Goal: Task Accomplishment & Management: Use online tool/utility

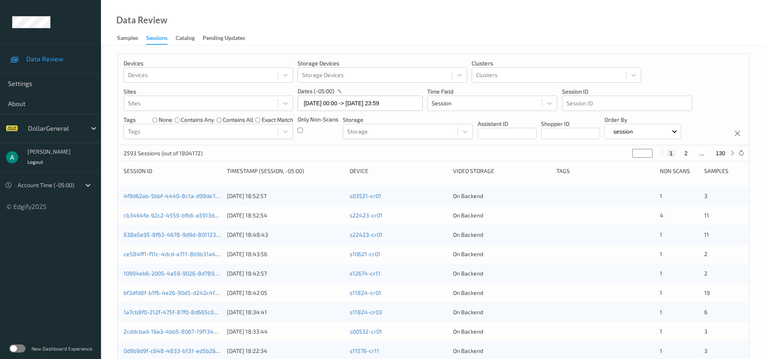
click at [14, 349] on label at bounding box center [17, 349] width 16 height 8
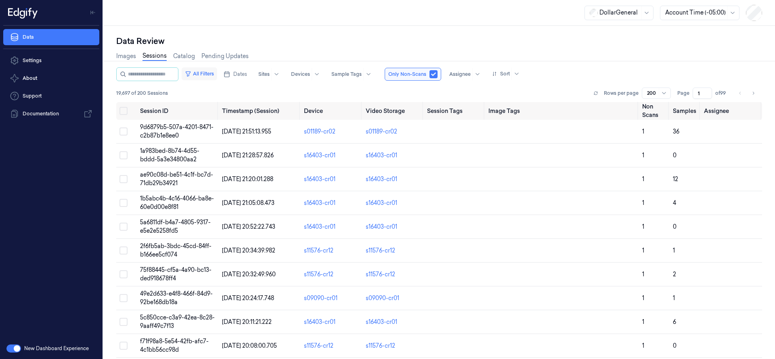
click at [191, 72] on icon "button" at bounding box center [188, 74] width 6 height 6
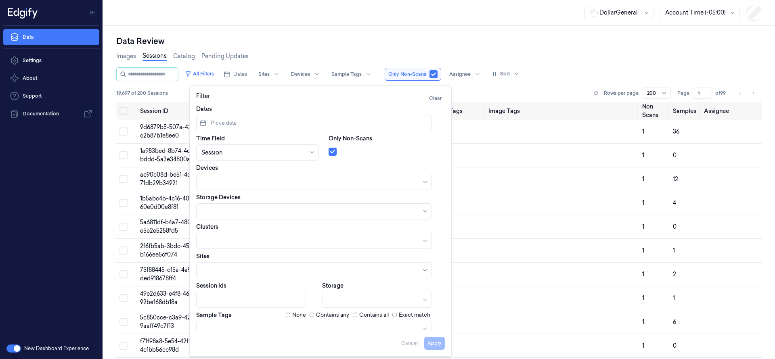
click at [263, 24] on div "DollarGeneral Account Time (-05:00)" at bounding box center [439, 13] width 672 height 26
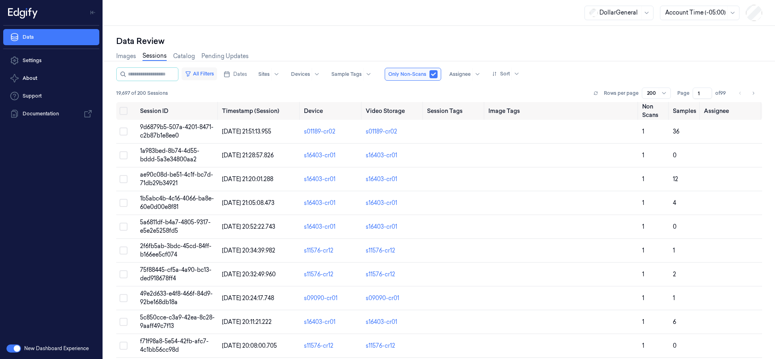
click at [211, 75] on button "All Filters" at bounding box center [200, 73] width 36 height 13
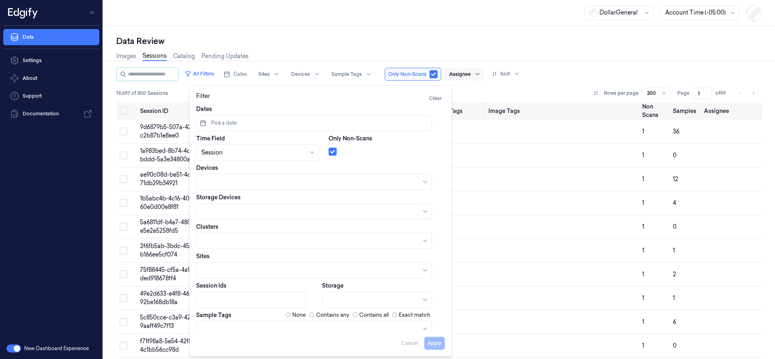
click at [482, 75] on div at bounding box center [477, 74] width 10 height 13
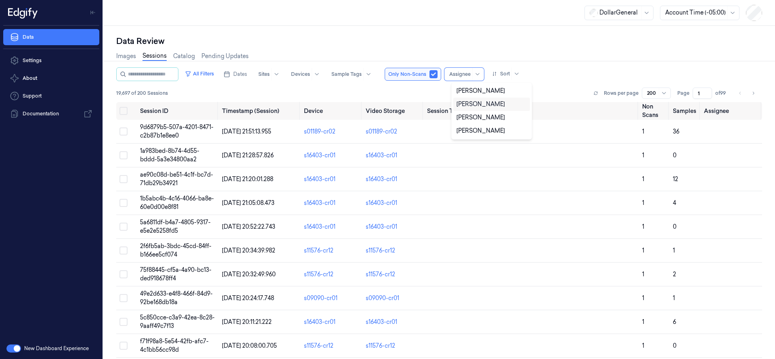
click at [476, 103] on div "[PERSON_NAME]" at bounding box center [481, 104] width 48 height 8
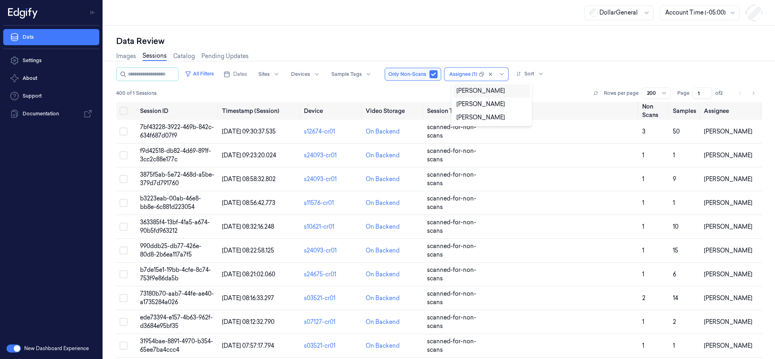
click at [465, 32] on div "Data Review Images Sessions Catalog Pending Updates All Filters Dates Sites Dev…" at bounding box center [439, 193] width 672 height 334
click at [168, 127] on span "7bf43228-3922-469b-842c-634f687d07f9" at bounding box center [177, 132] width 74 height 16
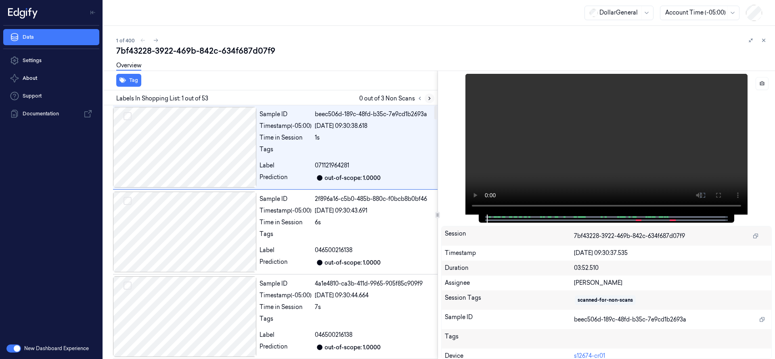
click at [428, 96] on icon at bounding box center [430, 99] width 6 height 6
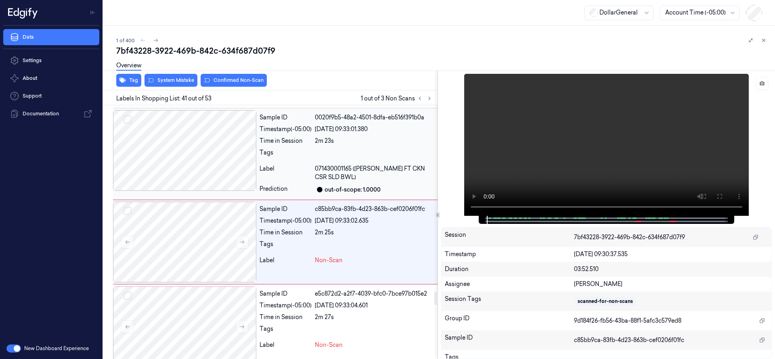
scroll to position [3485, 0]
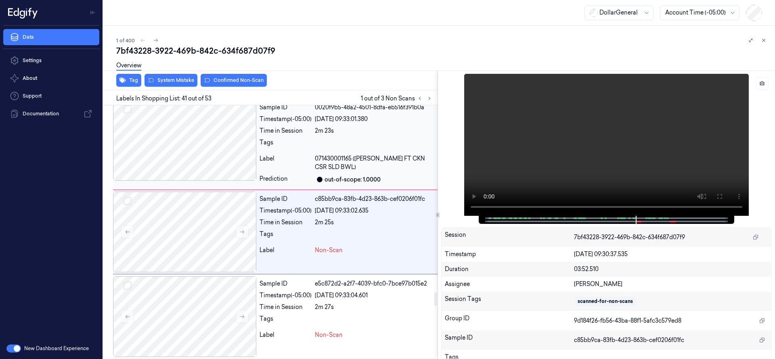
click at [224, 157] on div at bounding box center [184, 140] width 143 height 81
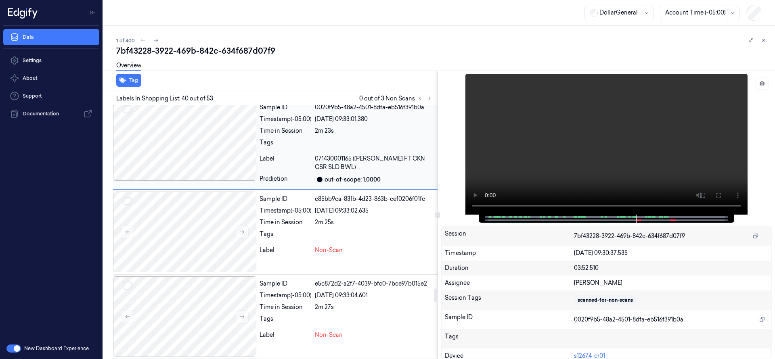
scroll to position [3397, 0]
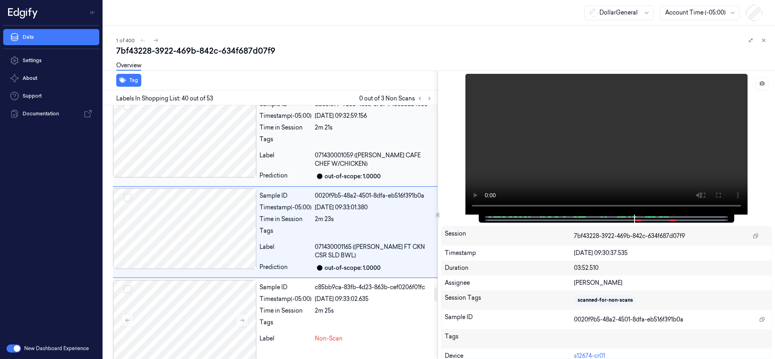
click at [206, 148] on div at bounding box center [184, 137] width 143 height 81
click at [208, 157] on div at bounding box center [184, 137] width 143 height 81
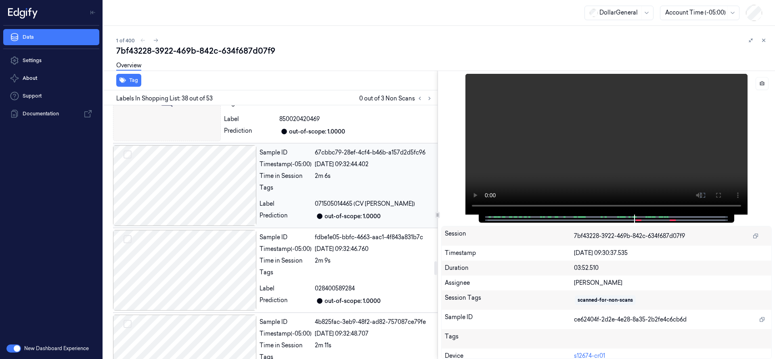
click at [212, 193] on div at bounding box center [184, 185] width 143 height 81
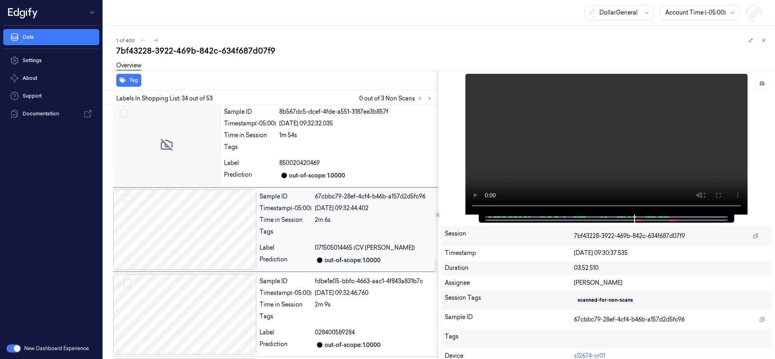
scroll to position [2864, 0]
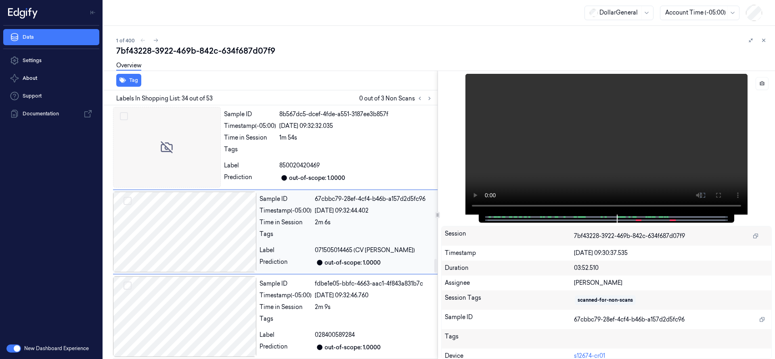
click at [216, 245] on div at bounding box center [184, 232] width 143 height 81
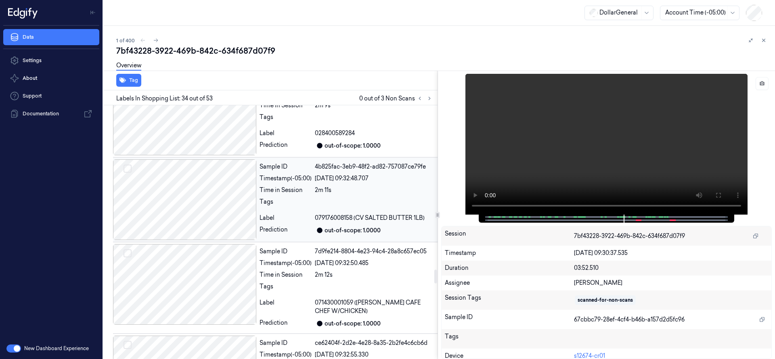
click at [207, 192] on div at bounding box center [184, 199] width 143 height 81
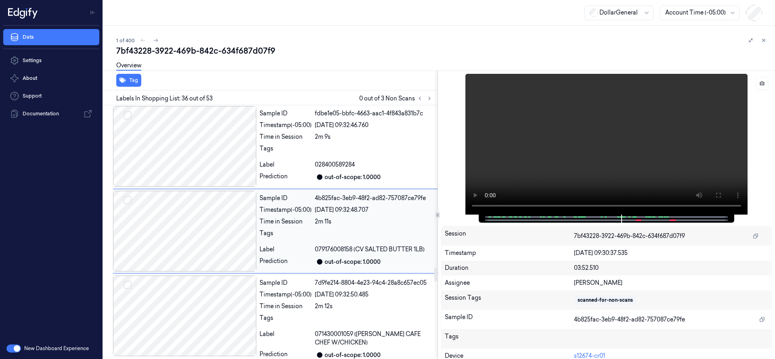
scroll to position [3034, 0]
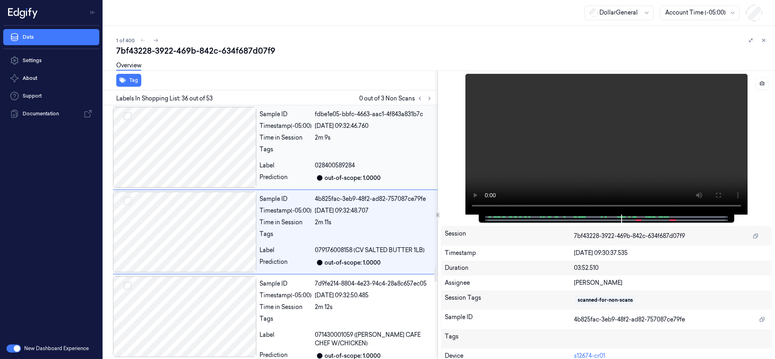
click at [216, 153] on div at bounding box center [184, 147] width 143 height 81
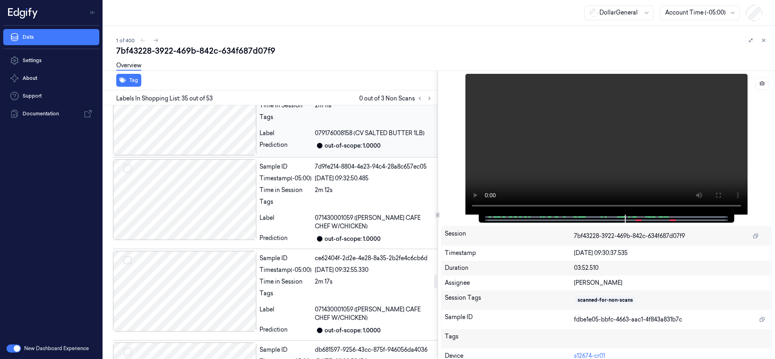
scroll to position [3555, 0]
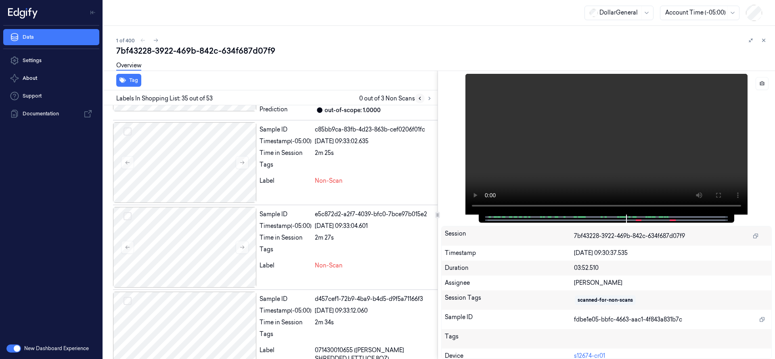
click at [418, 100] on icon at bounding box center [420, 99] width 6 height 6
click at [420, 99] on icon at bounding box center [420, 98] width 2 height 3
click at [428, 97] on icon at bounding box center [430, 99] width 6 height 6
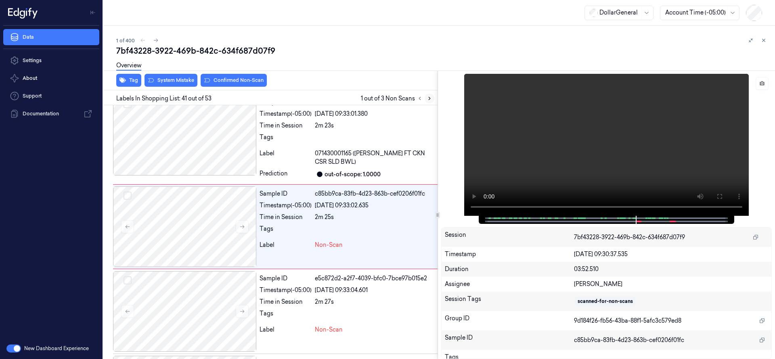
scroll to position [3485, 0]
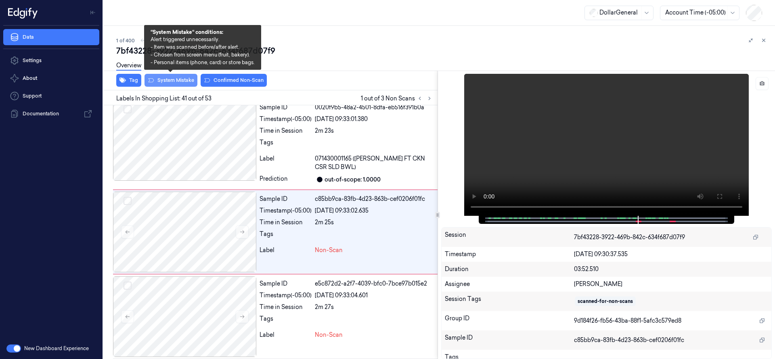
click at [181, 83] on button "System Mistake" at bounding box center [171, 80] width 53 height 13
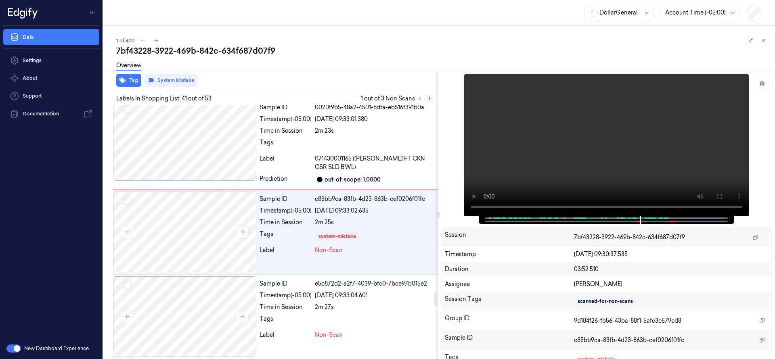
click at [429, 99] on icon at bounding box center [430, 98] width 2 height 3
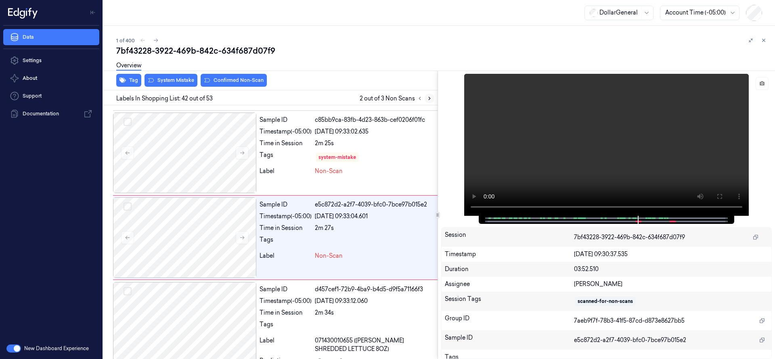
scroll to position [3570, 0]
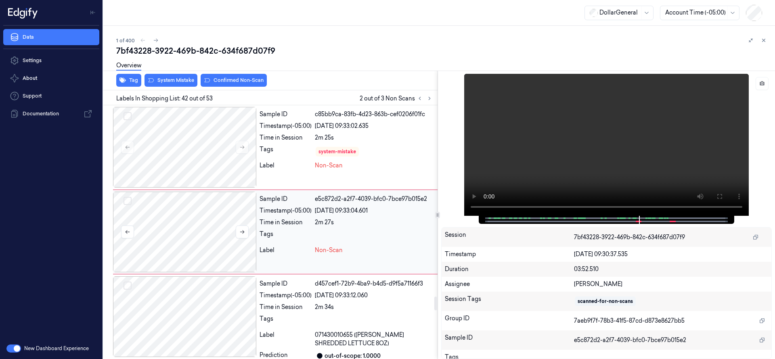
click at [193, 217] on div at bounding box center [184, 232] width 143 height 81
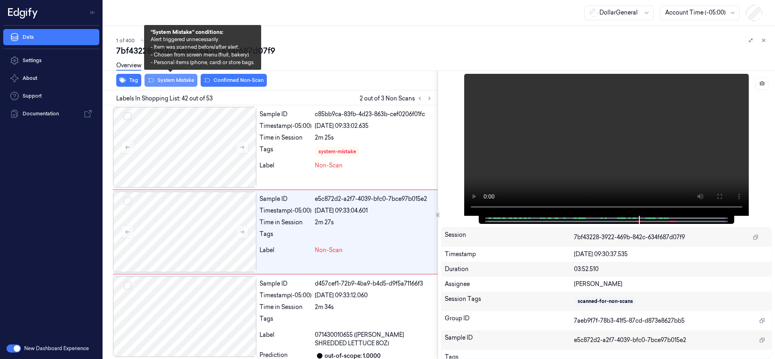
click at [173, 79] on button "System Mistake" at bounding box center [171, 80] width 53 height 13
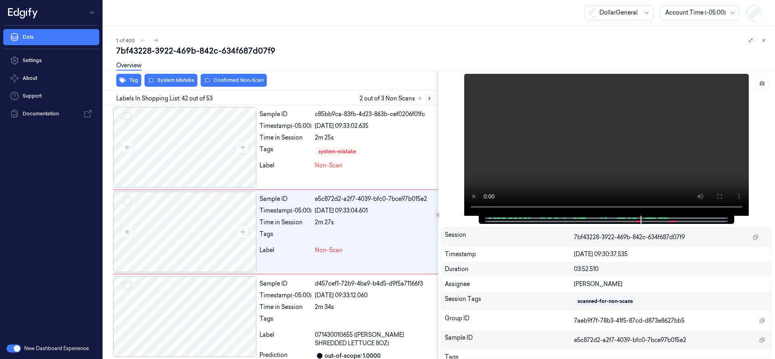
click at [431, 99] on icon at bounding box center [430, 99] width 6 height 6
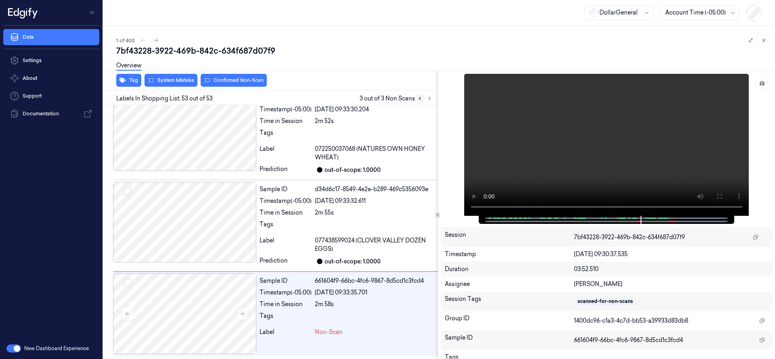
click at [421, 99] on icon at bounding box center [420, 99] width 6 height 6
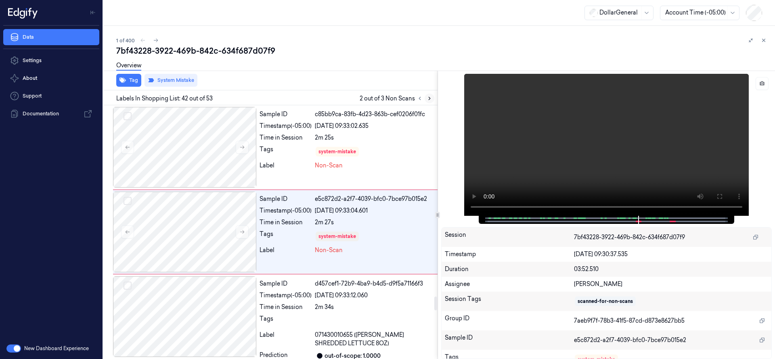
click at [428, 98] on icon at bounding box center [430, 99] width 6 height 6
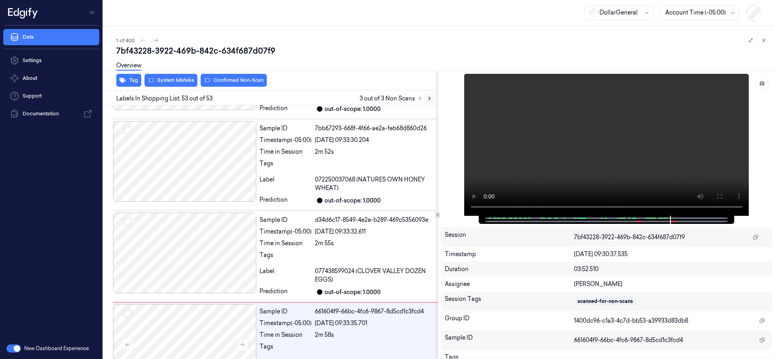
scroll to position [4476, 0]
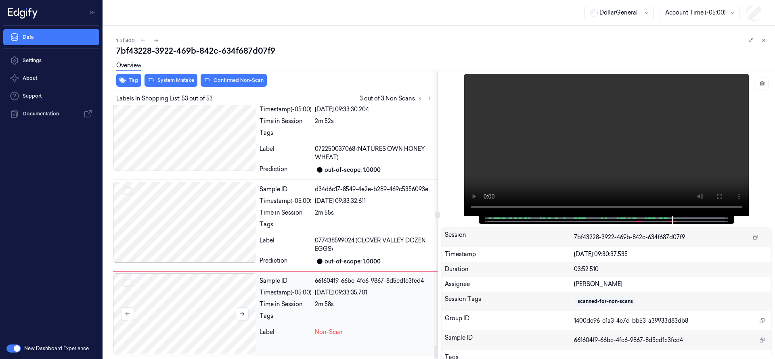
click at [189, 293] on div at bounding box center [184, 314] width 143 height 81
click at [205, 233] on div at bounding box center [184, 222] width 143 height 81
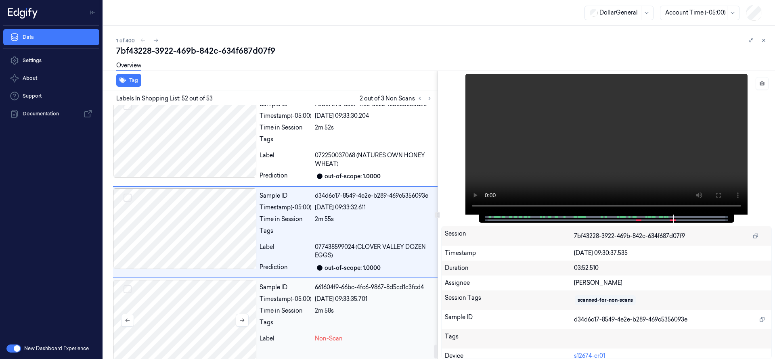
click at [208, 302] on div at bounding box center [184, 320] width 143 height 81
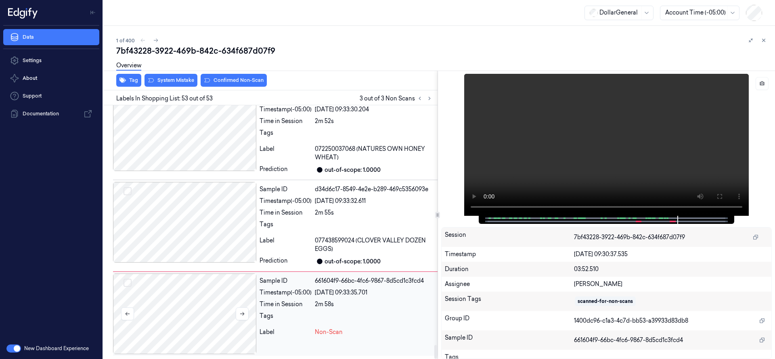
click at [194, 315] on div at bounding box center [184, 314] width 143 height 81
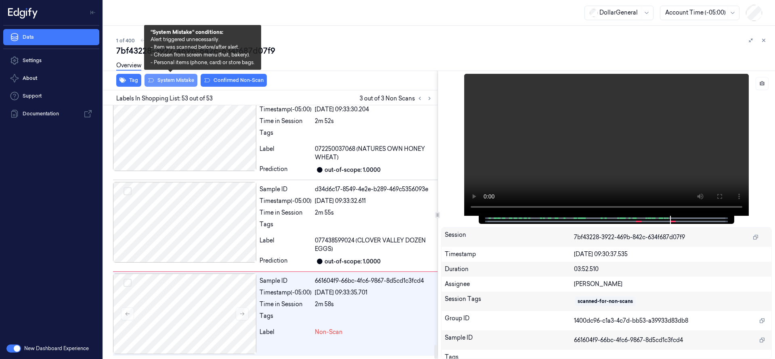
click at [185, 82] on button "System Mistake" at bounding box center [171, 80] width 53 height 13
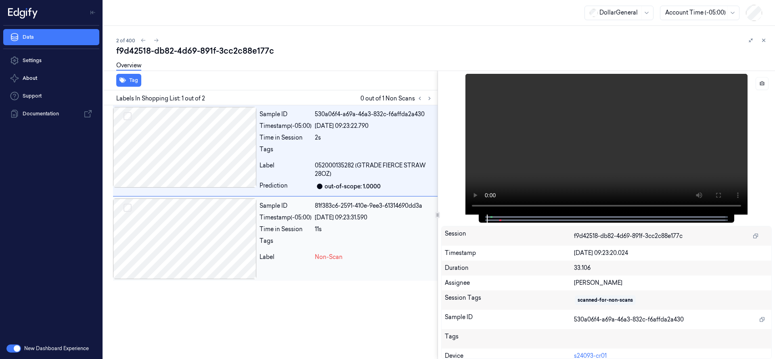
click at [219, 236] on div at bounding box center [184, 239] width 143 height 81
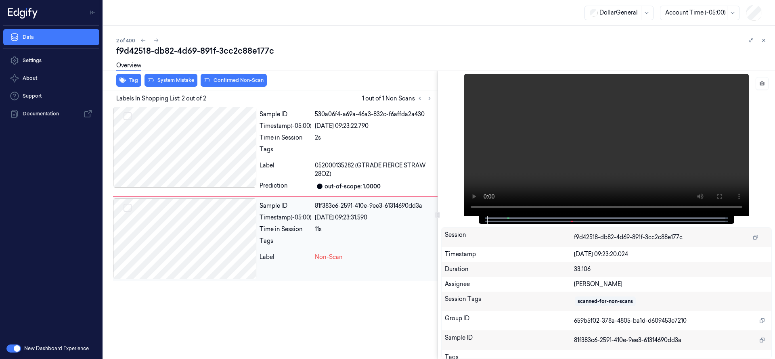
click at [201, 238] on div at bounding box center [184, 239] width 143 height 81
click at [208, 150] on div at bounding box center [184, 147] width 143 height 81
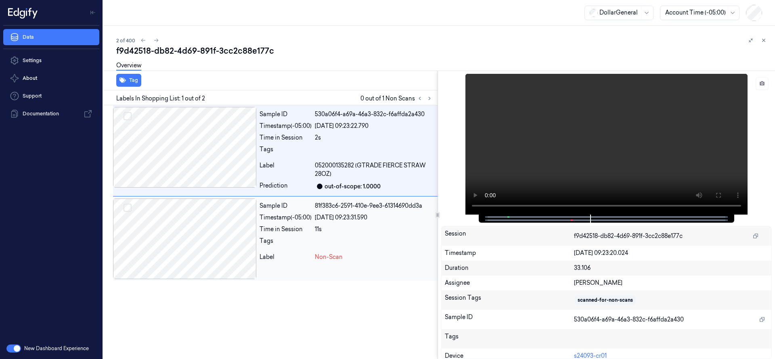
click at [204, 227] on div at bounding box center [184, 239] width 143 height 81
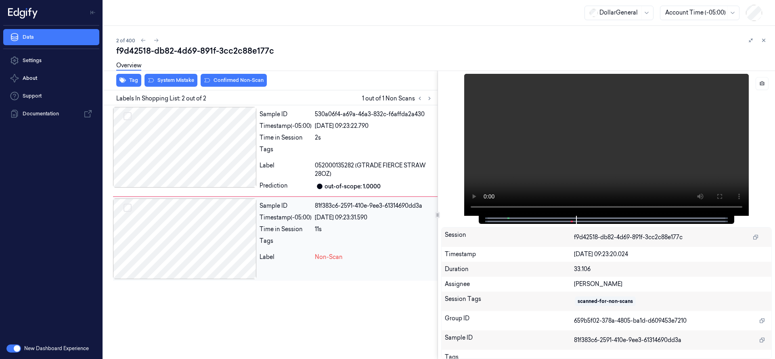
click at [200, 230] on div at bounding box center [184, 239] width 143 height 81
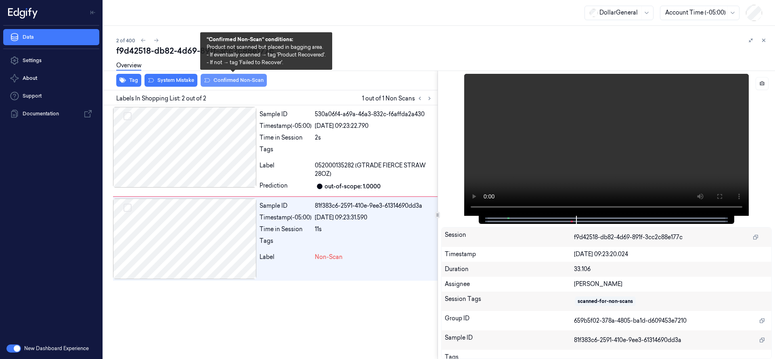
click at [236, 78] on button "Confirmed Non-Scan" at bounding box center [234, 80] width 66 height 13
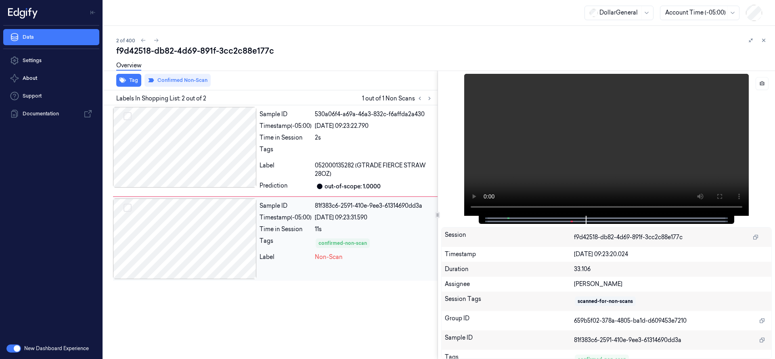
click at [189, 231] on div at bounding box center [184, 239] width 143 height 81
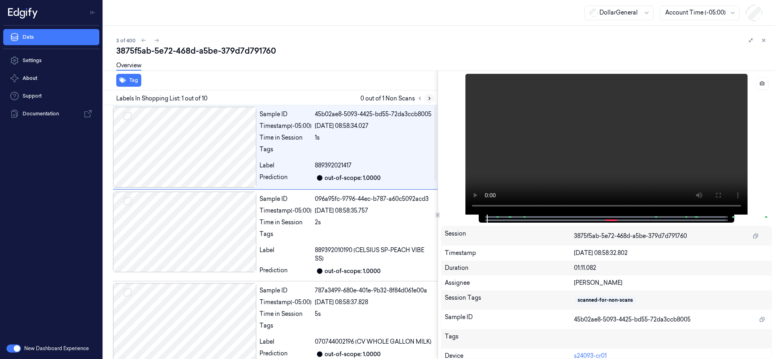
click at [429, 99] on icon at bounding box center [430, 99] width 6 height 6
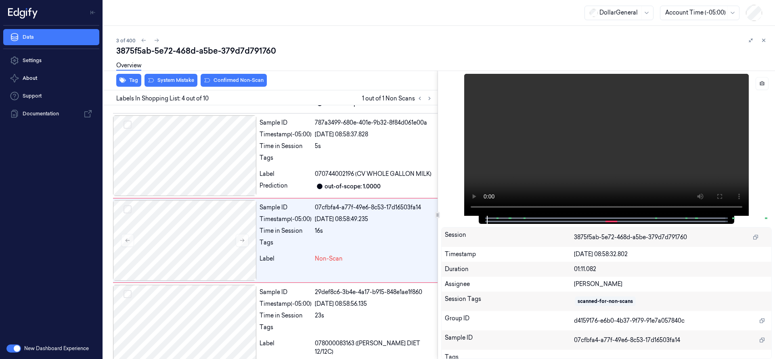
scroll to position [176, 0]
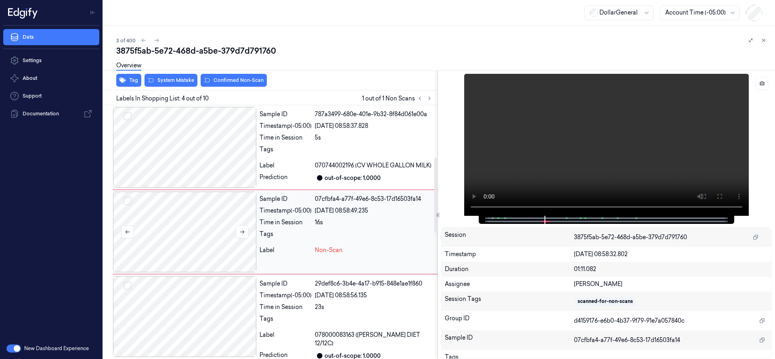
click at [211, 214] on div at bounding box center [184, 232] width 143 height 81
click at [201, 212] on div at bounding box center [184, 232] width 143 height 81
click at [198, 150] on div at bounding box center [184, 147] width 143 height 81
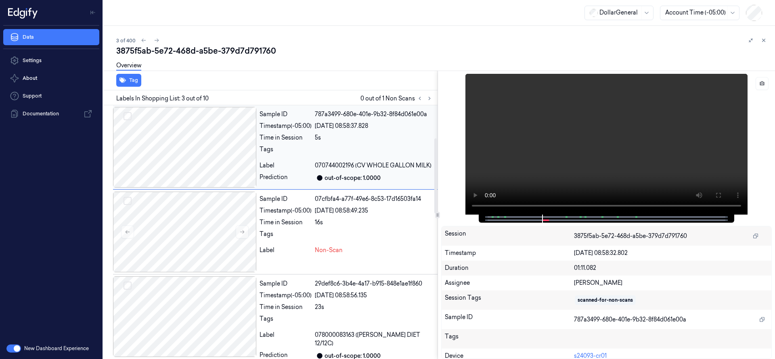
scroll to position [92, 0]
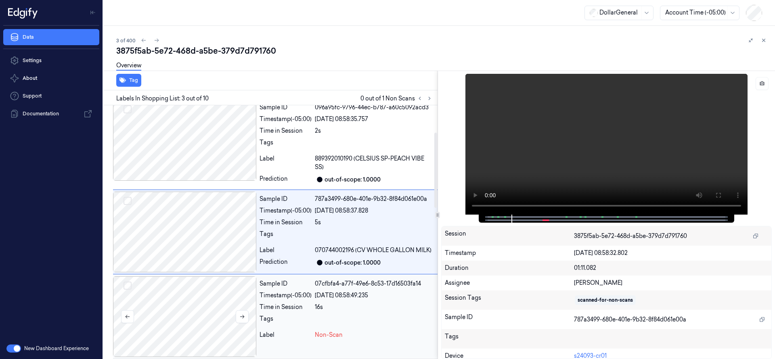
click at [188, 300] on div at bounding box center [184, 317] width 143 height 81
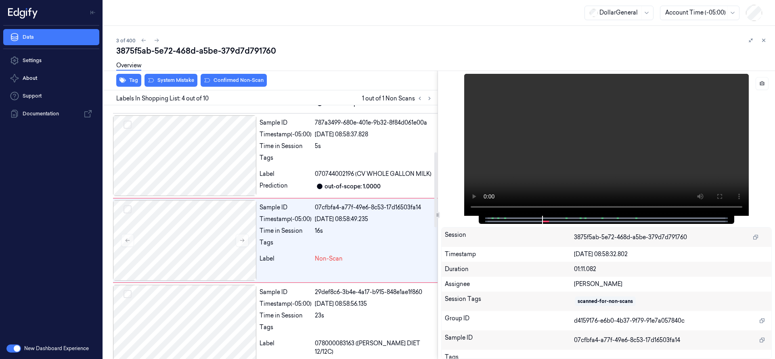
scroll to position [176, 0]
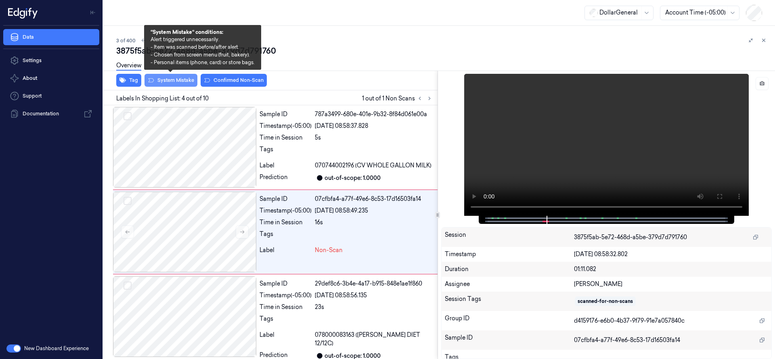
click at [172, 80] on button "System Mistake" at bounding box center [171, 80] width 53 height 13
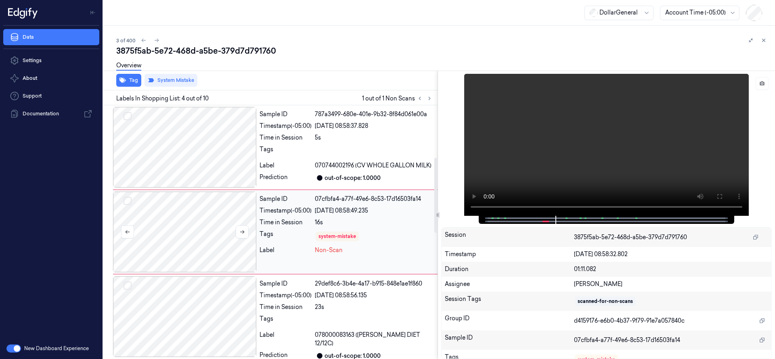
click at [195, 227] on div at bounding box center [184, 232] width 143 height 81
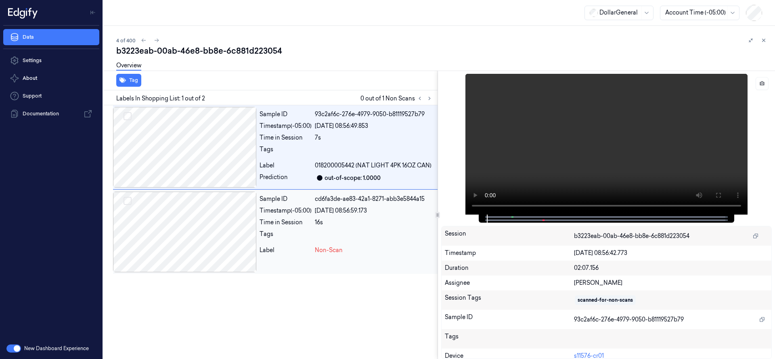
click at [171, 249] on div at bounding box center [184, 232] width 143 height 81
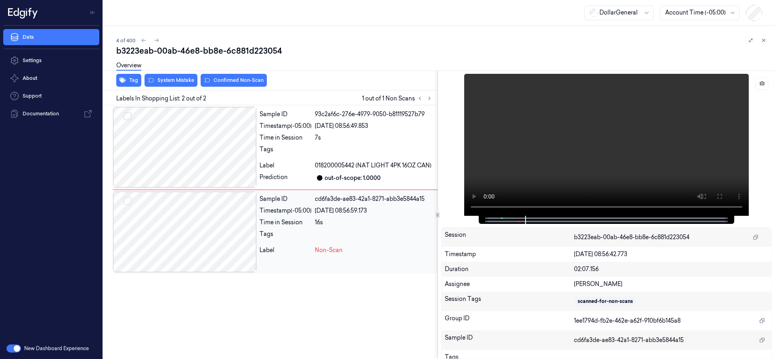
click at [206, 242] on div at bounding box center [184, 232] width 143 height 81
click at [216, 229] on div at bounding box center [184, 232] width 143 height 81
click at [193, 136] on div at bounding box center [184, 147] width 143 height 81
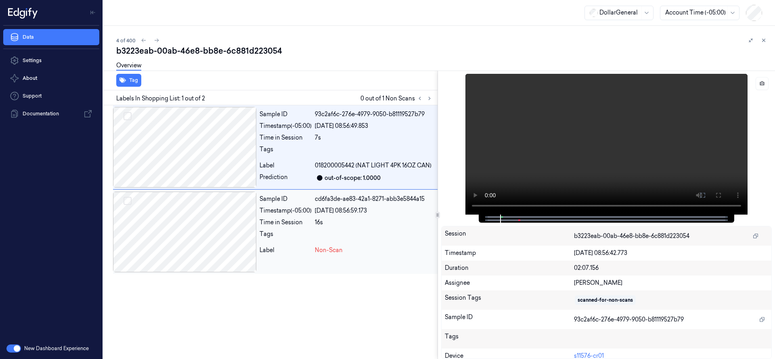
click at [206, 231] on div at bounding box center [184, 232] width 143 height 81
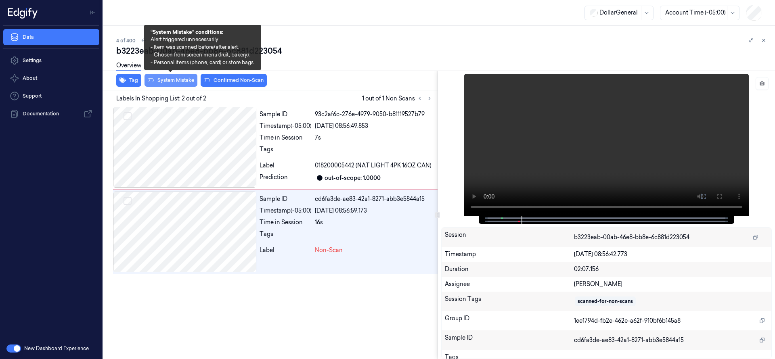
click at [174, 84] on button "System Mistake" at bounding box center [171, 80] width 53 height 13
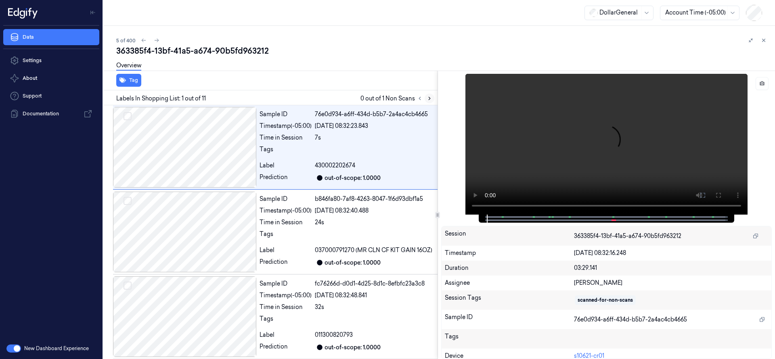
click at [429, 100] on icon at bounding box center [430, 99] width 6 height 6
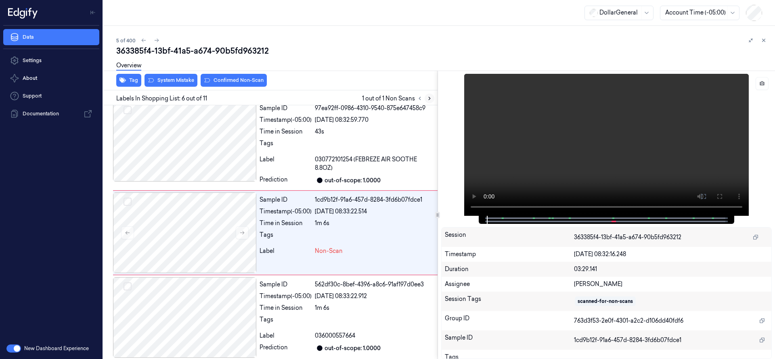
scroll to position [346, 0]
click at [170, 229] on div at bounding box center [184, 232] width 143 height 81
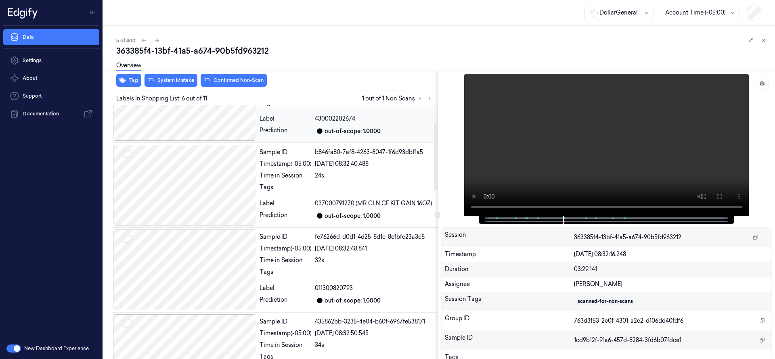
scroll to position [0, 0]
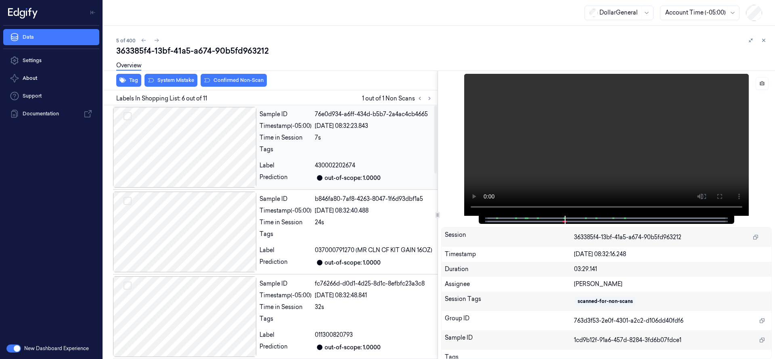
click at [212, 140] on div at bounding box center [184, 147] width 143 height 81
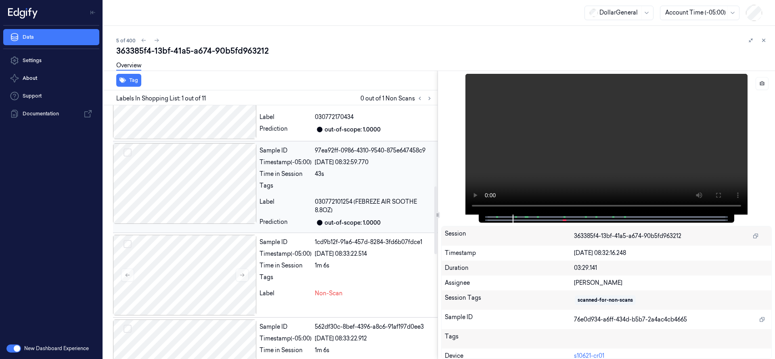
scroll to position [404, 0]
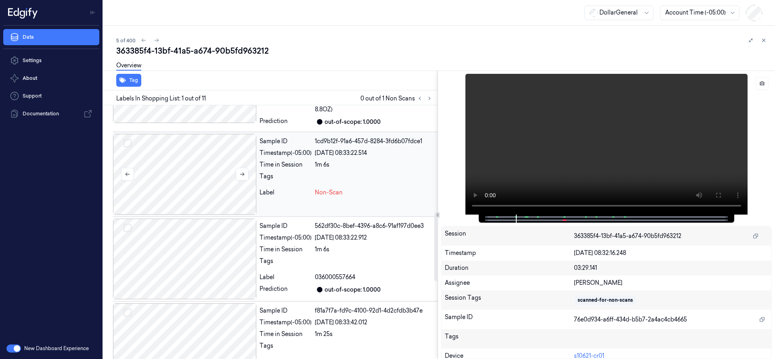
click at [196, 160] on div at bounding box center [184, 174] width 143 height 81
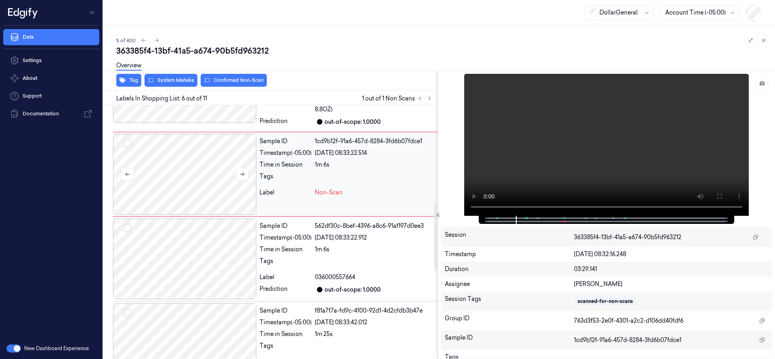
scroll to position [346, 0]
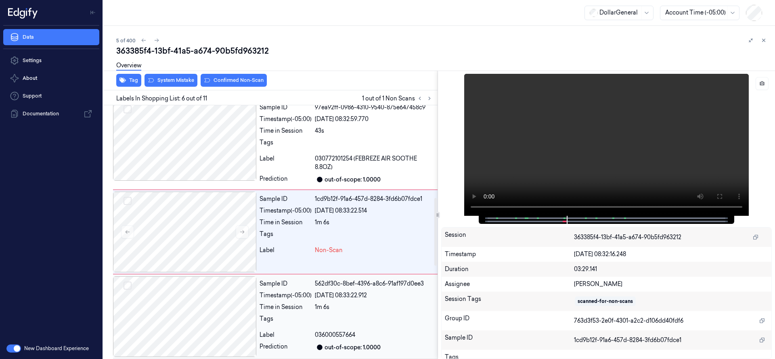
click at [197, 290] on div at bounding box center [184, 317] width 143 height 81
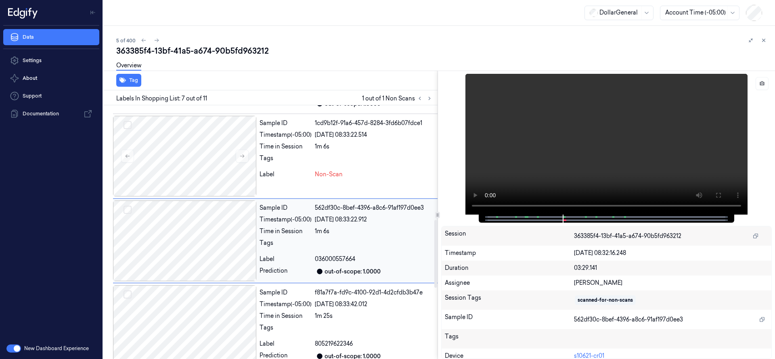
scroll to position [431, 0]
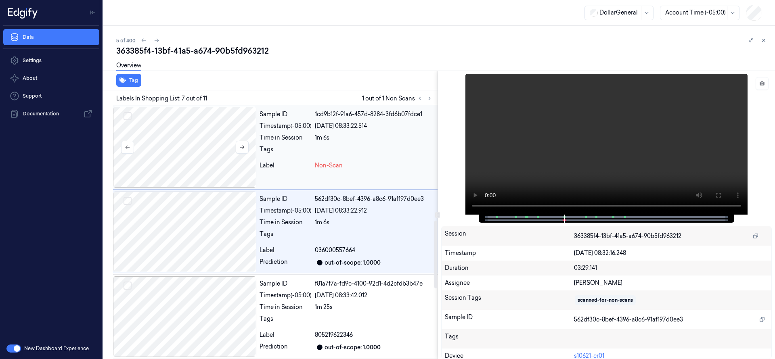
click at [214, 127] on div at bounding box center [184, 147] width 143 height 81
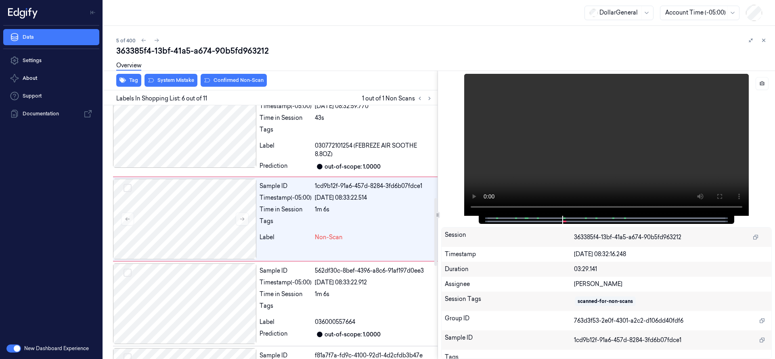
scroll to position [346, 0]
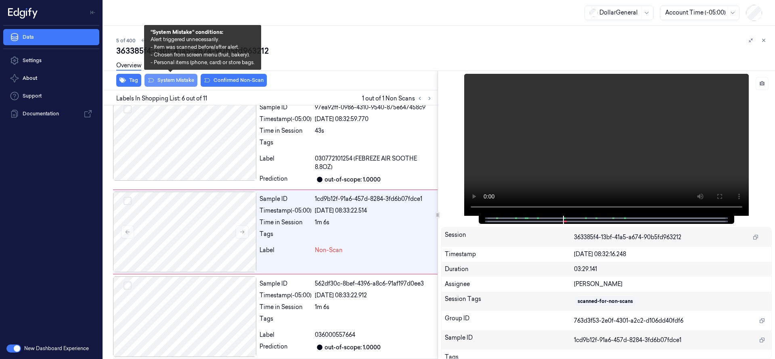
click at [182, 79] on button "System Mistake" at bounding box center [171, 80] width 53 height 13
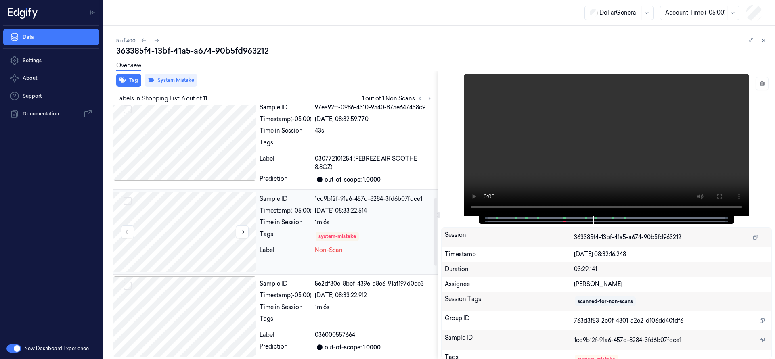
click at [171, 236] on div at bounding box center [184, 232] width 143 height 81
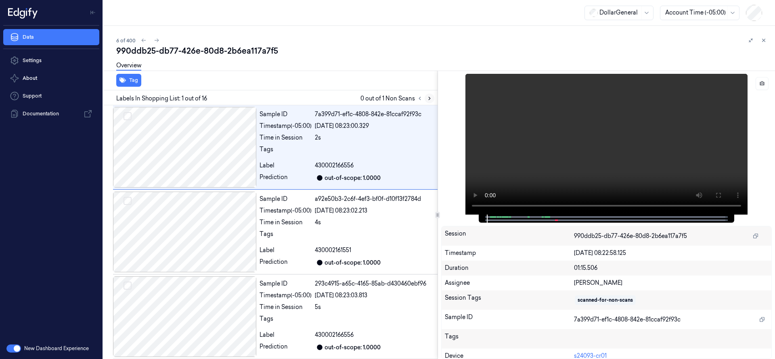
click at [431, 99] on icon at bounding box center [430, 99] width 6 height 6
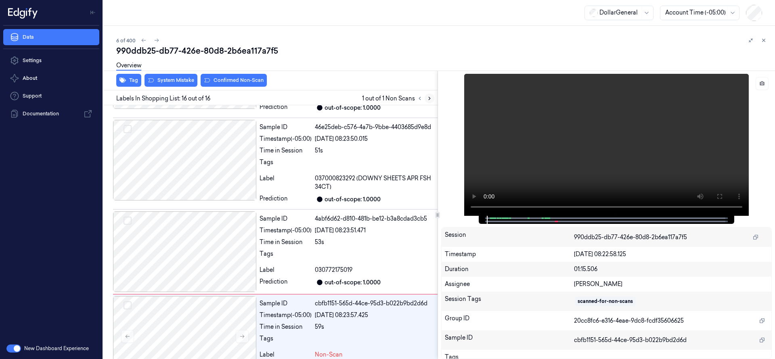
scroll to position [1126, 0]
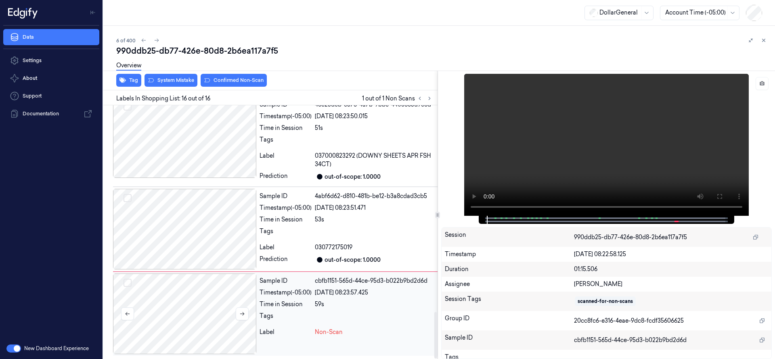
click at [201, 296] on div at bounding box center [184, 314] width 143 height 81
click at [185, 224] on div at bounding box center [184, 229] width 143 height 81
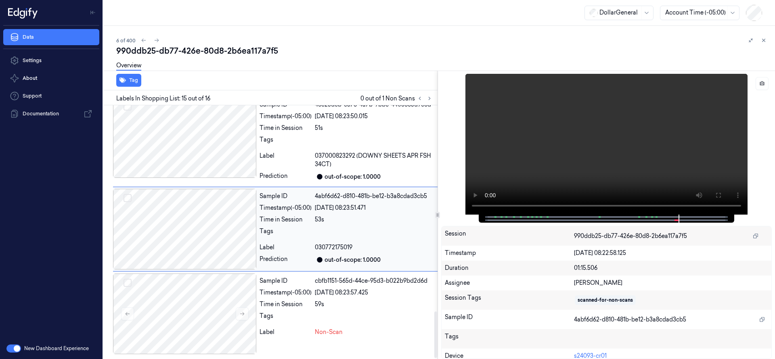
scroll to position [1123, 0]
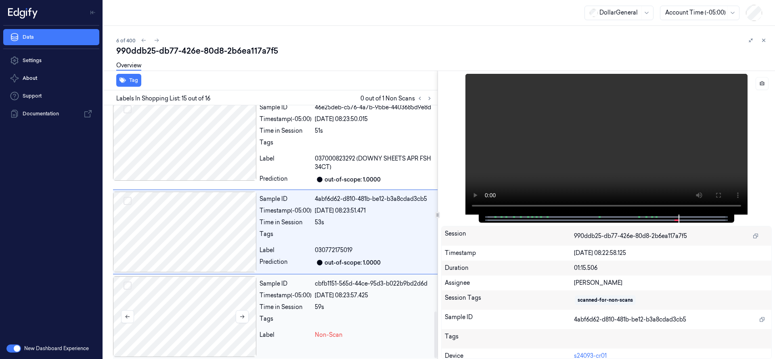
click at [185, 291] on div at bounding box center [184, 317] width 143 height 81
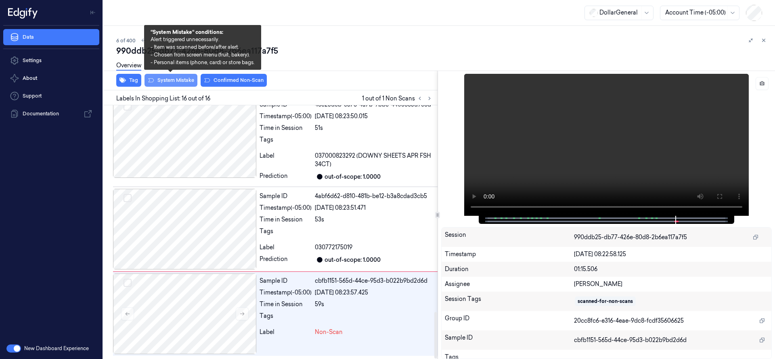
click at [189, 80] on button "System Mistake" at bounding box center [171, 80] width 53 height 13
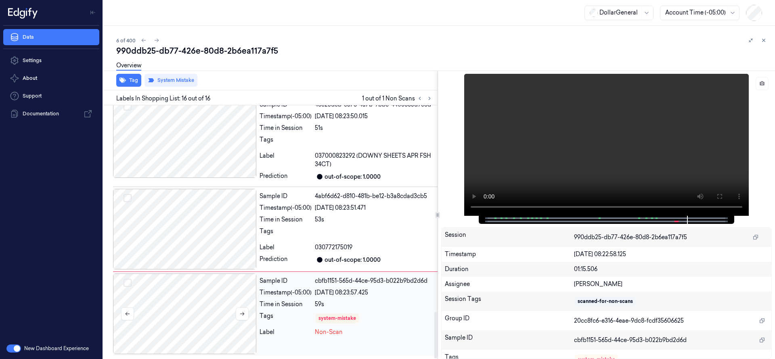
click at [189, 297] on div at bounding box center [184, 314] width 143 height 81
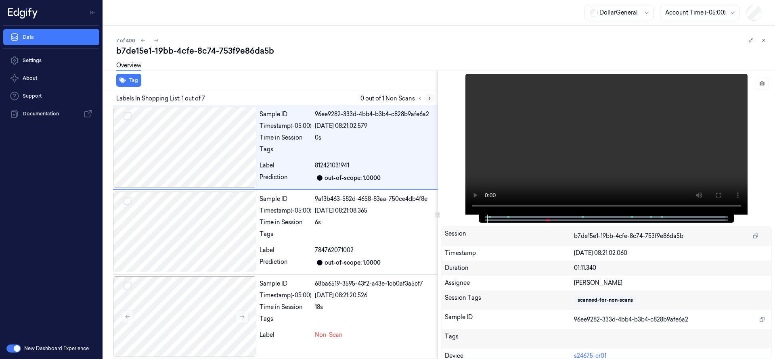
click at [431, 99] on icon at bounding box center [430, 99] width 6 height 6
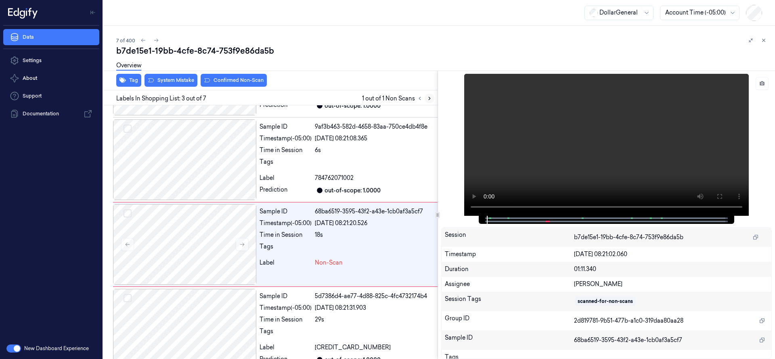
scroll to position [85, 0]
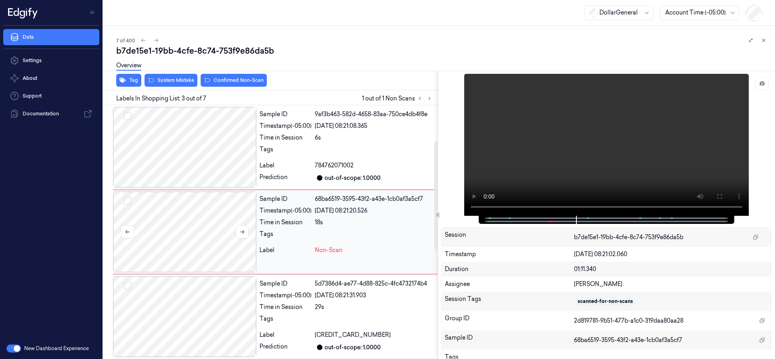
click at [191, 213] on div at bounding box center [184, 232] width 143 height 81
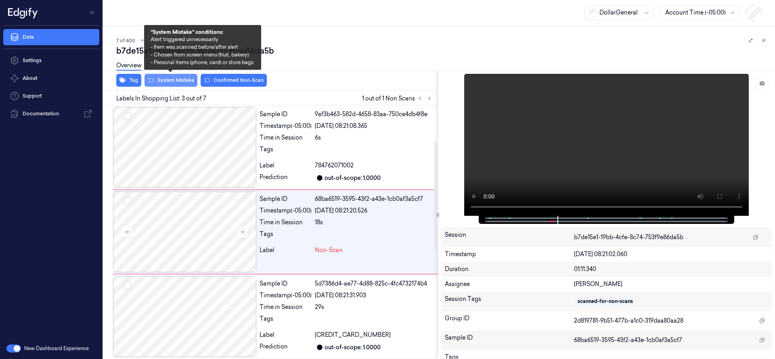
click at [189, 79] on button "System Mistake" at bounding box center [171, 80] width 53 height 13
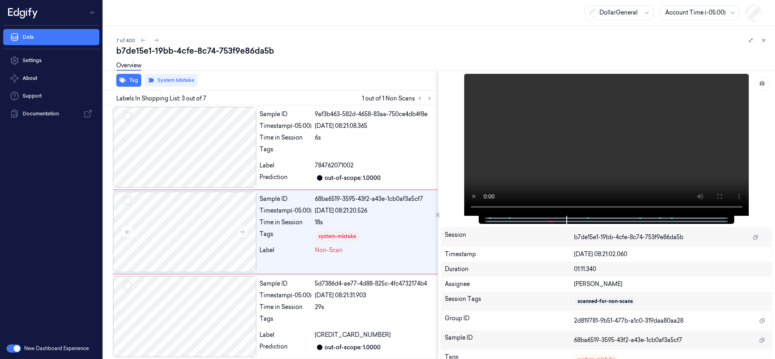
click at [168, 98] on span "Labels In Shopping List: 3 out of 7" at bounding box center [161, 98] width 90 height 8
click at [429, 99] on icon at bounding box center [430, 98] width 2 height 3
click at [250, 82] on div "Tag System Mistake" at bounding box center [269, 81] width 338 height 20
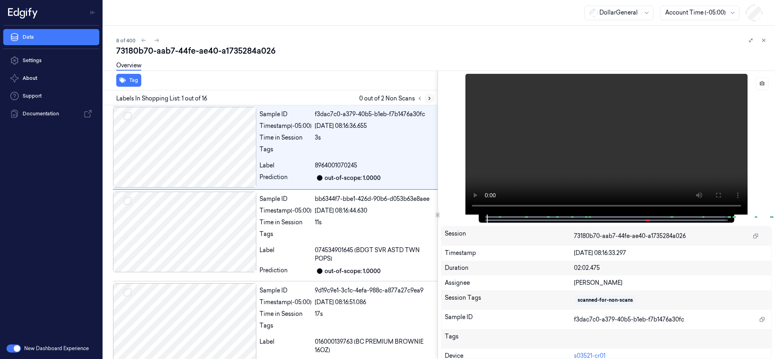
click at [430, 98] on icon at bounding box center [430, 99] width 6 height 6
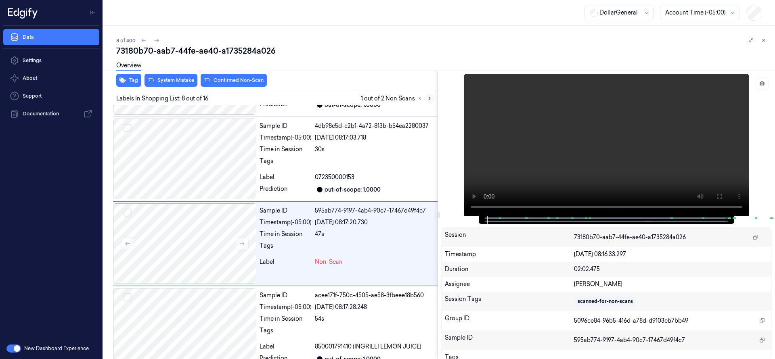
scroll to position [536, 0]
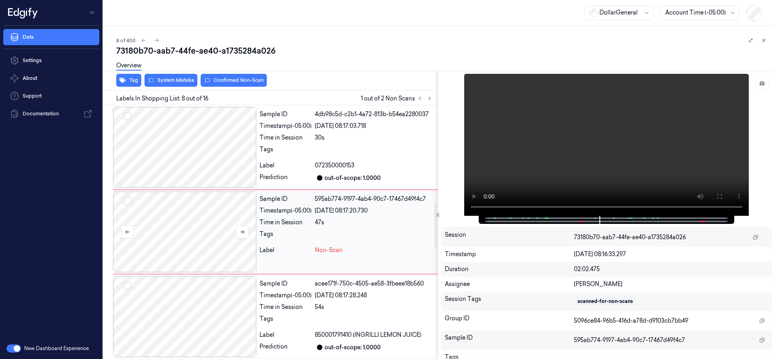
click at [187, 229] on div at bounding box center [184, 232] width 143 height 81
click at [190, 227] on div at bounding box center [184, 232] width 143 height 81
click at [191, 219] on div at bounding box center [184, 232] width 143 height 81
click at [201, 228] on div at bounding box center [184, 232] width 143 height 81
click at [578, 222] on div at bounding box center [606, 220] width 239 height 8
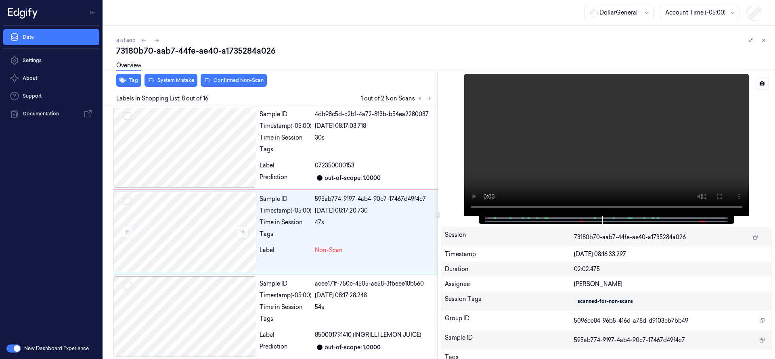
click at [575, 217] on div at bounding box center [606, 220] width 239 height 8
drag, startPoint x: 606, startPoint y: 219, endPoint x: 587, endPoint y: 219, distance: 18.2
click at [587, 219] on div at bounding box center [606, 220] width 239 height 8
click at [569, 162] on video at bounding box center [606, 145] width 285 height 142
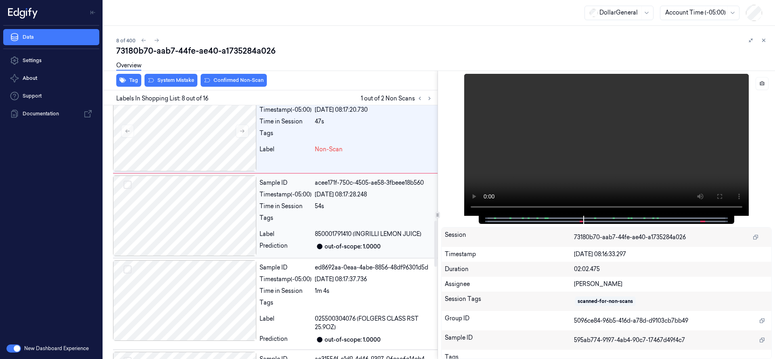
scroll to position [738, 0]
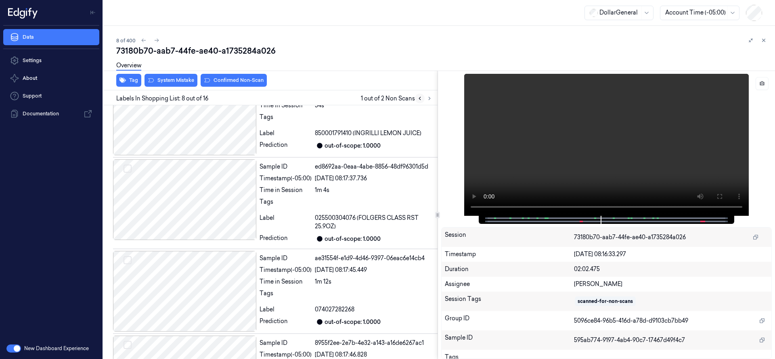
click at [420, 102] on button at bounding box center [420, 99] width 10 height 10
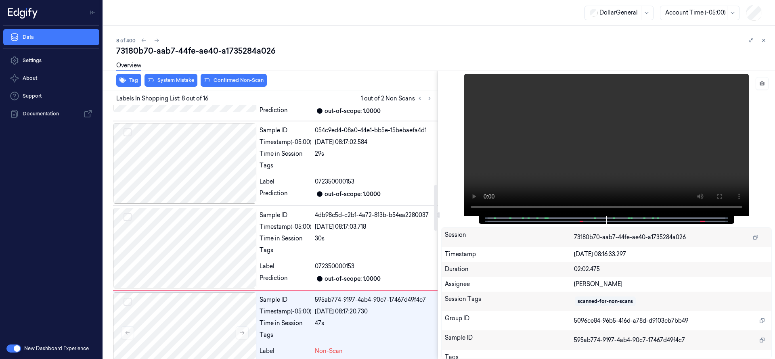
scroll to position [536, 0]
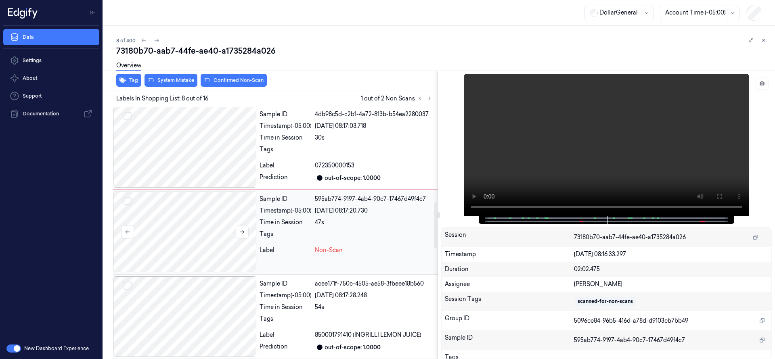
click at [225, 216] on div at bounding box center [184, 232] width 143 height 81
click at [236, 82] on button "Confirmed Non-Scan" at bounding box center [234, 80] width 66 height 13
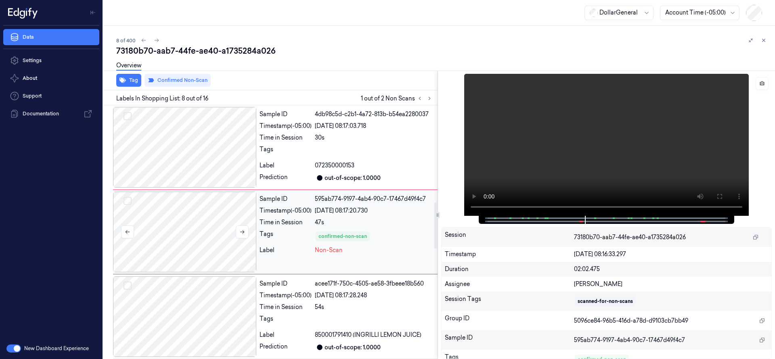
click at [181, 236] on div at bounding box center [184, 232] width 143 height 81
click at [430, 98] on icon at bounding box center [430, 99] width 6 height 6
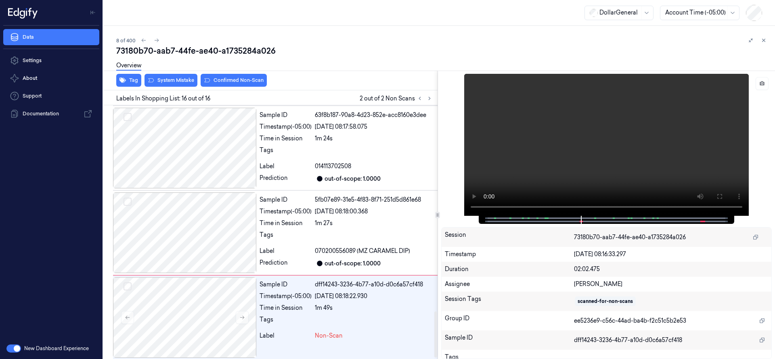
scroll to position [1146, 0]
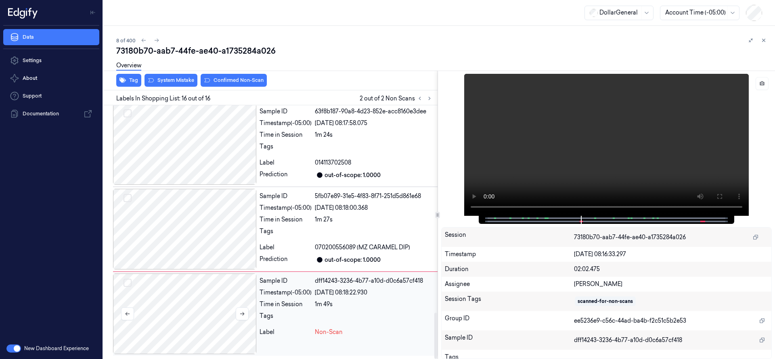
click at [194, 298] on div at bounding box center [184, 314] width 143 height 81
click at [199, 229] on div at bounding box center [184, 229] width 143 height 81
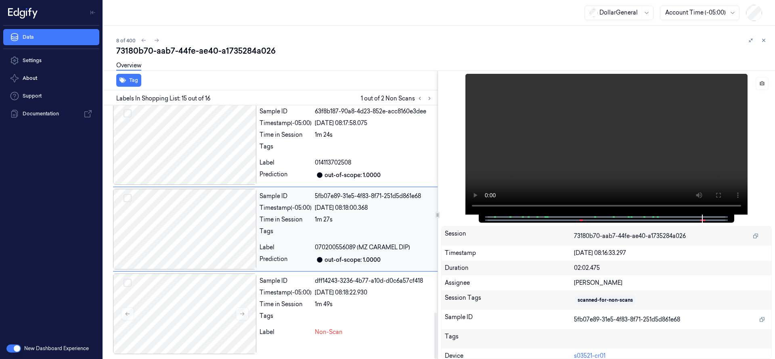
scroll to position [1143, 0]
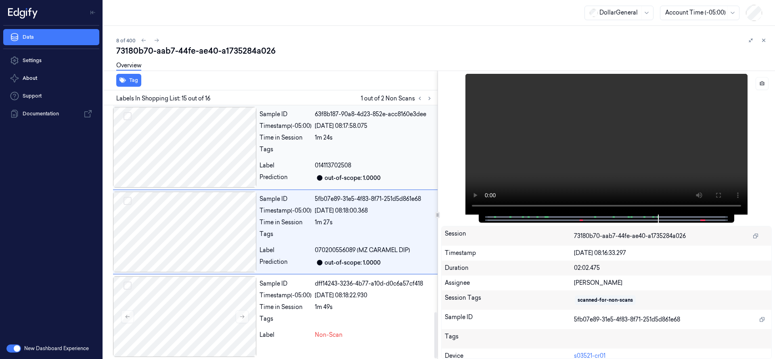
click at [191, 174] on div at bounding box center [184, 147] width 143 height 81
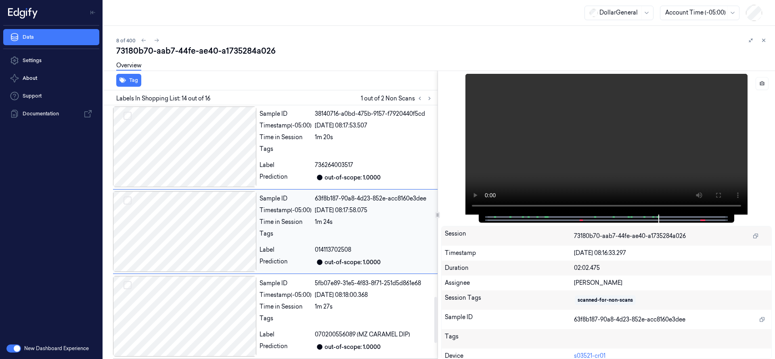
scroll to position [1059, 0]
click at [195, 172] on div at bounding box center [184, 147] width 143 height 81
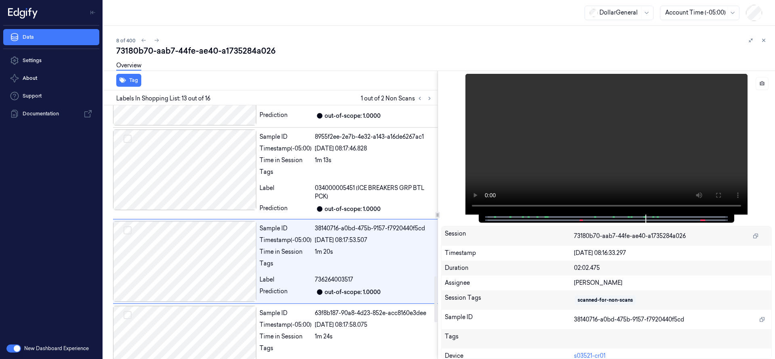
scroll to position [1146, 0]
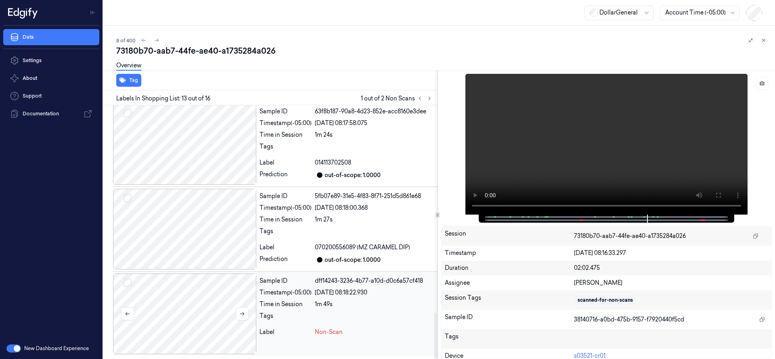
click at [203, 297] on div at bounding box center [184, 314] width 143 height 81
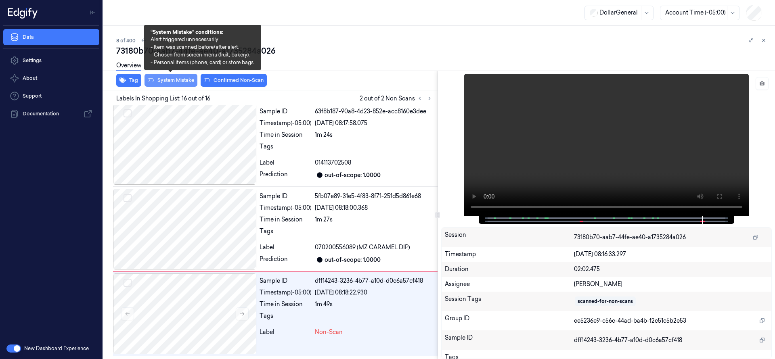
click at [185, 84] on button "System Mistake" at bounding box center [171, 80] width 53 height 13
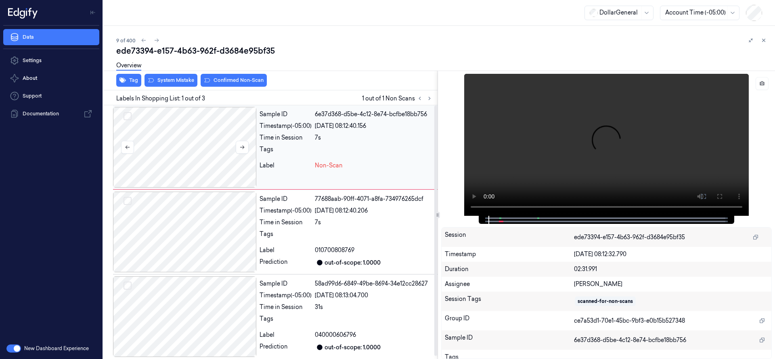
click at [190, 130] on div at bounding box center [184, 147] width 143 height 81
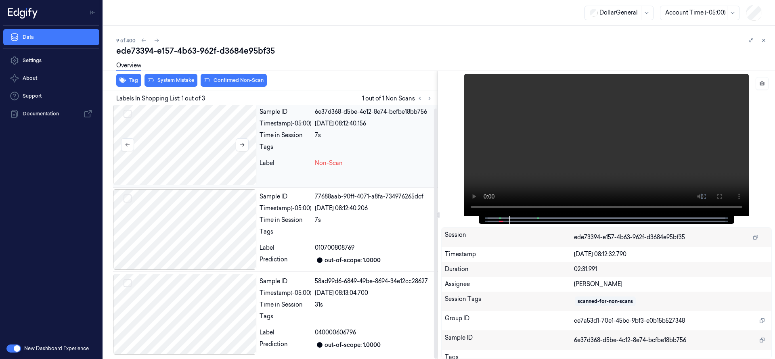
scroll to position [3, 0]
click at [195, 123] on div at bounding box center [184, 144] width 143 height 81
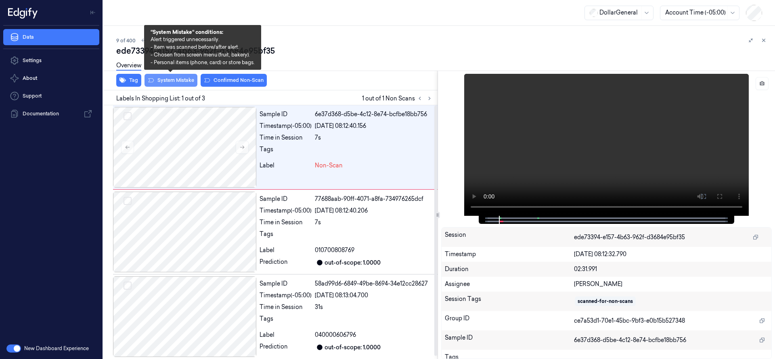
click at [175, 83] on button "System Mistake" at bounding box center [171, 80] width 53 height 13
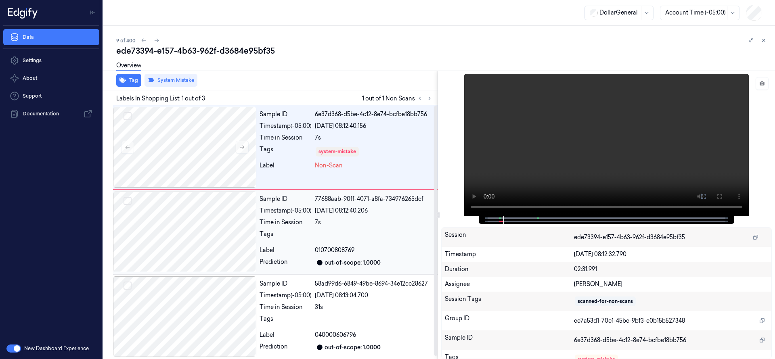
click at [199, 232] on div at bounding box center [184, 232] width 143 height 81
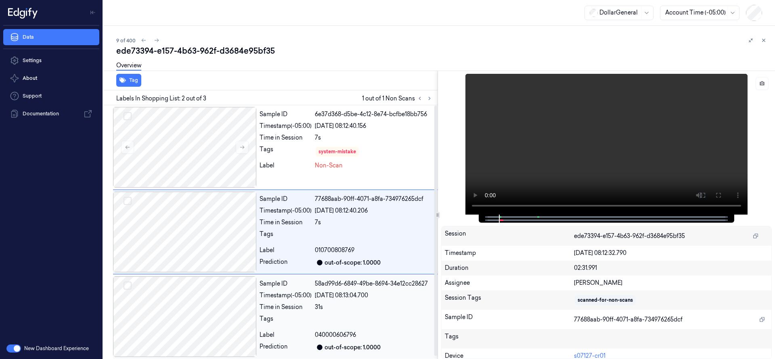
click at [199, 306] on div at bounding box center [184, 317] width 143 height 81
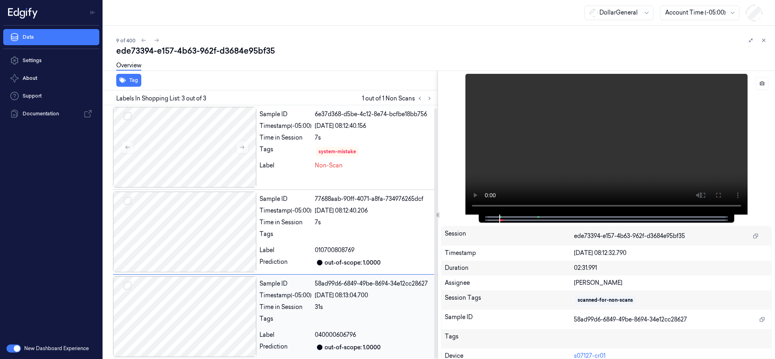
scroll to position [3, 0]
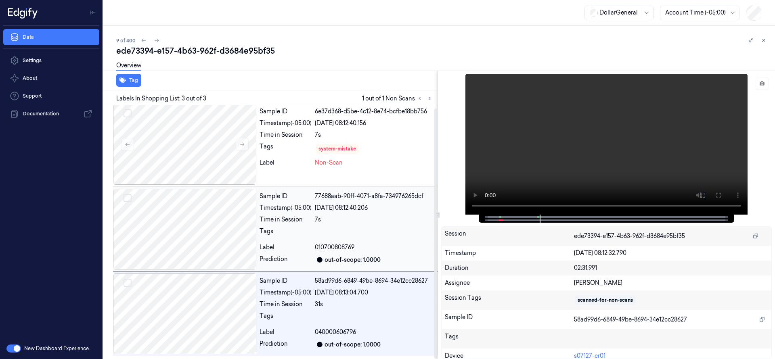
click at [189, 214] on div at bounding box center [184, 229] width 143 height 81
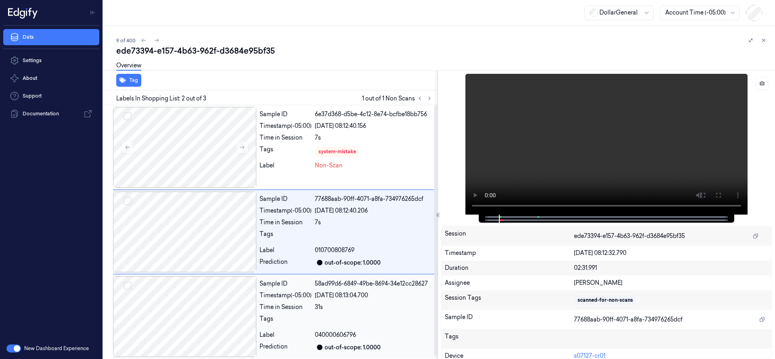
click at [207, 301] on div at bounding box center [184, 317] width 143 height 81
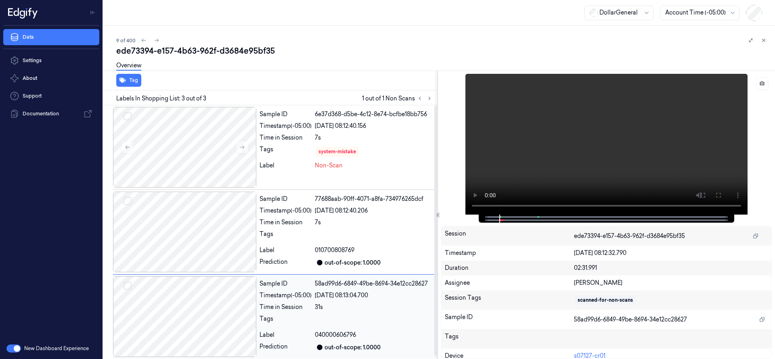
scroll to position [3, 0]
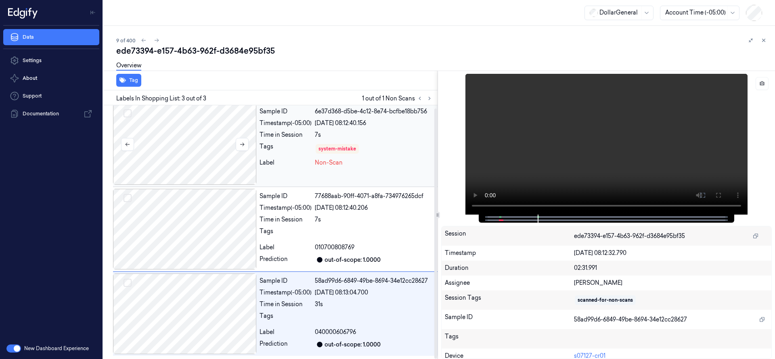
click at [198, 142] on div at bounding box center [184, 144] width 143 height 81
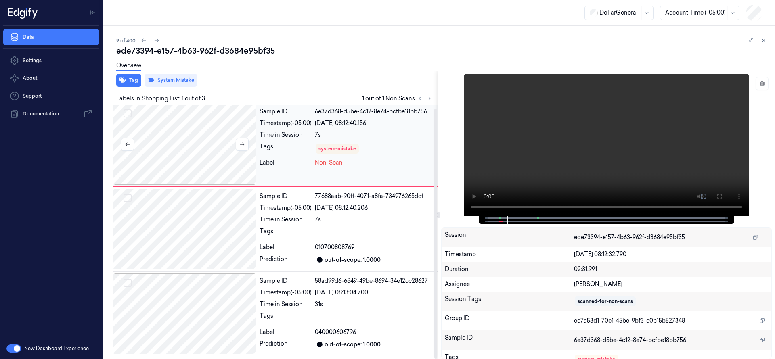
click at [201, 151] on div at bounding box center [184, 144] width 143 height 81
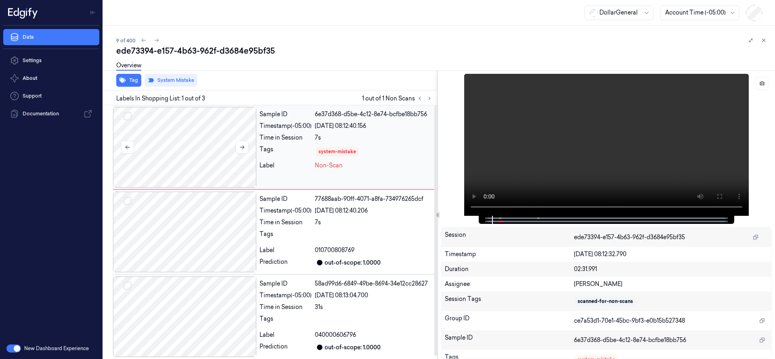
click at [198, 130] on div at bounding box center [184, 147] width 143 height 81
click at [205, 139] on div at bounding box center [184, 147] width 143 height 81
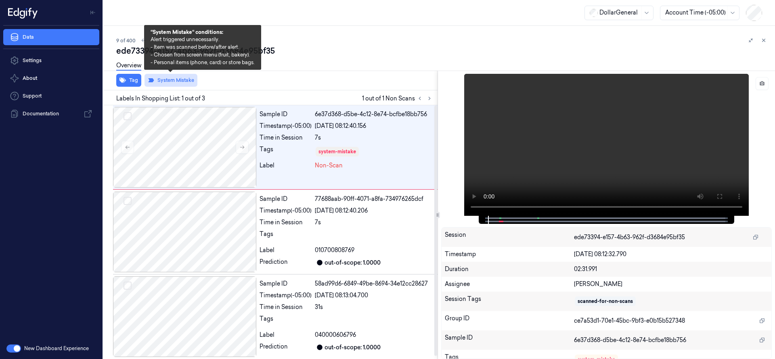
click at [179, 80] on button "System Mistake" at bounding box center [171, 80] width 53 height 13
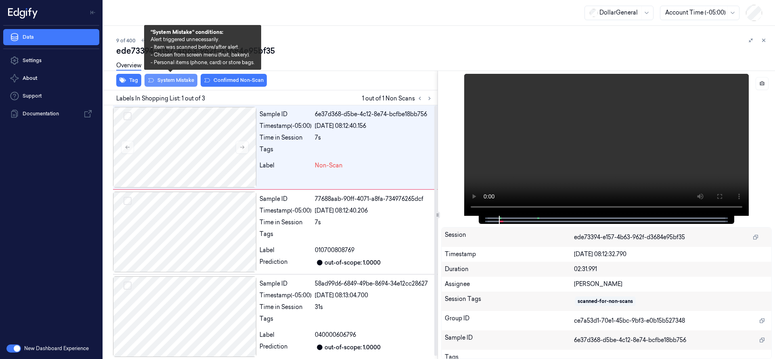
click at [180, 81] on button "System Mistake" at bounding box center [171, 80] width 53 height 13
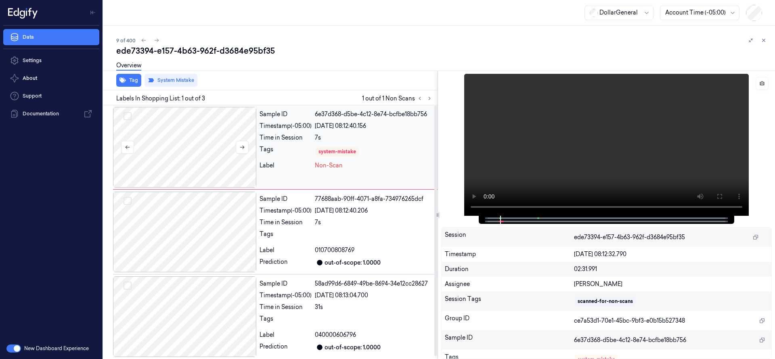
click at [191, 132] on div at bounding box center [184, 147] width 143 height 81
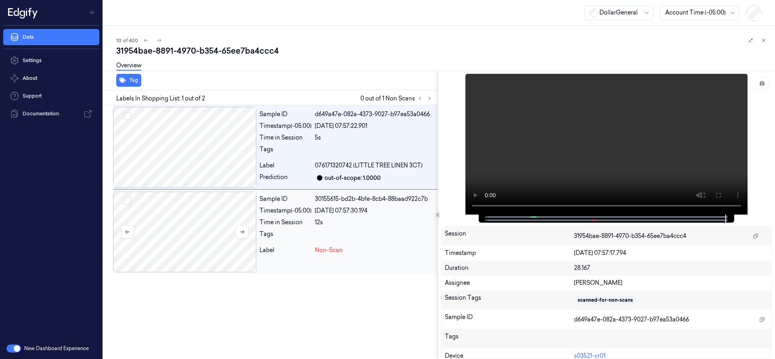
click at [189, 241] on div at bounding box center [184, 232] width 143 height 81
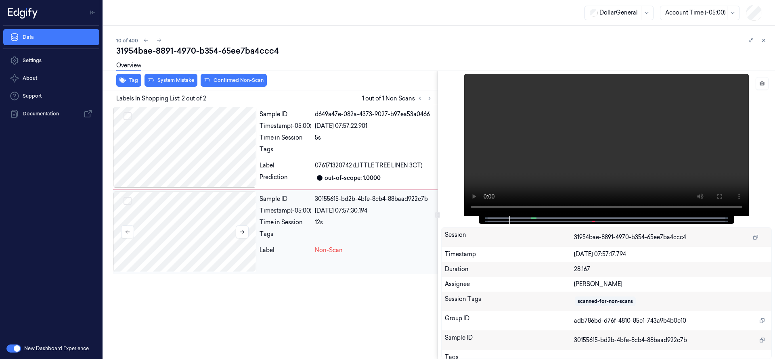
click at [166, 204] on div at bounding box center [184, 232] width 143 height 81
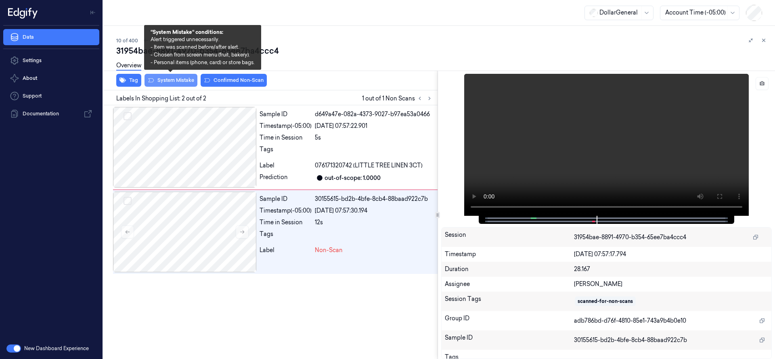
click at [174, 78] on button "System Mistake" at bounding box center [171, 80] width 53 height 13
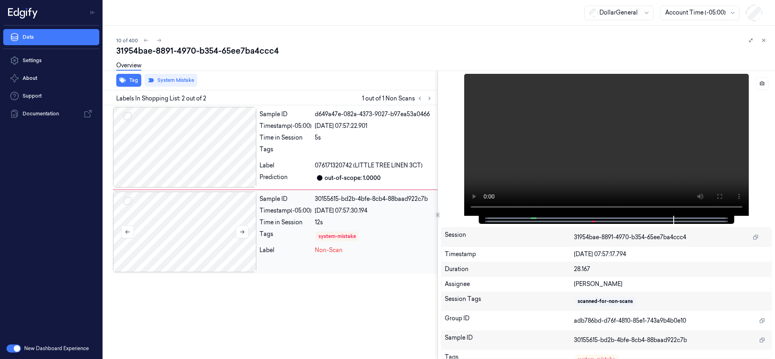
click at [179, 232] on div at bounding box center [184, 232] width 143 height 81
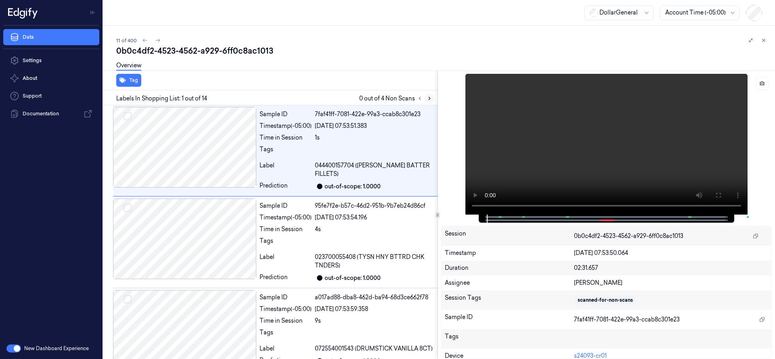
click at [432, 97] on icon at bounding box center [430, 99] width 6 height 6
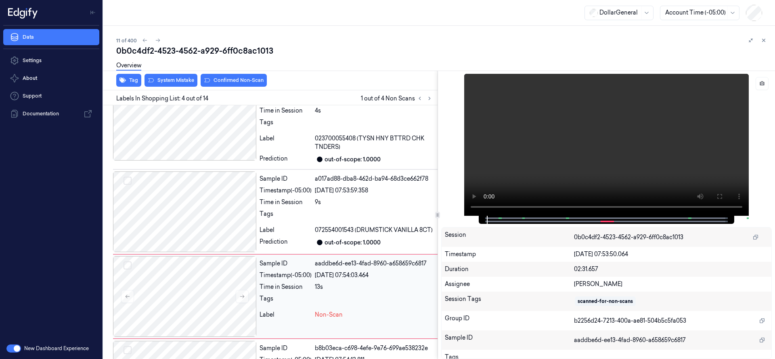
scroll to position [183, 0]
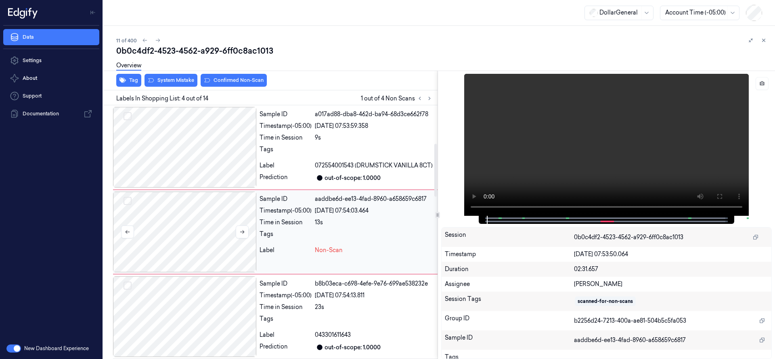
click at [176, 232] on div at bounding box center [184, 232] width 143 height 81
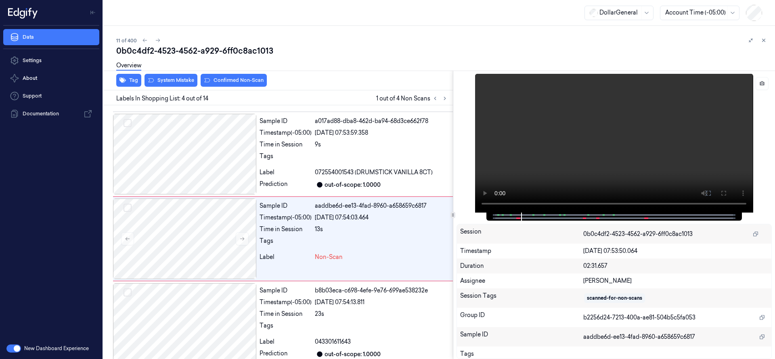
scroll to position [170, 0]
click at [455, 227] on div at bounding box center [455, 215] width 0 height 289
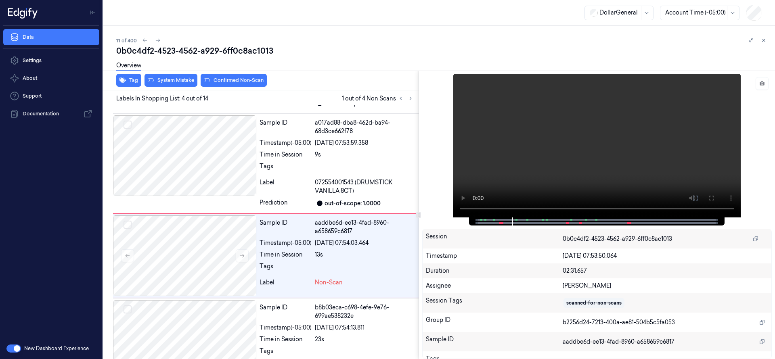
scroll to position [200, 0]
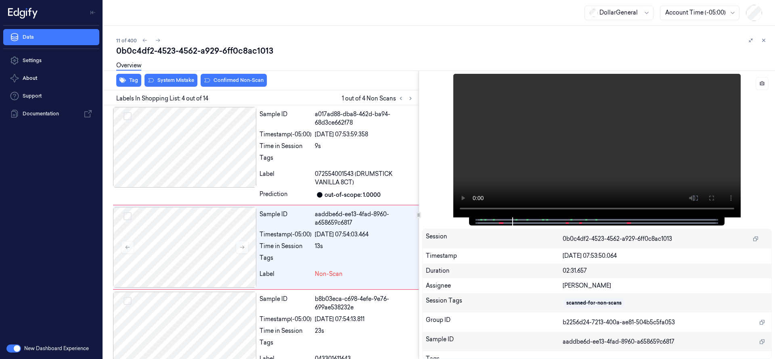
click at [419, 217] on div at bounding box center [418, 215] width 5 height 6
click at [185, 244] on div at bounding box center [184, 247] width 143 height 81
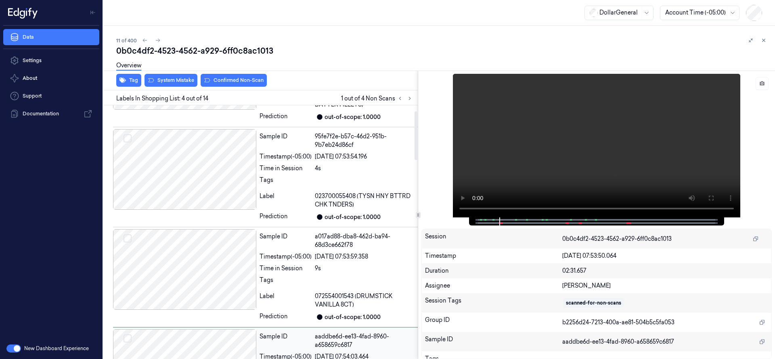
scroll to position [14, 0]
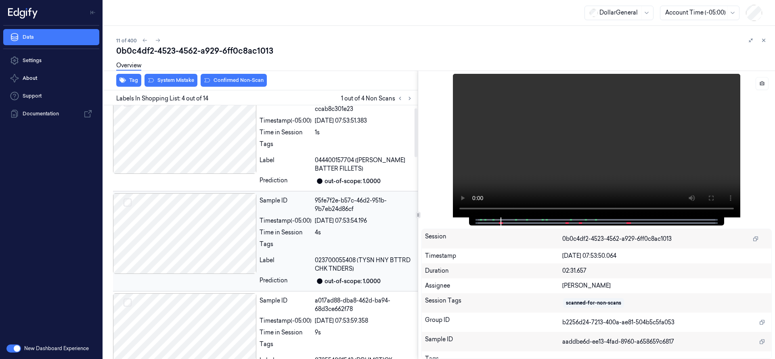
click at [214, 210] on div at bounding box center [184, 233] width 143 height 81
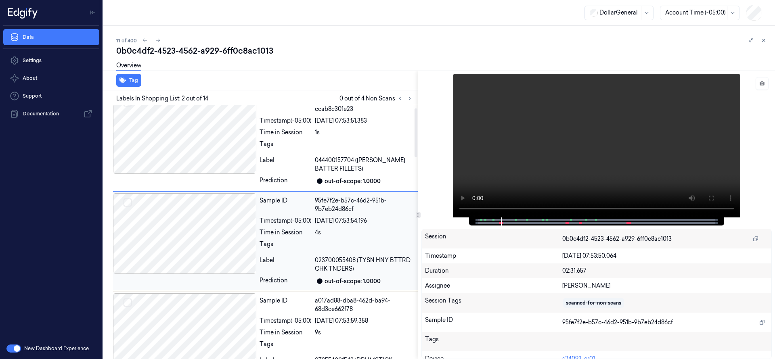
scroll to position [23, 0]
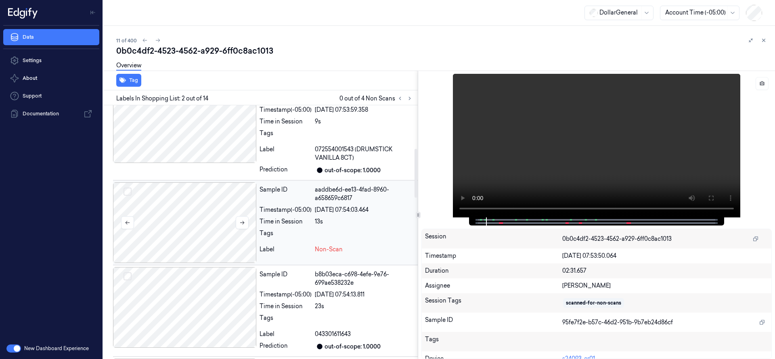
click at [203, 228] on div at bounding box center [184, 222] width 143 height 81
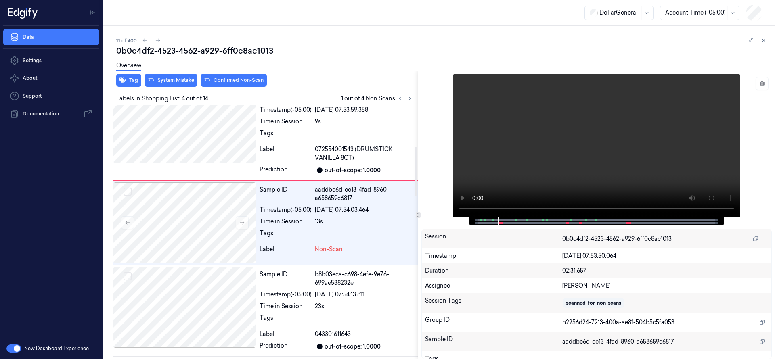
scroll to position [216, 0]
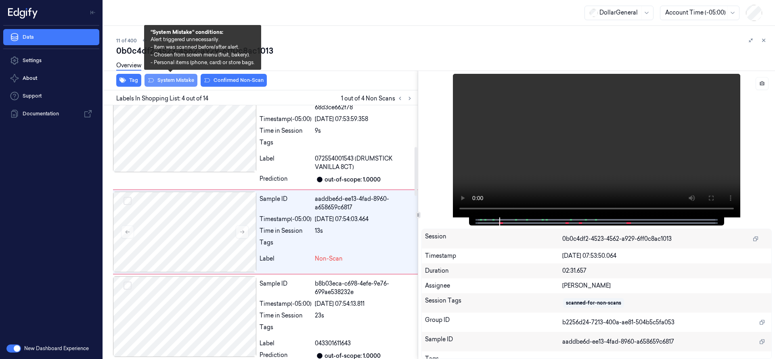
click at [182, 80] on button "System Mistake" at bounding box center [171, 80] width 53 height 13
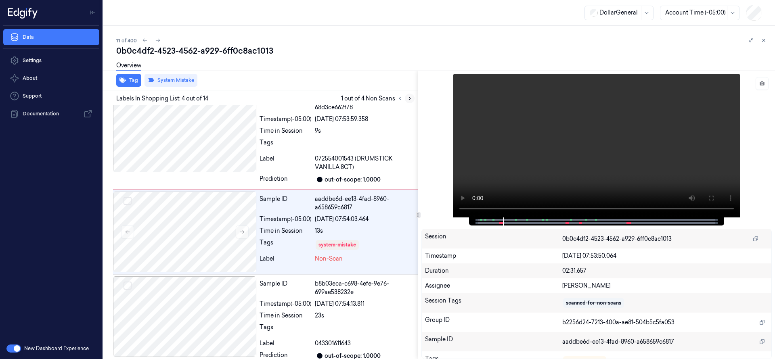
click at [412, 103] on button at bounding box center [410, 99] width 10 height 10
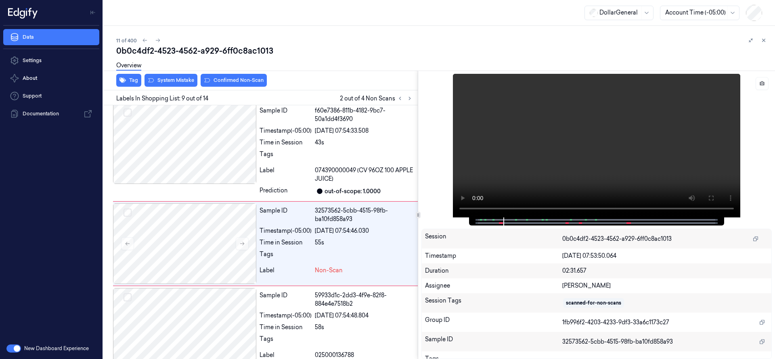
scroll to position [692, 0]
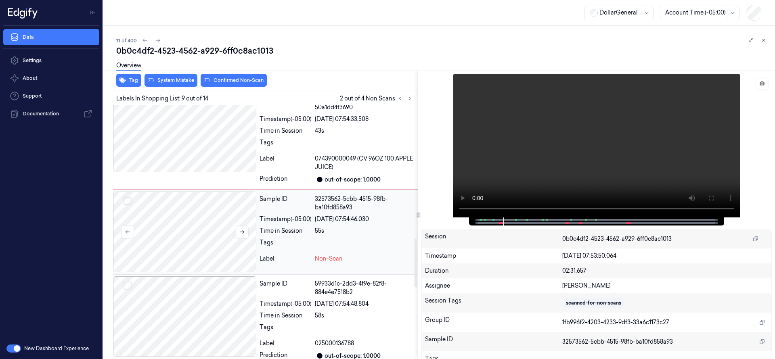
click at [173, 211] on div at bounding box center [184, 232] width 143 height 81
click at [191, 150] on div at bounding box center [184, 132] width 143 height 81
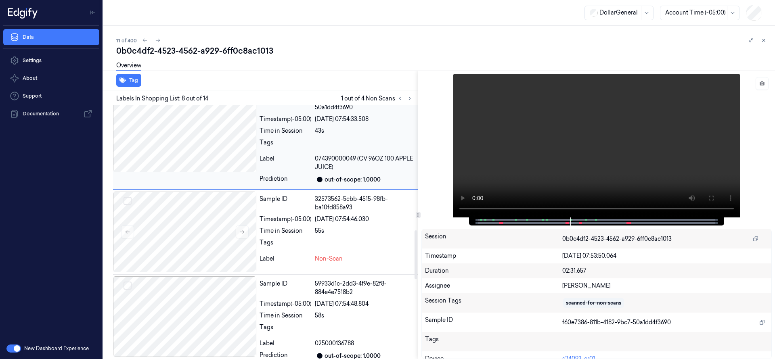
scroll to position [600, 0]
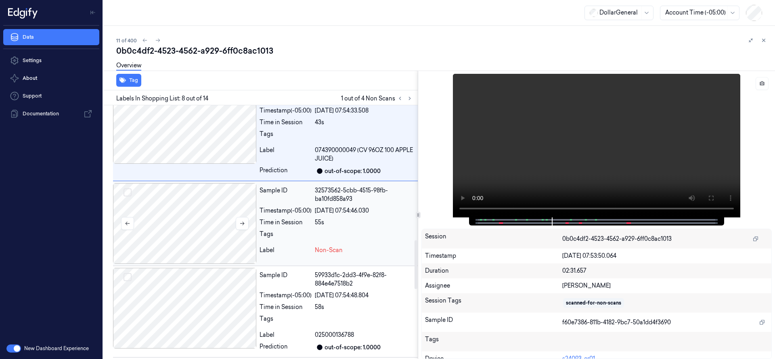
click at [212, 221] on div at bounding box center [184, 223] width 143 height 81
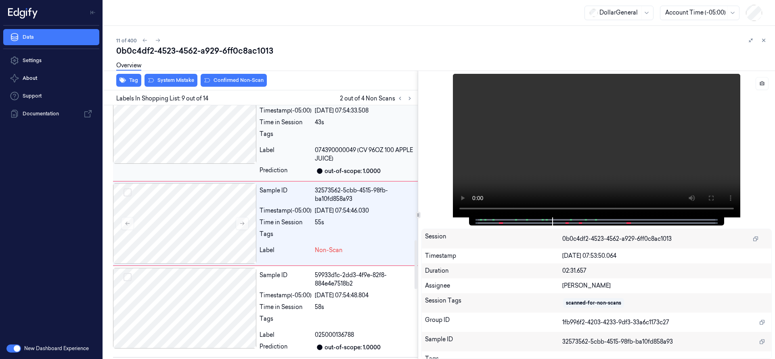
scroll to position [692, 0]
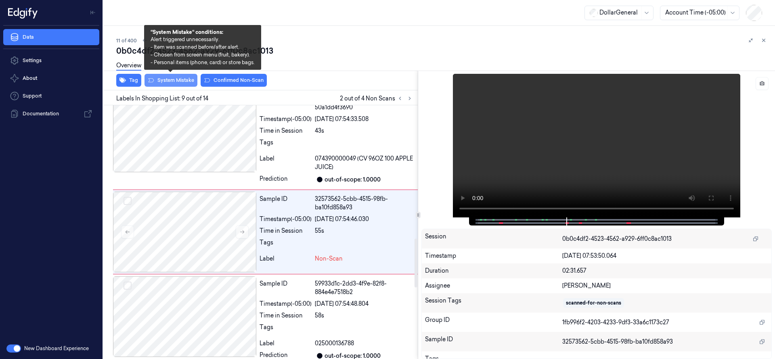
click at [184, 77] on button "System Mistake" at bounding box center [171, 80] width 53 height 13
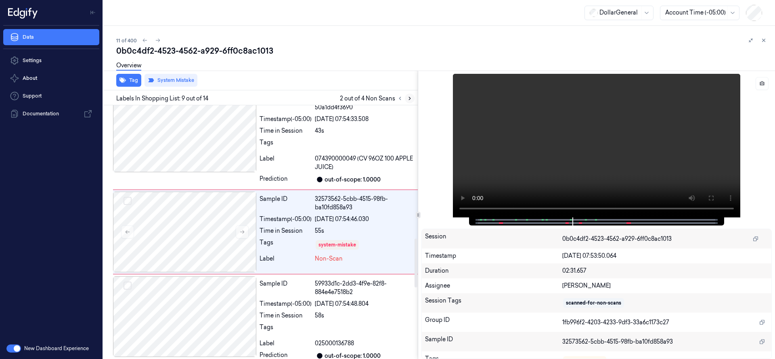
click at [407, 98] on button at bounding box center [410, 99] width 10 height 10
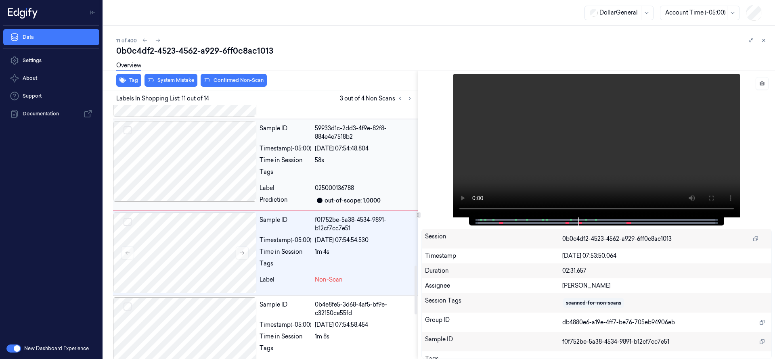
scroll to position [869, 0]
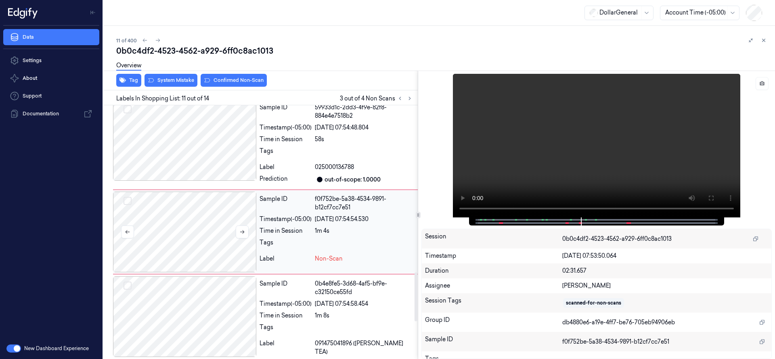
click at [127, 199] on button "Select row" at bounding box center [128, 201] width 8 height 8
click at [162, 222] on div at bounding box center [184, 232] width 143 height 81
click at [410, 99] on icon at bounding box center [410, 99] width 6 height 6
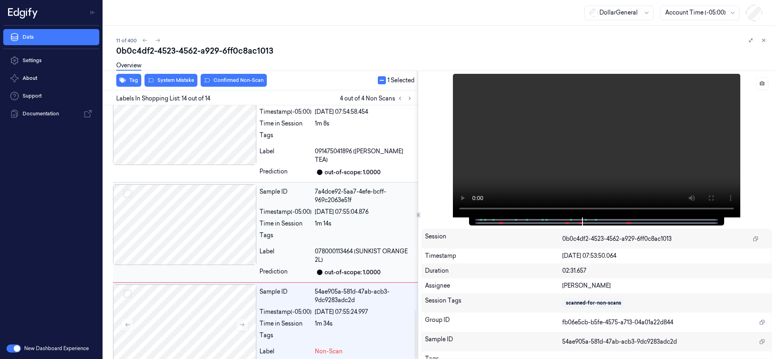
scroll to position [1063, 0]
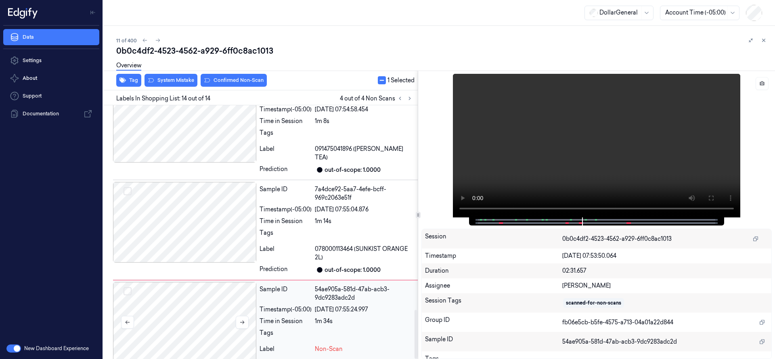
click at [126, 287] on button "Select row" at bounding box center [128, 291] width 8 height 8
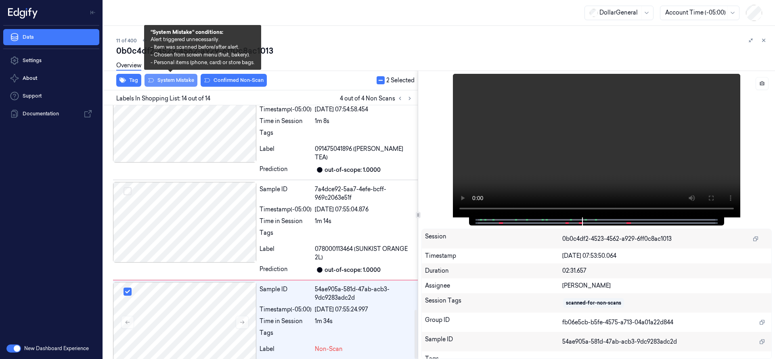
click at [177, 81] on button "System Mistake" at bounding box center [171, 80] width 53 height 13
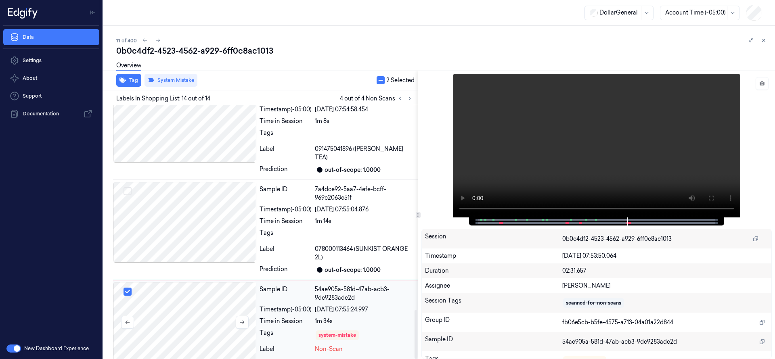
click at [192, 302] on div at bounding box center [184, 322] width 143 height 81
click at [410, 98] on icon at bounding box center [410, 99] width 6 height 6
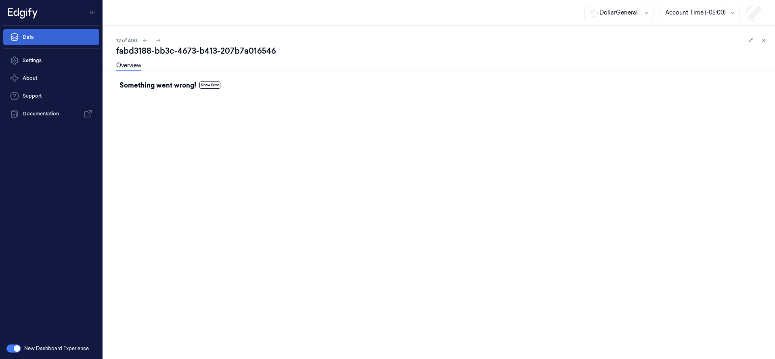
click at [67, 34] on link "Data" at bounding box center [51, 37] width 96 height 16
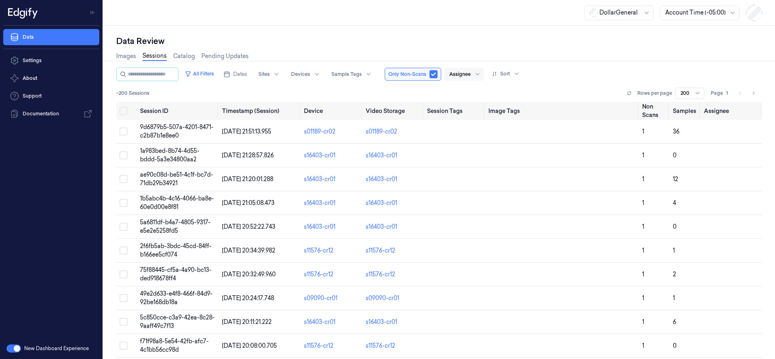
click at [471, 73] on div at bounding box center [459, 74] width 21 height 7
click at [472, 103] on div "[PERSON_NAME]" at bounding box center [481, 104] width 48 height 8
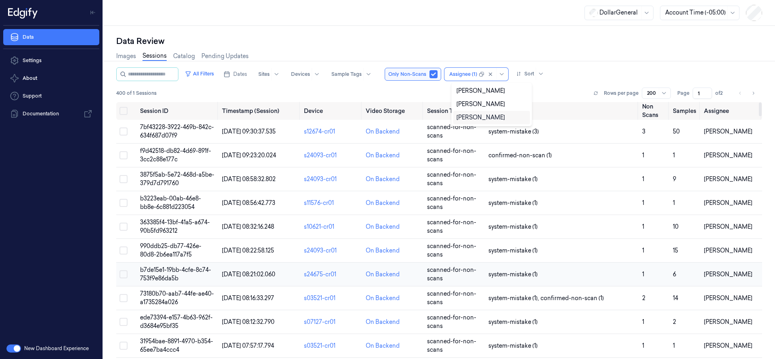
scroll to position [101, 0]
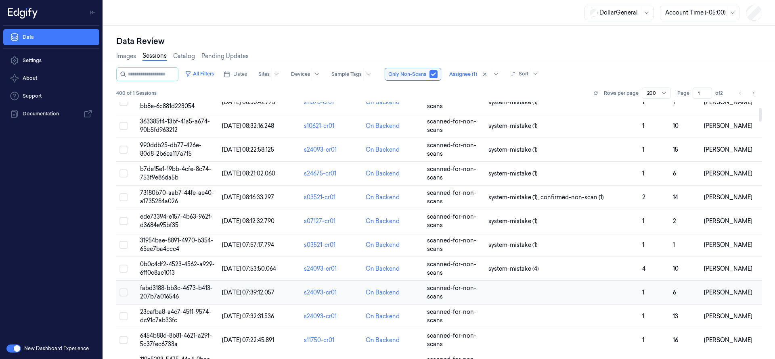
click at [173, 287] on span "fabd3188-bb3c-4673-b413-207b7a016546" at bounding box center [176, 293] width 73 height 16
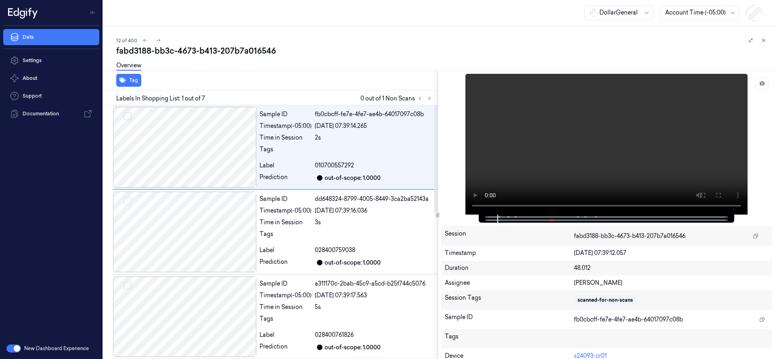
click at [434, 101] on div "Labels In Shopping List: 1 out of 7 0 out of 1 Non Scans" at bounding box center [269, 97] width 338 height 15
click at [432, 96] on button at bounding box center [430, 99] width 10 height 10
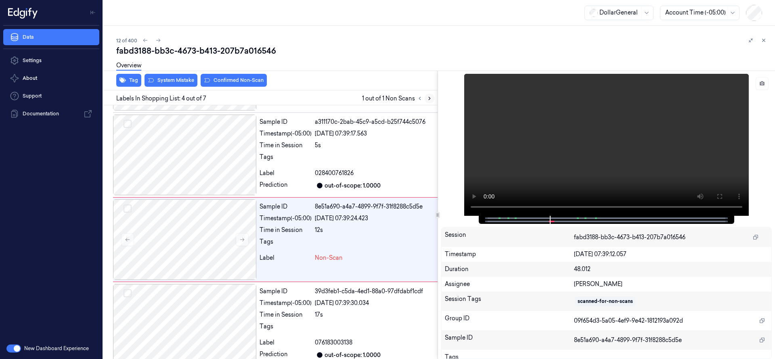
scroll to position [170, 0]
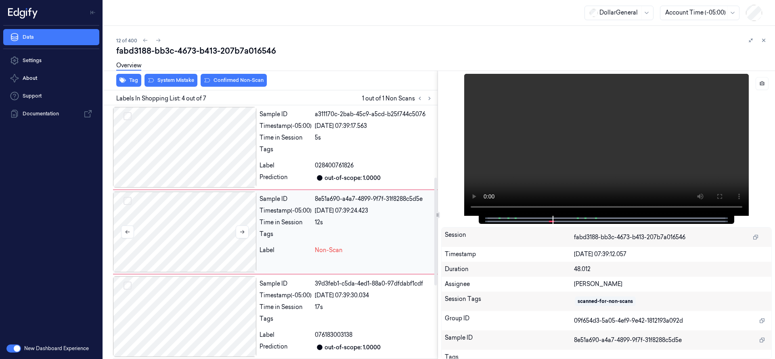
click at [174, 228] on div at bounding box center [184, 232] width 143 height 81
click at [199, 135] on div at bounding box center [184, 147] width 143 height 81
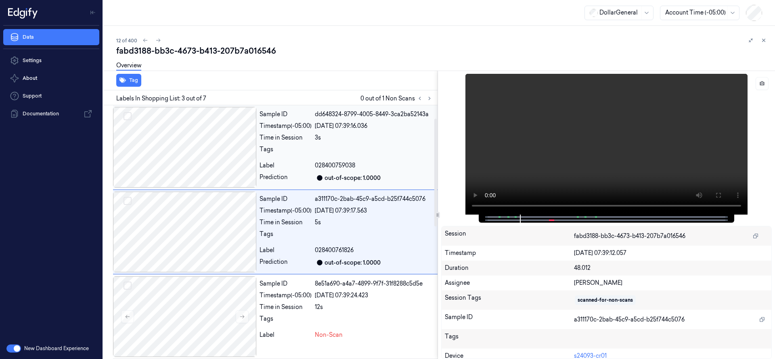
scroll to position [0, 0]
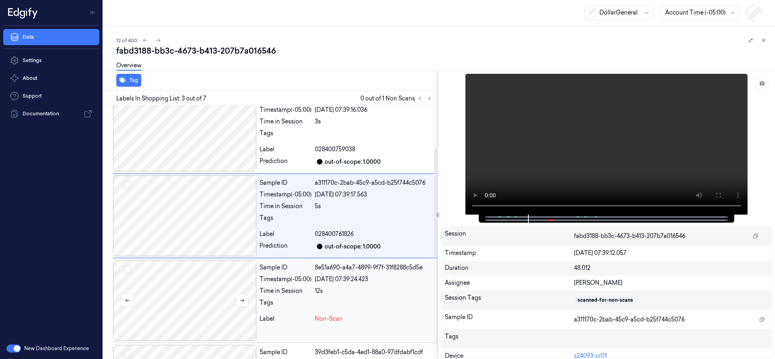
click at [203, 287] on div at bounding box center [184, 300] width 143 height 81
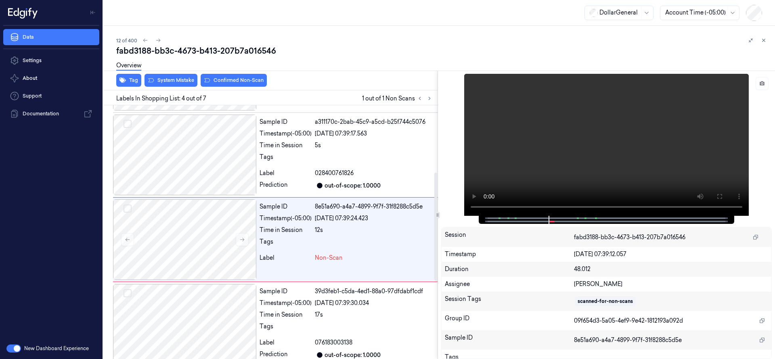
scroll to position [170, 0]
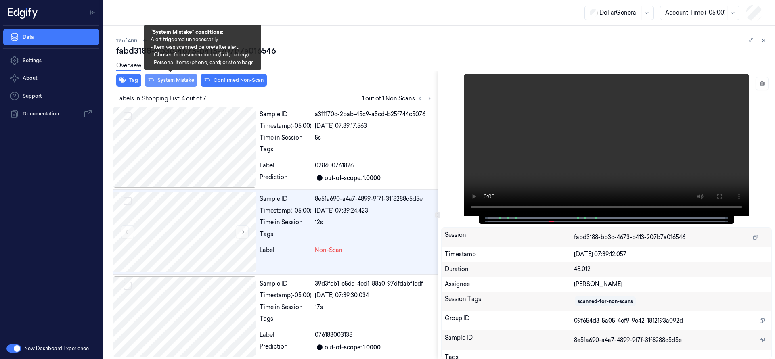
click at [183, 81] on button "System Mistake" at bounding box center [171, 80] width 53 height 13
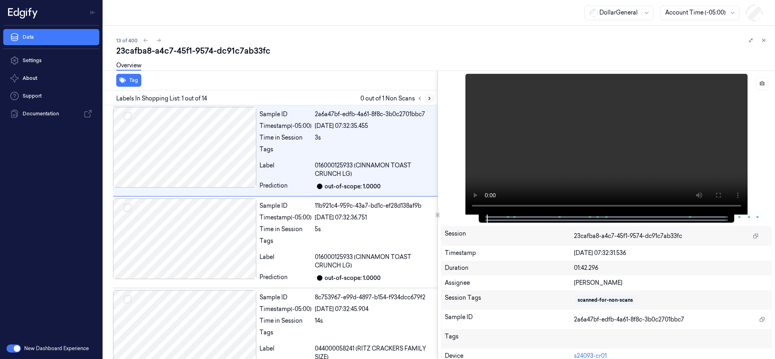
click at [432, 96] on icon at bounding box center [430, 99] width 6 height 6
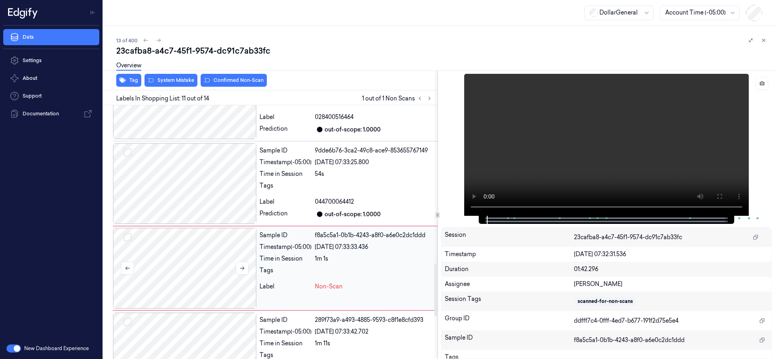
scroll to position [791, 0]
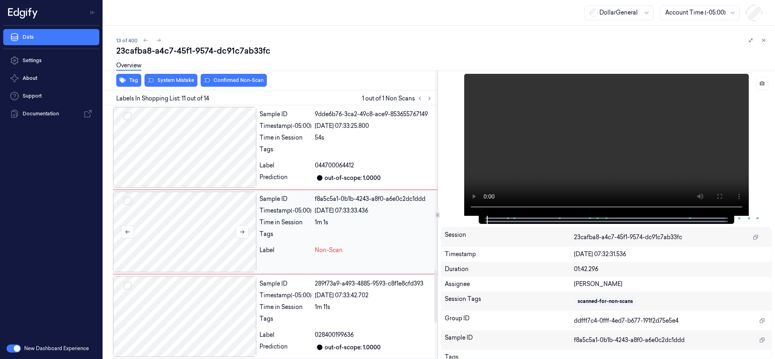
click at [218, 219] on div at bounding box center [184, 232] width 143 height 81
click at [208, 235] on div at bounding box center [184, 232] width 143 height 81
click at [196, 153] on div at bounding box center [184, 147] width 143 height 81
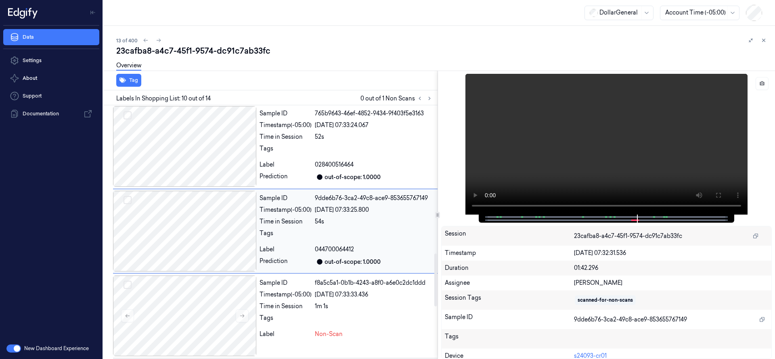
scroll to position [706, 0]
drag, startPoint x: 613, startPoint y: 219, endPoint x: 608, endPoint y: 218, distance: 4.9
click at [608, 218] on div at bounding box center [606, 219] width 239 height 8
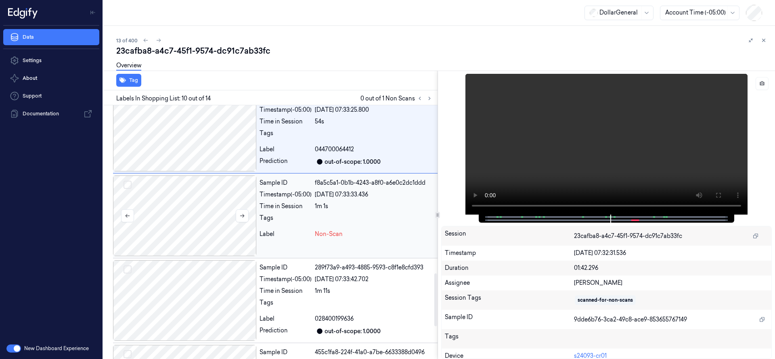
click at [190, 212] on div at bounding box center [184, 216] width 143 height 81
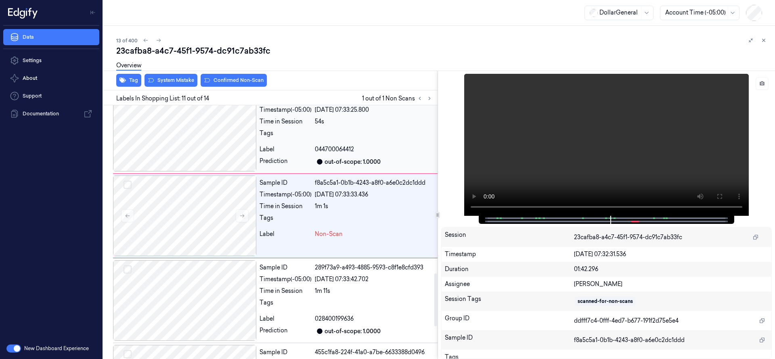
scroll to position [791, 0]
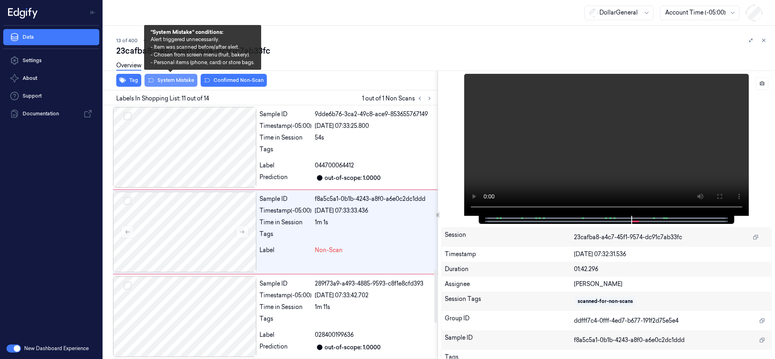
click at [184, 79] on button "System Mistake" at bounding box center [171, 80] width 53 height 13
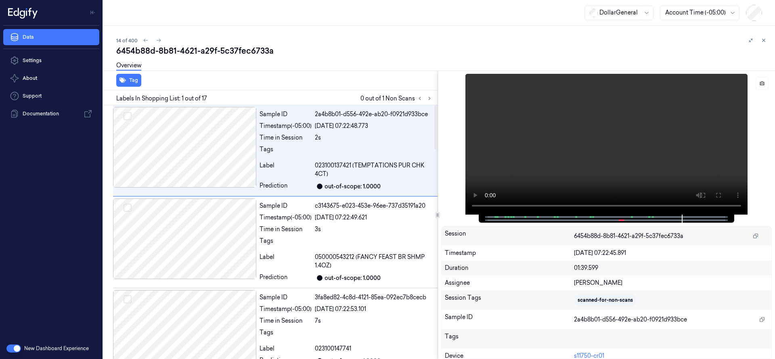
click at [426, 103] on div "Labels In Shopping List: 1 out of 17 0 out of 1 Non Scans" at bounding box center [269, 97] width 338 height 15
click at [426, 98] on button at bounding box center [430, 99] width 10 height 10
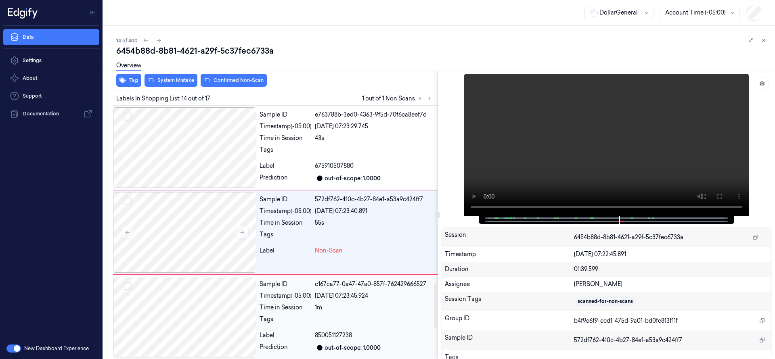
scroll to position [1031, 0]
click at [164, 232] on div at bounding box center [184, 232] width 143 height 81
click at [174, 76] on div "Overview" at bounding box center [442, 67] width 652 height 21
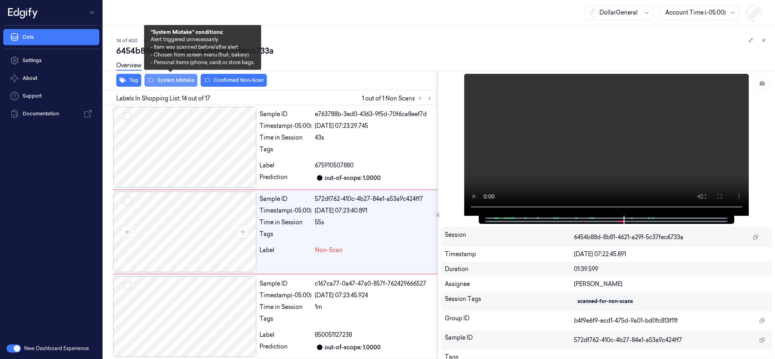
click at [176, 82] on button "System Mistake" at bounding box center [171, 80] width 53 height 13
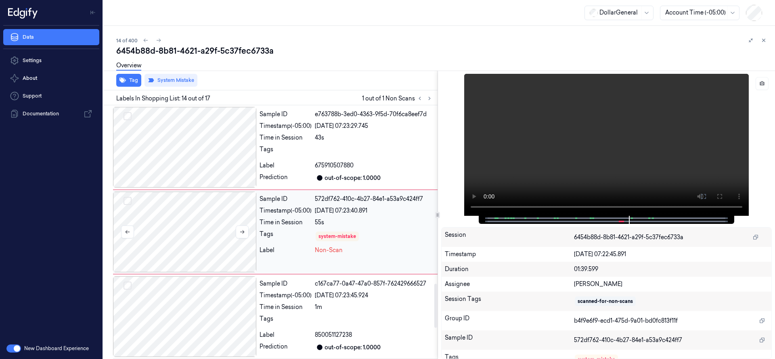
click at [185, 235] on div at bounding box center [184, 232] width 143 height 81
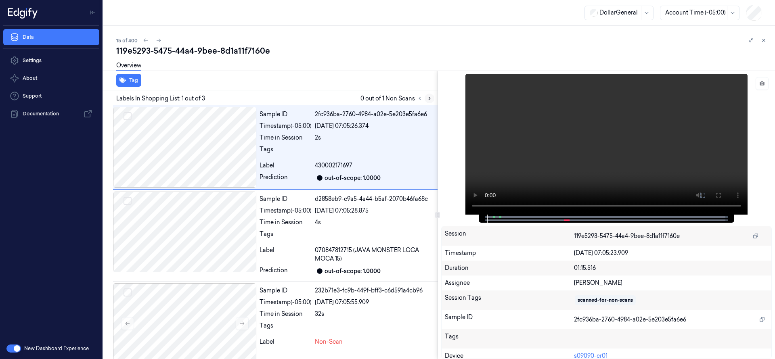
click at [430, 99] on icon at bounding box center [430, 99] width 6 height 6
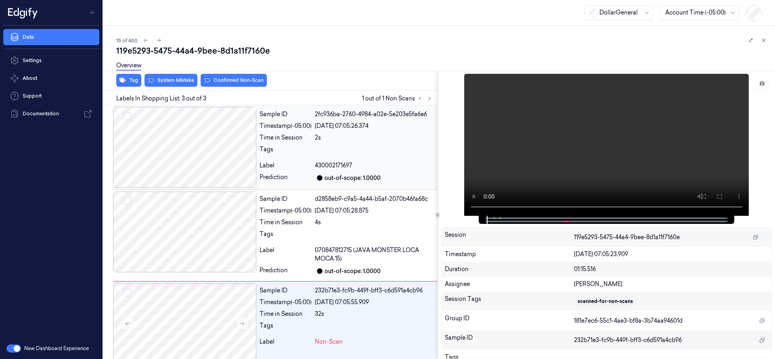
scroll to position [10, 0]
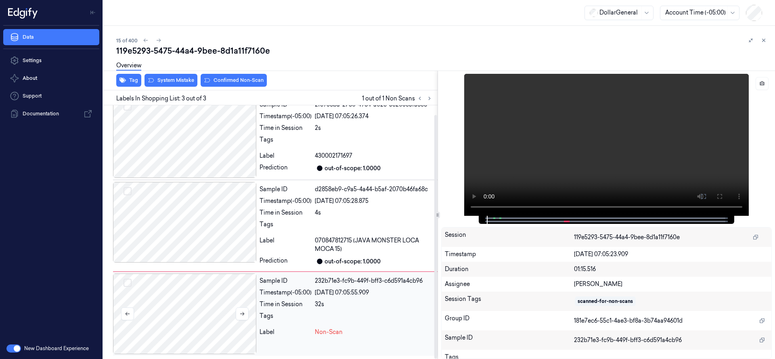
click at [192, 310] on div at bounding box center [184, 314] width 143 height 81
click at [143, 313] on div at bounding box center [184, 314] width 143 height 81
click at [187, 305] on div at bounding box center [184, 314] width 143 height 81
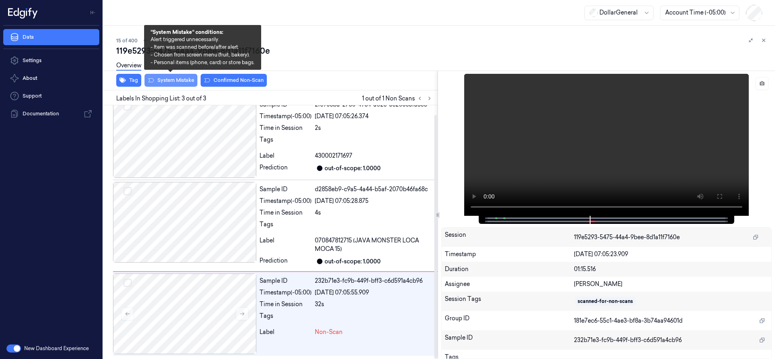
click at [181, 82] on button "System Mistake" at bounding box center [171, 80] width 53 height 13
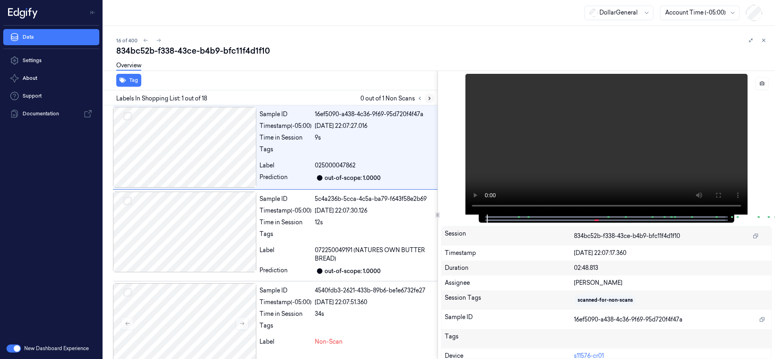
click at [428, 100] on icon at bounding box center [430, 99] width 6 height 6
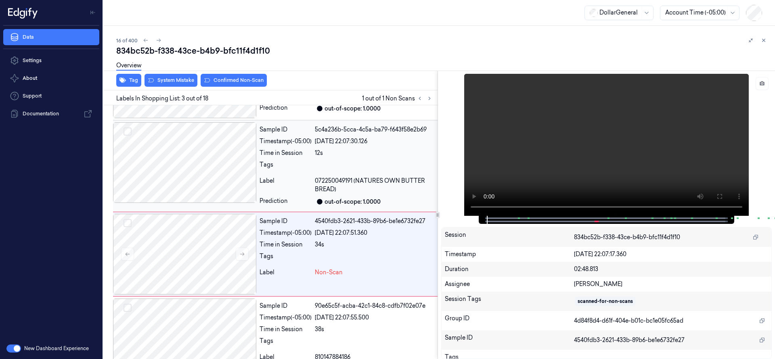
scroll to position [92, 0]
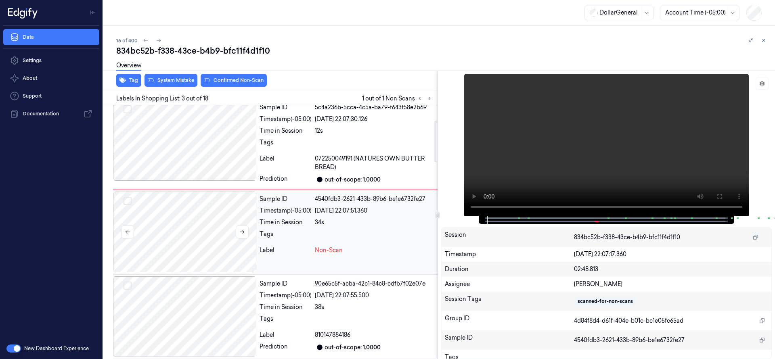
click at [152, 236] on div at bounding box center [184, 232] width 143 height 81
click at [193, 218] on div at bounding box center [184, 232] width 143 height 81
click at [176, 209] on div at bounding box center [184, 232] width 143 height 81
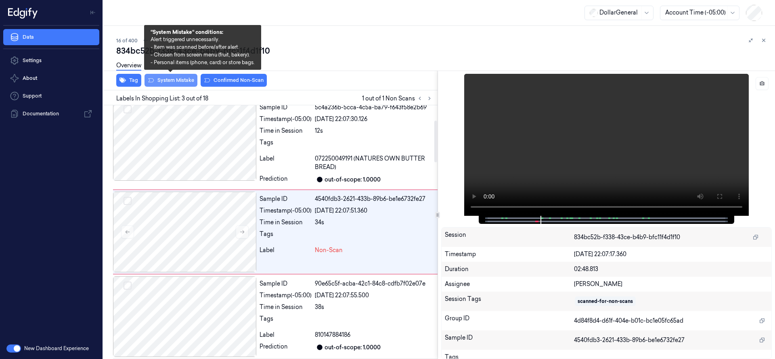
click at [183, 79] on button "System Mistake" at bounding box center [171, 80] width 53 height 13
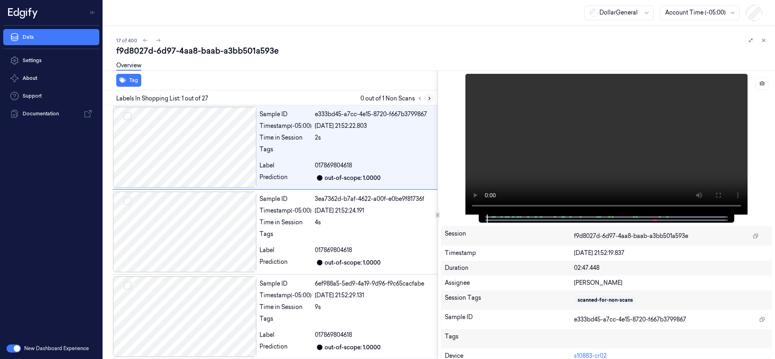
click at [429, 98] on icon at bounding box center [430, 99] width 6 height 6
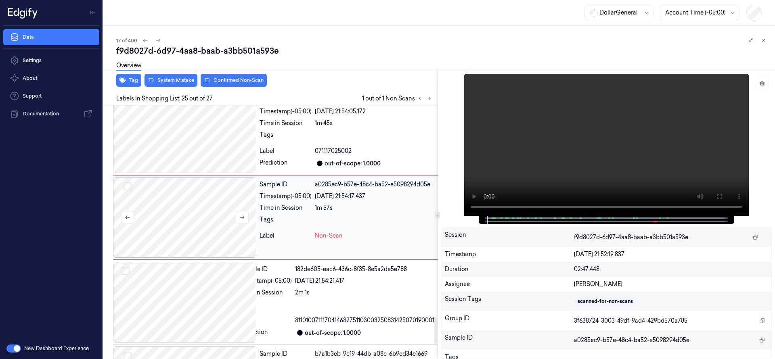
scroll to position [2010, 0]
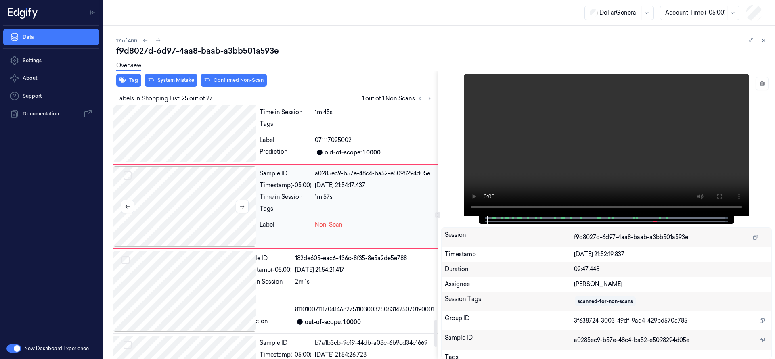
click at [195, 214] on div at bounding box center [184, 206] width 143 height 81
click at [195, 226] on div at bounding box center [184, 206] width 143 height 81
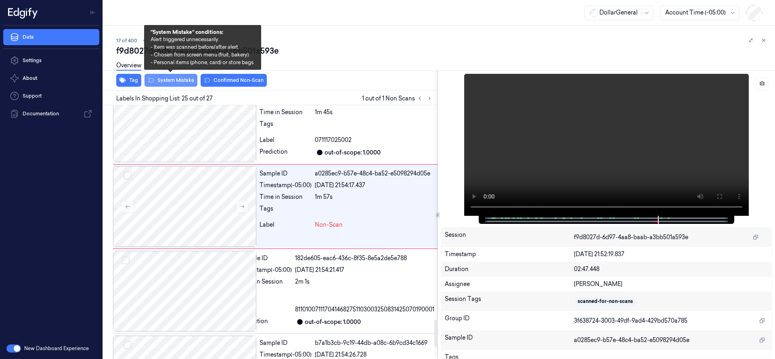
click at [180, 79] on button "System Mistake" at bounding box center [171, 80] width 53 height 13
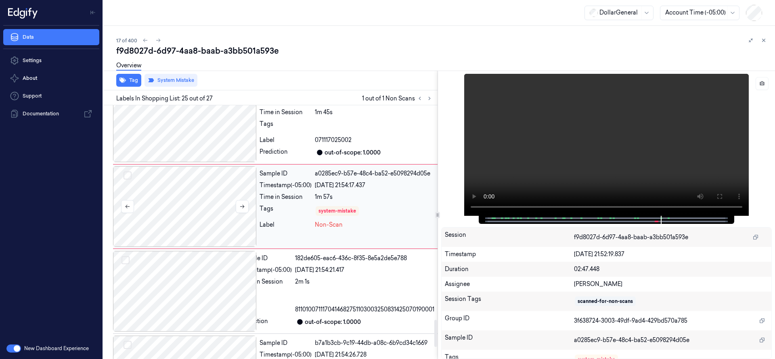
click at [209, 237] on div at bounding box center [184, 206] width 143 height 81
drag, startPoint x: 209, startPoint y: 237, endPoint x: 170, endPoint y: 100, distance: 142.5
click at [204, 227] on div at bounding box center [184, 206] width 143 height 81
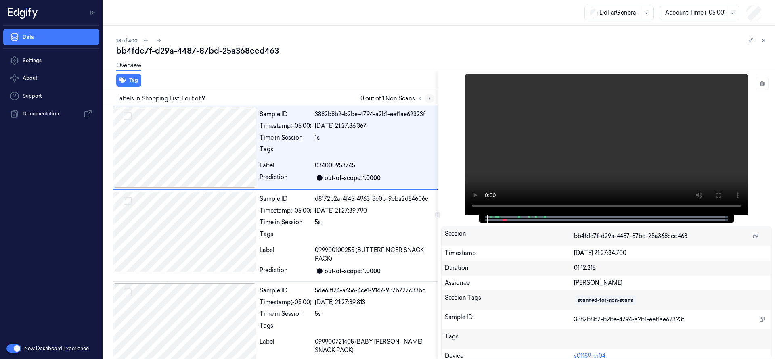
click at [429, 98] on icon at bounding box center [430, 99] width 6 height 6
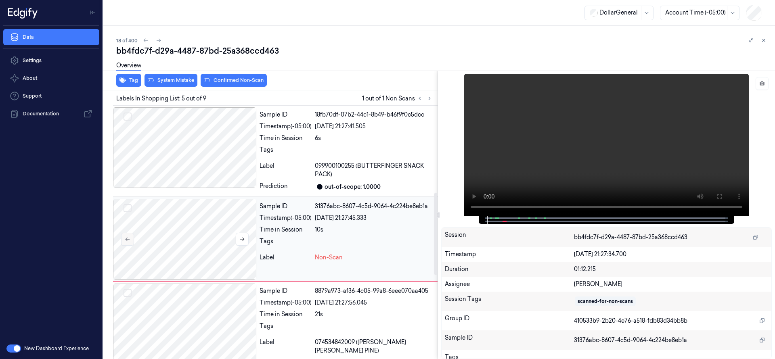
scroll to position [268, 0]
click at [185, 234] on div at bounding box center [184, 239] width 143 height 81
click at [190, 233] on div at bounding box center [184, 239] width 143 height 81
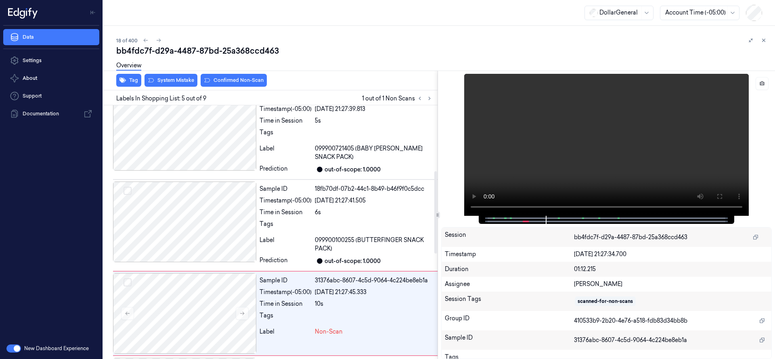
scroll to position [202, 0]
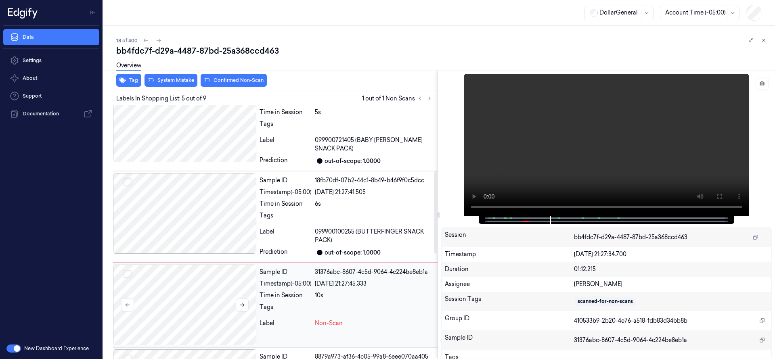
click at [184, 271] on div at bounding box center [184, 305] width 143 height 81
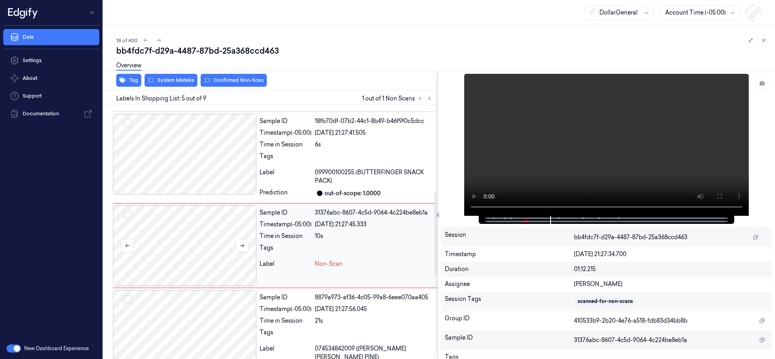
scroll to position [268, 0]
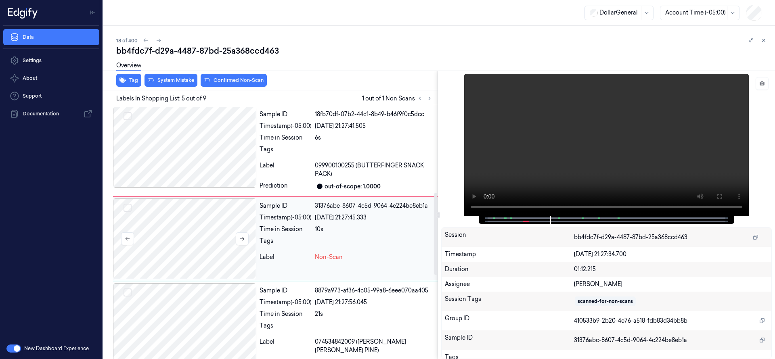
click at [190, 220] on div at bounding box center [184, 239] width 143 height 81
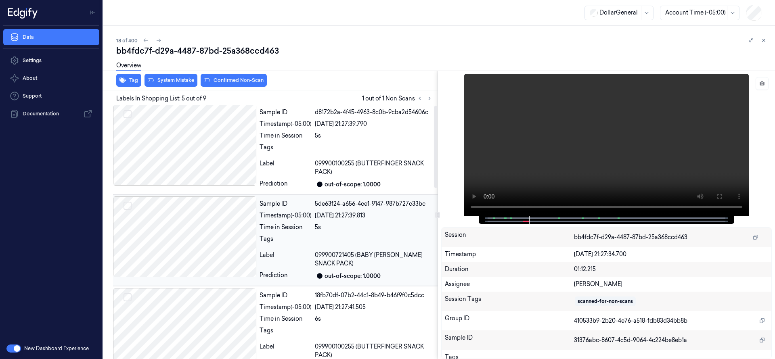
scroll to position [101, 0]
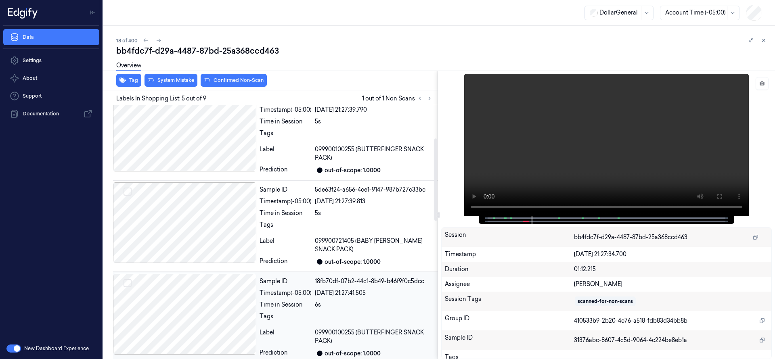
click at [197, 298] on div at bounding box center [184, 314] width 143 height 81
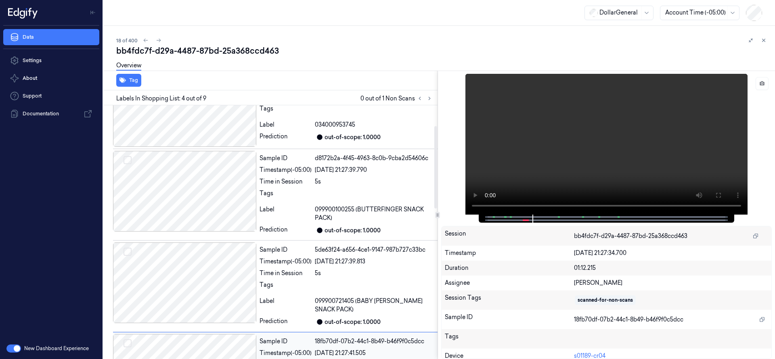
scroll to position [0, 0]
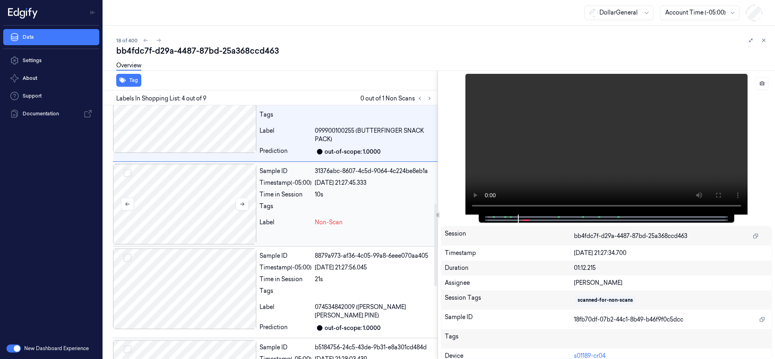
click at [185, 197] on div at bounding box center [184, 204] width 143 height 81
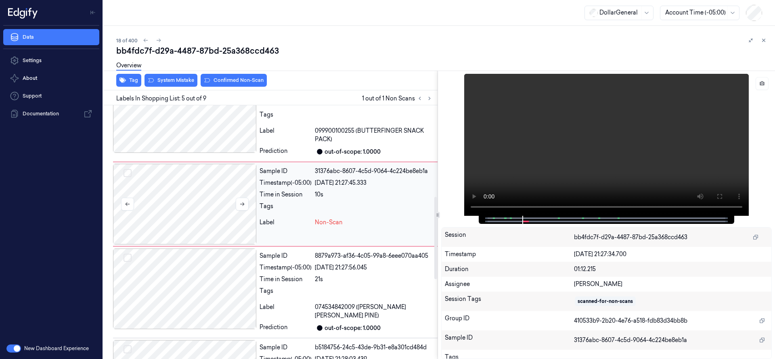
scroll to position [268, 0]
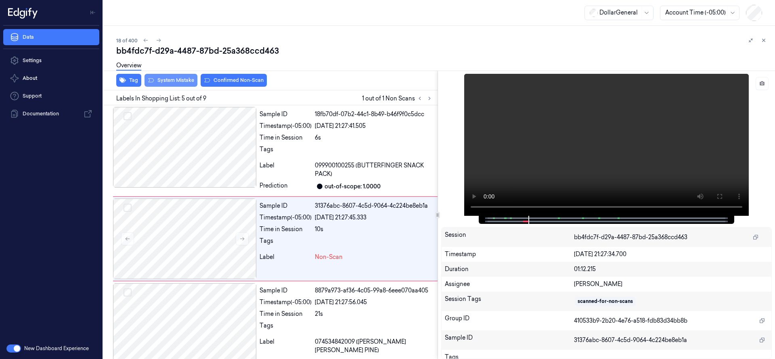
click at [177, 84] on button "System Mistake" at bounding box center [171, 80] width 53 height 13
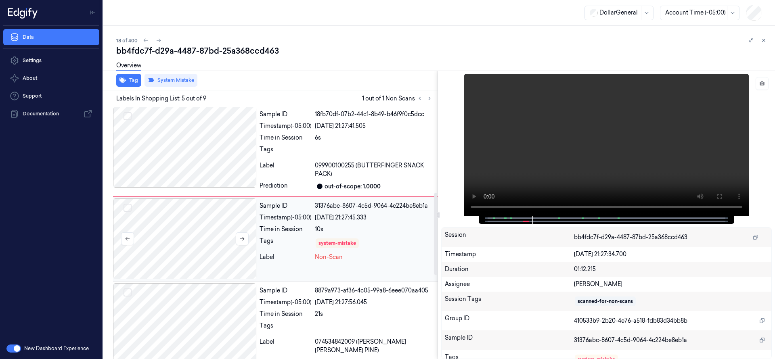
click at [218, 234] on div at bounding box center [184, 239] width 143 height 81
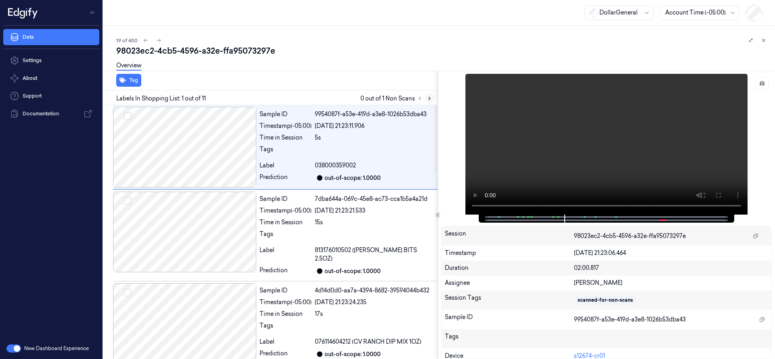
click at [431, 96] on icon at bounding box center [430, 99] width 6 height 6
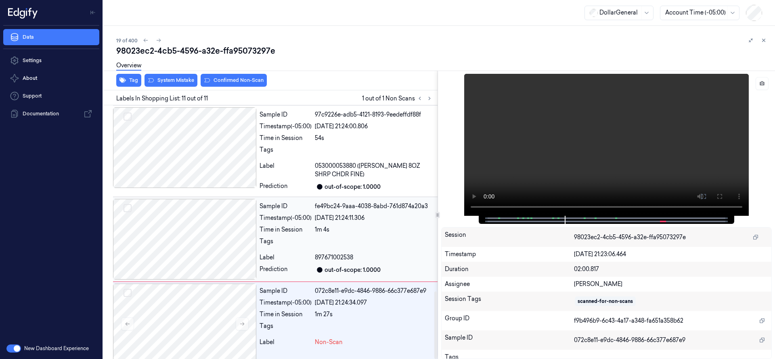
scroll to position [702, 0]
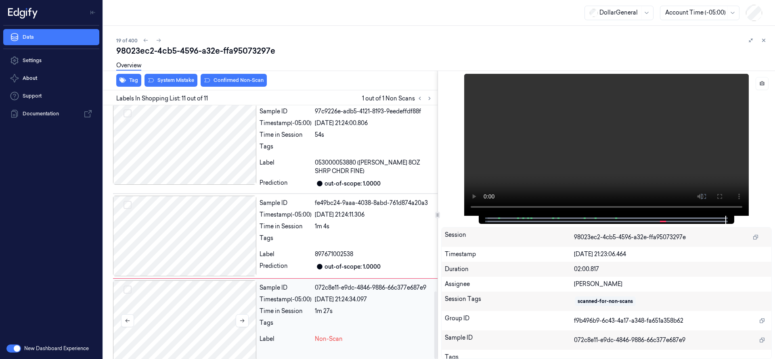
click at [202, 318] on div at bounding box center [184, 321] width 143 height 81
click at [195, 287] on div at bounding box center [184, 321] width 143 height 81
click at [190, 233] on div at bounding box center [184, 236] width 143 height 81
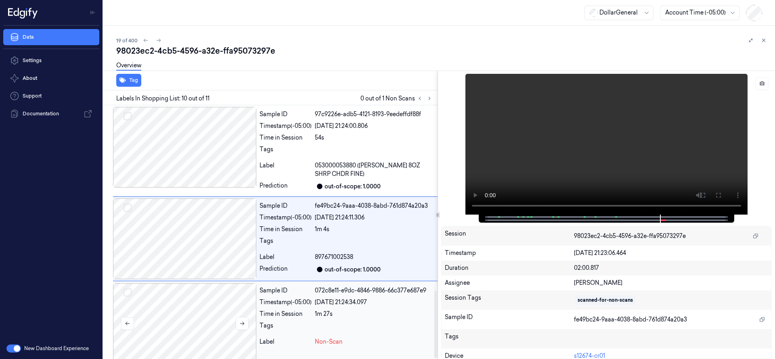
click at [202, 304] on div at bounding box center [184, 323] width 143 height 81
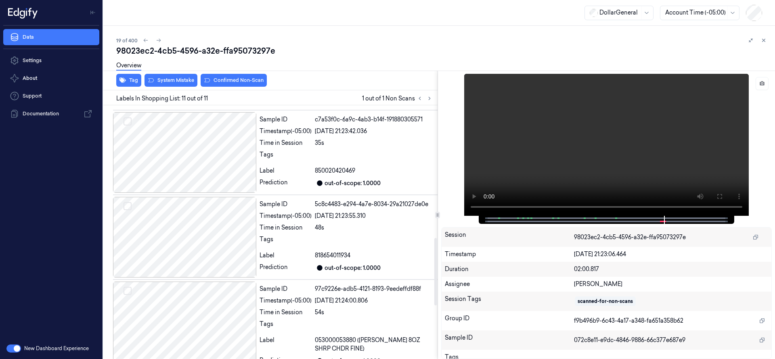
scroll to position [500, 0]
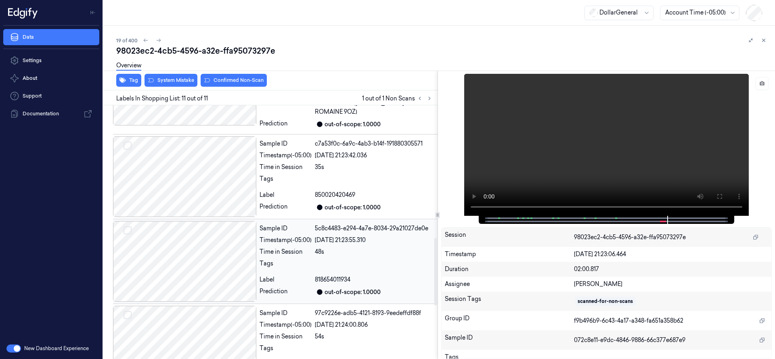
click at [194, 257] on div at bounding box center [184, 261] width 143 height 81
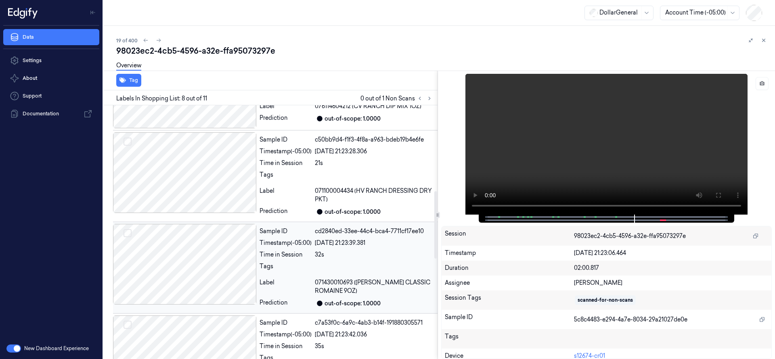
scroll to position [702, 0]
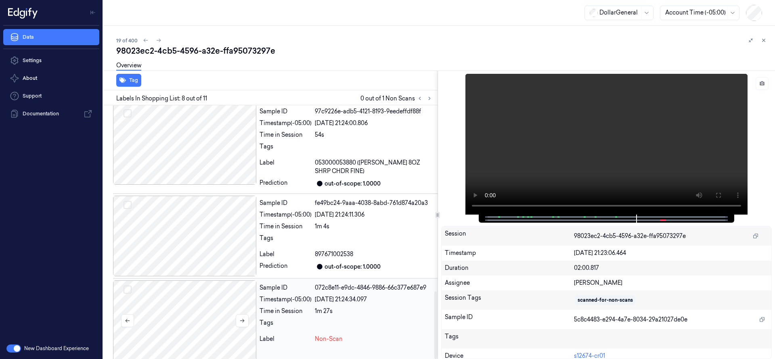
click at [187, 298] on div at bounding box center [184, 321] width 143 height 81
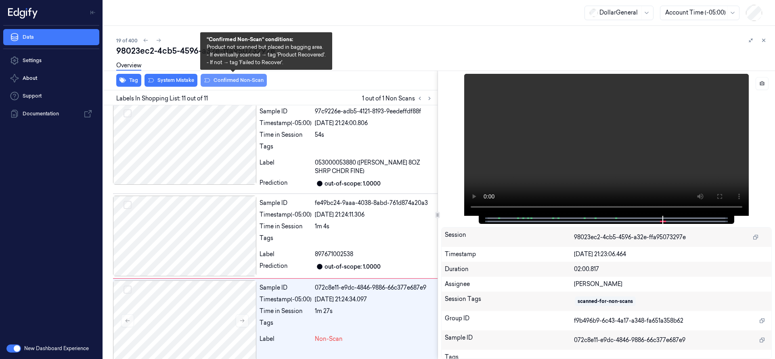
click at [233, 78] on button "Confirmed Non-Scan" at bounding box center [234, 80] width 66 height 13
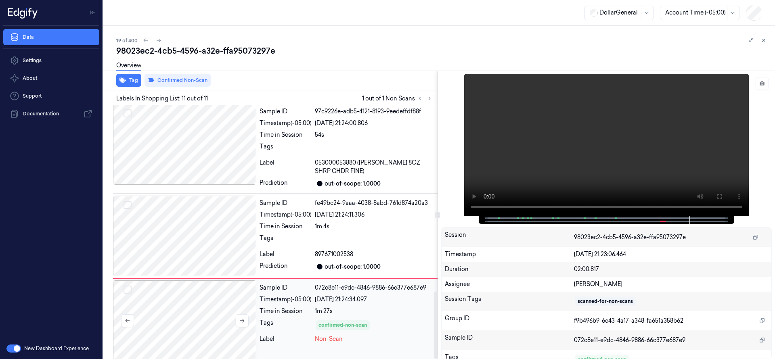
click at [190, 315] on div at bounding box center [184, 321] width 143 height 81
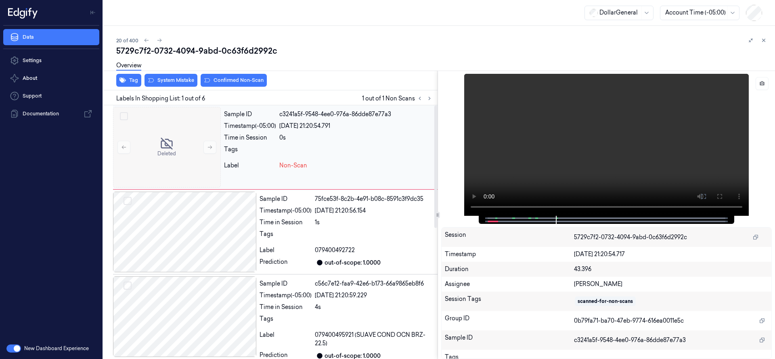
click at [271, 145] on div "Sample ID c3241a5f-9548-4ee0-976a-86dde87e77a3 Timestamp (-05:00) 19/08/2025 21…" at bounding box center [329, 147] width 217 height 81
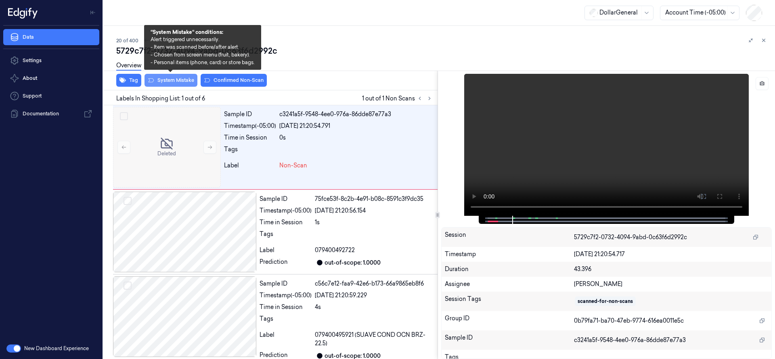
click at [181, 81] on button "System Mistake" at bounding box center [171, 80] width 53 height 13
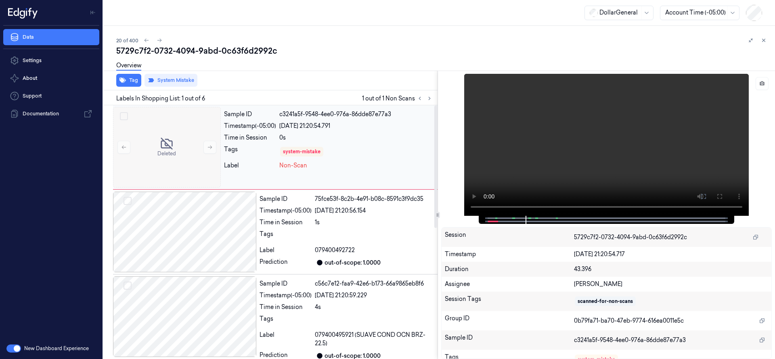
click at [279, 174] on div "Sample ID c3241a5f-9548-4ee0-976a-86dde87e77a3 Timestamp (-05:00) 19/08/2025 21…" at bounding box center [329, 147] width 217 height 81
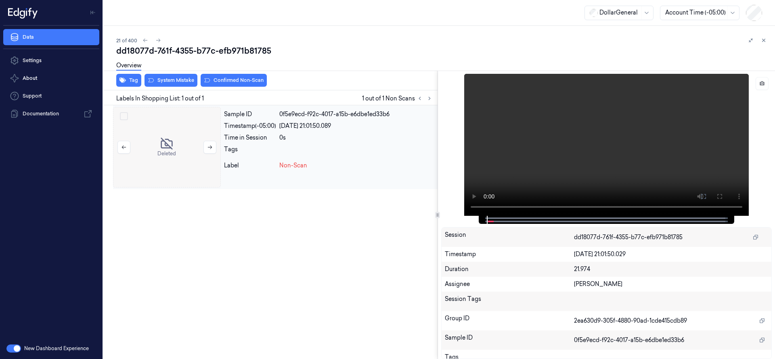
click at [177, 141] on div at bounding box center [167, 147] width 108 height 81
click at [164, 75] on div "Overview" at bounding box center [442, 67] width 652 height 21
click at [165, 78] on button "System Mistake" at bounding box center [171, 80] width 53 height 13
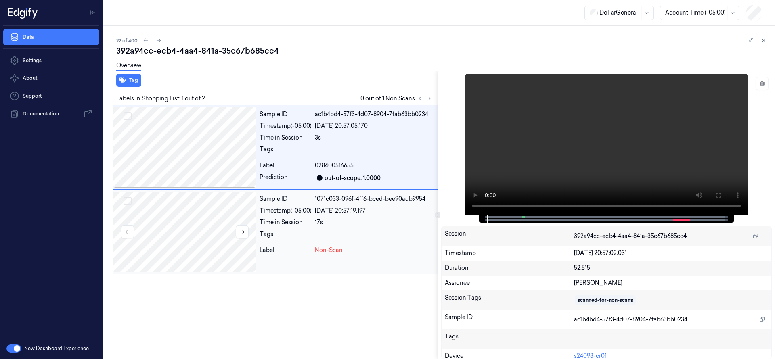
click at [193, 216] on div at bounding box center [184, 232] width 143 height 81
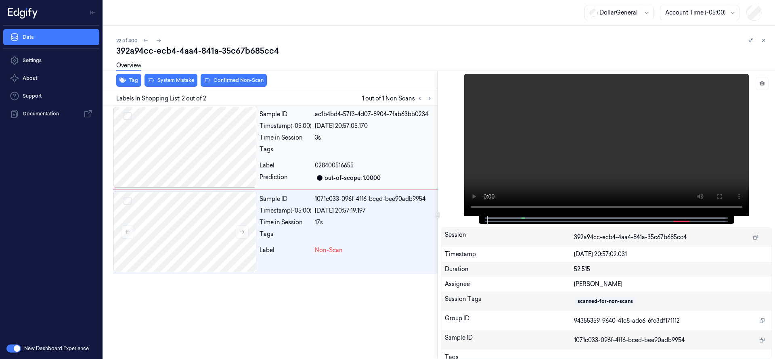
click at [199, 150] on div at bounding box center [184, 147] width 143 height 81
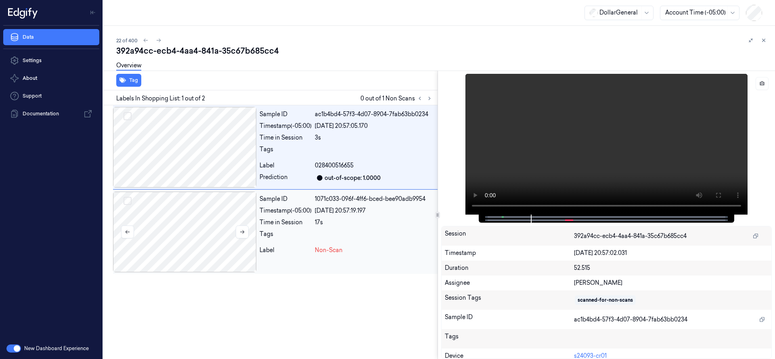
click at [170, 223] on div at bounding box center [184, 232] width 143 height 81
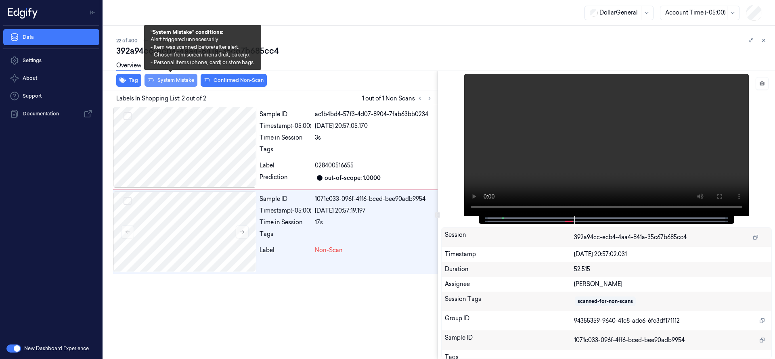
click at [179, 82] on button "System Mistake" at bounding box center [171, 80] width 53 height 13
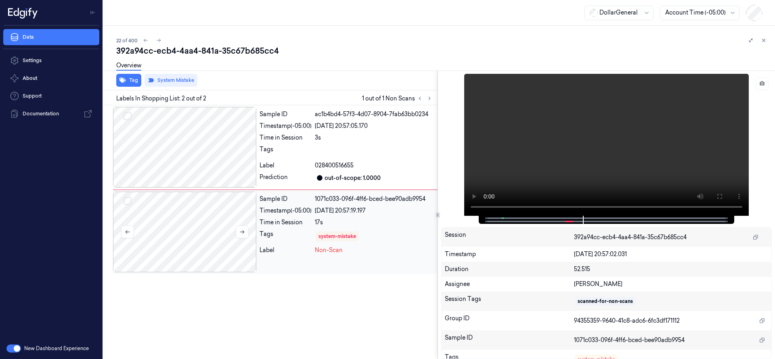
click at [185, 239] on div at bounding box center [184, 232] width 143 height 81
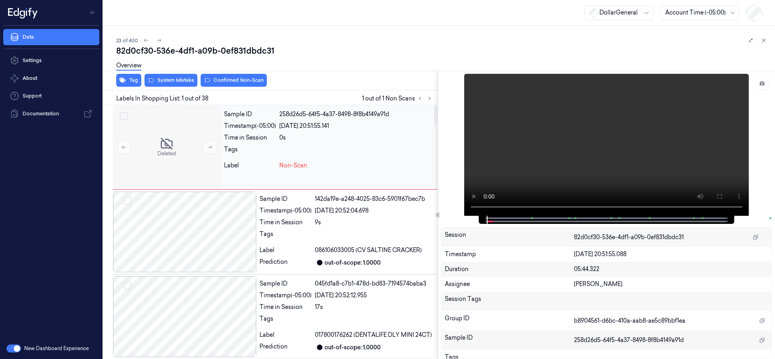
click at [280, 145] on div at bounding box center [356, 151] width 155 height 13
click at [169, 81] on button "System Mistake" at bounding box center [171, 80] width 53 height 13
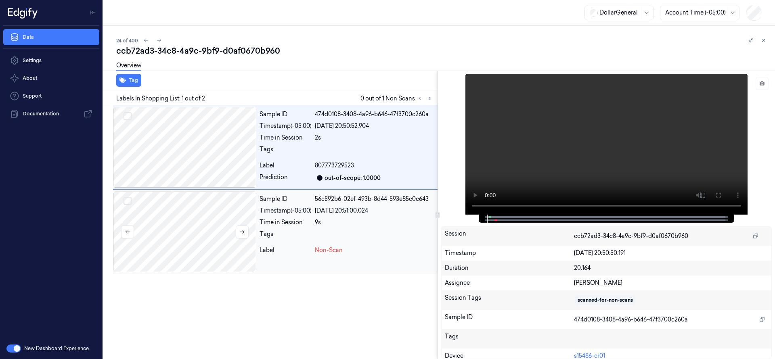
click at [195, 226] on div at bounding box center [184, 232] width 143 height 81
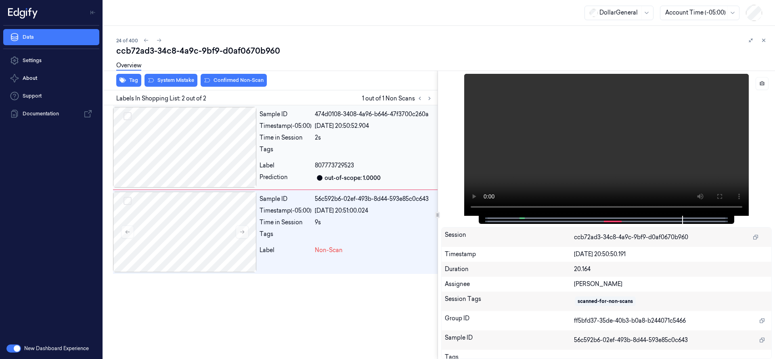
click at [183, 144] on div at bounding box center [184, 147] width 143 height 81
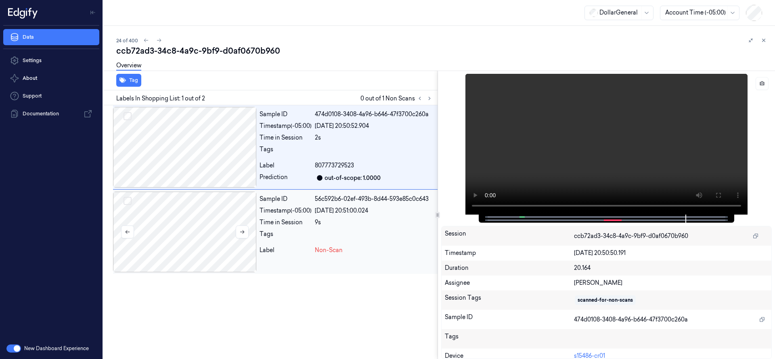
click at [196, 218] on div at bounding box center [184, 232] width 143 height 81
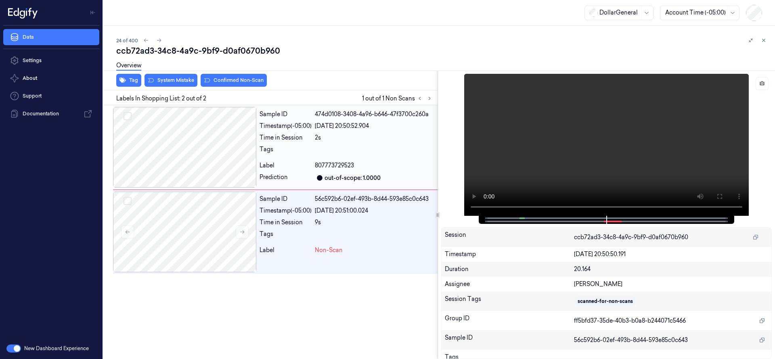
click at [213, 146] on div at bounding box center [184, 147] width 143 height 81
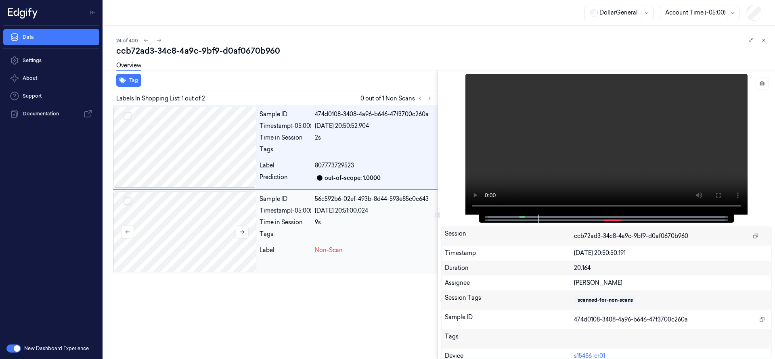
click at [180, 223] on div at bounding box center [184, 232] width 143 height 81
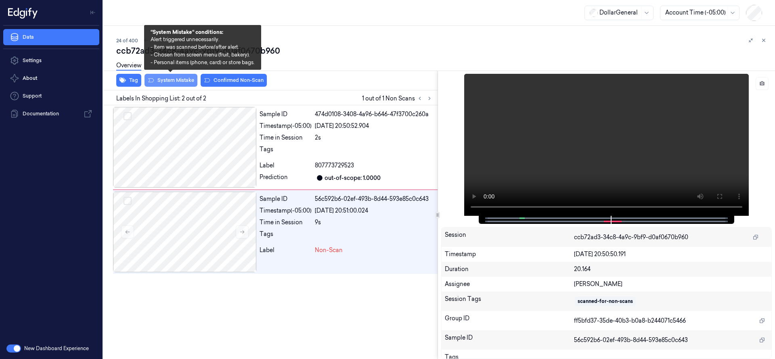
click at [181, 80] on button "System Mistake" at bounding box center [171, 80] width 53 height 13
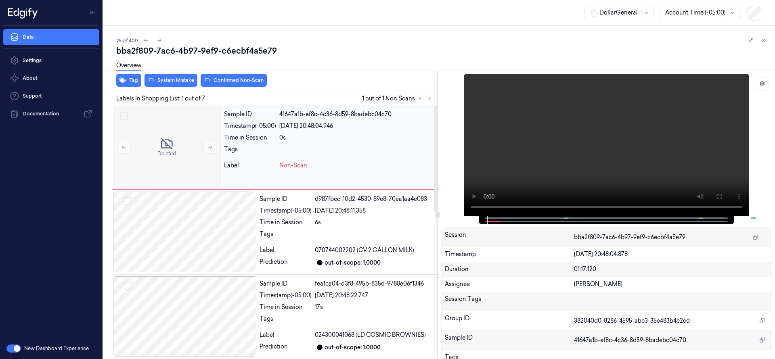
click at [278, 142] on div "Sample ID 41647a1b-ef8c-4c36-8d59-8badebc04c70 Timestamp (-05:00) 19/08/2025 20…" at bounding box center [329, 147] width 217 height 81
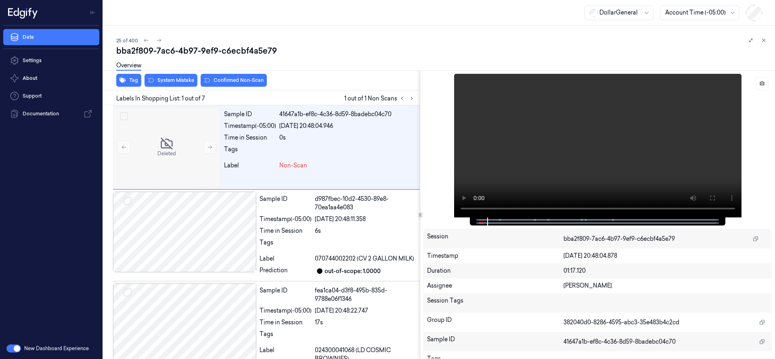
click at [420, 229] on div at bounding box center [420, 215] width 0 height 289
click at [755, 156] on div at bounding box center [598, 146] width 348 height 144
click at [752, 42] on icon at bounding box center [751, 41] width 6 height 6
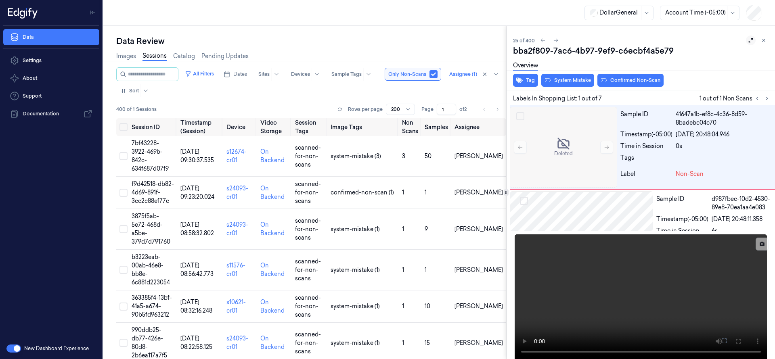
scroll to position [0, 3]
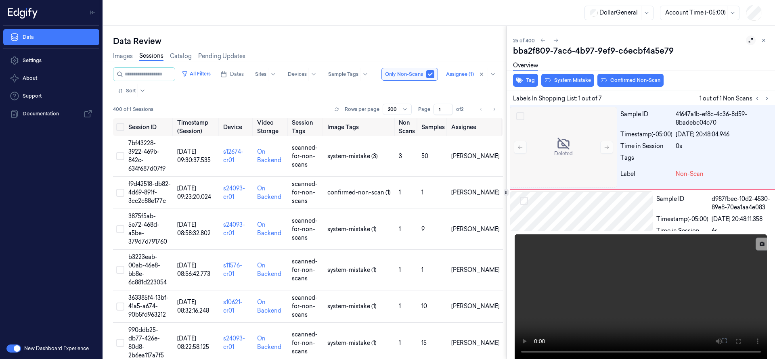
click at [751, 42] on button at bounding box center [751, 41] width 10 height 10
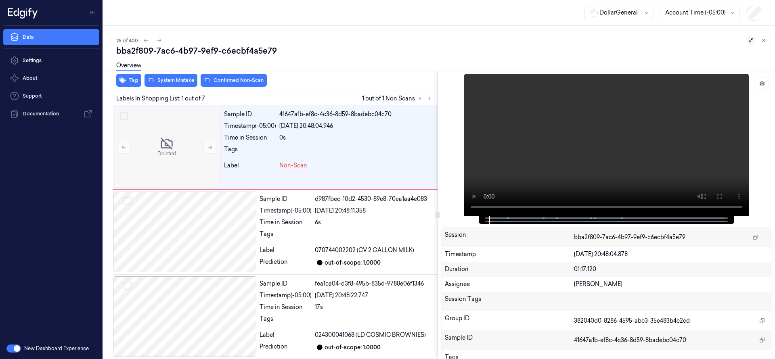
click at [514, 337] on div "Sample ID" at bounding box center [510, 340] width 130 height 13
drag, startPoint x: 555, startPoint y: 306, endPoint x: 574, endPoint y: 324, distance: 25.7
click at [574, 324] on div "Session bba2f809-7ac6-4b97-9ef9-c6ecbf4a5e79 Timestamp 19/08/2025 20:48:04.878 …" at bounding box center [606, 293] width 331 height 132
click at [543, 319] on div "Group ID" at bounding box center [510, 321] width 130 height 13
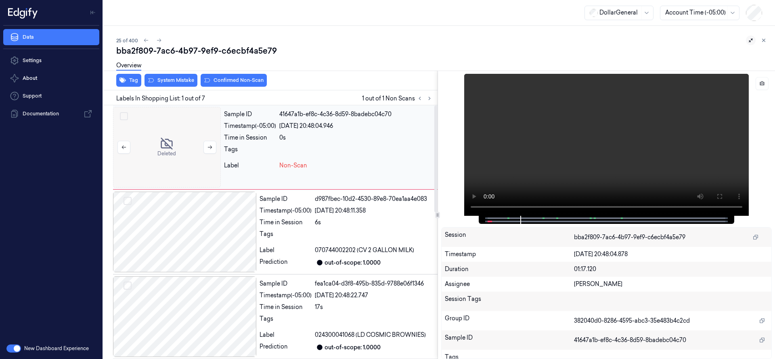
click at [191, 145] on div at bounding box center [167, 147] width 108 height 81
click at [213, 151] on button at bounding box center [209, 147] width 13 height 13
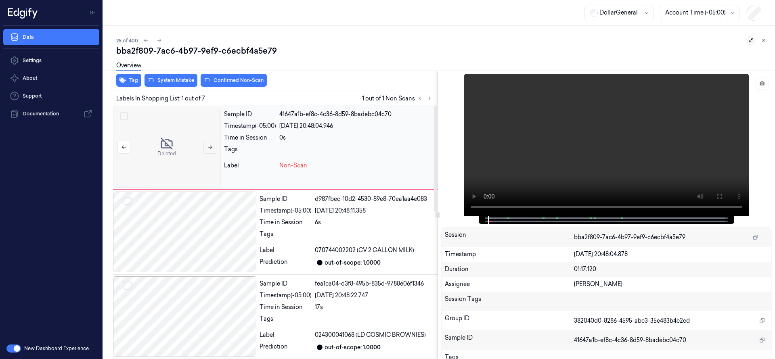
click at [213, 151] on button at bounding box center [209, 147] width 13 height 13
click at [269, 151] on div "Tags" at bounding box center [250, 151] width 52 height 13
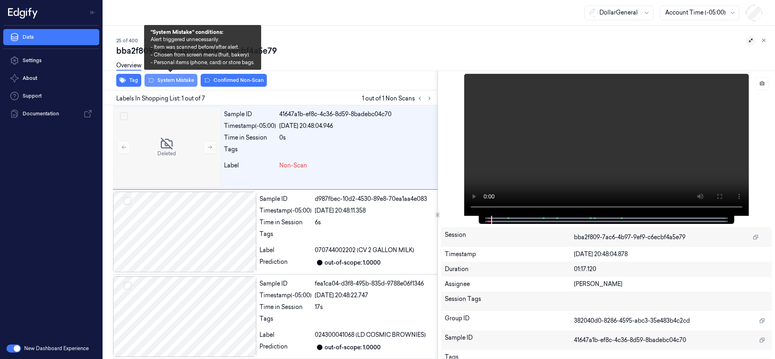
click at [188, 81] on button "System Mistake" at bounding box center [171, 80] width 53 height 13
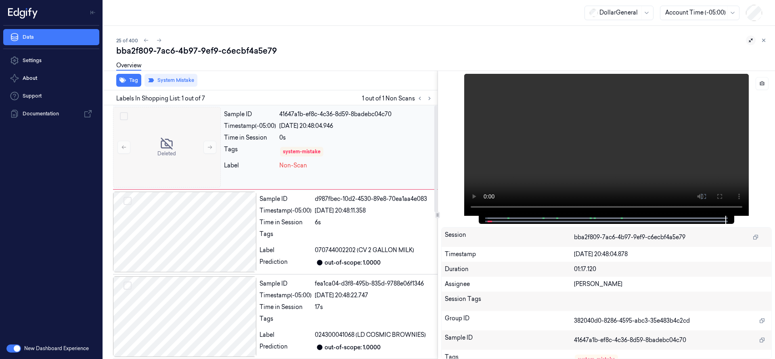
click at [259, 153] on div "Tags" at bounding box center [250, 151] width 52 height 13
click at [321, 163] on div "Non-Scan" at bounding box center [356, 166] width 155 height 8
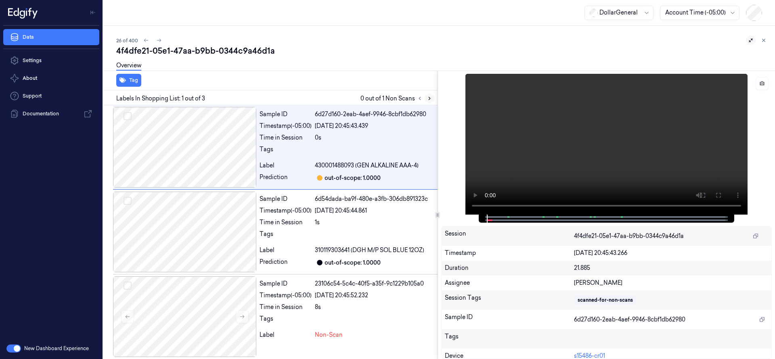
click at [428, 98] on icon at bounding box center [430, 99] width 6 height 6
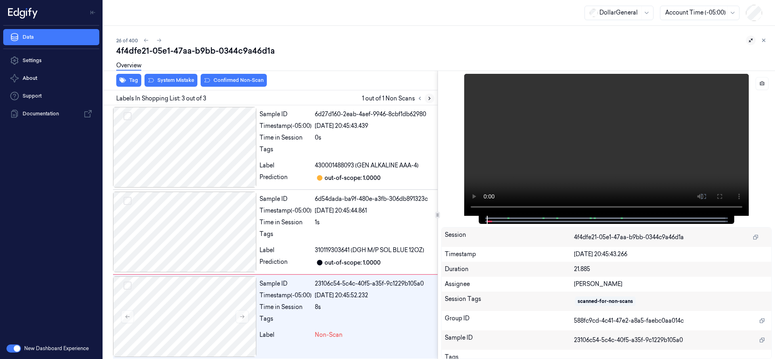
scroll to position [3, 0]
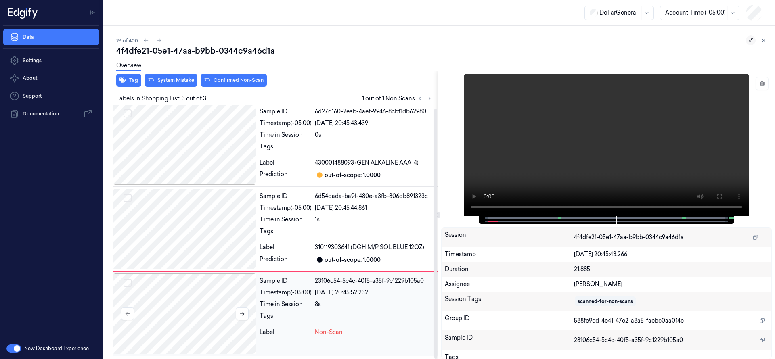
click at [203, 304] on div at bounding box center [184, 314] width 143 height 81
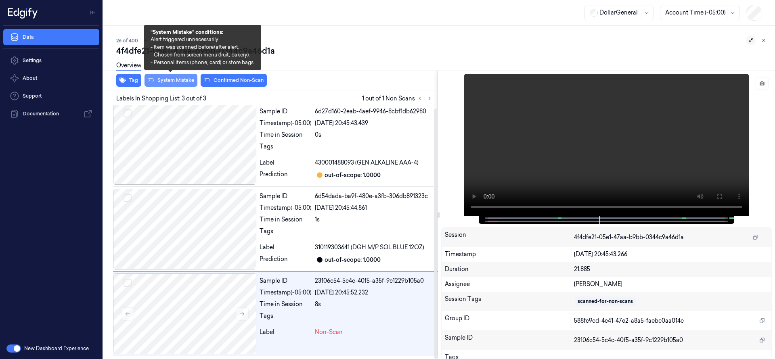
click at [184, 79] on button "System Mistake" at bounding box center [171, 80] width 53 height 13
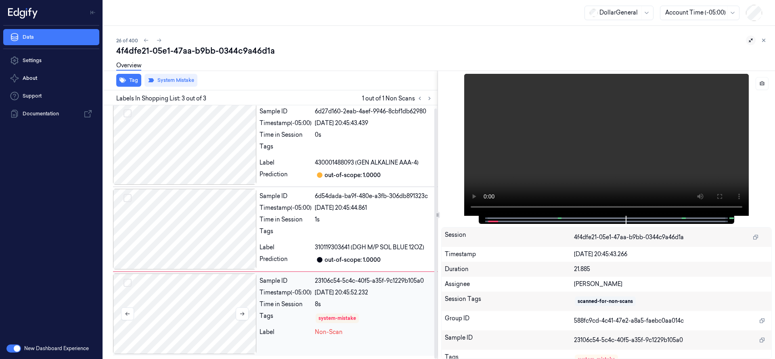
click at [210, 306] on div at bounding box center [184, 314] width 143 height 81
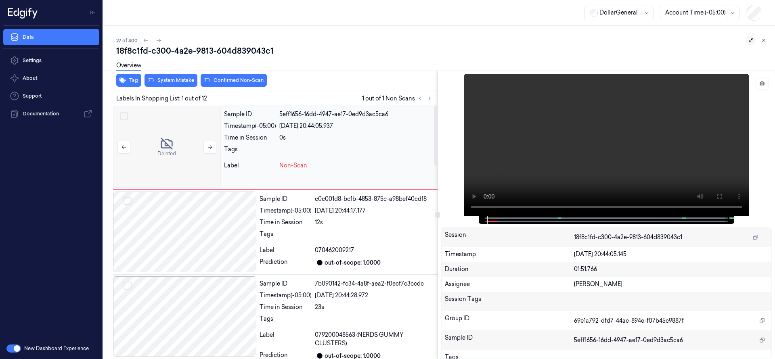
click at [161, 124] on div at bounding box center [167, 147] width 108 height 81
click at [168, 82] on button "System Mistake" at bounding box center [171, 80] width 53 height 13
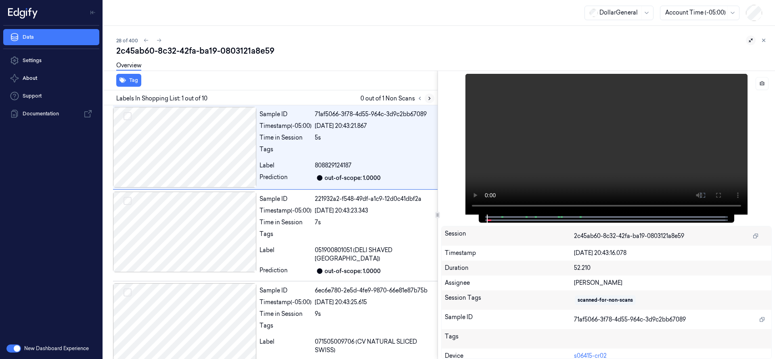
click at [431, 98] on icon at bounding box center [430, 99] width 6 height 6
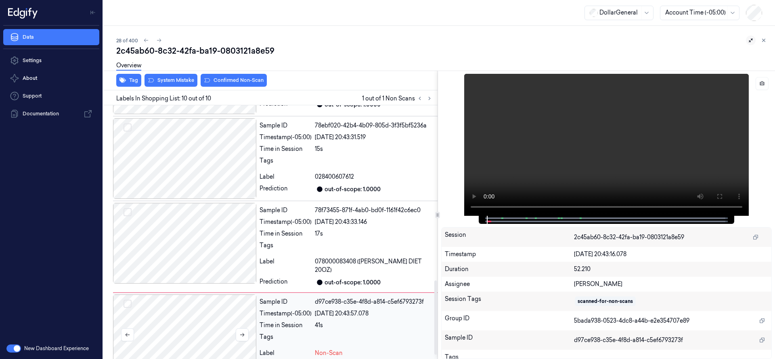
scroll to position [610, 0]
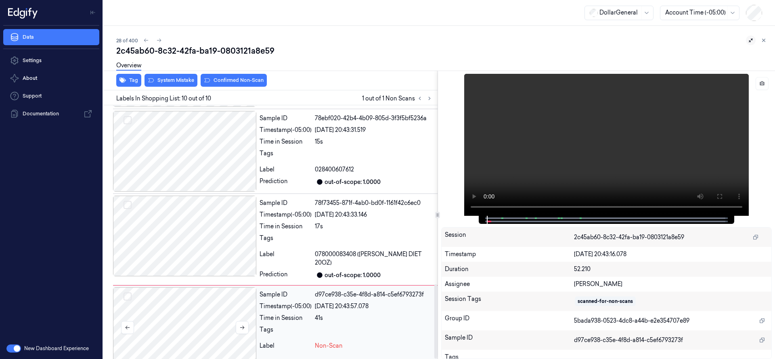
click at [200, 315] on div at bounding box center [184, 327] width 143 height 81
click at [245, 321] on button at bounding box center [242, 327] width 13 height 13
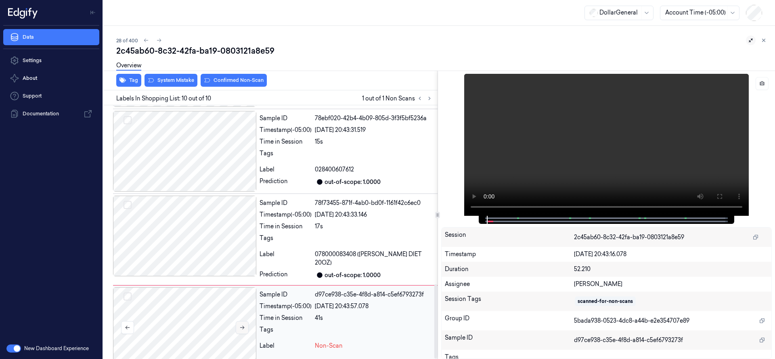
click at [245, 321] on button at bounding box center [242, 327] width 13 height 13
click at [186, 321] on div at bounding box center [184, 327] width 143 height 81
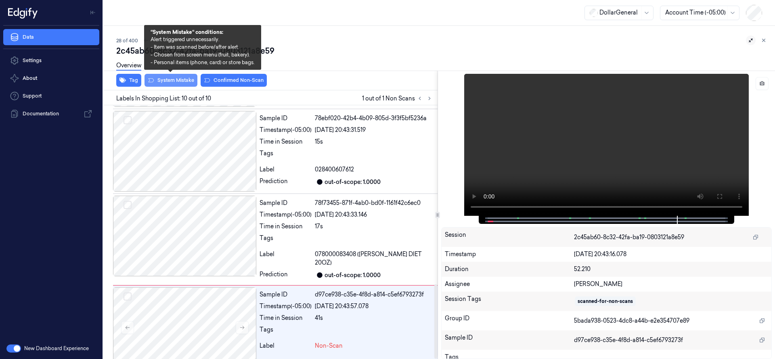
click at [183, 80] on button "System Mistake" at bounding box center [171, 80] width 53 height 13
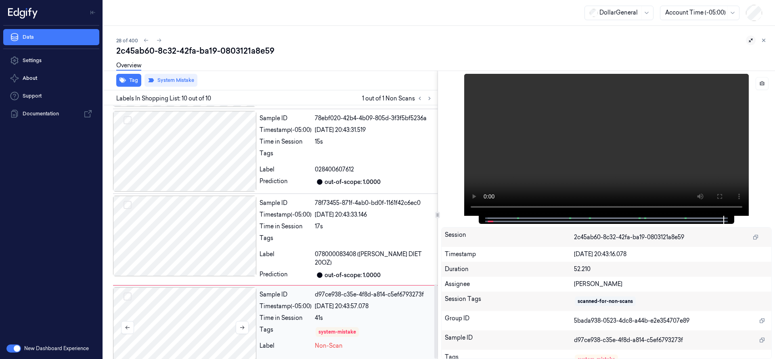
click at [202, 322] on div at bounding box center [184, 327] width 143 height 81
click at [208, 305] on div at bounding box center [184, 327] width 143 height 81
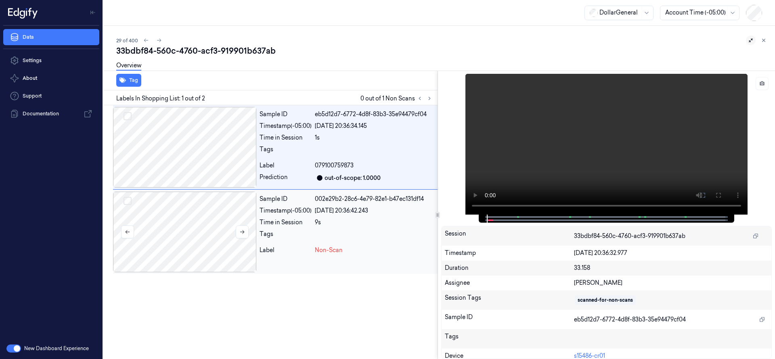
click at [182, 246] on div at bounding box center [184, 232] width 143 height 81
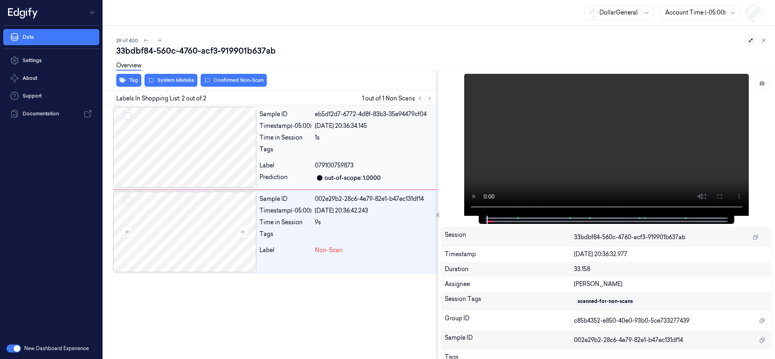
click at [195, 143] on div at bounding box center [184, 147] width 143 height 81
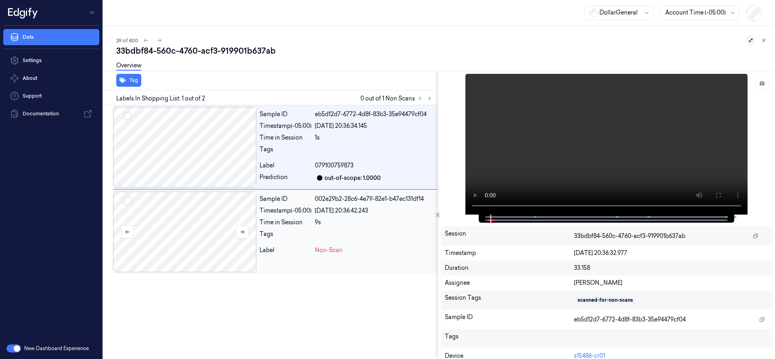
click at [176, 220] on div at bounding box center [184, 232] width 143 height 81
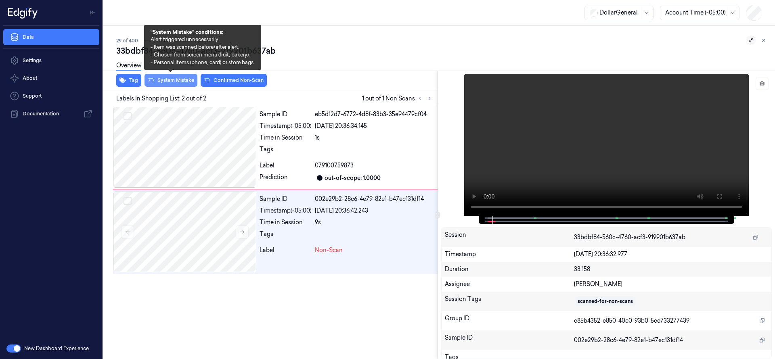
click at [169, 84] on button "System Mistake" at bounding box center [171, 80] width 53 height 13
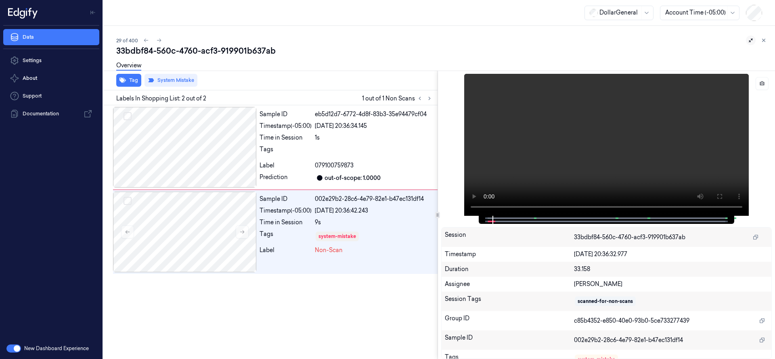
click at [176, 105] on div "Labels In Shopping List: 2 out of 2 1 out of 1 Non Scans" at bounding box center [269, 97] width 338 height 15
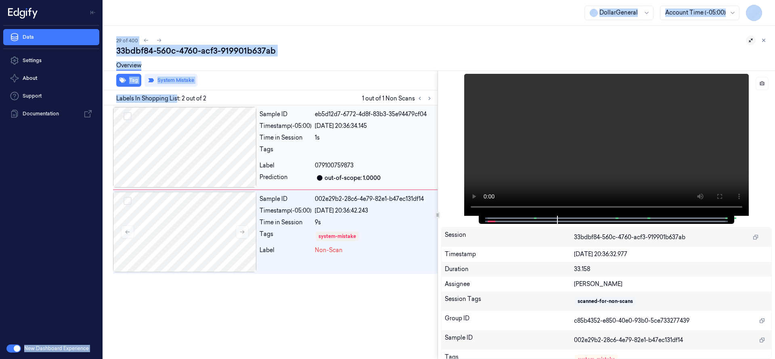
drag, startPoint x: 176, startPoint y: 105, endPoint x: 143, endPoint y: 182, distance: 84.4
click at [100, 116] on div "Data Settings About Support Documentation New Dashboard Experience DollarGenera…" at bounding box center [387, 179] width 775 height 359
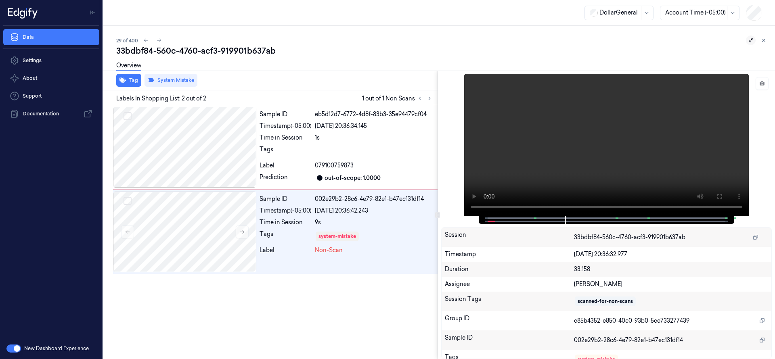
click at [191, 283] on div "Sample ID eb5d12d7-6772-4d8f-83b3-35e94479cf04 Timestamp (-05:00) 19/08/2025 20…" at bounding box center [269, 232] width 338 height 254
click at [188, 225] on div at bounding box center [184, 232] width 143 height 81
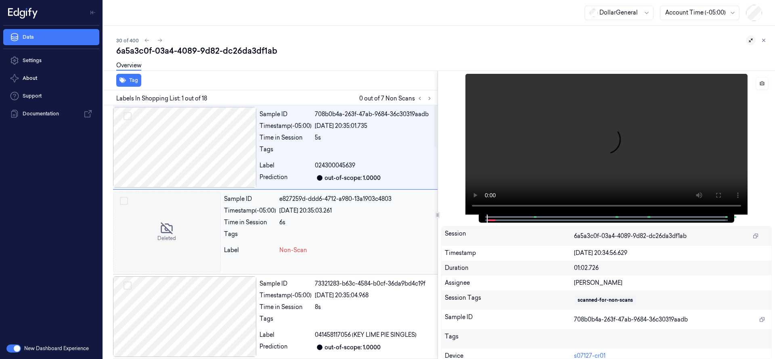
click at [193, 233] on div at bounding box center [167, 232] width 108 height 81
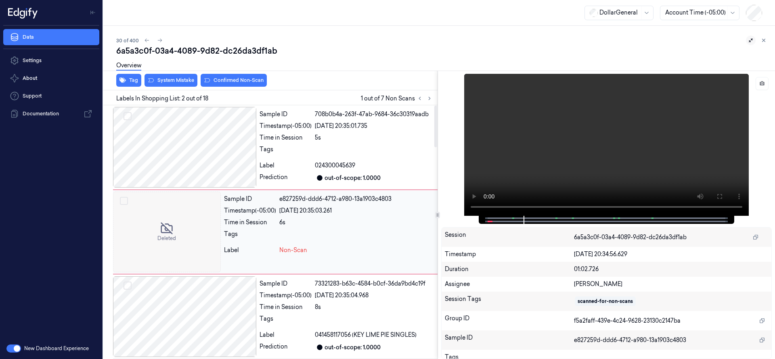
click at [180, 237] on div at bounding box center [167, 232] width 108 height 81
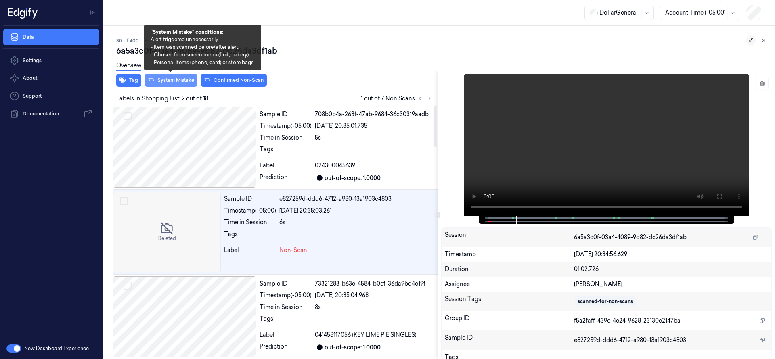
click at [172, 80] on button "System Mistake" at bounding box center [171, 80] width 53 height 13
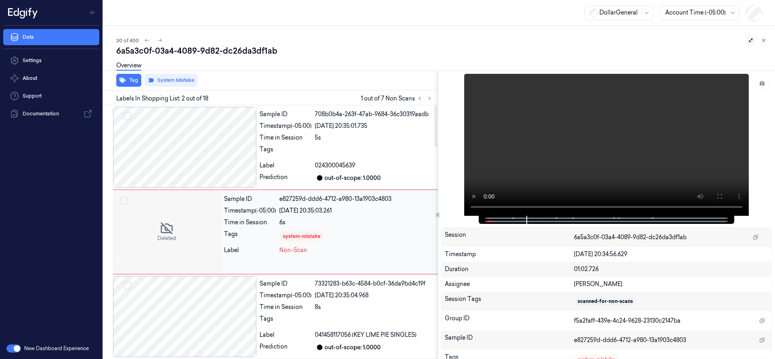
click at [188, 237] on div at bounding box center [167, 232] width 108 height 81
click at [429, 97] on icon at bounding box center [430, 98] width 2 height 3
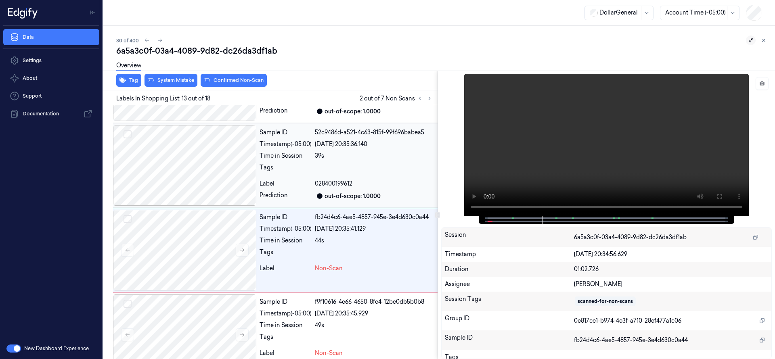
scroll to position [953, 0]
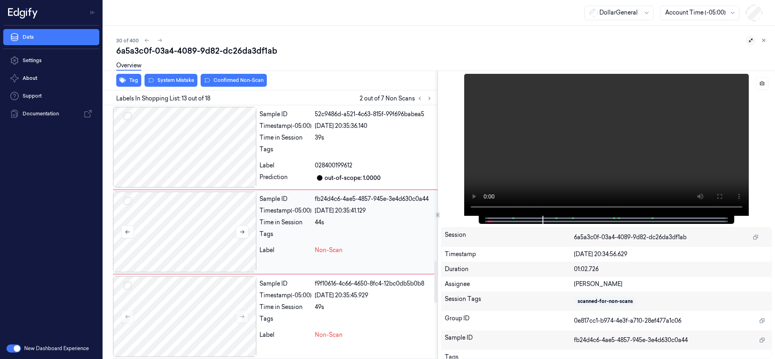
click at [204, 227] on div at bounding box center [184, 232] width 143 height 81
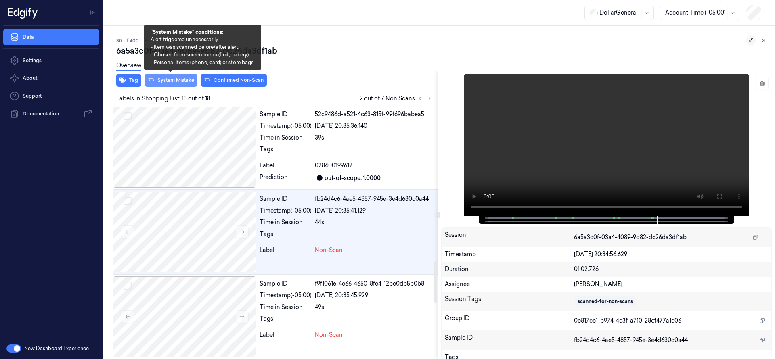
click at [174, 79] on button "System Mistake" at bounding box center [171, 80] width 53 height 13
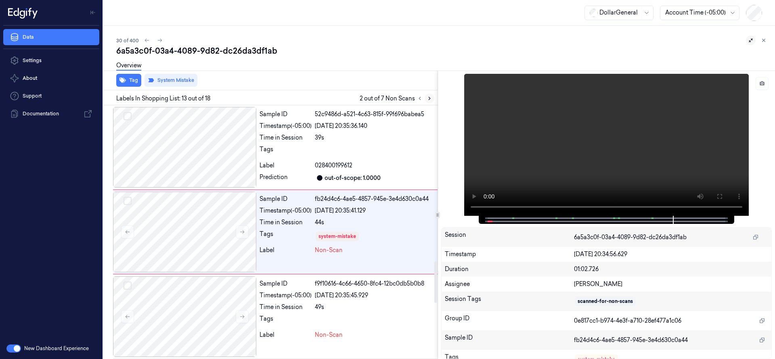
click at [430, 94] on button at bounding box center [430, 99] width 10 height 10
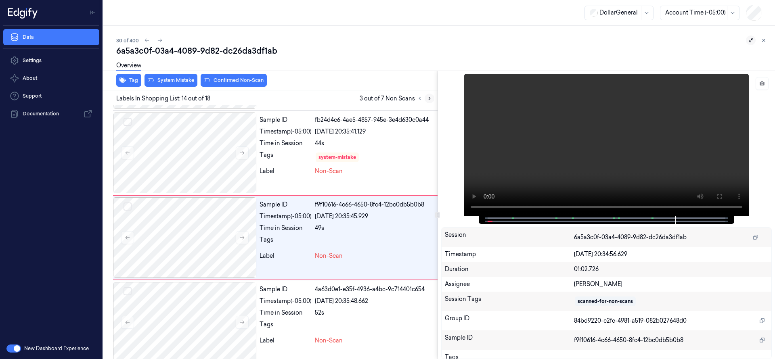
scroll to position [1038, 0]
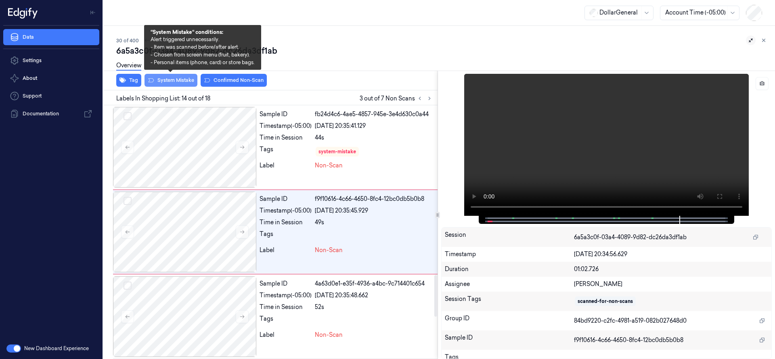
click at [176, 80] on button "System Mistake" at bounding box center [171, 80] width 53 height 13
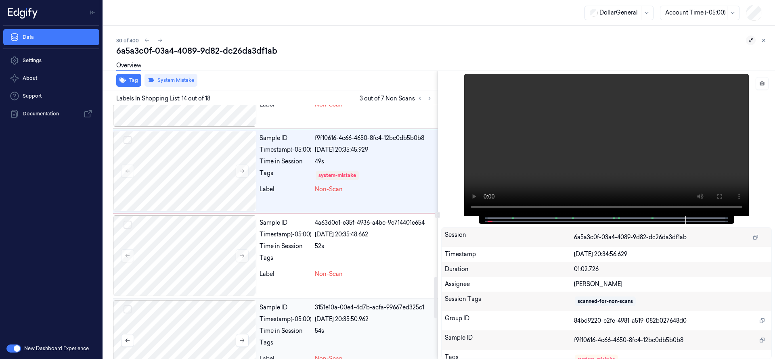
scroll to position [1139, 0]
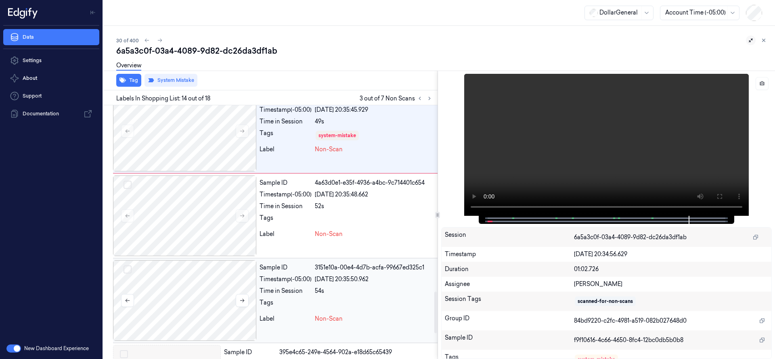
click at [132, 183] on div at bounding box center [184, 216] width 143 height 81
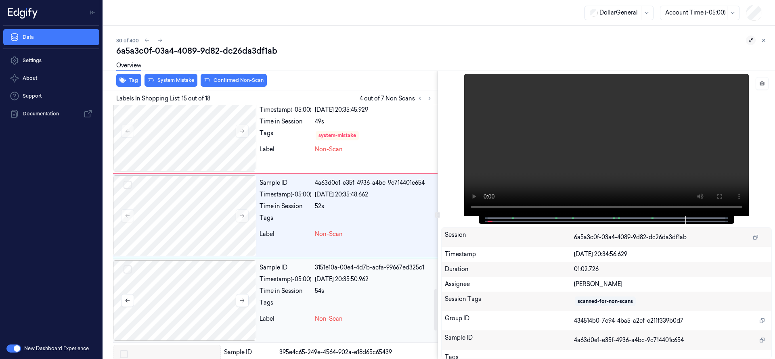
scroll to position [1123, 0]
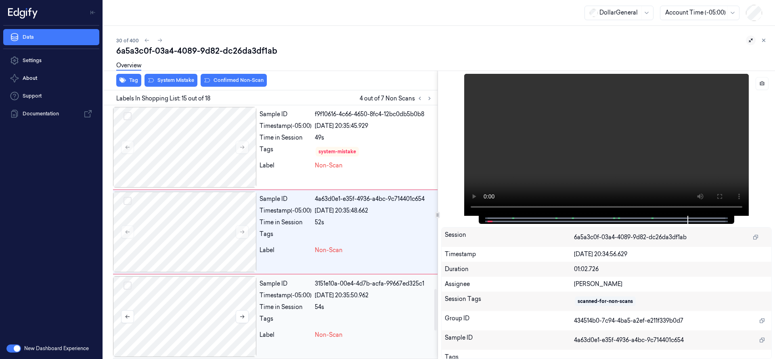
click at [129, 282] on button "Select row" at bounding box center [128, 286] width 8 height 8
click at [128, 199] on button "Select row" at bounding box center [128, 201] width 8 height 8
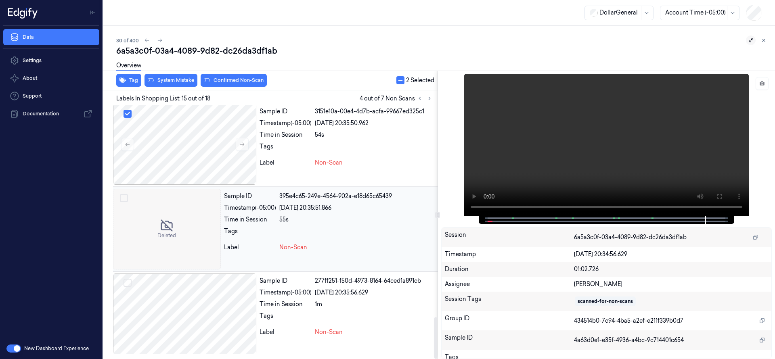
click at [127, 198] on button "Select row" at bounding box center [124, 198] width 8 height 8
click at [126, 284] on button "Select row" at bounding box center [128, 283] width 8 height 8
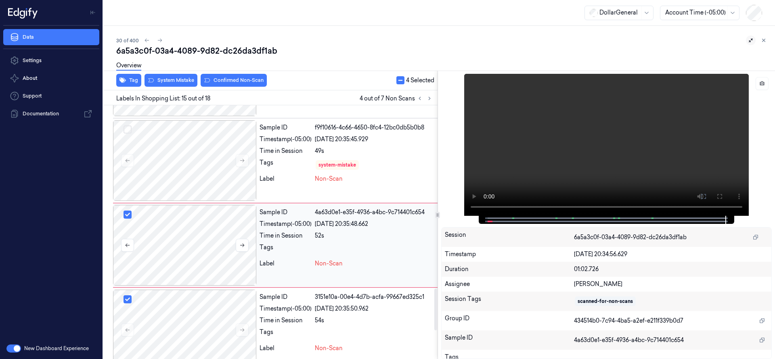
scroll to position [1123, 0]
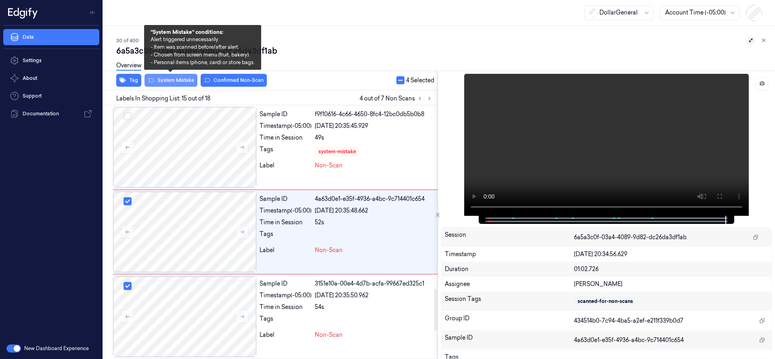
click at [178, 80] on button "System Mistake" at bounding box center [171, 80] width 53 height 13
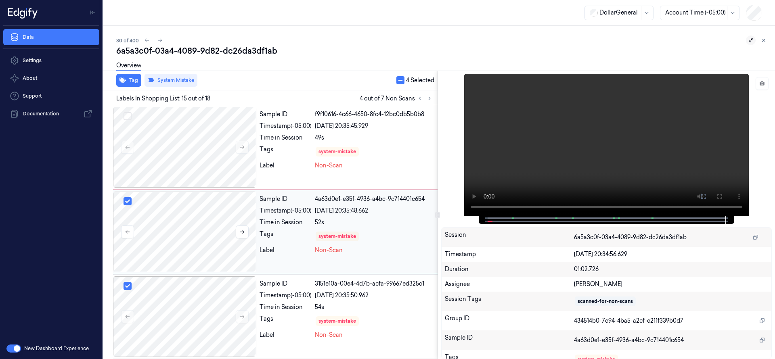
drag, startPoint x: 188, startPoint y: 171, endPoint x: 200, endPoint y: 229, distance: 59.8
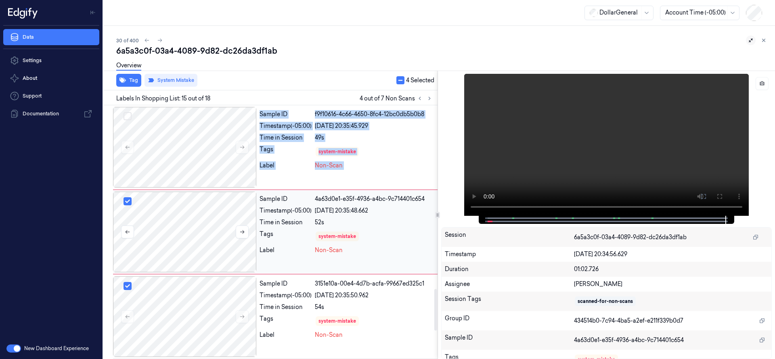
click at [201, 249] on div at bounding box center [184, 232] width 143 height 81
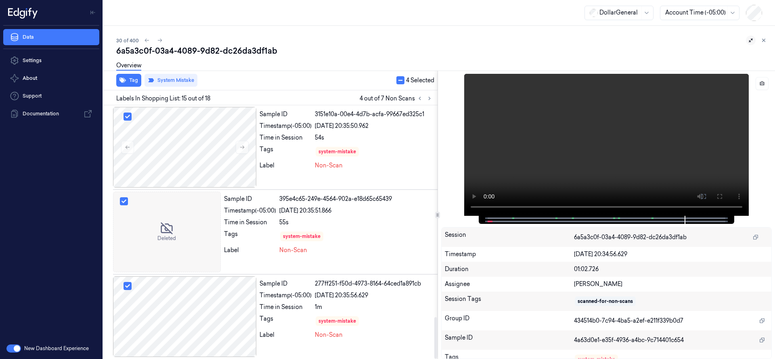
scroll to position [1295, 0]
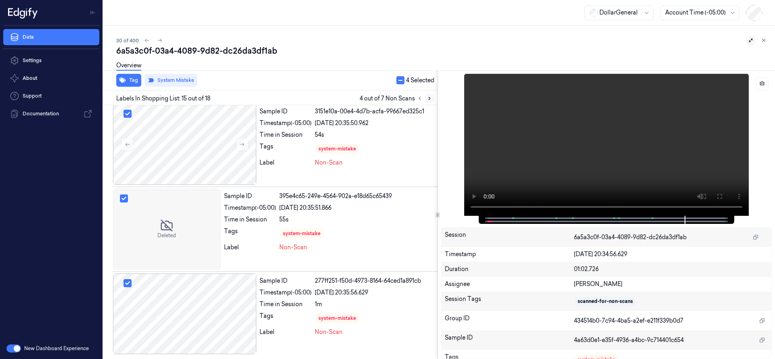
click at [432, 100] on icon at bounding box center [430, 99] width 6 height 6
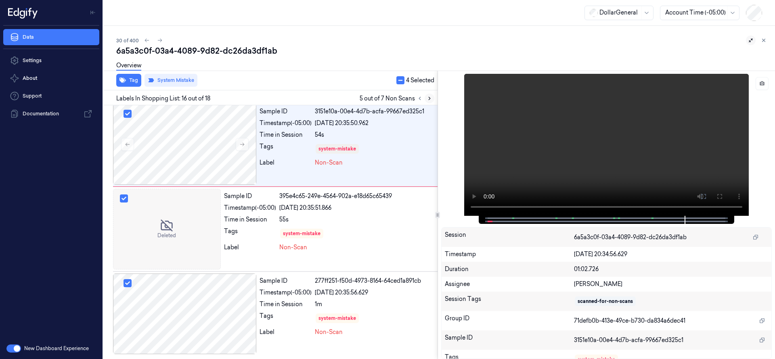
scroll to position [1208, 0]
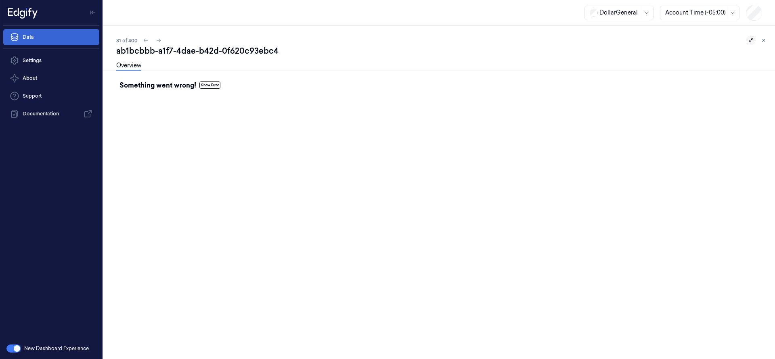
click at [74, 36] on link "Data" at bounding box center [51, 37] width 96 height 16
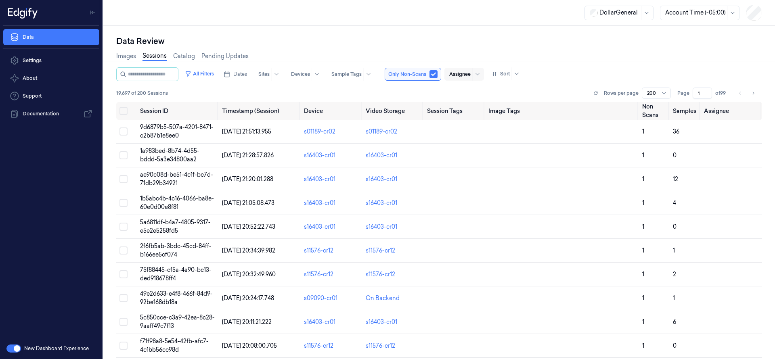
click at [465, 74] on div at bounding box center [459, 74] width 21 height 7
click at [469, 105] on div "[PERSON_NAME]" at bounding box center [481, 104] width 48 height 8
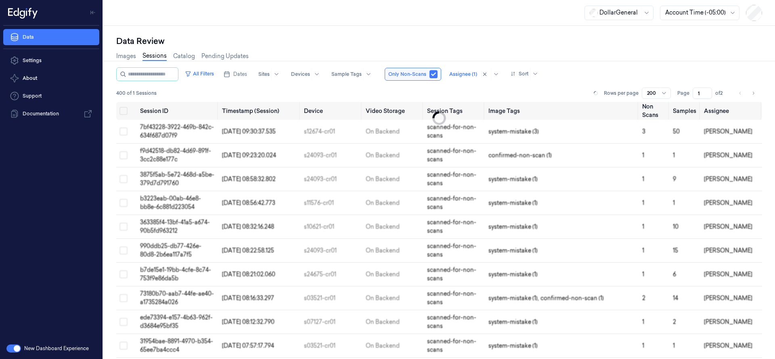
click at [409, 36] on div "Data Review" at bounding box center [439, 41] width 646 height 11
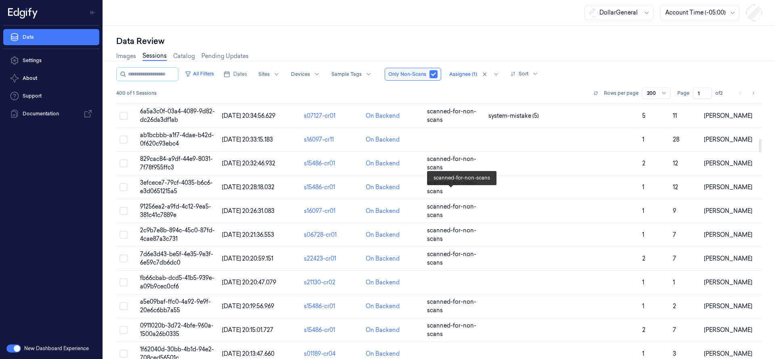
scroll to position [606, 0]
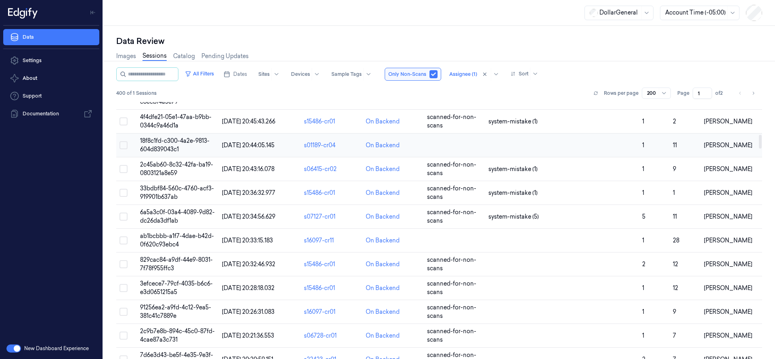
click at [164, 140] on span "18f8c1fd-c300-4a2e-9813-604d839043c1" at bounding box center [174, 145] width 69 height 16
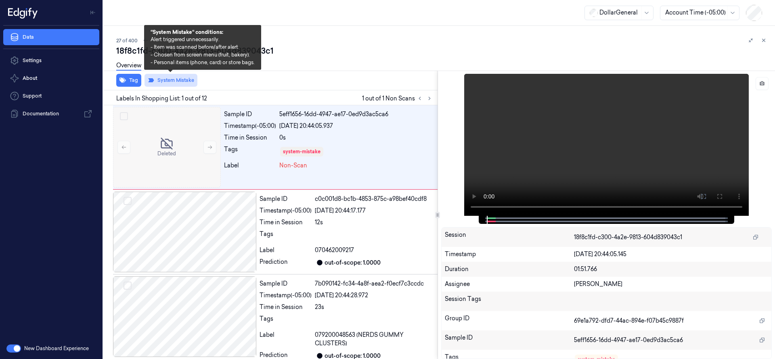
click at [180, 81] on button "System Mistake" at bounding box center [171, 80] width 53 height 13
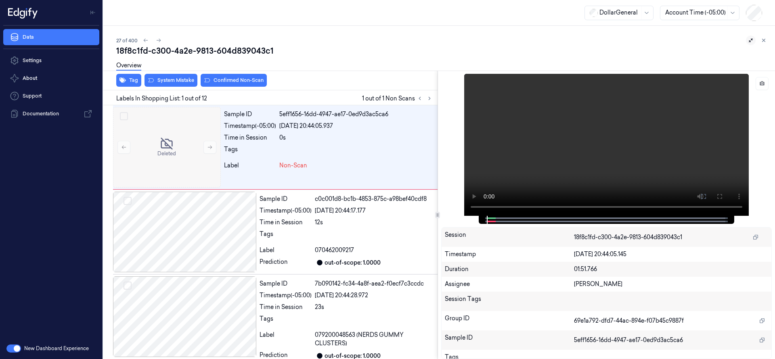
click at [752, 37] on button at bounding box center [751, 41] width 10 height 10
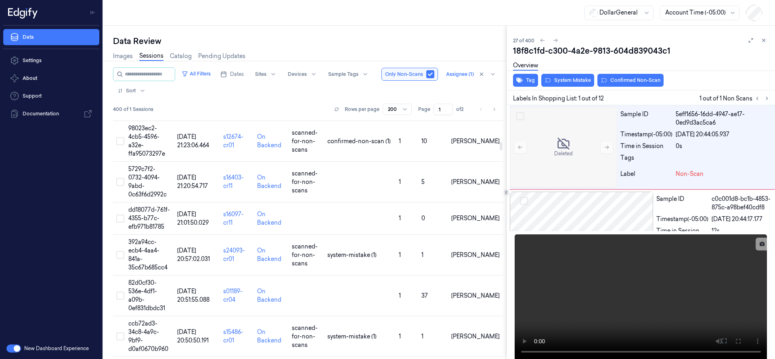
scroll to position [606, 0]
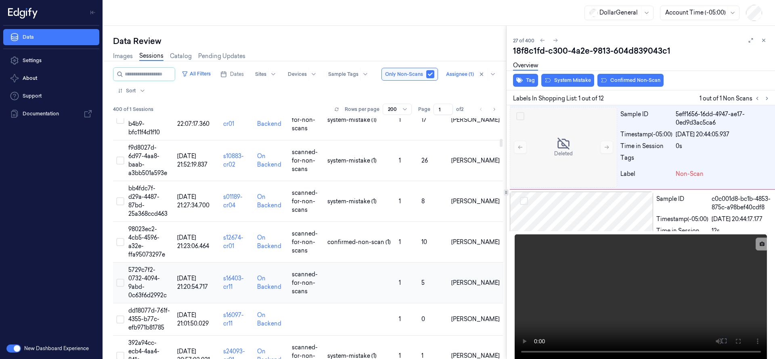
click at [152, 266] on span "5729c7f2-0732-4094-9abd-0c63f6d2992c" at bounding box center [147, 282] width 38 height 33
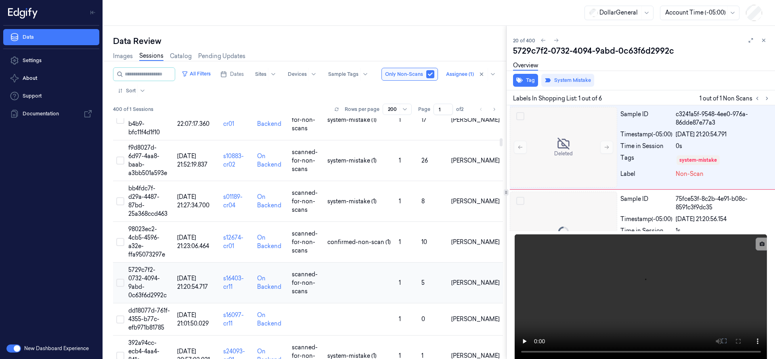
scroll to position [586, 0]
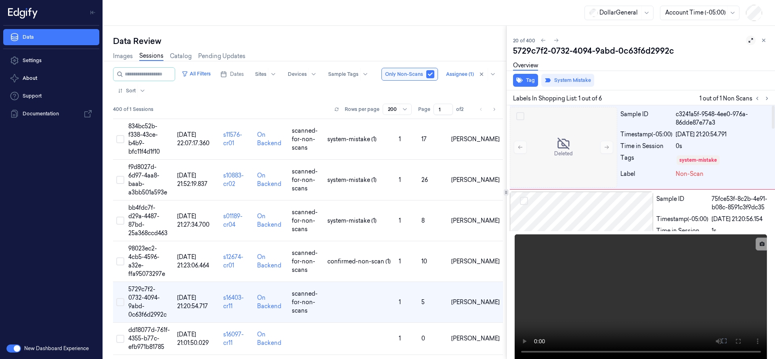
click at [748, 41] on icon at bounding box center [751, 41] width 6 height 6
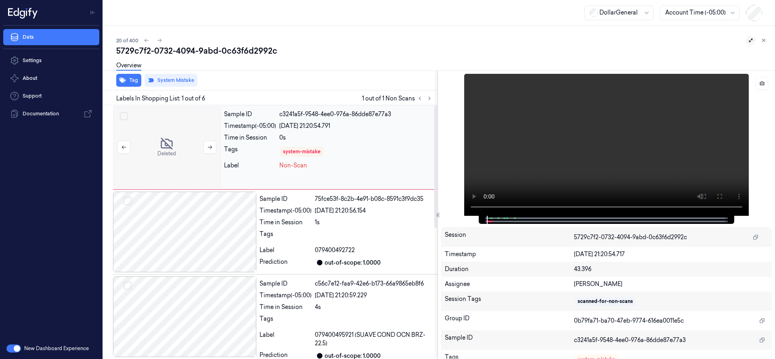
click at [187, 148] on div at bounding box center [167, 147] width 108 height 81
click at [764, 42] on icon at bounding box center [764, 41] width 6 height 6
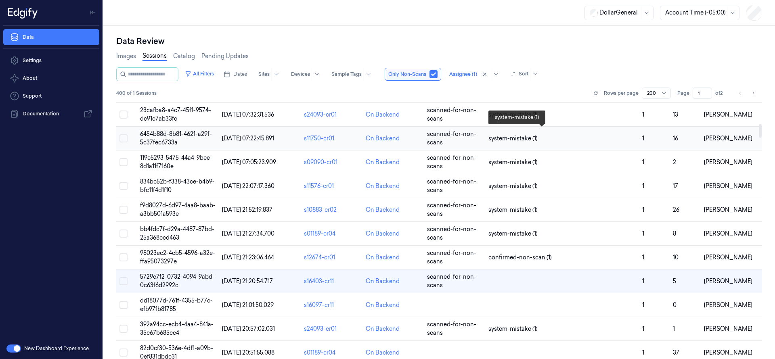
scroll to position [404, 0]
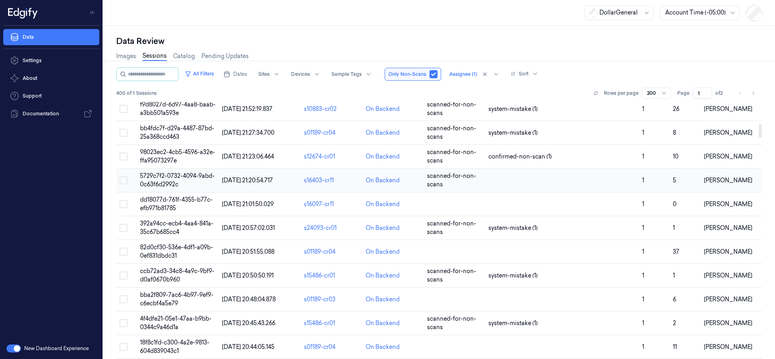
click at [164, 174] on span "5729c7f2-0732-4094-9abd-0c63f6d2992c" at bounding box center [177, 180] width 75 height 16
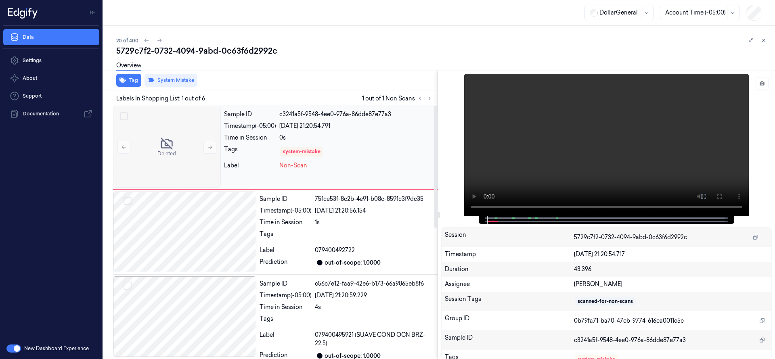
click at [299, 139] on div "0s" at bounding box center [356, 138] width 155 height 8
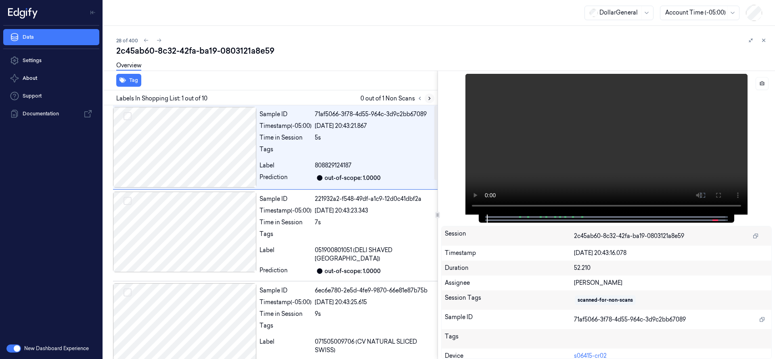
click at [430, 99] on icon at bounding box center [430, 99] width 6 height 6
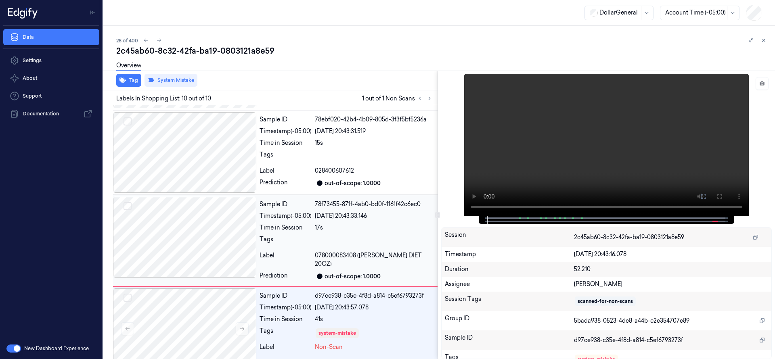
scroll to position [610, 0]
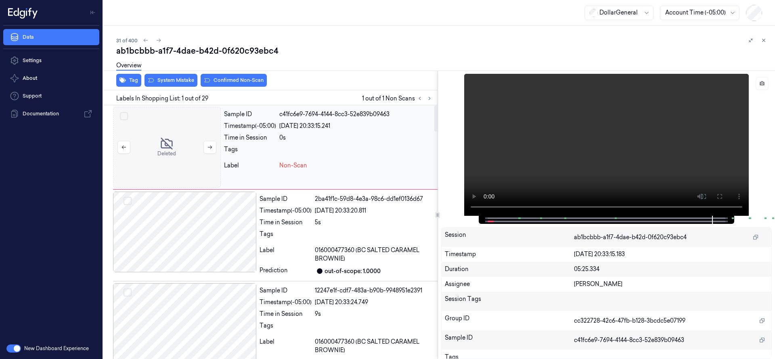
click at [173, 145] on div at bounding box center [167, 147] width 108 height 81
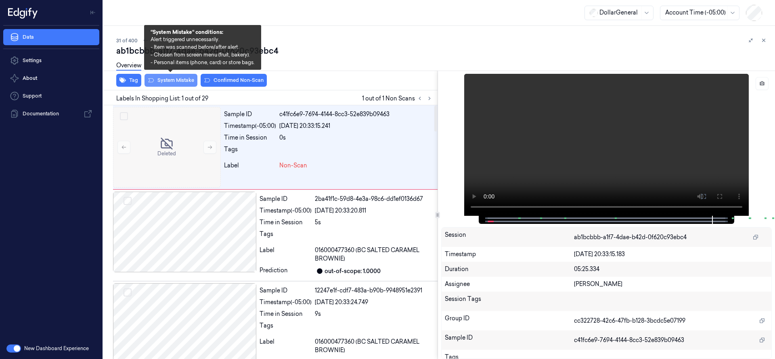
click at [182, 80] on button "System Mistake" at bounding box center [171, 80] width 53 height 13
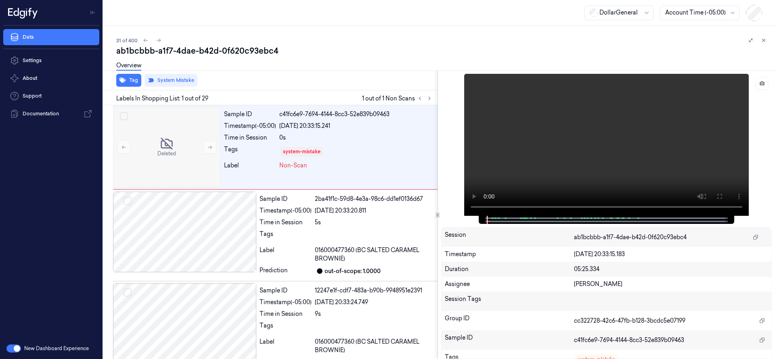
click at [404, 40] on div "31 of 400" at bounding box center [442, 41] width 652 height 10
click at [307, 130] on div "Sample ID c41fc6e9-7694-4144-8cc3-52e839b09463 Timestamp (-05:00) 19/08/2025 20…" at bounding box center [329, 147] width 217 height 81
click at [564, 308] on div "Session Tags" at bounding box center [607, 301] width 330 height 19
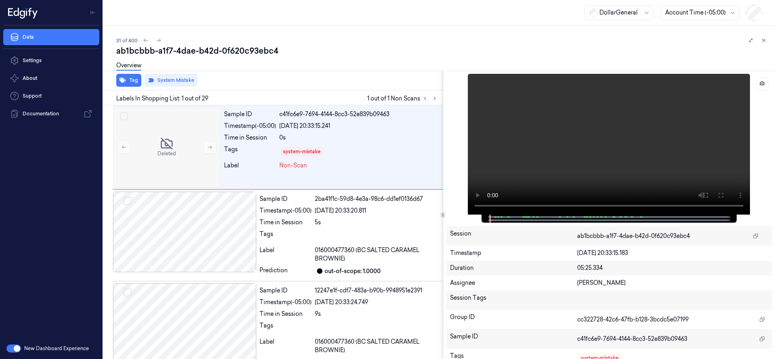
click at [445, 206] on div "Tag System Mistake Labels In Shopping List: 1 out of 29 1 out of 1 Non Scans De…" at bounding box center [437, 215] width 675 height 289
click at [552, 278] on div "Assignee Ariel Hasson" at bounding box center [609, 283] width 325 height 15
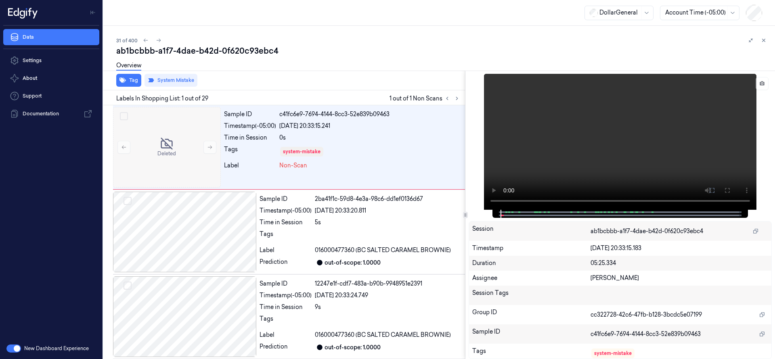
click at [466, 233] on div at bounding box center [465, 215] width 0 height 289
drag, startPoint x: 612, startPoint y: 315, endPoint x: 624, endPoint y: 334, distance: 22.6
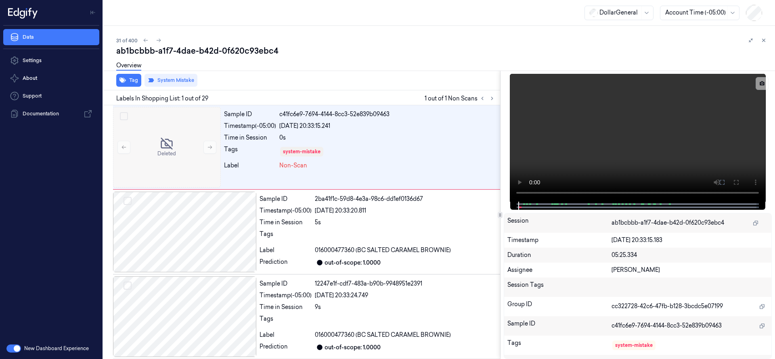
click at [500, 247] on div at bounding box center [500, 215] width 0 height 289
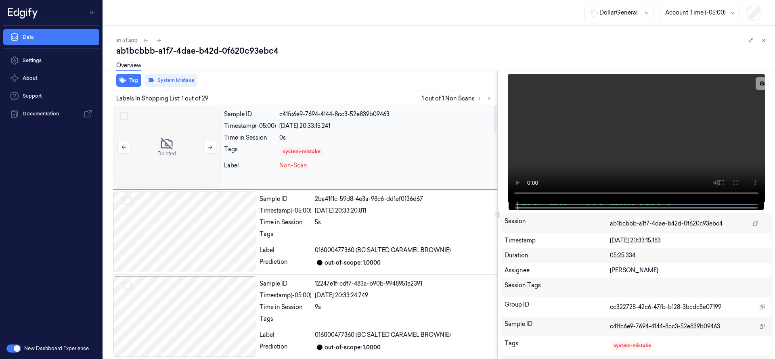
click at [180, 153] on div at bounding box center [167, 147] width 108 height 81
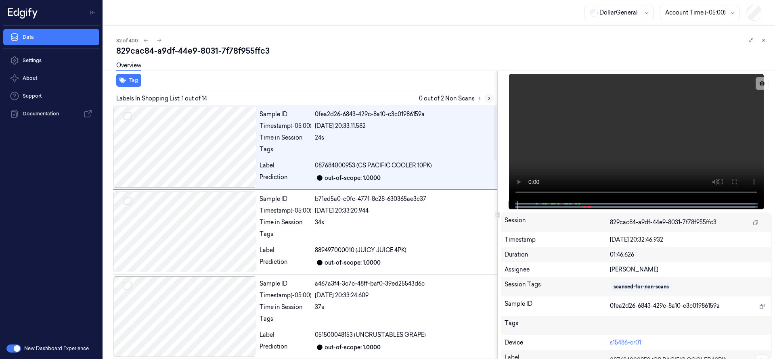
click at [490, 99] on icon at bounding box center [490, 98] width 2 height 3
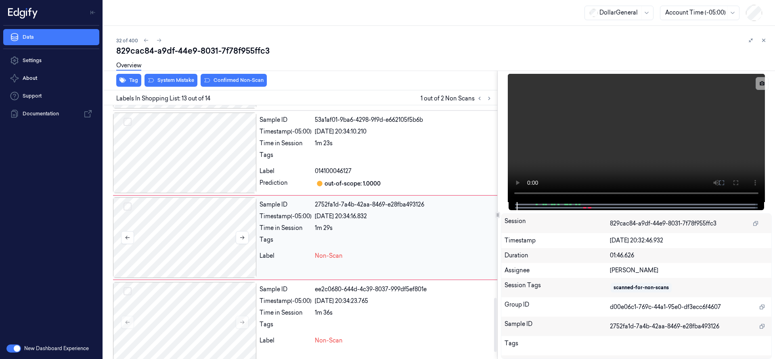
scroll to position [933, 0]
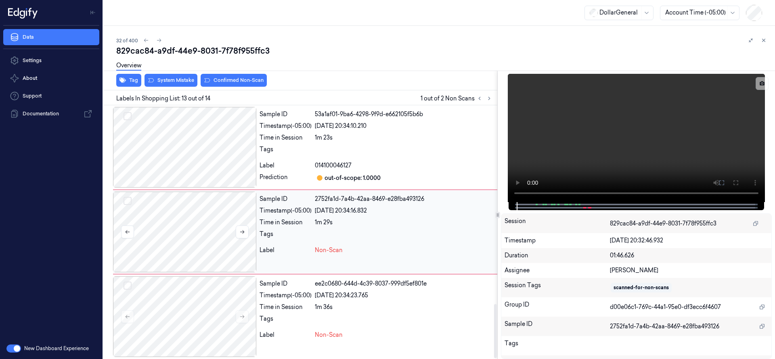
click at [181, 228] on div at bounding box center [184, 232] width 143 height 81
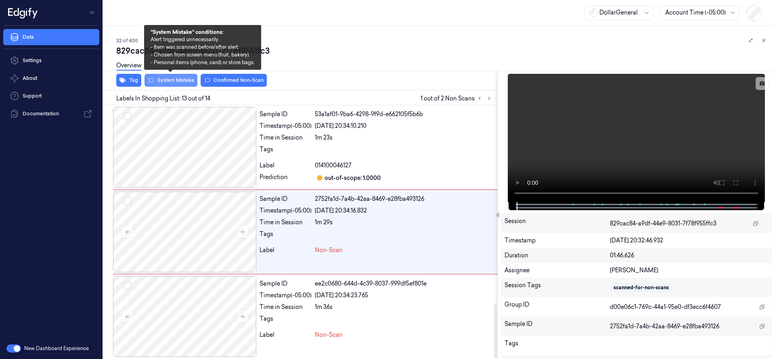
click at [164, 80] on button "System Mistake" at bounding box center [171, 80] width 53 height 13
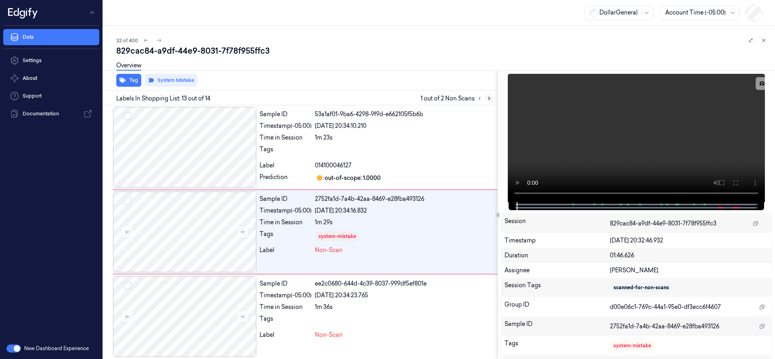
click at [489, 98] on icon at bounding box center [490, 99] width 6 height 6
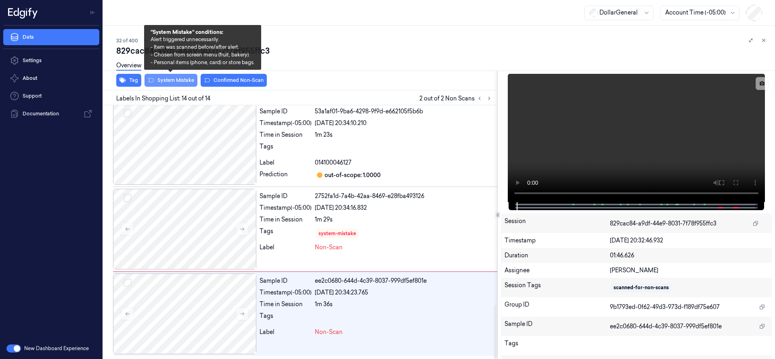
click at [181, 80] on button "System Mistake" at bounding box center [171, 80] width 53 height 13
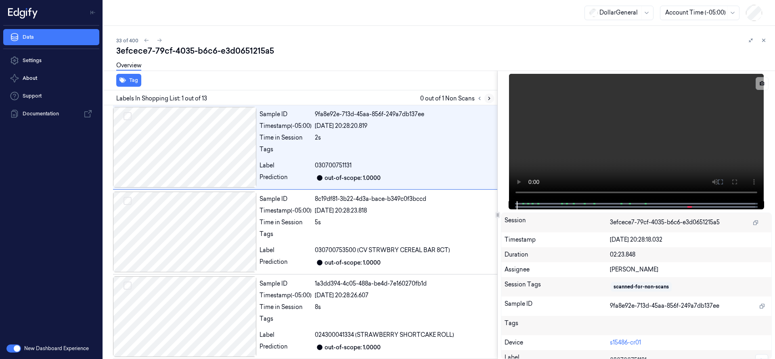
click at [488, 101] on icon at bounding box center [490, 99] width 6 height 6
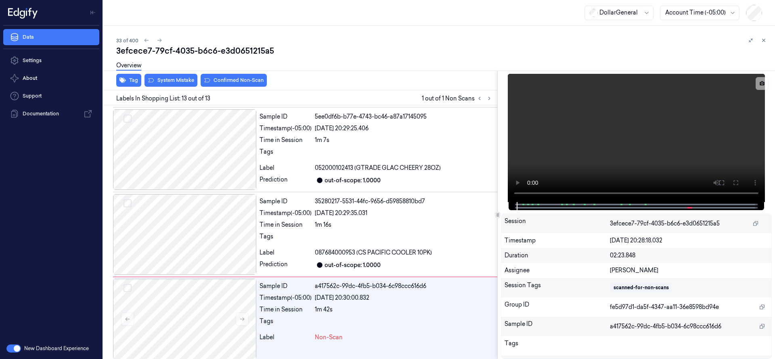
scroll to position [851, 0]
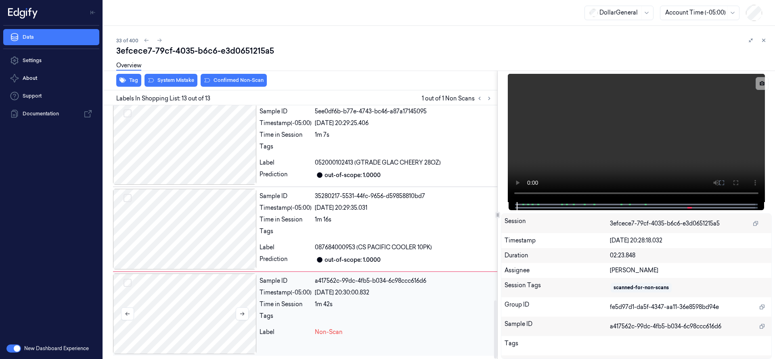
click at [189, 310] on div at bounding box center [184, 314] width 143 height 81
click at [198, 237] on div at bounding box center [184, 229] width 143 height 81
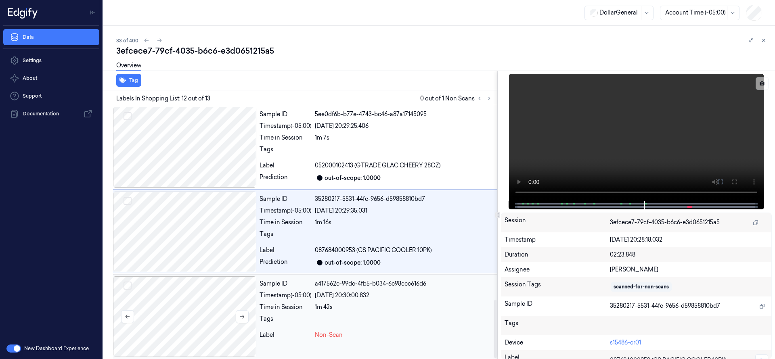
click at [200, 324] on div at bounding box center [184, 317] width 143 height 81
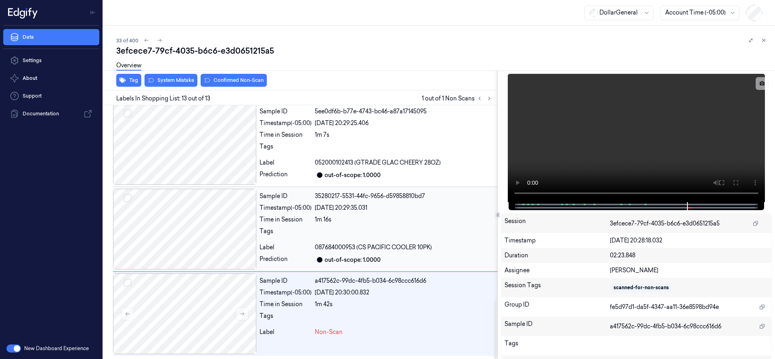
click at [195, 268] on div at bounding box center [184, 229] width 143 height 81
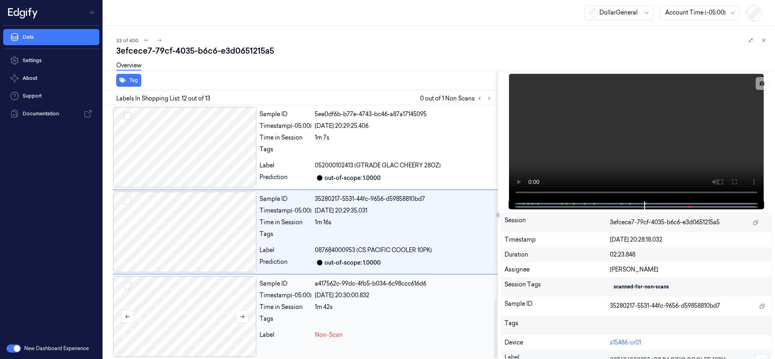
click at [201, 319] on div at bounding box center [184, 317] width 143 height 81
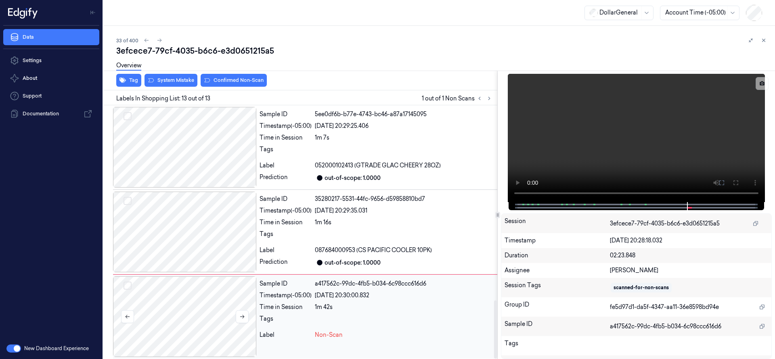
scroll to position [851, 0]
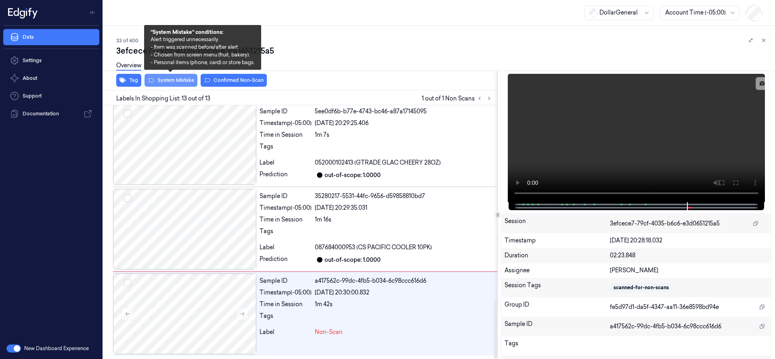
click at [173, 80] on button "System Mistake" at bounding box center [171, 80] width 53 height 13
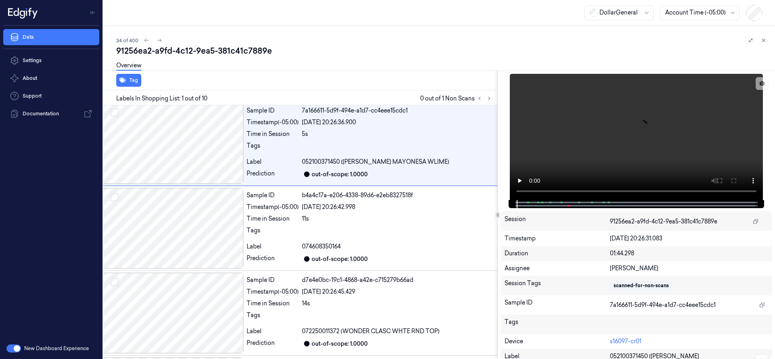
scroll to position [0, 13]
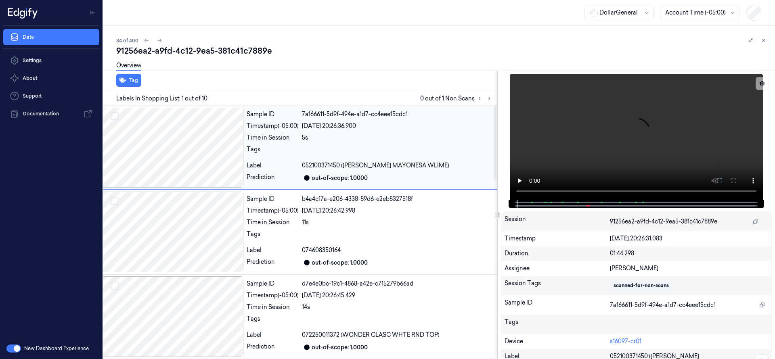
click at [180, 140] on div at bounding box center [171, 147] width 143 height 81
click at [294, 137] on div "Time in Session" at bounding box center [273, 138] width 52 height 8
click at [488, 101] on icon at bounding box center [490, 99] width 6 height 6
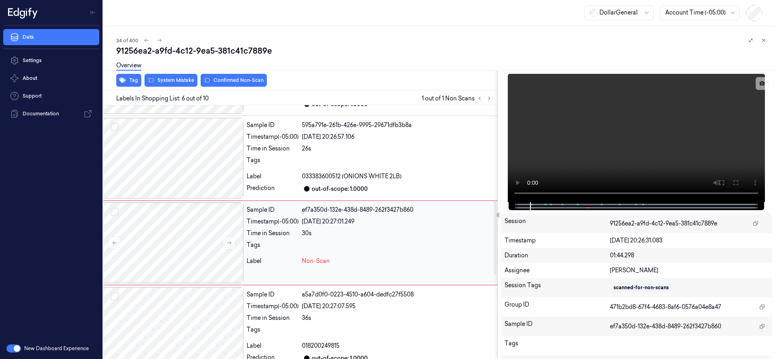
scroll to position [339, 13]
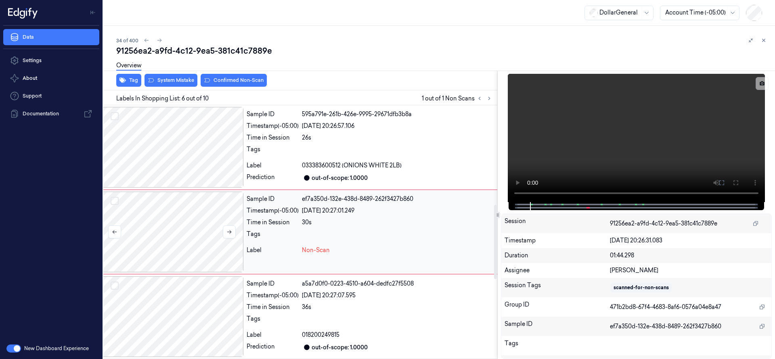
click at [195, 232] on div at bounding box center [171, 232] width 143 height 81
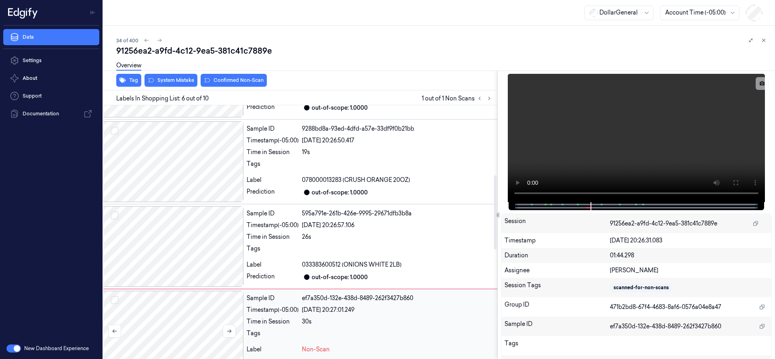
scroll to position [238, 13]
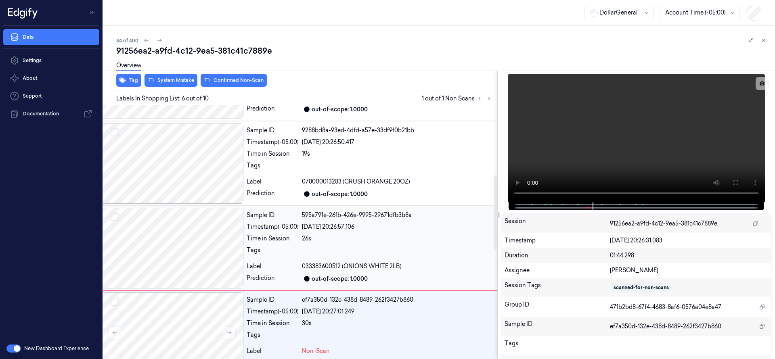
click at [199, 249] on div at bounding box center [171, 248] width 143 height 81
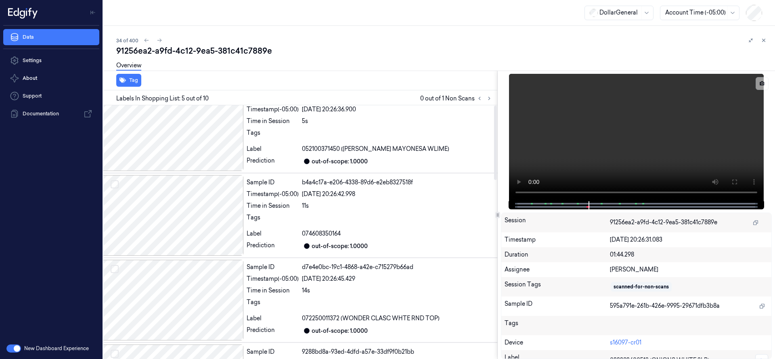
scroll to position [0, 13]
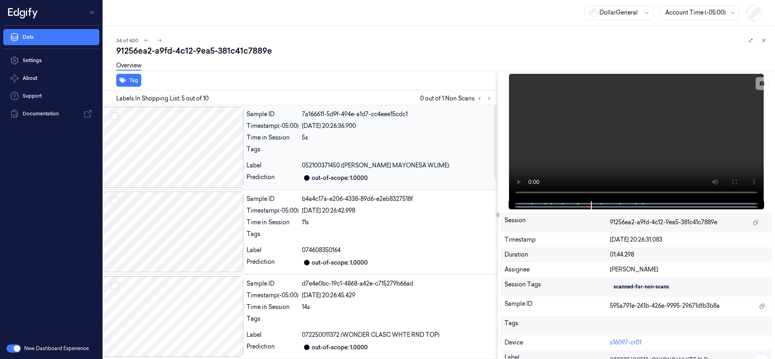
click at [185, 148] on div at bounding box center [171, 147] width 143 height 81
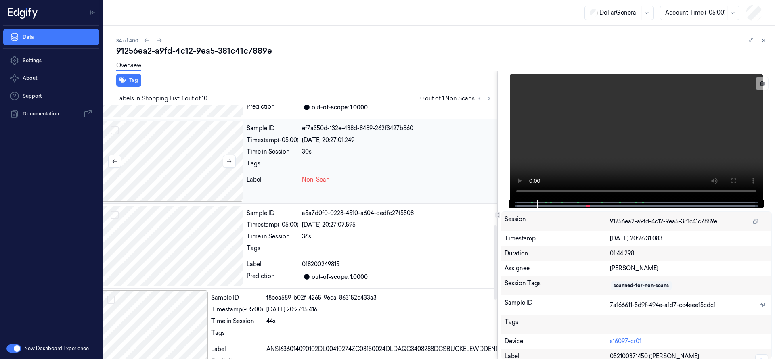
click at [178, 140] on div at bounding box center [171, 161] width 143 height 81
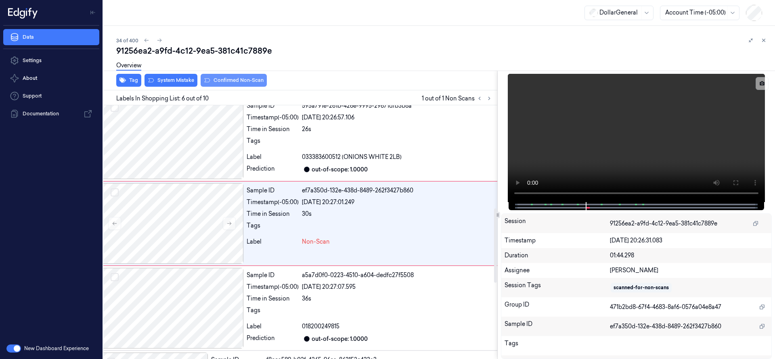
scroll to position [339, 13]
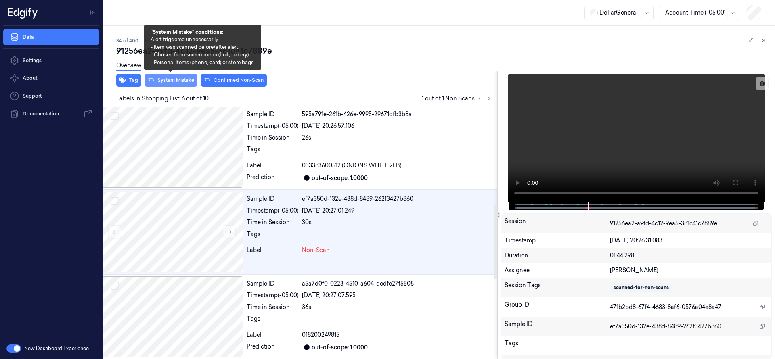
click at [172, 79] on button "System Mistake" at bounding box center [171, 80] width 53 height 13
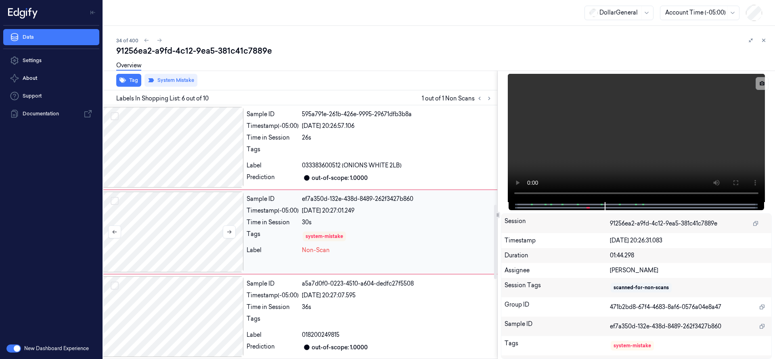
click at [197, 238] on div at bounding box center [171, 232] width 143 height 81
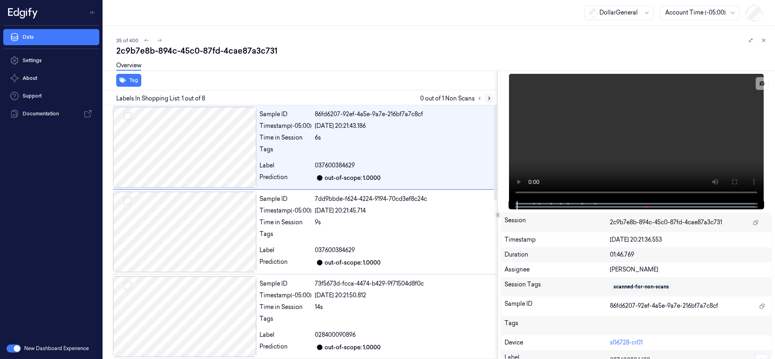
click at [491, 100] on icon at bounding box center [490, 99] width 6 height 6
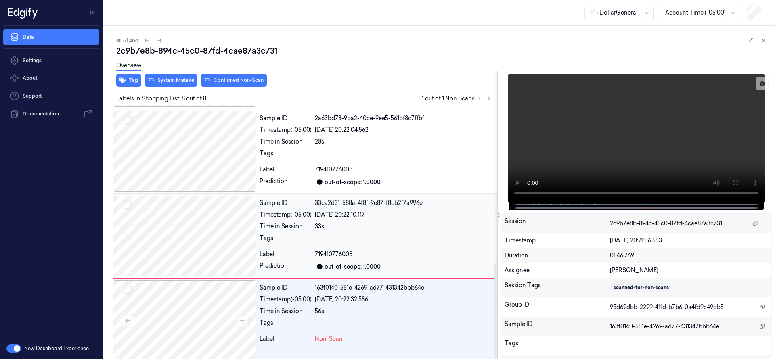
scroll to position [427, 0]
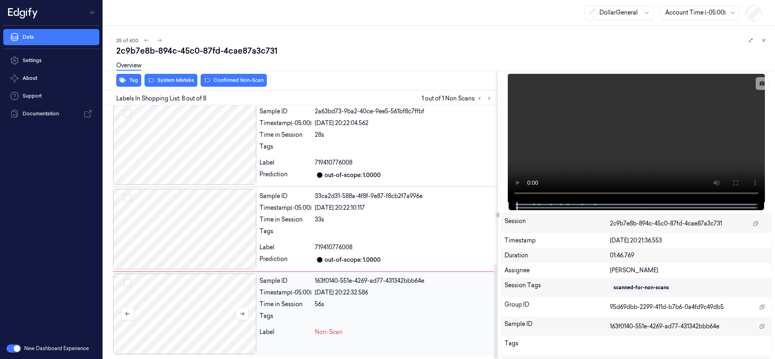
click at [205, 301] on div at bounding box center [184, 314] width 143 height 81
click at [200, 302] on div at bounding box center [184, 314] width 143 height 81
click at [185, 312] on div at bounding box center [184, 314] width 143 height 81
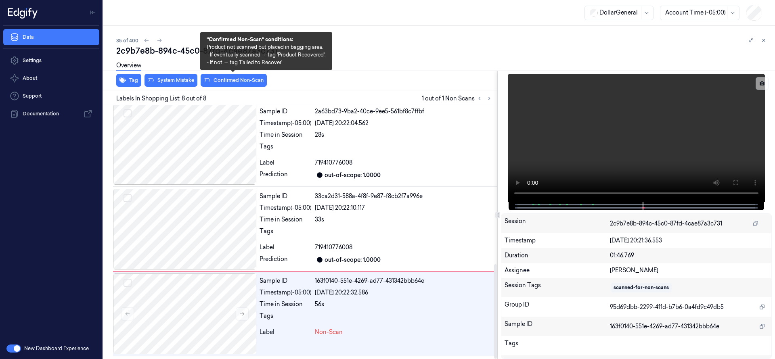
click at [237, 76] on div "Overview" at bounding box center [442, 67] width 652 height 21
click at [240, 80] on button "Confirmed Non-Scan" at bounding box center [234, 80] width 66 height 13
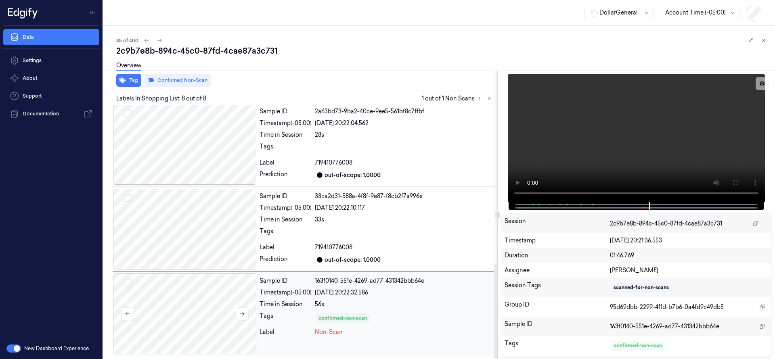
click at [185, 315] on div at bounding box center [184, 314] width 143 height 81
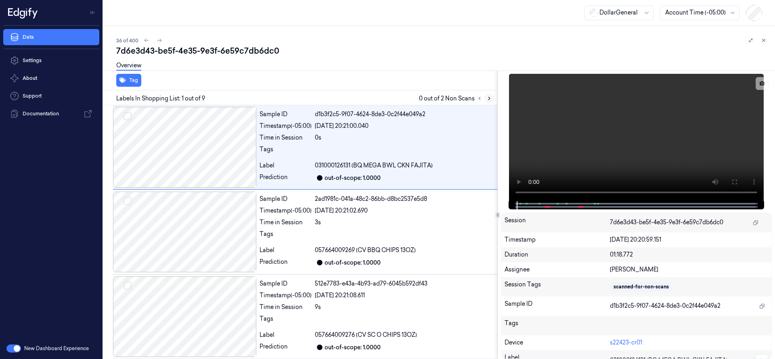
click at [489, 96] on icon at bounding box center [490, 99] width 6 height 6
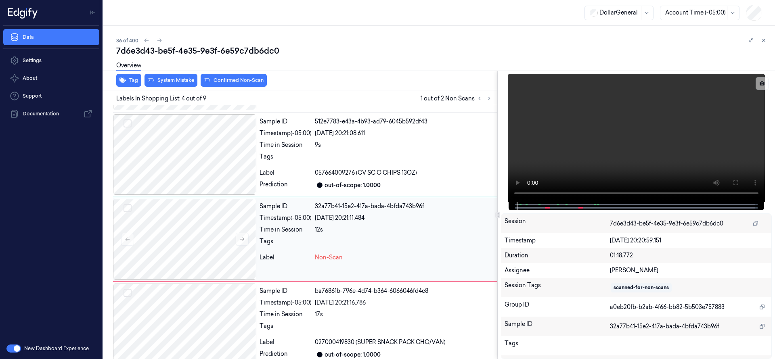
scroll to position [170, 0]
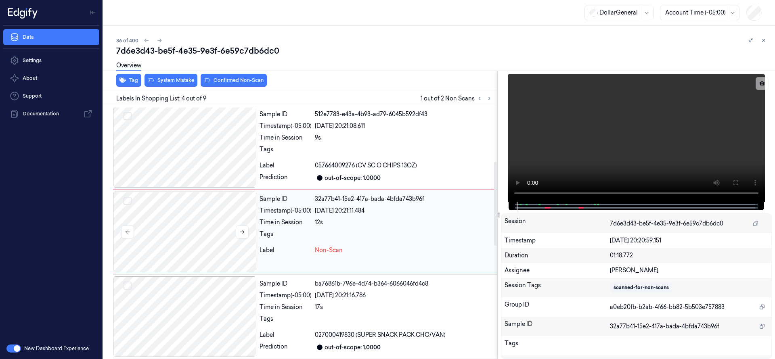
click at [195, 223] on div at bounding box center [184, 232] width 143 height 81
click at [181, 213] on div at bounding box center [184, 232] width 143 height 81
click at [243, 230] on icon at bounding box center [242, 232] width 6 height 6
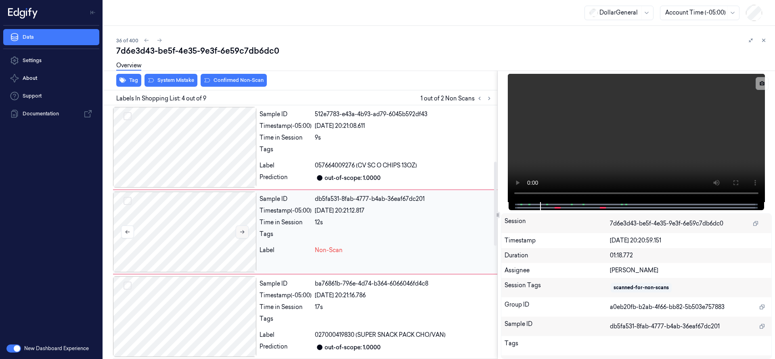
click at [243, 230] on icon at bounding box center [242, 232] width 6 height 6
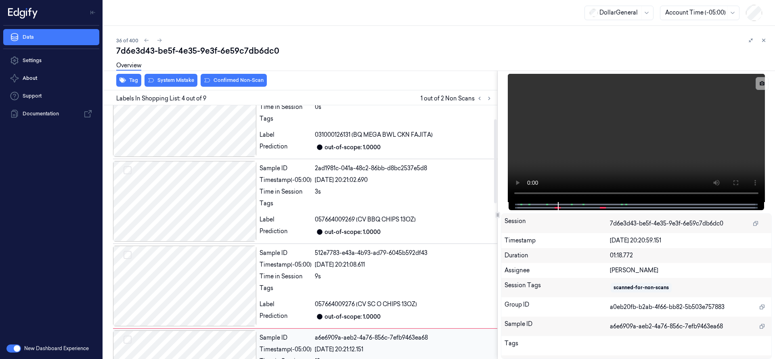
scroll to position [0, 0]
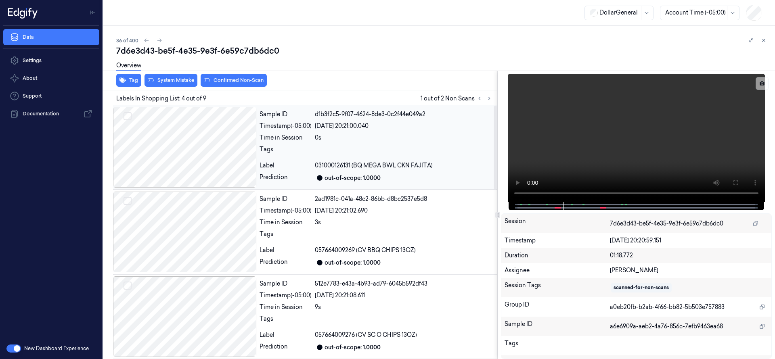
click at [200, 151] on div at bounding box center [184, 147] width 143 height 81
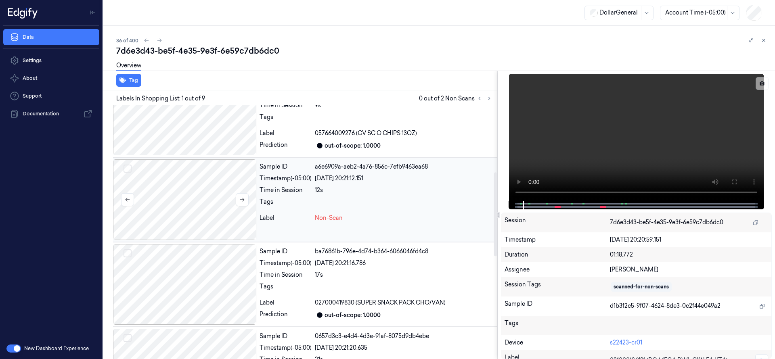
click at [205, 207] on div at bounding box center [184, 199] width 143 height 81
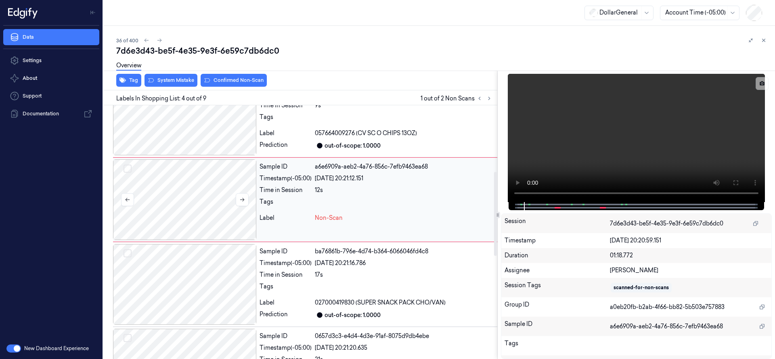
scroll to position [170, 0]
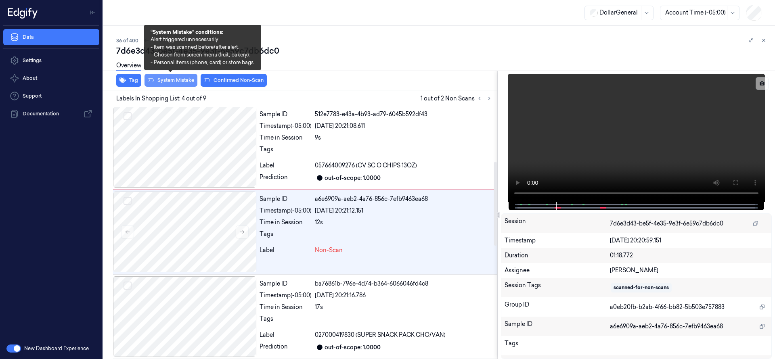
click at [183, 79] on button "System Mistake" at bounding box center [171, 80] width 53 height 13
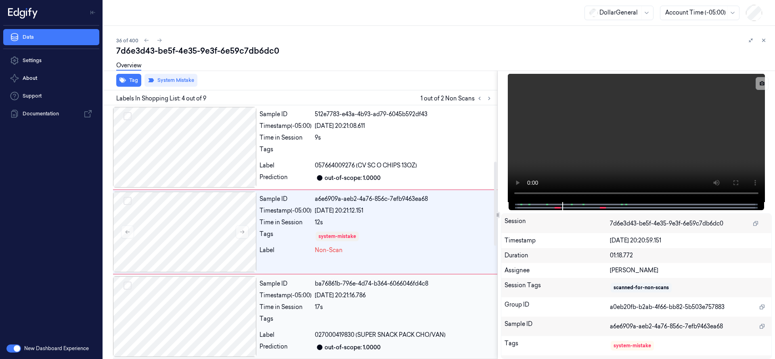
click at [198, 288] on div at bounding box center [184, 317] width 143 height 81
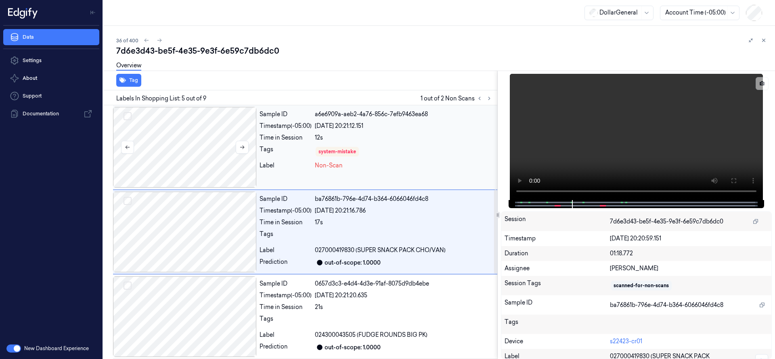
click at [202, 140] on div at bounding box center [184, 147] width 143 height 81
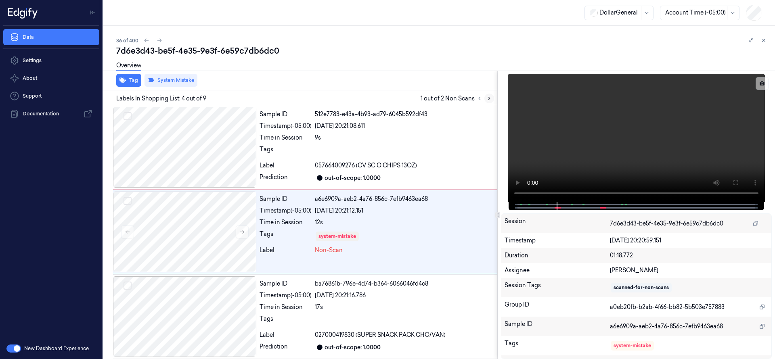
click at [487, 96] on icon at bounding box center [490, 99] width 6 height 6
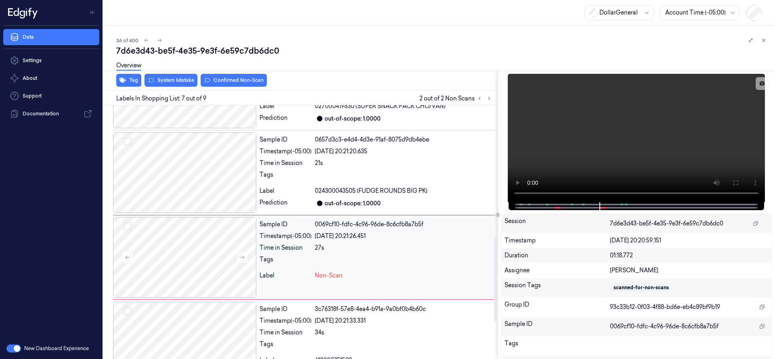
scroll to position [424, 0]
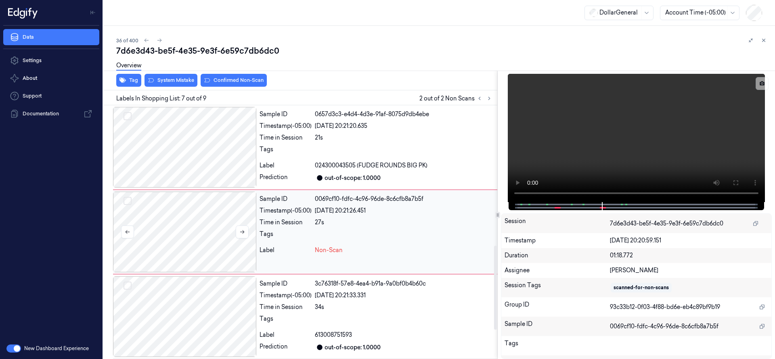
click at [172, 240] on div at bounding box center [184, 232] width 143 height 81
click at [245, 232] on button at bounding box center [242, 232] width 13 height 13
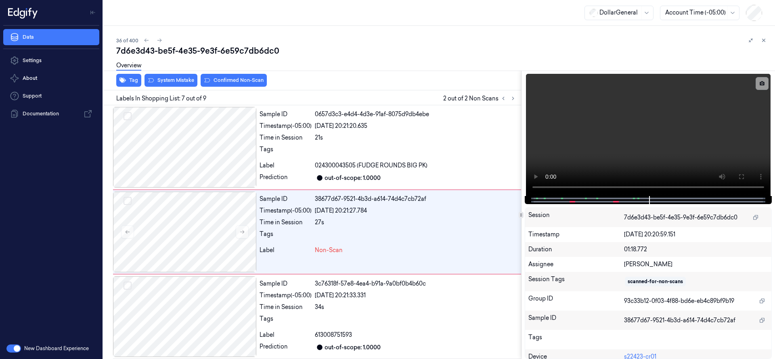
click at [523, 261] on div "Tag System Mistake Confirmed Non-Scan Labels In Shopping List: 7 out of 9 2 out…" at bounding box center [437, 215] width 675 height 289
click at [160, 222] on div at bounding box center [184, 232] width 143 height 81
click at [198, 222] on div at bounding box center [184, 232] width 143 height 81
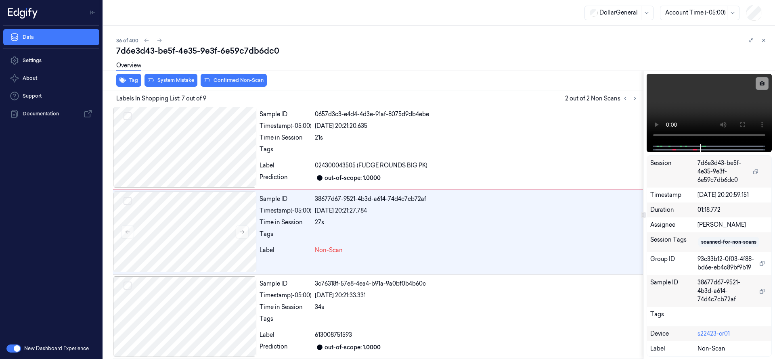
click at [642, 201] on div "Tag System Mistake Confirmed Non-Scan Labels In Shopping List: 7 out of 9 2 out…" at bounding box center [437, 215] width 675 height 289
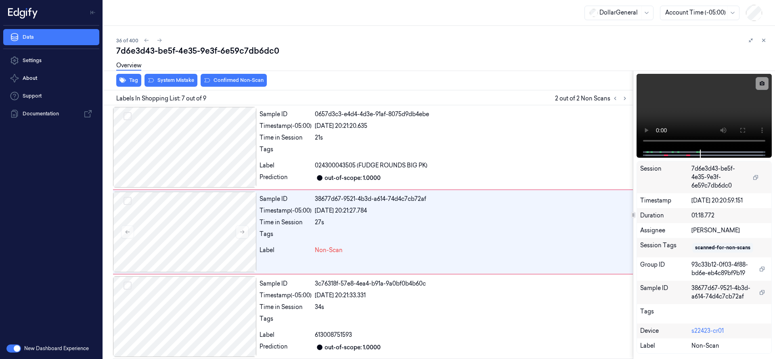
click at [631, 233] on div "Tag System Mistake Confirmed Non-Scan Labels In Shopping List: 7 out of 9 2 out…" at bounding box center [437, 215] width 675 height 289
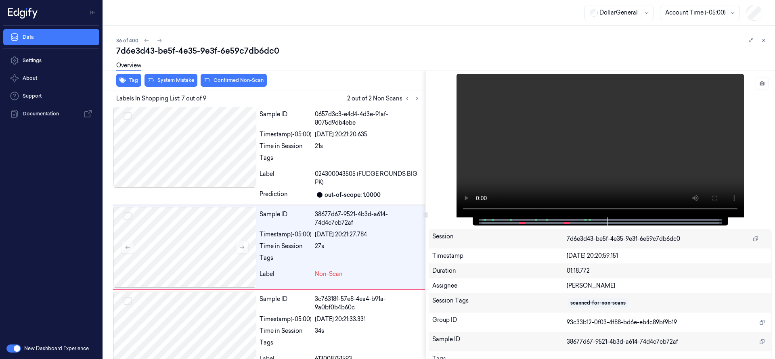
scroll to position [485, 0]
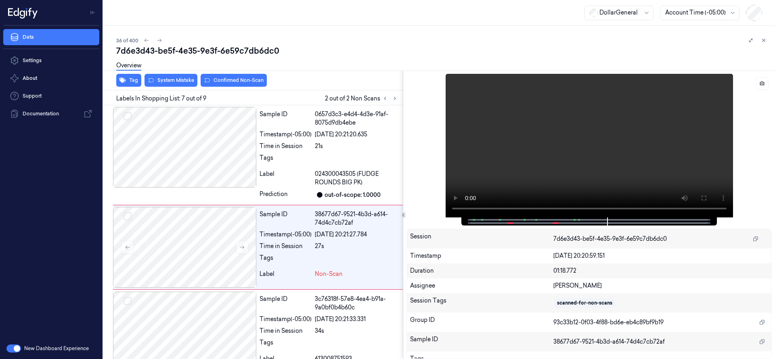
click at [404, 273] on div "Tag System Mistake Confirmed Non-Scan Labels In Shopping List: 7 out of 9 2 out…" at bounding box center [437, 215] width 675 height 289
click at [94, 10] on icon "Toggle Navigation" at bounding box center [93, 13] width 6 height 6
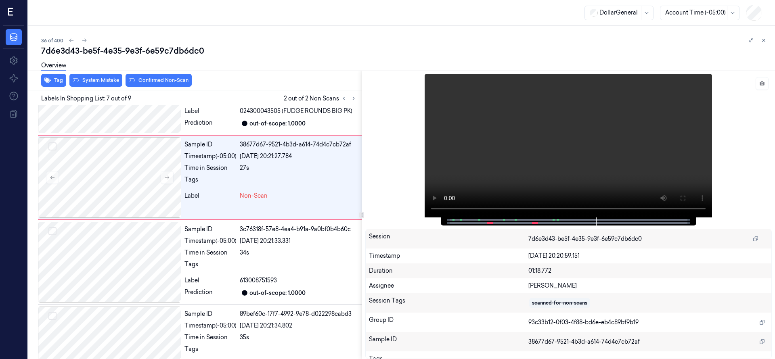
scroll to position [438, 0]
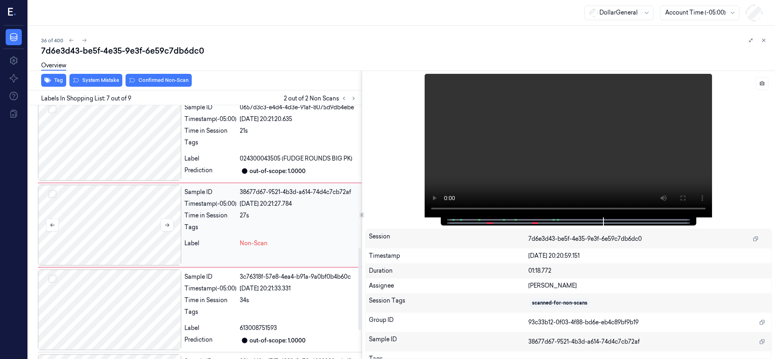
click at [87, 235] on div at bounding box center [109, 225] width 143 height 81
click at [134, 226] on div at bounding box center [109, 225] width 143 height 81
click at [107, 76] on div "Overview" at bounding box center [405, 67] width 728 height 21
click at [107, 80] on button "System Mistake" at bounding box center [95, 80] width 53 height 13
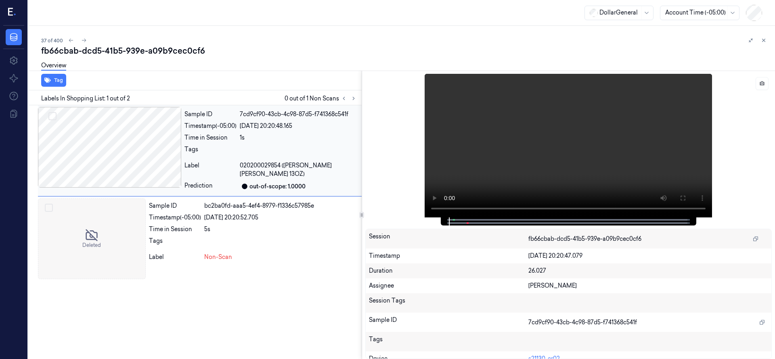
click at [102, 158] on div at bounding box center [109, 147] width 143 height 81
click at [103, 220] on div at bounding box center [92, 239] width 108 height 81
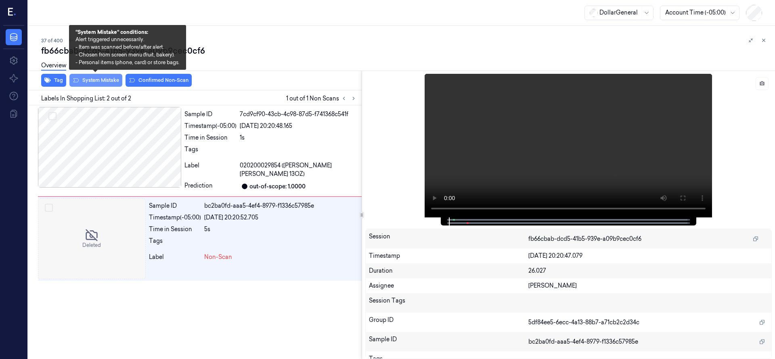
click at [111, 79] on button "System Mistake" at bounding box center [95, 80] width 53 height 13
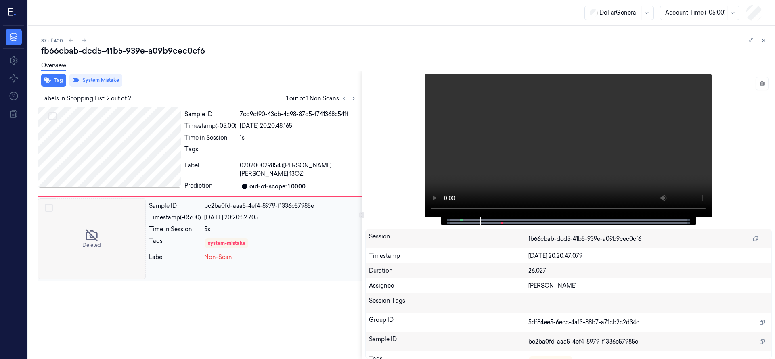
click at [106, 231] on div at bounding box center [92, 239] width 108 height 81
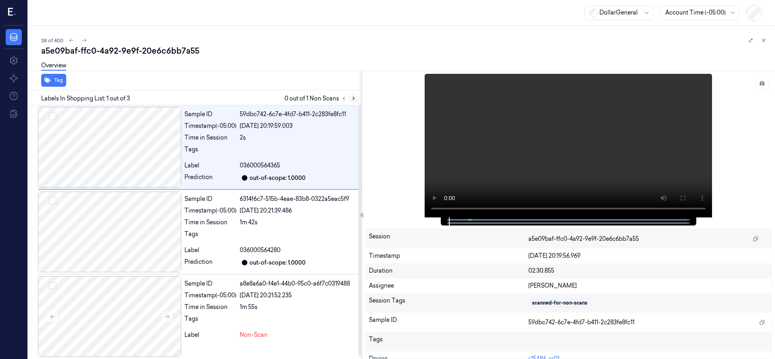
click at [355, 99] on icon at bounding box center [354, 99] width 6 height 6
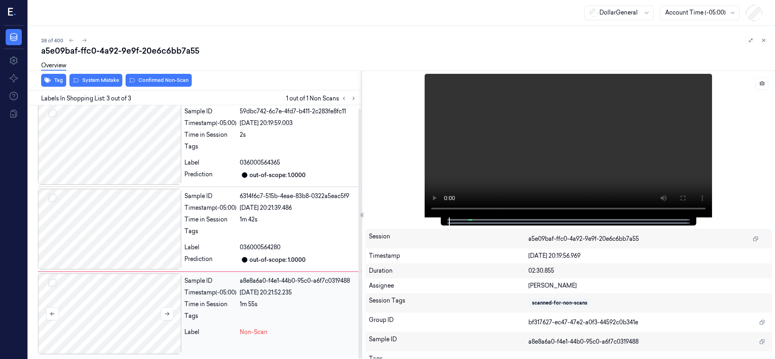
click at [109, 287] on div at bounding box center [109, 314] width 143 height 81
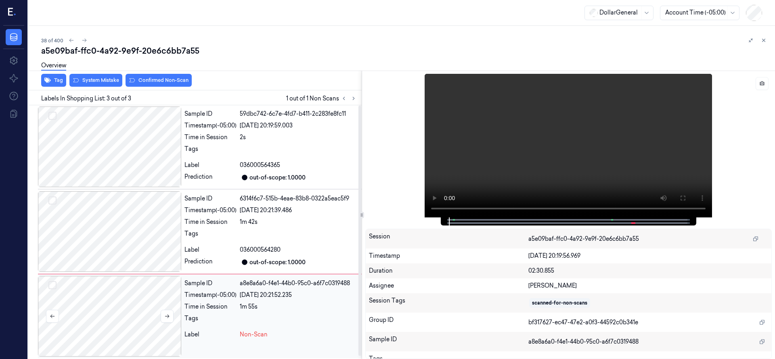
scroll to position [0, 0]
click at [163, 309] on div at bounding box center [109, 317] width 143 height 81
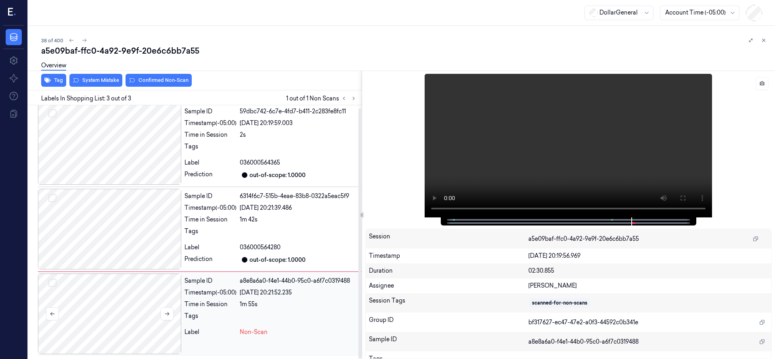
click at [163, 309] on button at bounding box center [167, 314] width 13 height 13
click at [165, 309] on button at bounding box center [167, 314] width 13 height 13
click at [165, 308] on button at bounding box center [167, 314] width 13 height 13
click at [117, 308] on div at bounding box center [109, 314] width 143 height 81
click at [168, 311] on icon at bounding box center [167, 314] width 6 height 6
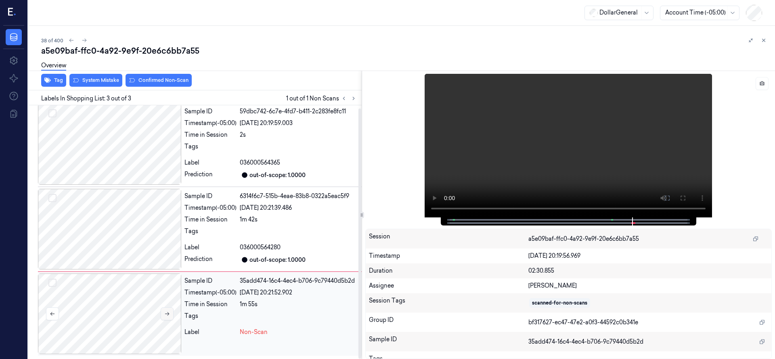
click at [168, 311] on icon at bounding box center [167, 314] width 6 height 6
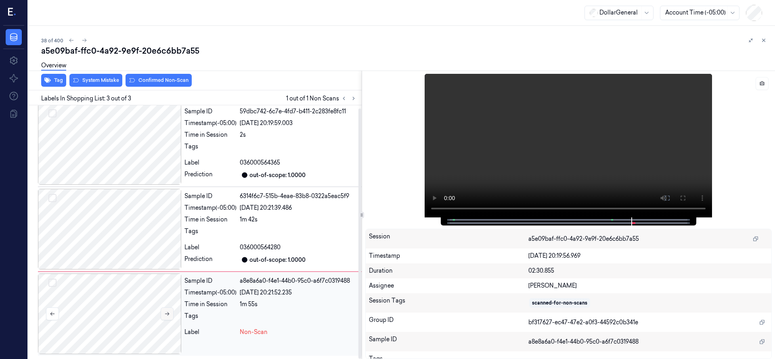
click at [168, 311] on icon at bounding box center [167, 314] width 6 height 6
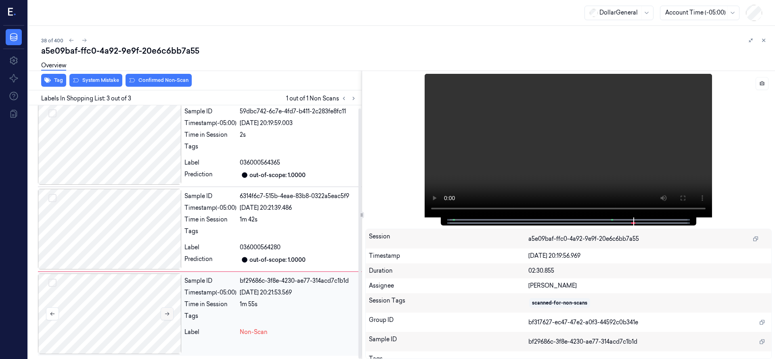
click at [168, 311] on icon at bounding box center [167, 314] width 6 height 6
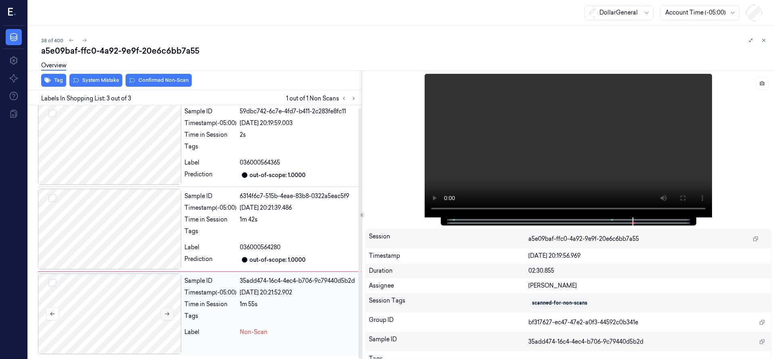
click at [168, 311] on icon at bounding box center [167, 314] width 6 height 6
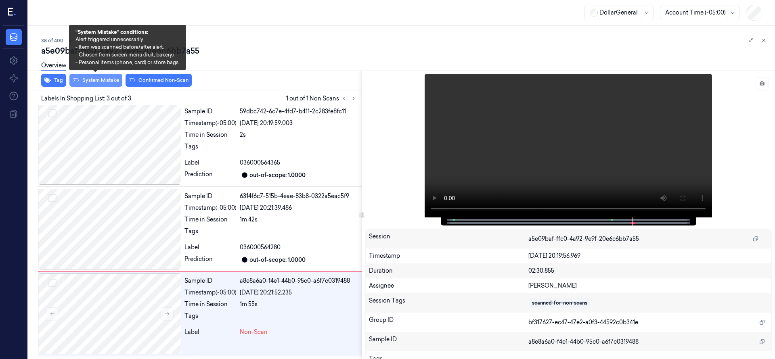
click at [106, 82] on button "System Mistake" at bounding box center [95, 80] width 53 height 13
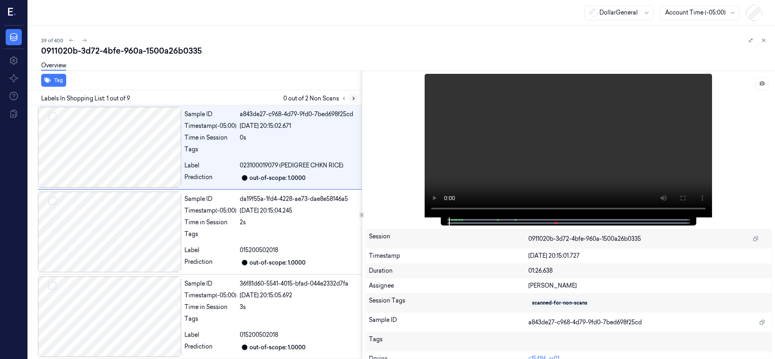
click at [355, 100] on icon at bounding box center [354, 99] width 6 height 6
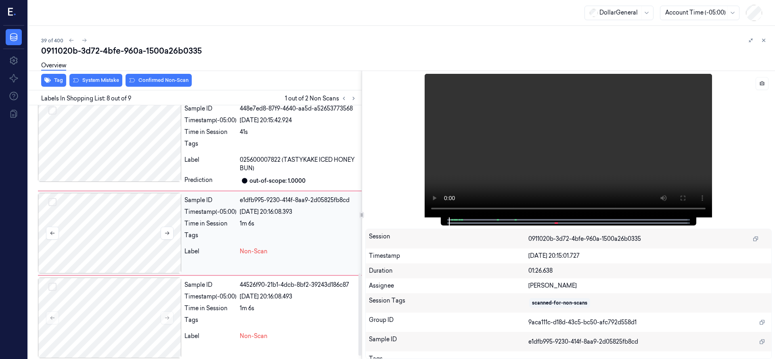
scroll to position [522, 0]
click at [126, 229] on div at bounding box center [109, 232] width 143 height 81
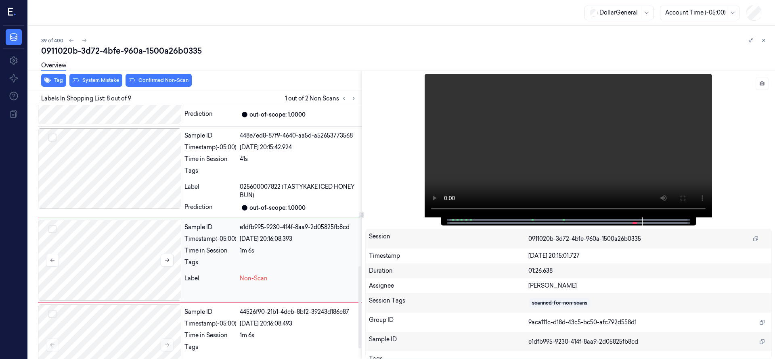
scroll to position [525, 0]
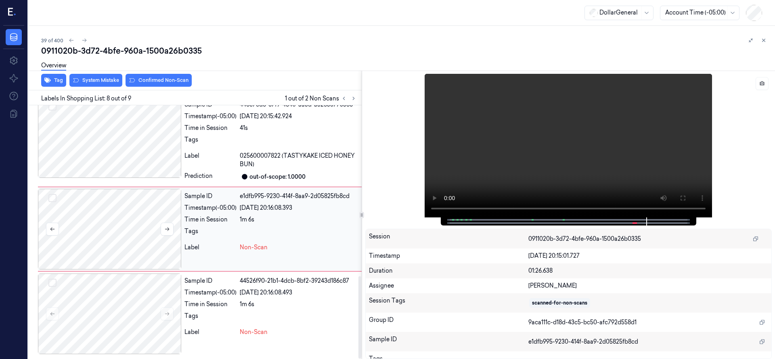
click at [51, 197] on button "Select row" at bounding box center [52, 198] width 8 height 8
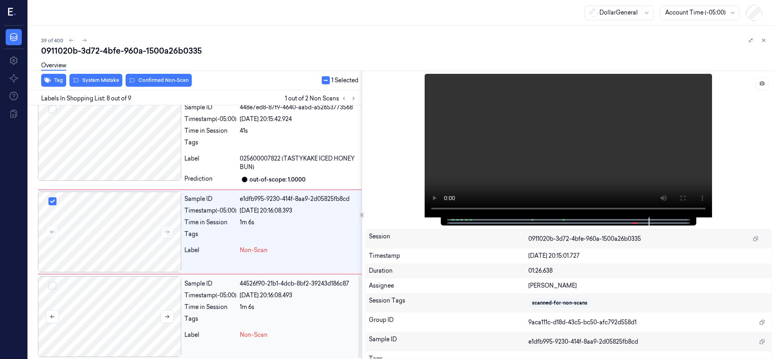
click at [53, 285] on button "Select row" at bounding box center [52, 286] width 8 height 8
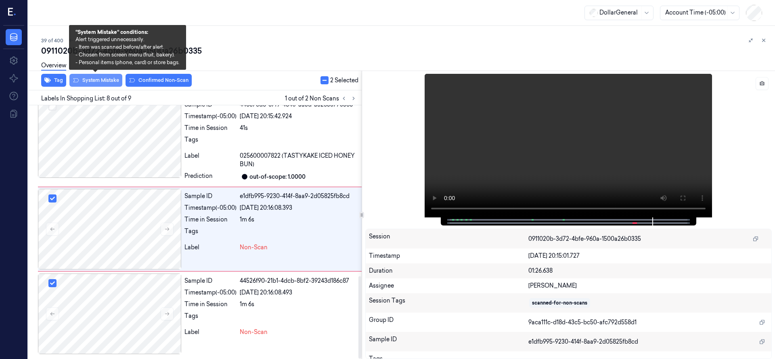
click at [93, 85] on button "System Mistake" at bounding box center [95, 80] width 53 height 13
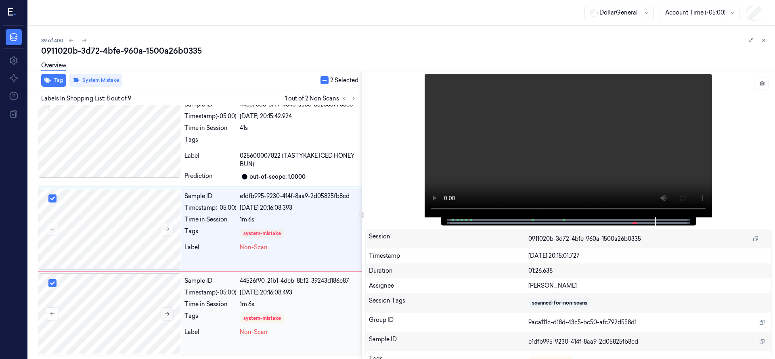
scroll to position [522, 0]
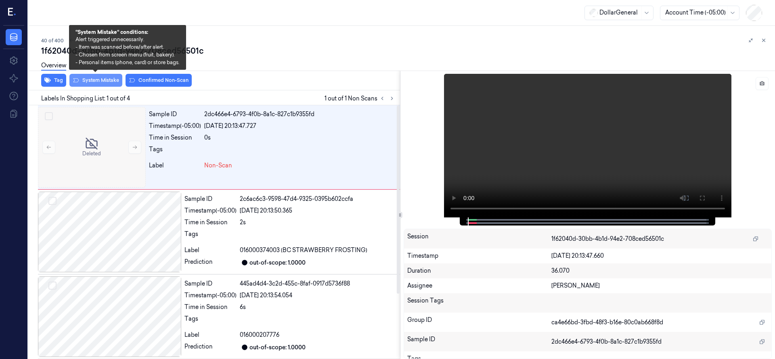
click at [104, 84] on button "System Mistake" at bounding box center [95, 80] width 53 height 13
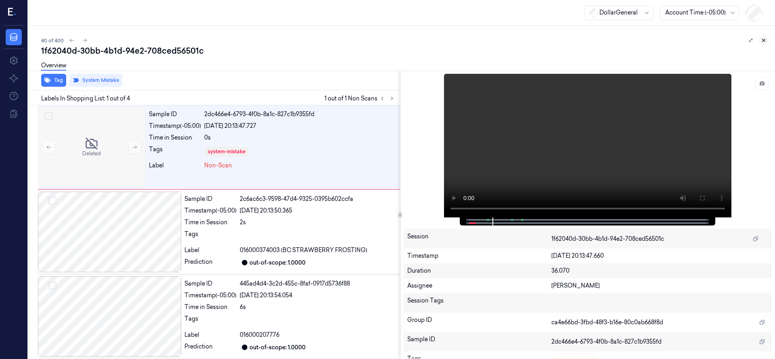
click at [760, 40] on button at bounding box center [764, 41] width 10 height 10
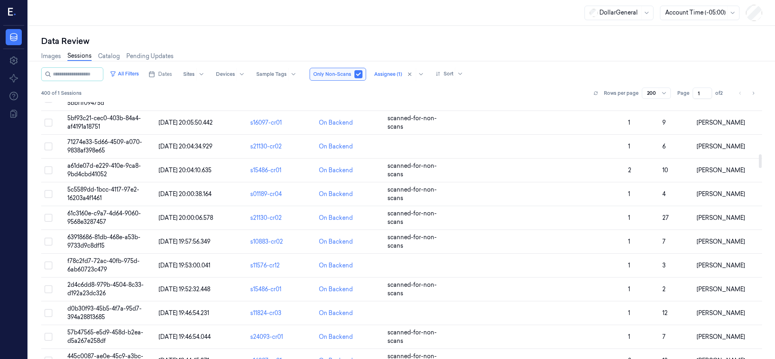
scroll to position [808, 0]
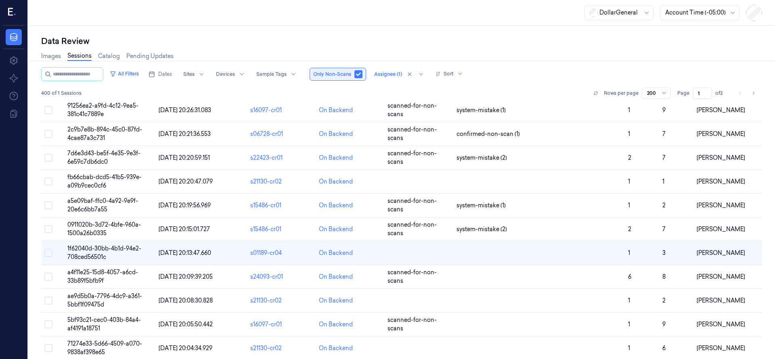
click at [363, 76] on button "button" at bounding box center [358, 74] width 8 height 8
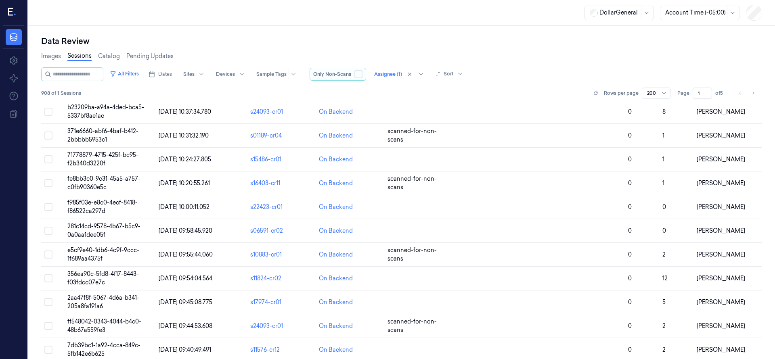
scroll to position [830, 0]
click at [363, 77] on button "button" at bounding box center [358, 74] width 8 height 8
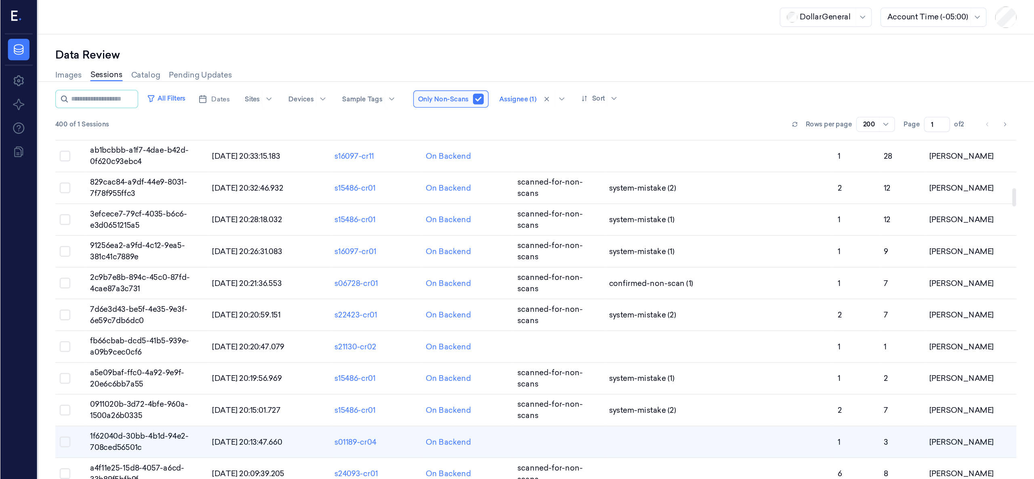
scroll to position [707, 0]
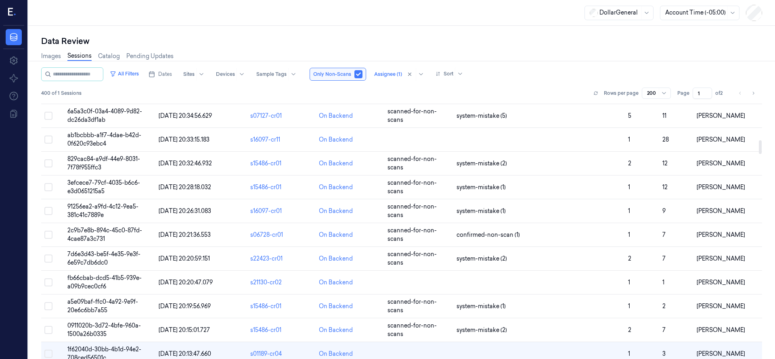
click at [760, 148] on div at bounding box center [760, 148] width 3 height 14
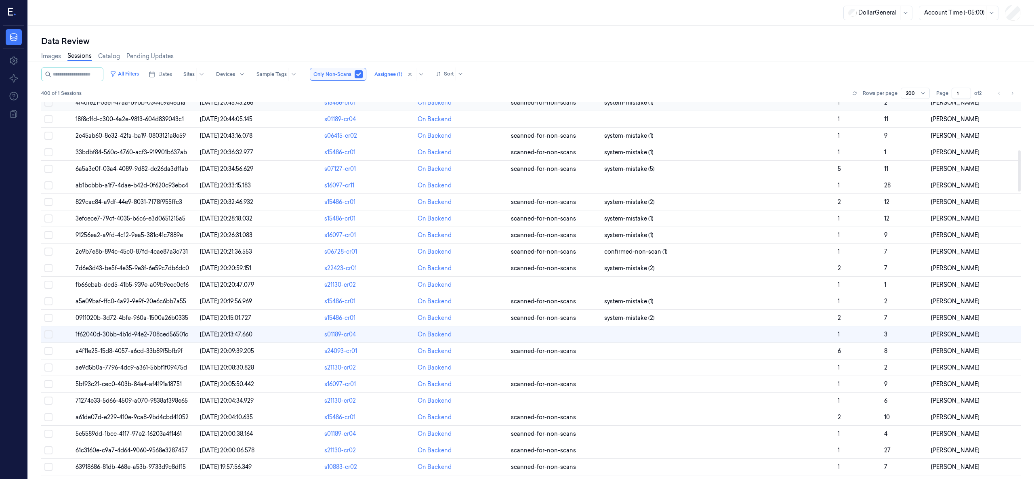
scroll to position [303, 0]
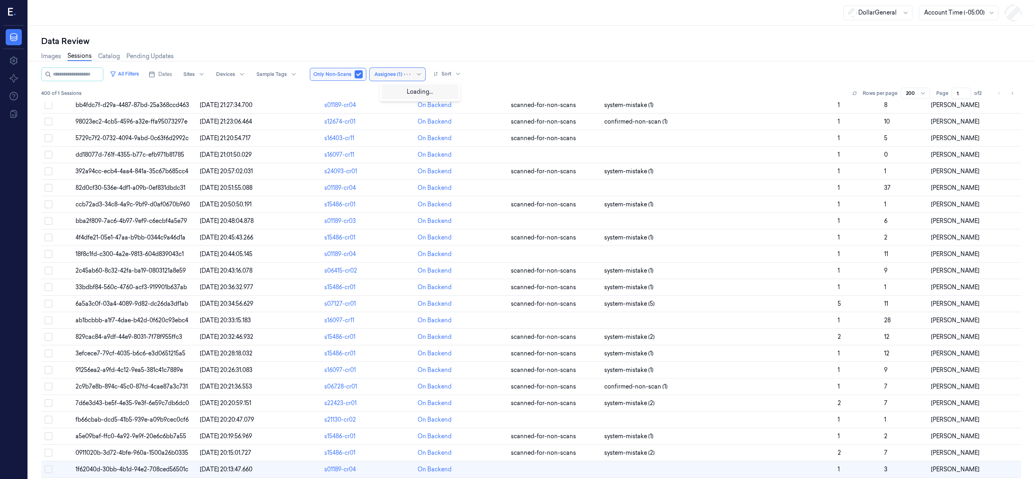
click at [402, 71] on div at bounding box center [388, 74] width 28 height 7
click at [415, 48] on div "Images Sessions Catalog Pending Updates" at bounding box center [531, 57] width 980 height 21
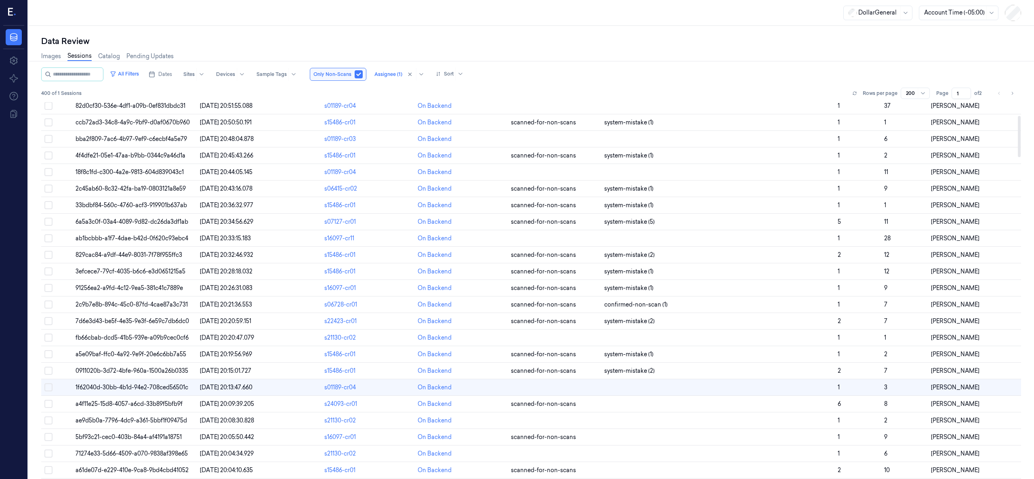
scroll to position [404, 0]
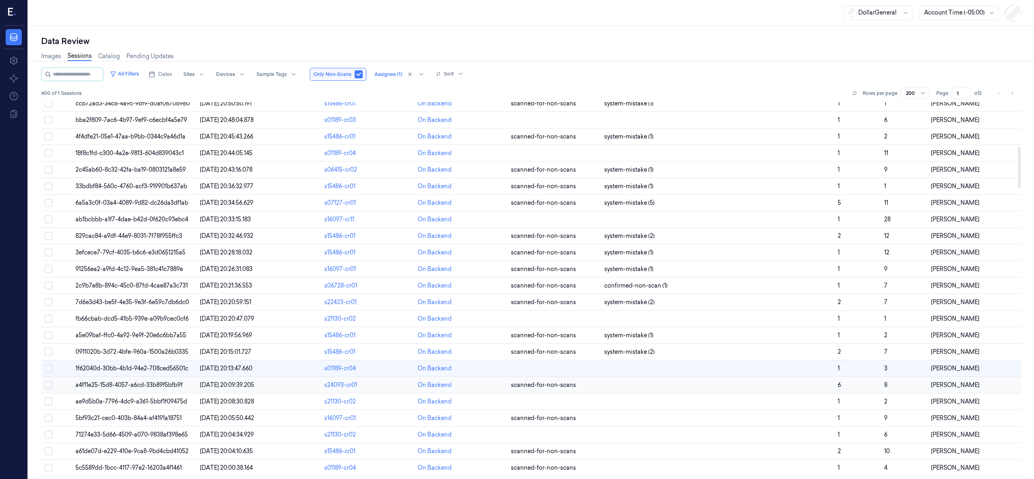
click at [171, 359] on td "a4f11e25-15d8-4057-a6cd-33b89f5bfb9f" at bounding box center [134, 385] width 124 height 17
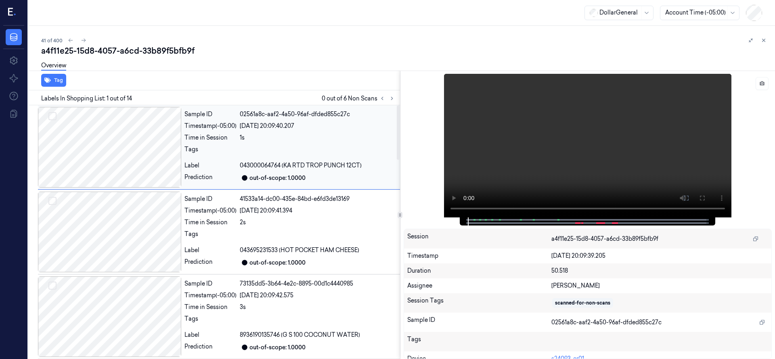
click at [86, 141] on div at bounding box center [109, 147] width 143 height 81
click at [394, 98] on icon at bounding box center [392, 99] width 6 height 6
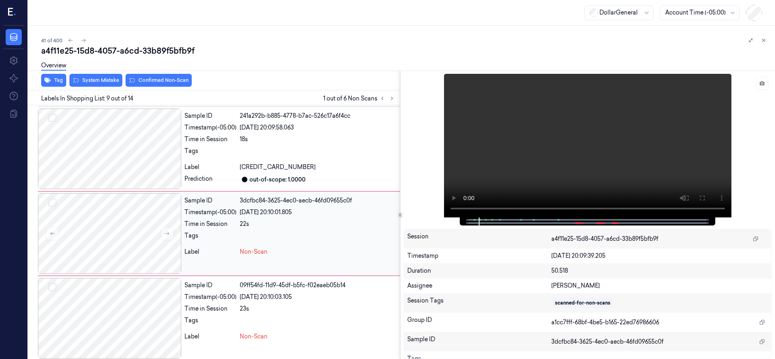
scroll to position [594, 0]
click at [100, 234] on div at bounding box center [109, 232] width 143 height 81
click at [52, 200] on button "Select row" at bounding box center [52, 201] width 8 height 8
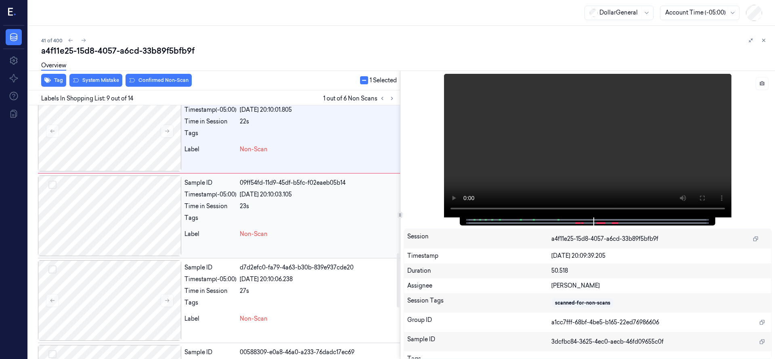
click at [54, 184] on button "Select row" at bounding box center [52, 185] width 8 height 8
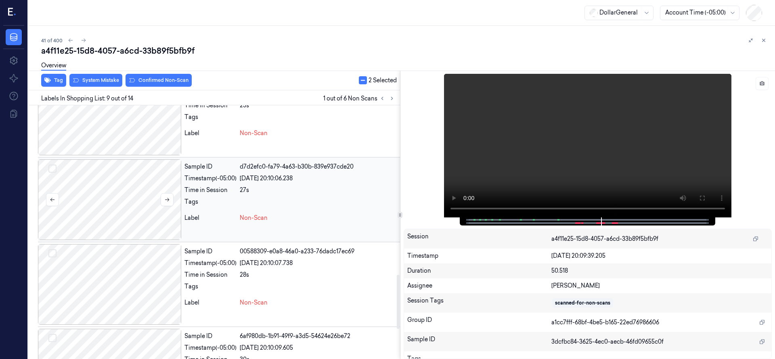
click at [54, 169] on button "Select row" at bounding box center [52, 169] width 8 height 8
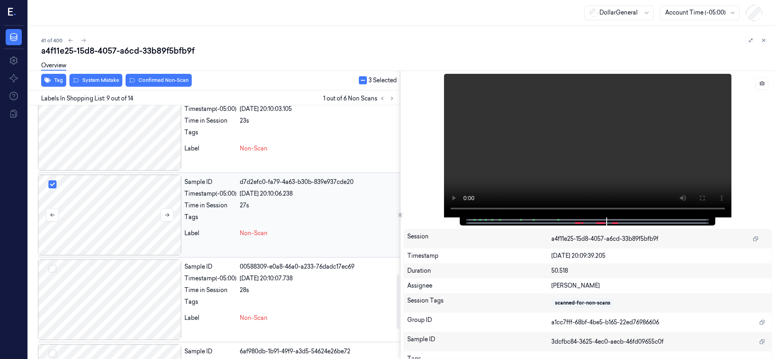
scroll to position [795, 0]
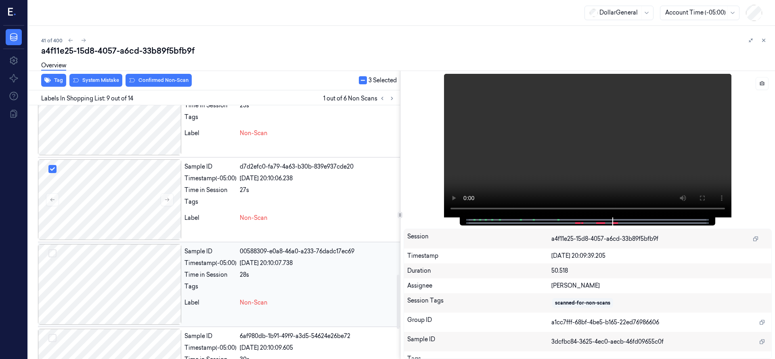
click at [55, 253] on button "Select row" at bounding box center [52, 254] width 8 height 8
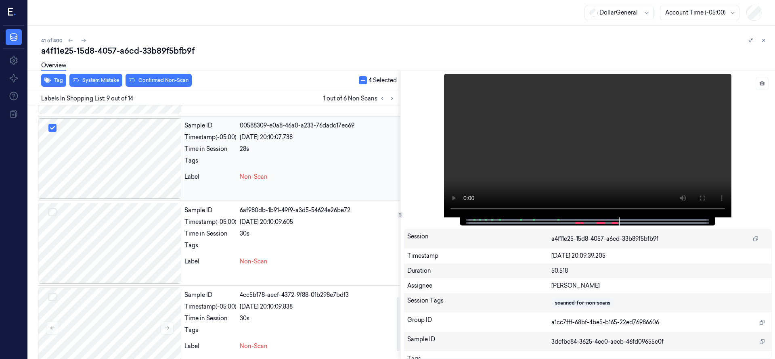
scroll to position [935, 0]
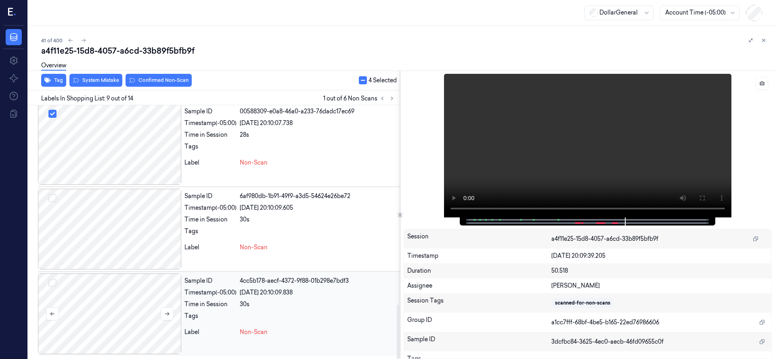
click at [52, 282] on button "Select row" at bounding box center [52, 283] width 8 height 8
click at [51, 198] on button "Select row" at bounding box center [52, 198] width 8 height 8
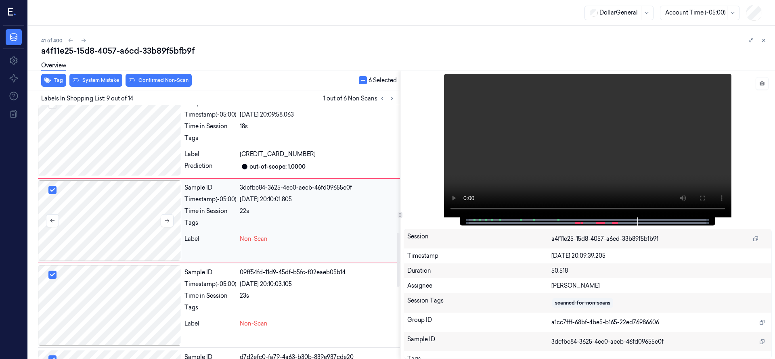
scroll to position [594, 0]
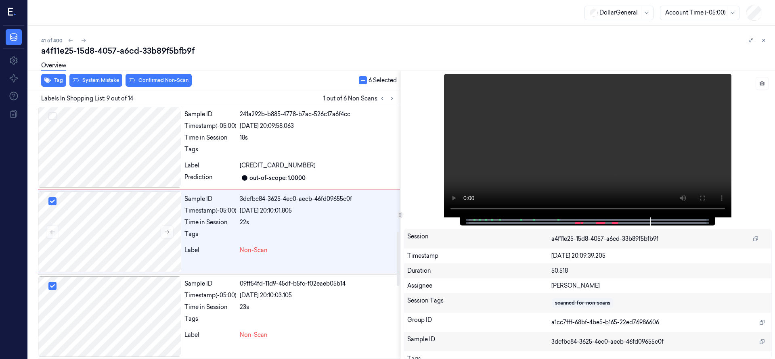
click at [98, 76] on div "Overview" at bounding box center [405, 67] width 728 height 21
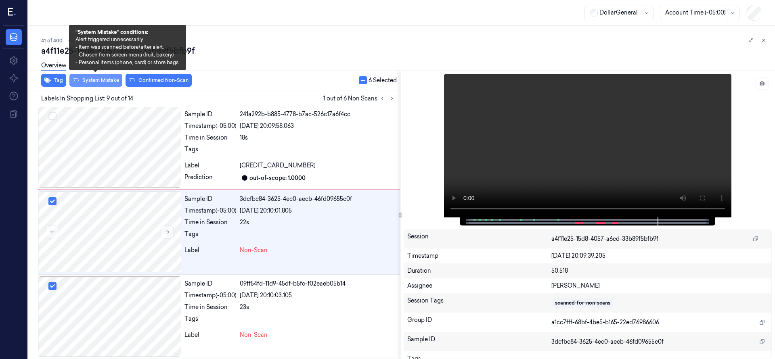
click at [99, 80] on button "System Mistake" at bounding box center [95, 80] width 53 height 13
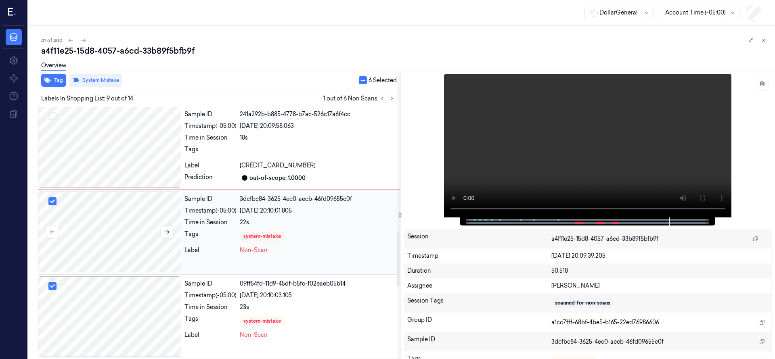
click at [136, 230] on div at bounding box center [109, 232] width 143 height 81
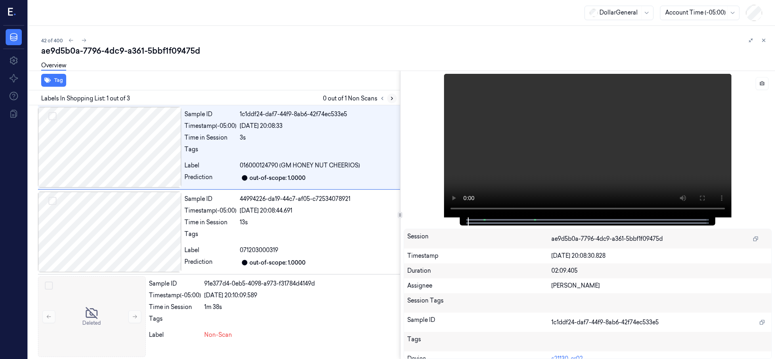
click at [394, 98] on icon at bounding box center [392, 99] width 6 height 6
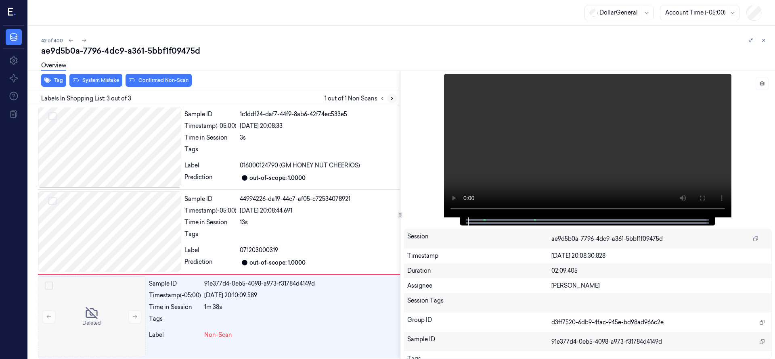
scroll to position [3, 0]
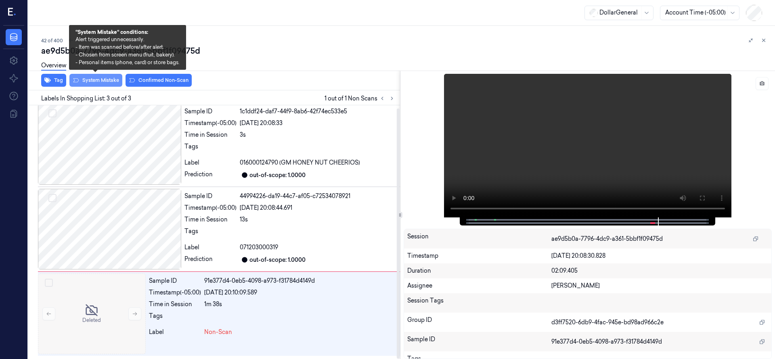
click at [100, 80] on button "System Mistake" at bounding box center [95, 80] width 53 height 13
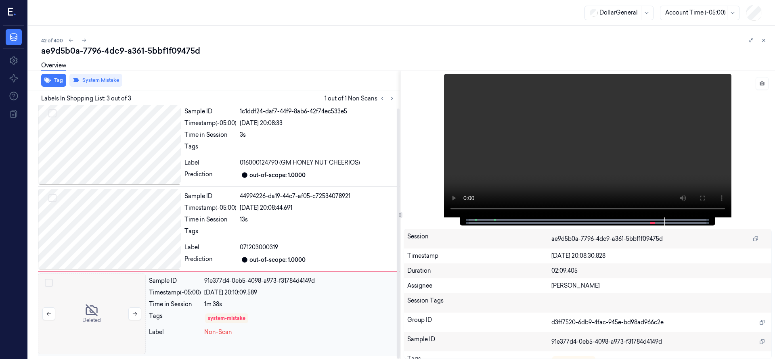
click at [91, 314] on div at bounding box center [92, 314] width 108 height 81
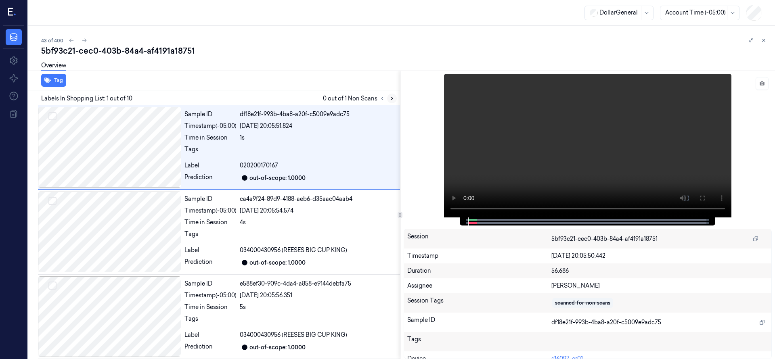
click at [392, 97] on icon at bounding box center [392, 99] width 6 height 6
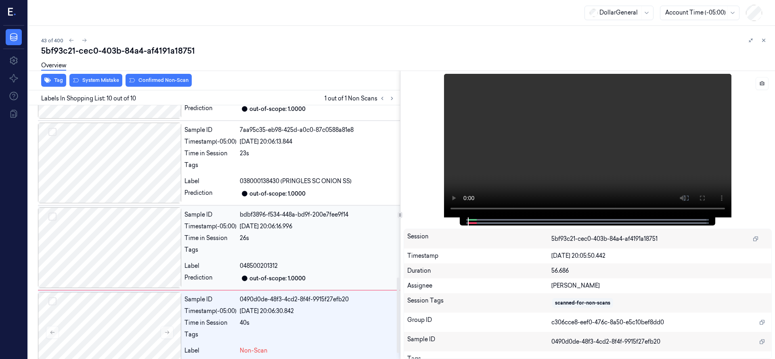
scroll to position [596, 0]
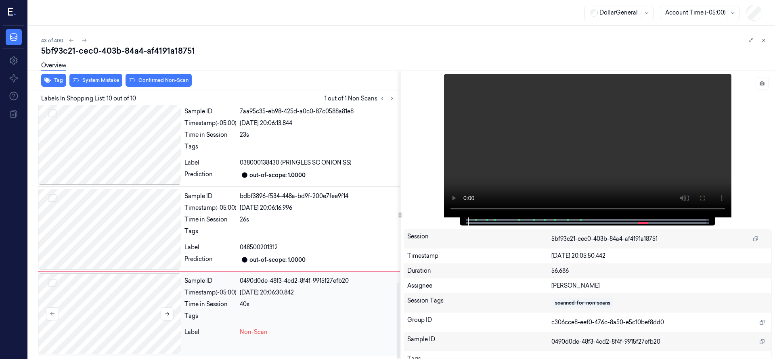
click at [99, 303] on div at bounding box center [109, 314] width 143 height 81
click at [104, 321] on div at bounding box center [109, 314] width 143 height 81
click at [100, 80] on button "System Mistake" at bounding box center [95, 80] width 53 height 13
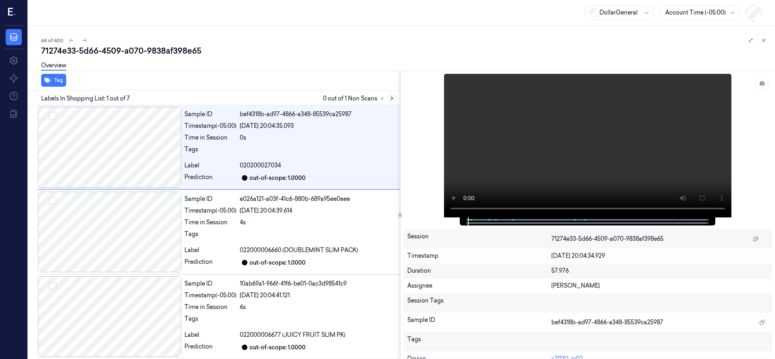
click at [389, 99] on icon at bounding box center [392, 99] width 6 height 6
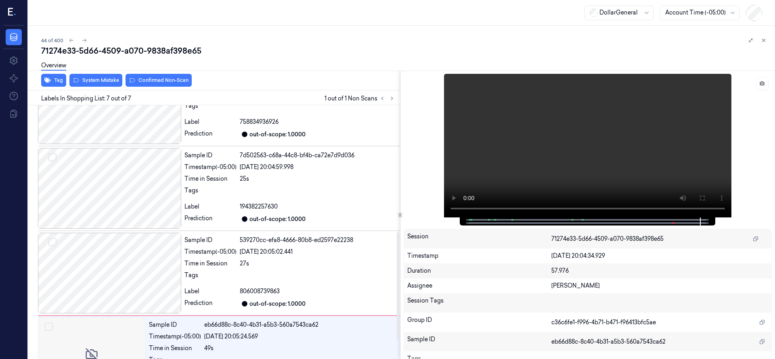
scroll to position [342, 0]
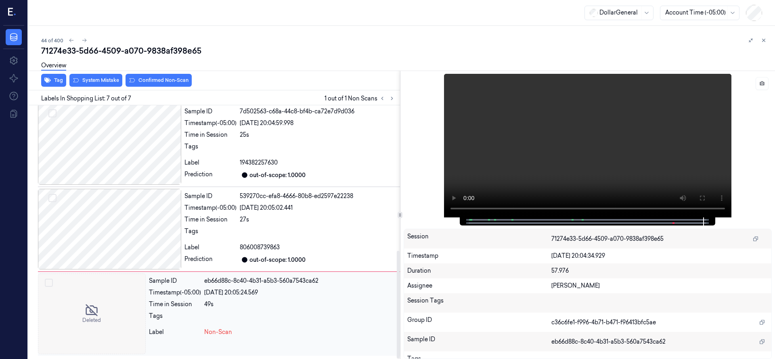
click at [103, 309] on div at bounding box center [92, 314] width 108 height 81
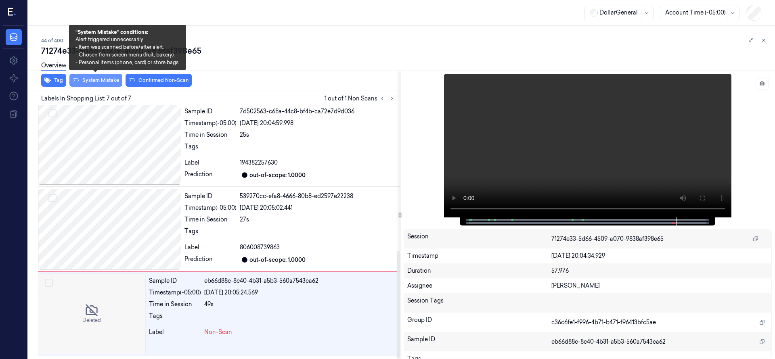
click at [102, 82] on button "System Mistake" at bounding box center [95, 80] width 53 height 13
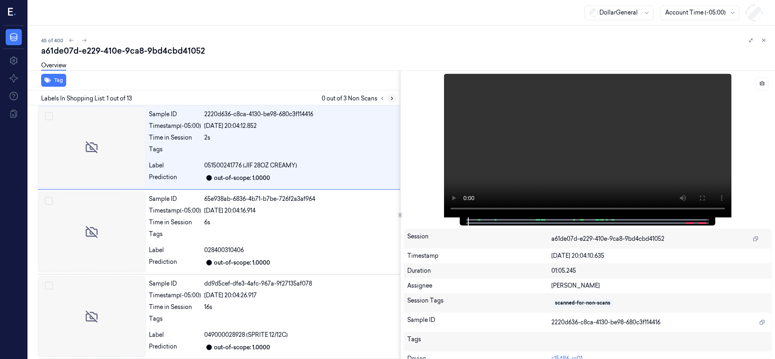
click at [391, 101] on icon at bounding box center [392, 99] width 6 height 6
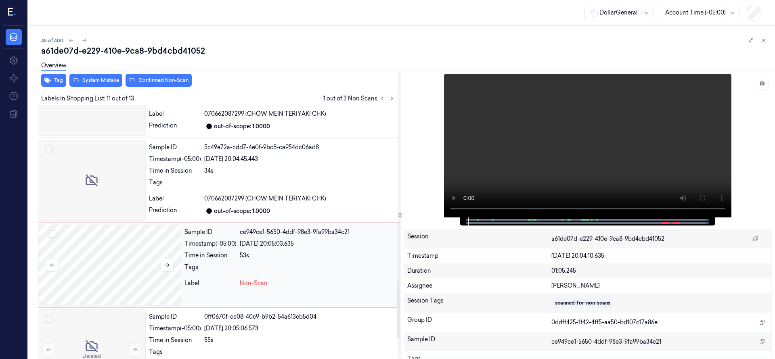
scroll to position [763, 0]
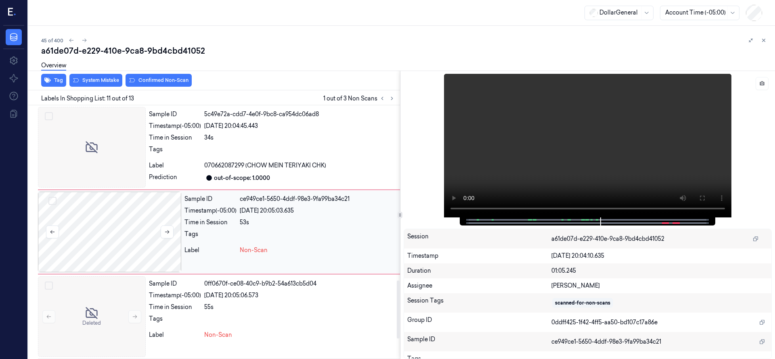
click at [108, 231] on div at bounding box center [109, 232] width 143 height 81
click at [107, 76] on div "Overview" at bounding box center [405, 67] width 728 height 21
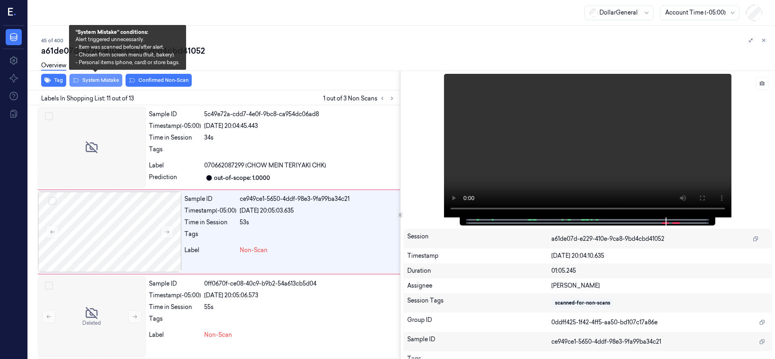
click at [107, 80] on button "System Mistake" at bounding box center [95, 80] width 53 height 13
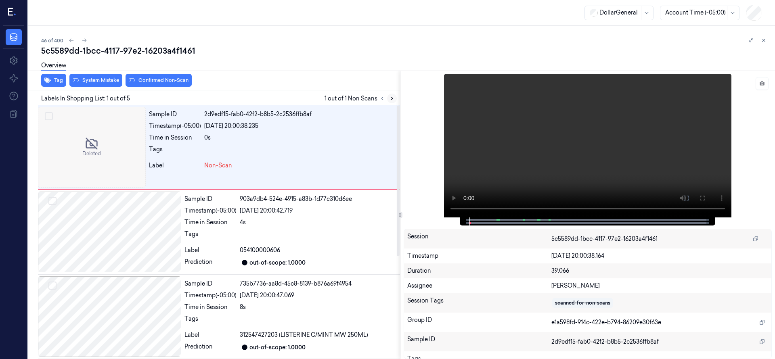
click at [390, 100] on icon at bounding box center [392, 99] width 6 height 6
click at [113, 141] on div at bounding box center [92, 147] width 108 height 81
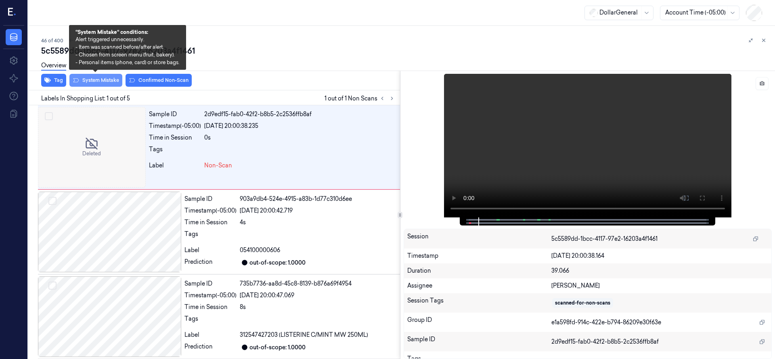
click at [105, 82] on button "System Mistake" at bounding box center [95, 80] width 53 height 13
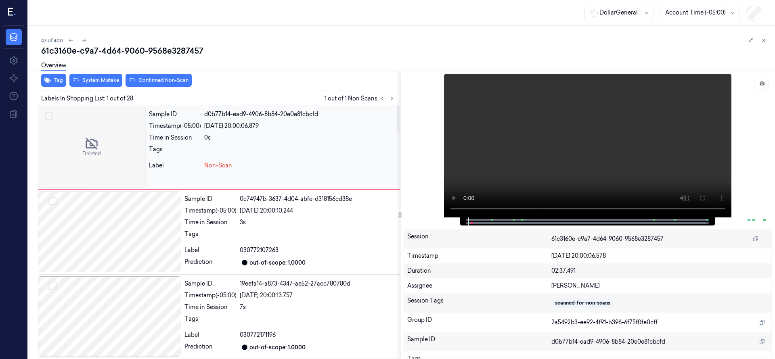
click at [73, 141] on div at bounding box center [92, 147] width 108 height 81
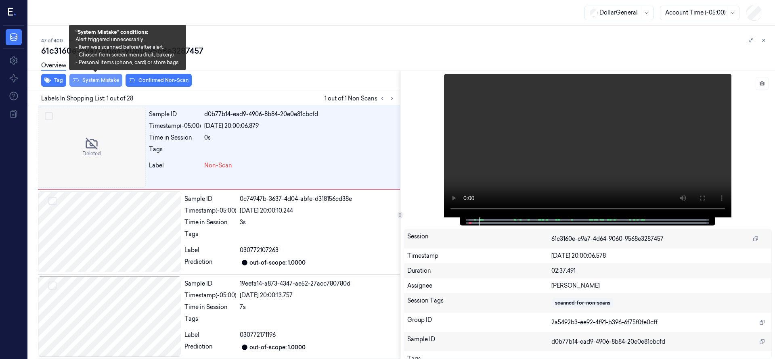
click at [106, 83] on button "System Mistake" at bounding box center [95, 80] width 53 height 13
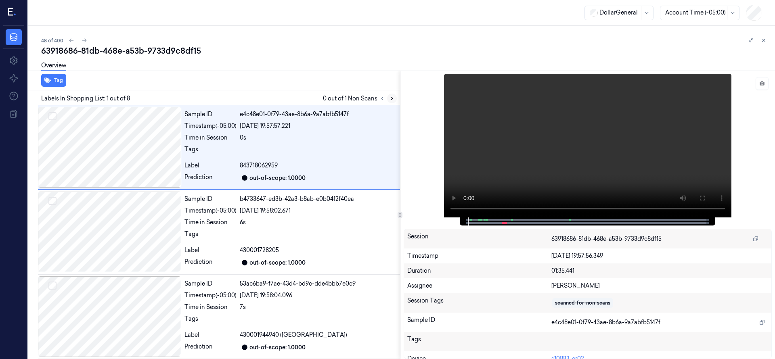
click at [393, 97] on icon at bounding box center [392, 99] width 6 height 6
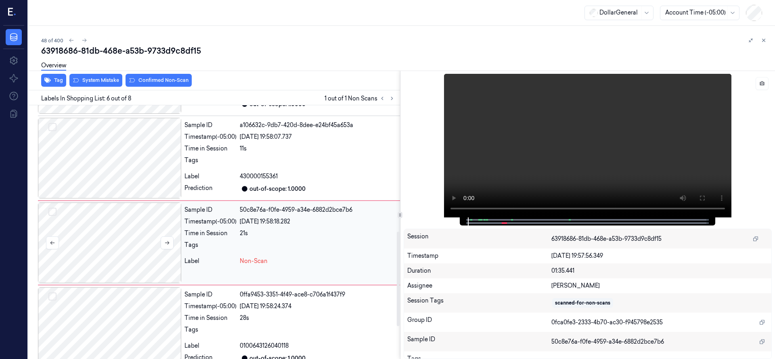
scroll to position [339, 0]
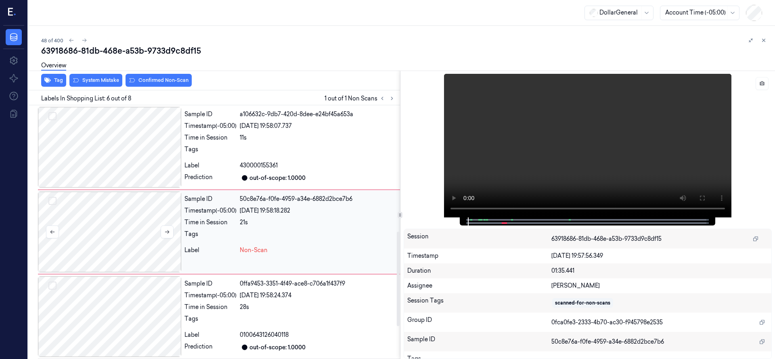
click at [102, 226] on div at bounding box center [109, 232] width 143 height 81
click at [169, 235] on icon at bounding box center [167, 232] width 6 height 6
click at [113, 245] on div at bounding box center [109, 232] width 143 height 81
click at [115, 148] on div at bounding box center [109, 147] width 143 height 81
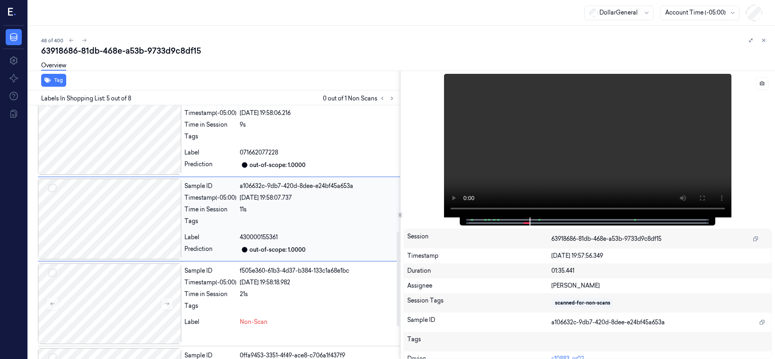
scroll to position [254, 0]
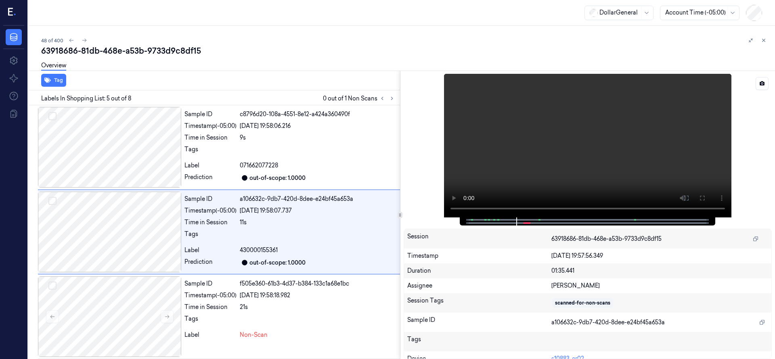
click at [734, 83] on div at bounding box center [588, 146] width 369 height 144
click at [106, 294] on div at bounding box center [109, 317] width 143 height 81
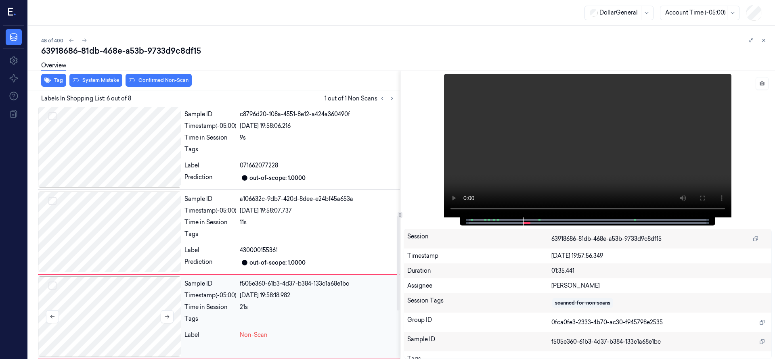
scroll to position [339, 0]
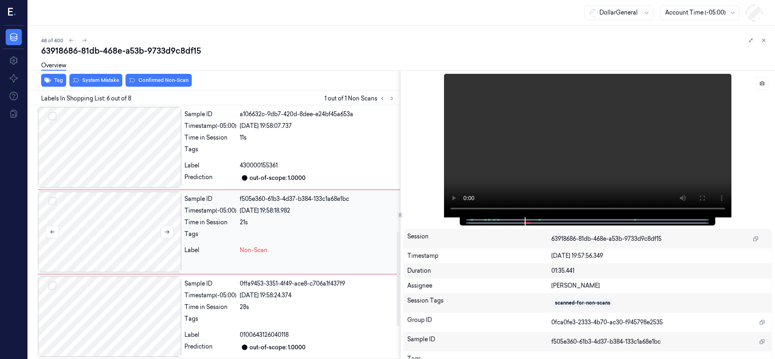
click at [93, 208] on div at bounding box center [109, 232] width 143 height 81
click at [99, 79] on button "System Mistake" at bounding box center [95, 80] width 53 height 13
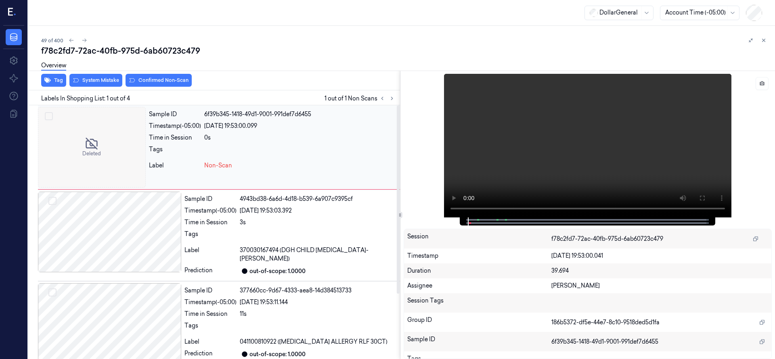
click at [95, 142] on div at bounding box center [92, 147] width 108 height 81
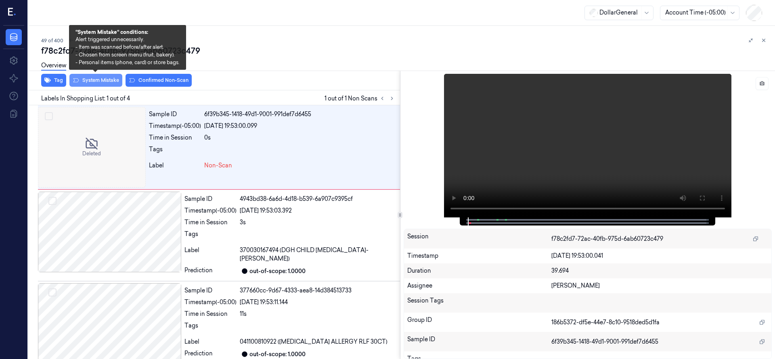
click at [101, 80] on button "System Mistake" at bounding box center [95, 80] width 53 height 13
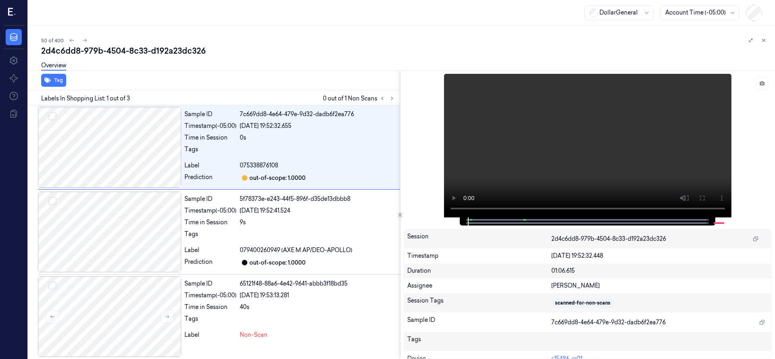
drag, startPoint x: 395, startPoint y: 98, endPoint x: 389, endPoint y: 104, distance: 8.6
click at [395, 97] on button at bounding box center [392, 99] width 10 height 10
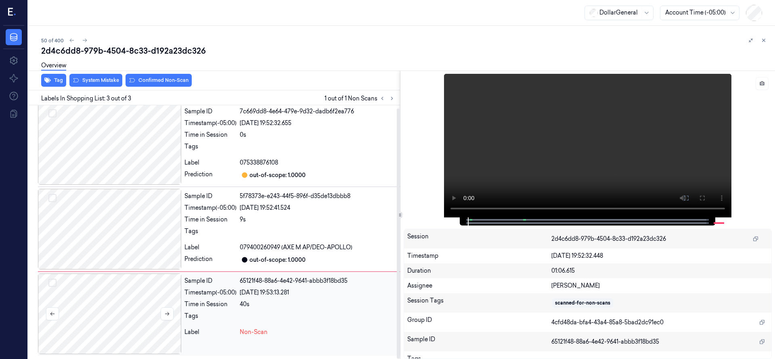
click at [111, 306] on div at bounding box center [109, 314] width 143 height 81
click at [163, 316] on button at bounding box center [167, 314] width 13 height 13
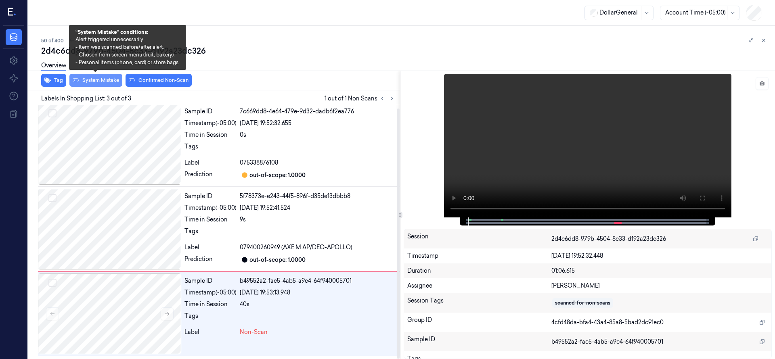
click at [99, 78] on button "System Mistake" at bounding box center [95, 80] width 53 height 13
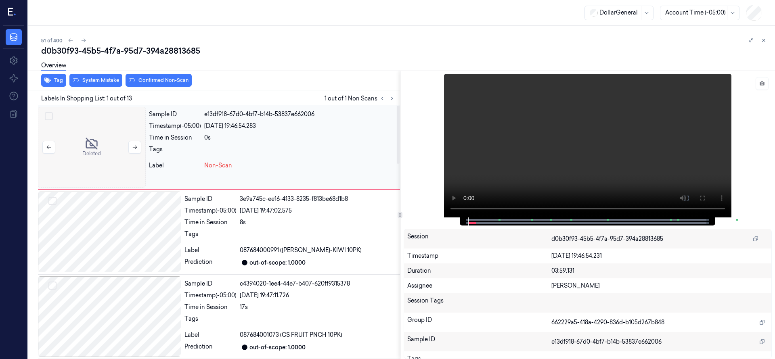
click at [104, 140] on div at bounding box center [92, 147] width 108 height 81
click at [86, 76] on div "d0b30f93-45b5-4f7a-95d7-394a28813685 Overview Tag System Mistake Confirmed Non-…" at bounding box center [405, 202] width 728 height 314
click at [88, 79] on button "System Mistake" at bounding box center [95, 80] width 53 height 13
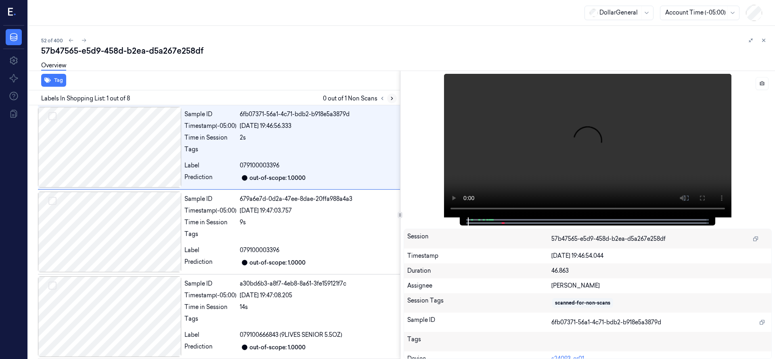
click at [393, 98] on icon at bounding box center [392, 99] width 6 height 6
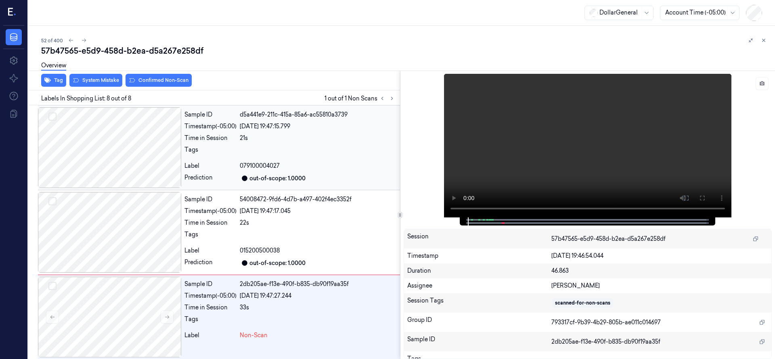
scroll to position [427, 0]
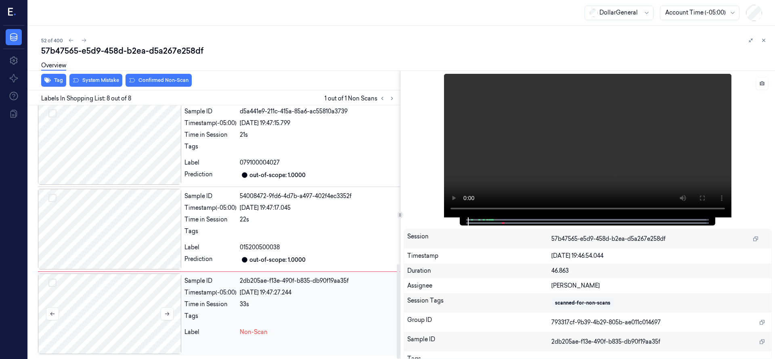
click at [90, 319] on div at bounding box center [109, 314] width 143 height 81
click at [120, 306] on div at bounding box center [109, 314] width 143 height 81
click at [121, 227] on div at bounding box center [109, 229] width 143 height 81
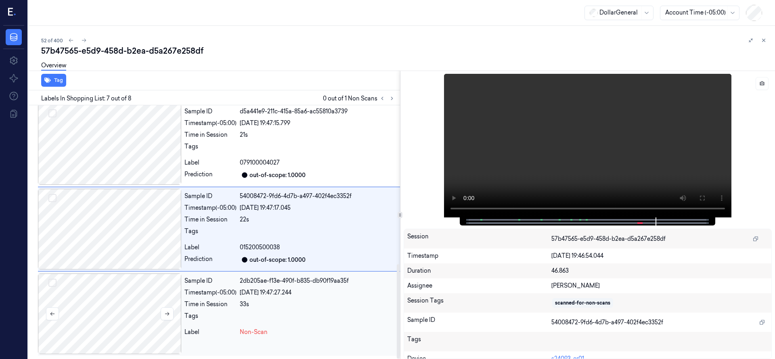
click at [114, 314] on div at bounding box center [109, 314] width 143 height 81
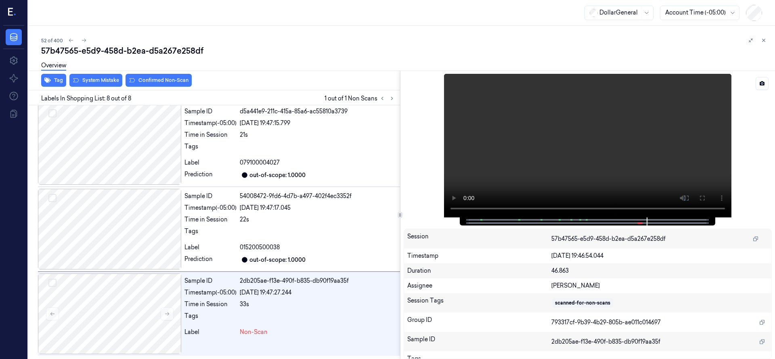
drag, startPoint x: 649, startPoint y: 220, endPoint x: 642, endPoint y: 216, distance: 8.1
click at [644, 220] on div at bounding box center [587, 222] width 239 height 8
click at [138, 310] on div at bounding box center [109, 314] width 143 height 81
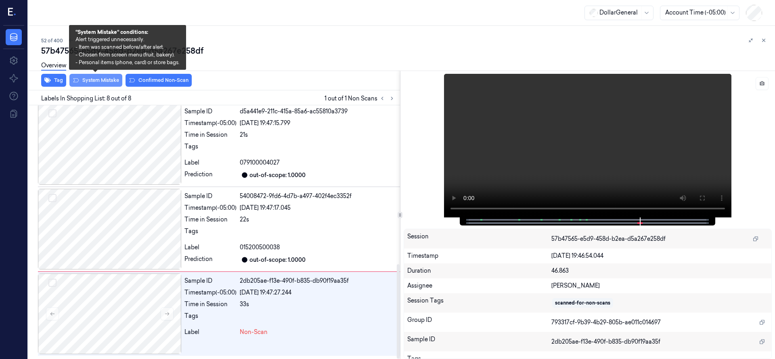
click at [103, 79] on button "System Mistake" at bounding box center [95, 80] width 53 height 13
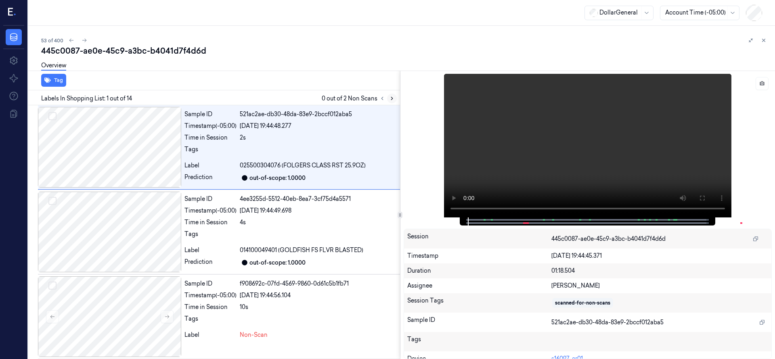
click at [391, 97] on icon at bounding box center [392, 99] width 6 height 6
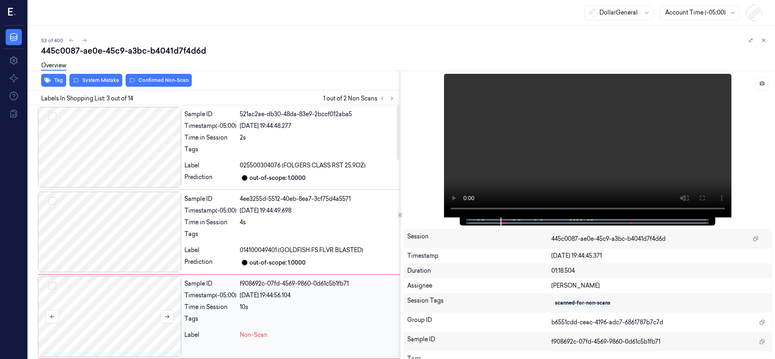
click at [126, 313] on div at bounding box center [109, 317] width 143 height 81
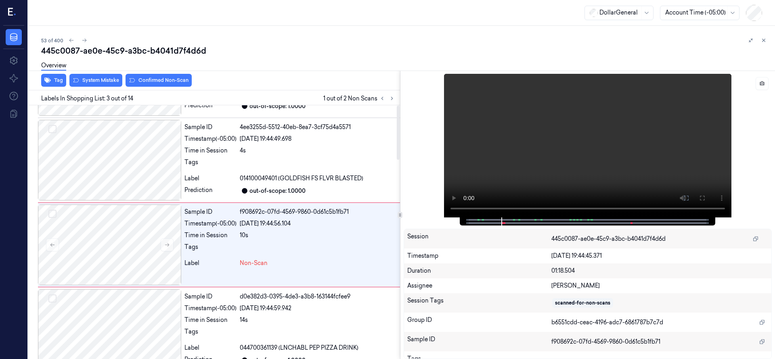
scroll to position [85, 0]
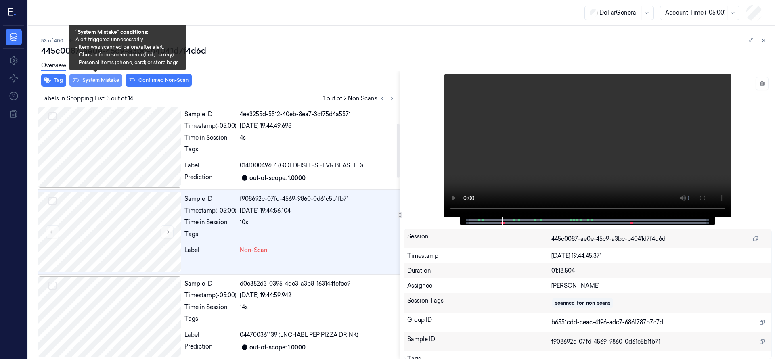
click at [97, 80] on button "System Mistake" at bounding box center [95, 80] width 53 height 13
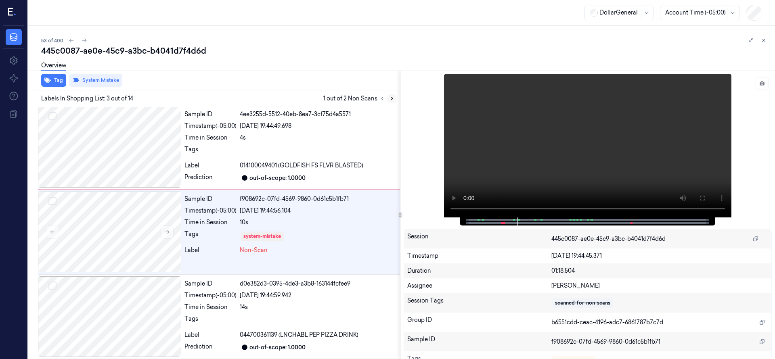
click at [394, 99] on icon at bounding box center [392, 99] width 6 height 6
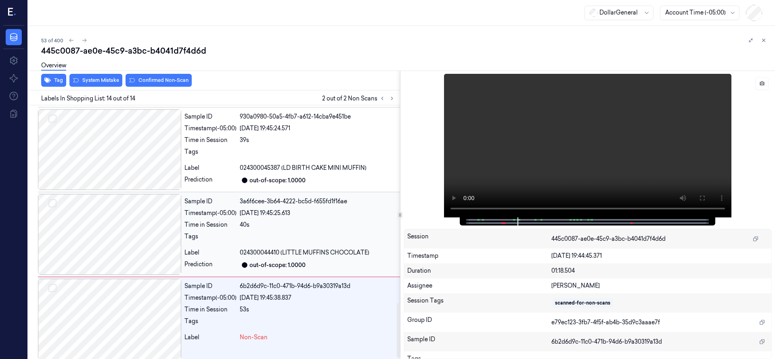
scroll to position [935, 0]
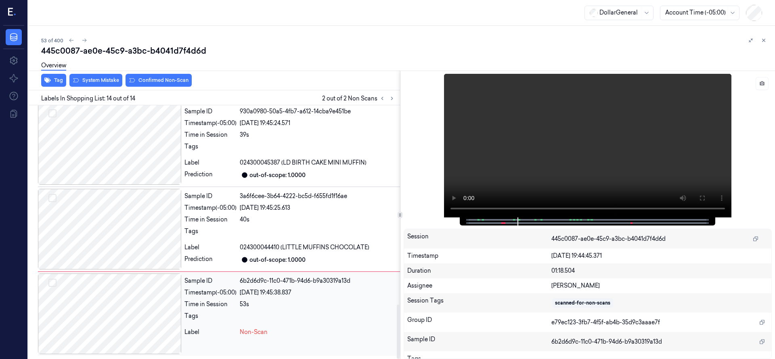
click at [105, 308] on div at bounding box center [109, 314] width 143 height 81
click at [118, 305] on div at bounding box center [109, 314] width 143 height 81
click at [119, 310] on div at bounding box center [109, 314] width 143 height 81
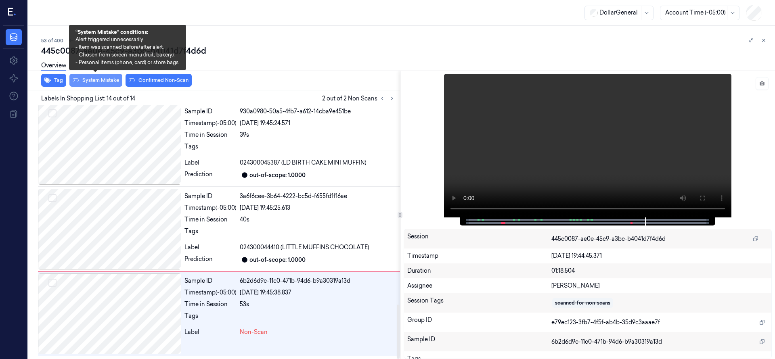
click at [92, 82] on button "System Mistake" at bounding box center [95, 80] width 53 height 13
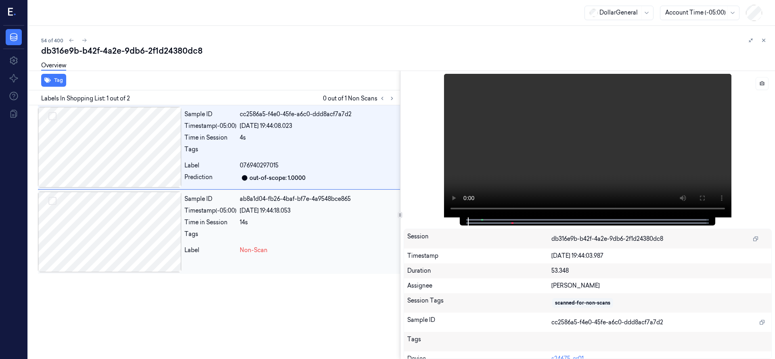
click at [116, 230] on div at bounding box center [109, 232] width 143 height 81
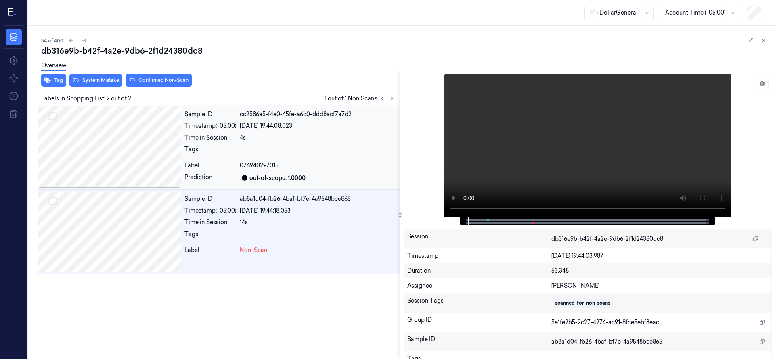
click at [135, 152] on div at bounding box center [109, 147] width 143 height 81
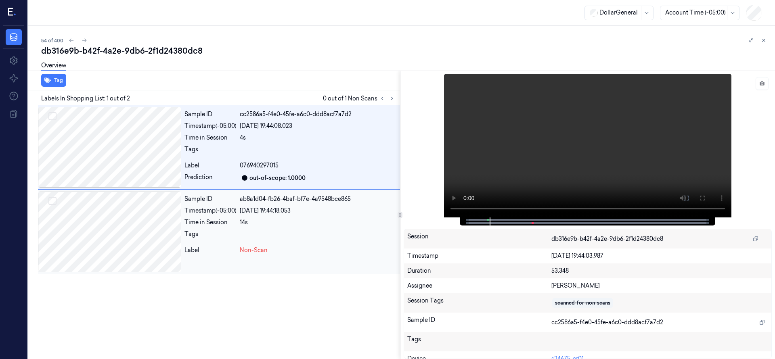
click at [106, 225] on div at bounding box center [109, 232] width 143 height 81
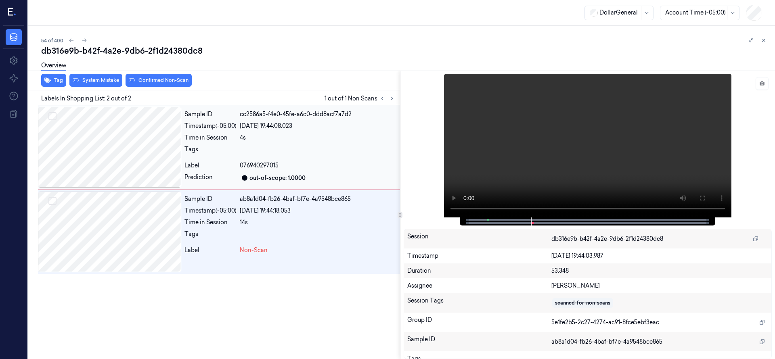
click at [131, 142] on div at bounding box center [109, 147] width 143 height 81
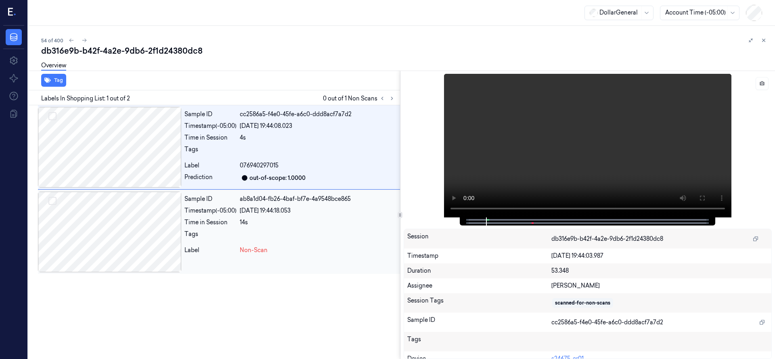
click at [149, 225] on div at bounding box center [109, 232] width 143 height 81
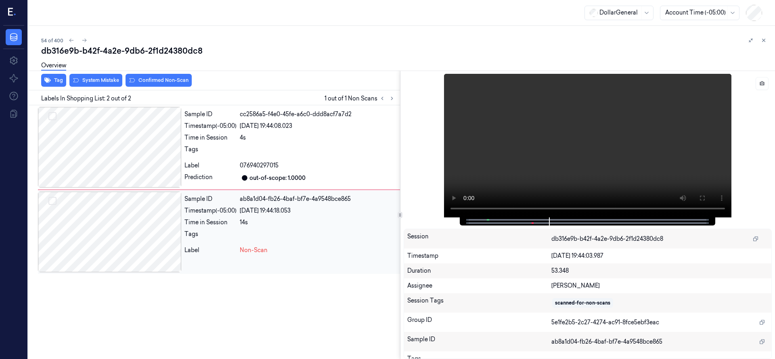
click at [108, 226] on div at bounding box center [109, 232] width 143 height 81
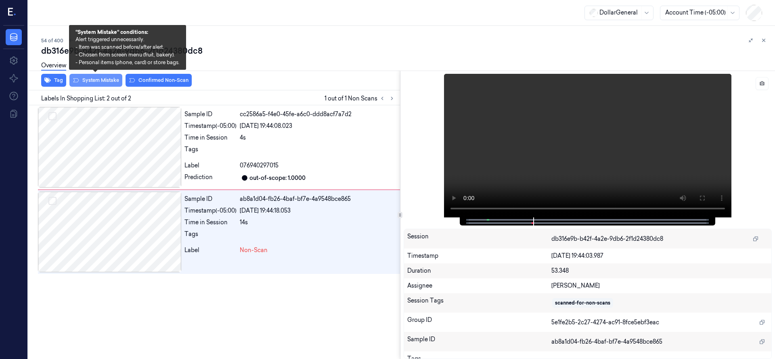
click at [101, 84] on button "System Mistake" at bounding box center [95, 80] width 53 height 13
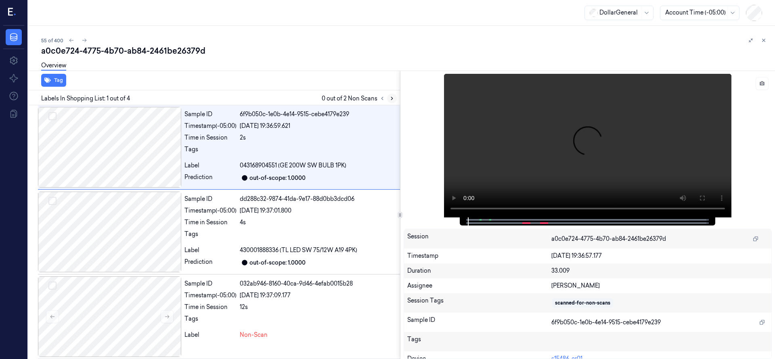
click at [392, 100] on icon at bounding box center [392, 99] width 6 height 6
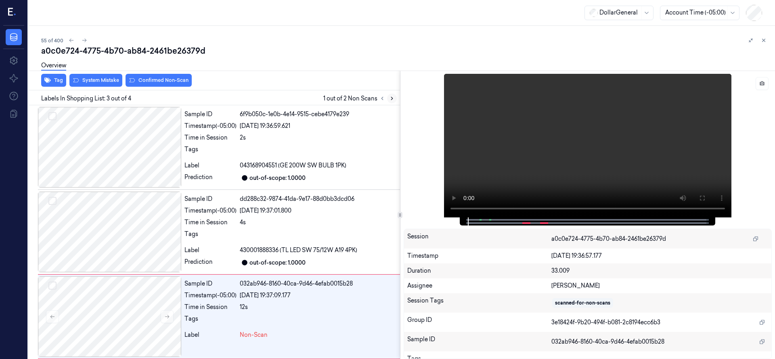
scroll to position [85, 0]
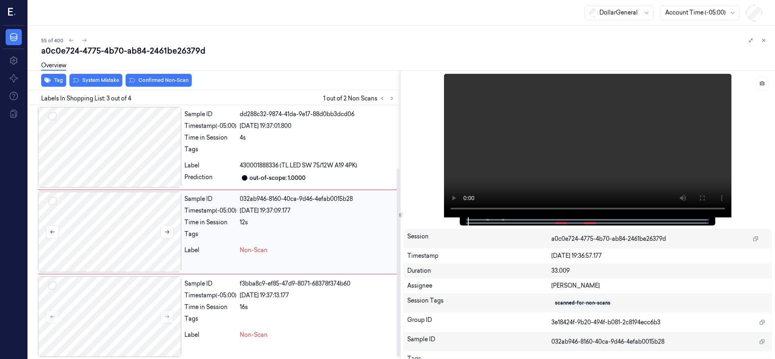
click at [111, 233] on div at bounding box center [109, 232] width 143 height 81
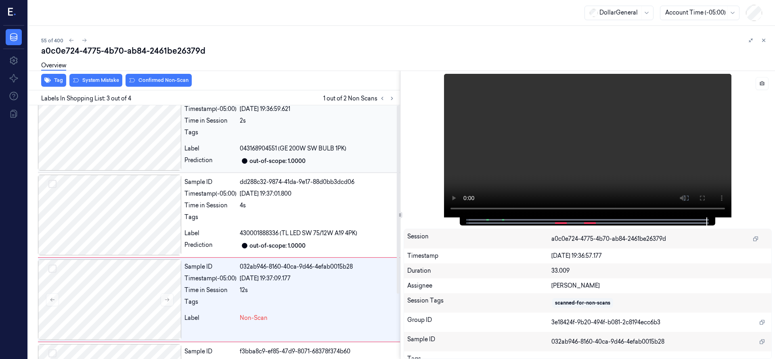
scroll to position [0, 0]
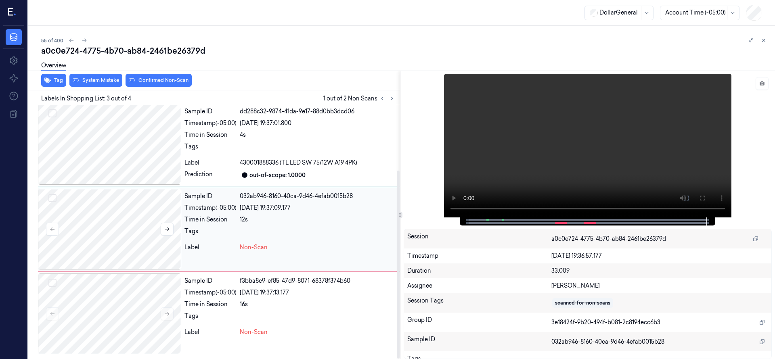
click at [135, 202] on div at bounding box center [109, 229] width 143 height 81
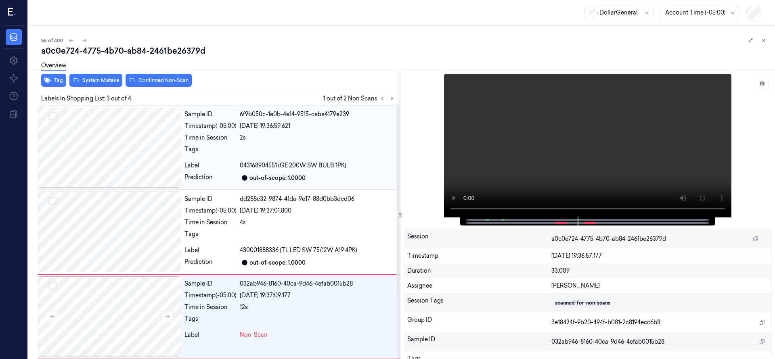
click at [129, 141] on div at bounding box center [109, 147] width 143 height 81
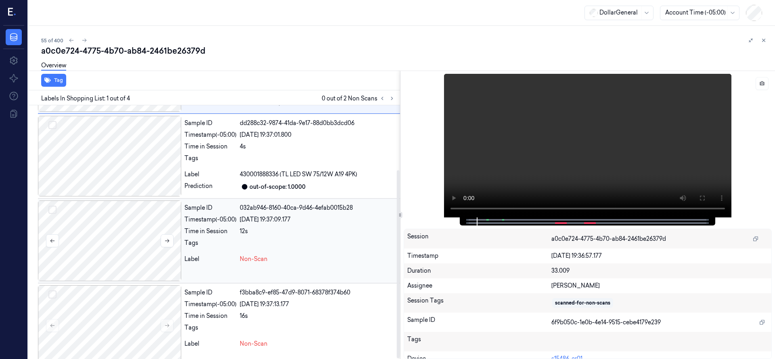
scroll to position [88, 0]
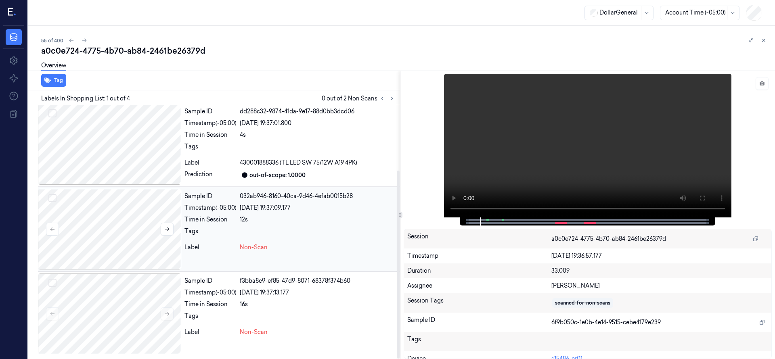
click at [55, 197] on button "Select row" at bounding box center [52, 198] width 8 height 8
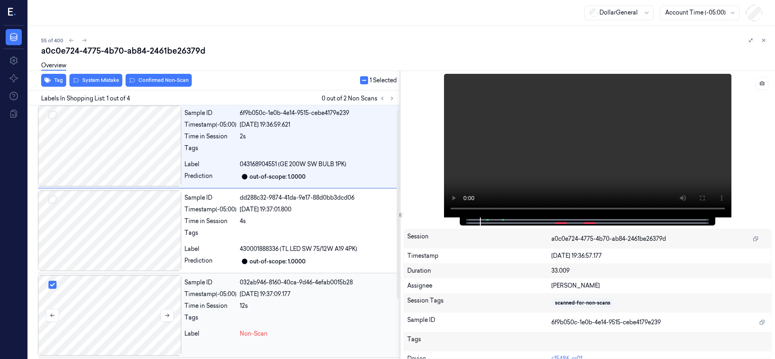
scroll to position [0, 0]
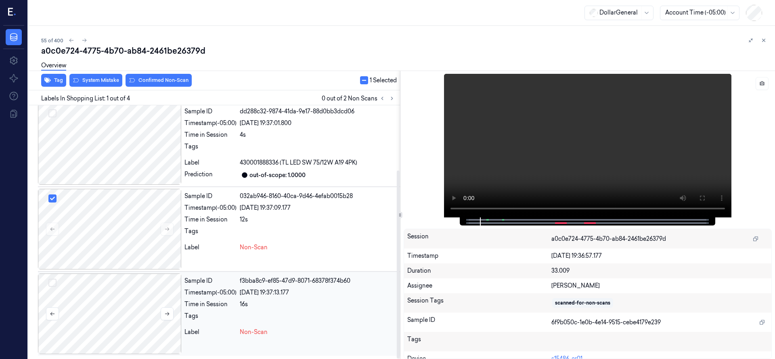
click at [55, 282] on button "Select row" at bounding box center [52, 283] width 8 height 8
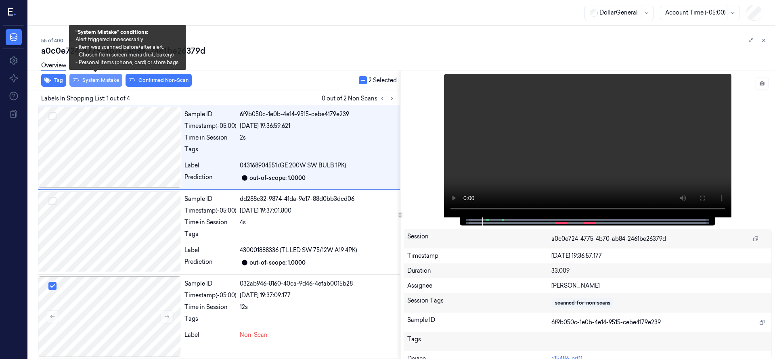
click at [103, 82] on button "System Mistake" at bounding box center [95, 80] width 53 height 13
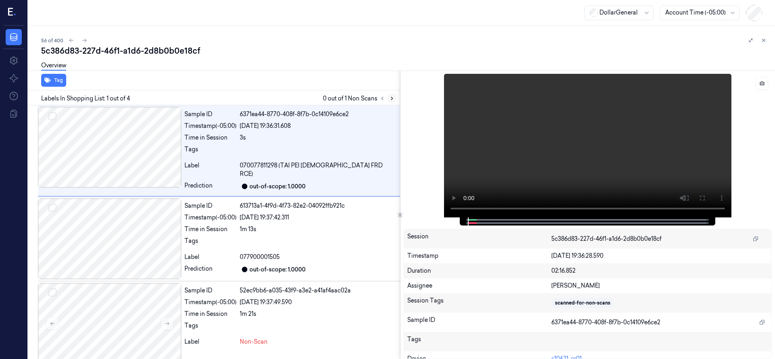
click at [392, 98] on icon at bounding box center [392, 99] width 6 height 6
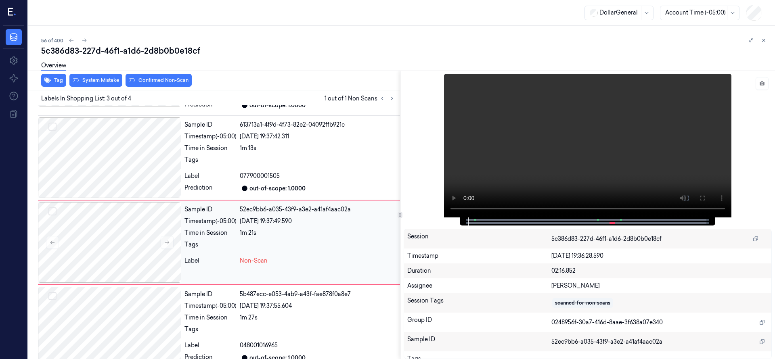
scroll to position [85, 0]
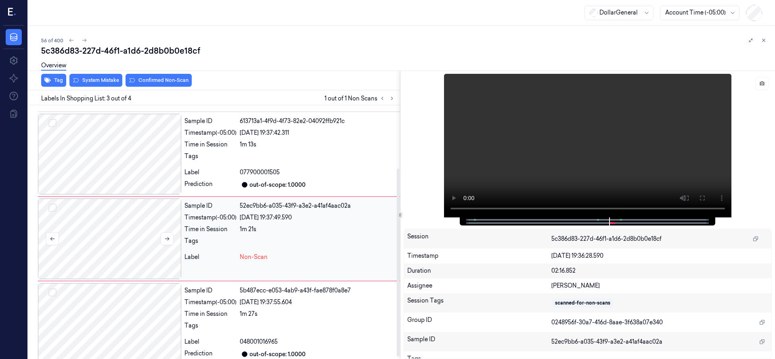
click at [113, 235] on div at bounding box center [109, 239] width 143 height 81
click at [100, 142] on div at bounding box center [109, 154] width 143 height 81
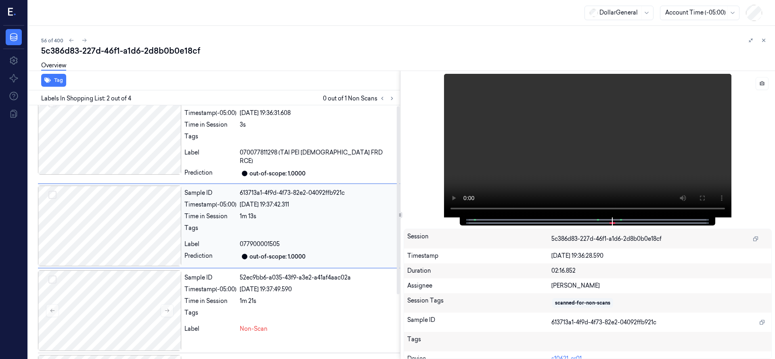
scroll to position [0, 0]
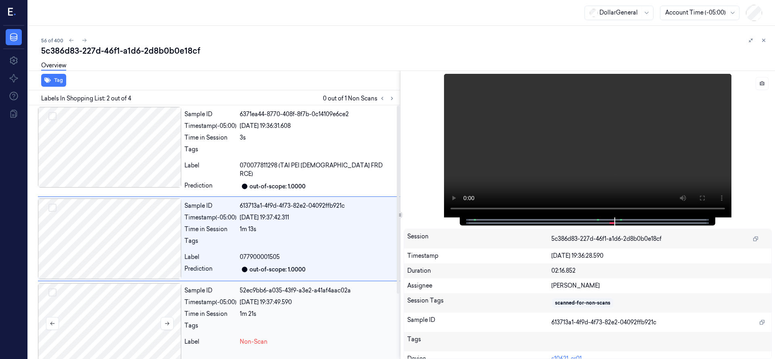
click at [120, 314] on div at bounding box center [109, 323] width 143 height 81
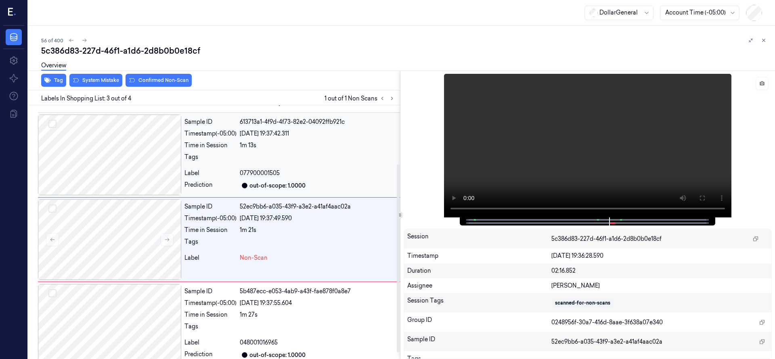
scroll to position [85, 0]
click at [110, 152] on div at bounding box center [109, 154] width 143 height 81
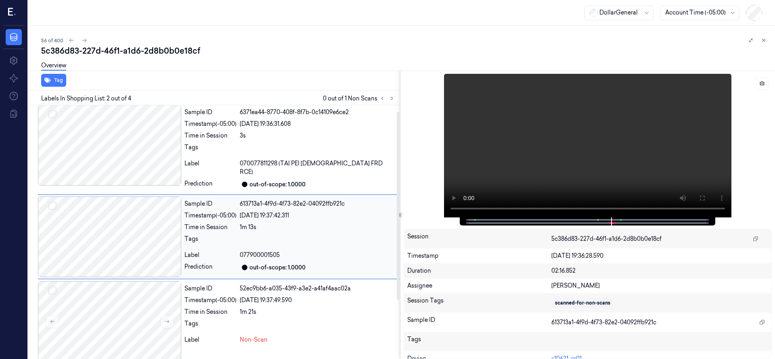
scroll to position [0, 0]
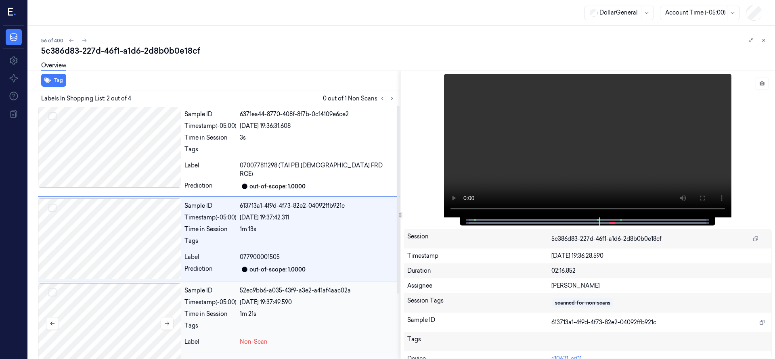
click at [104, 306] on div at bounding box center [109, 323] width 143 height 81
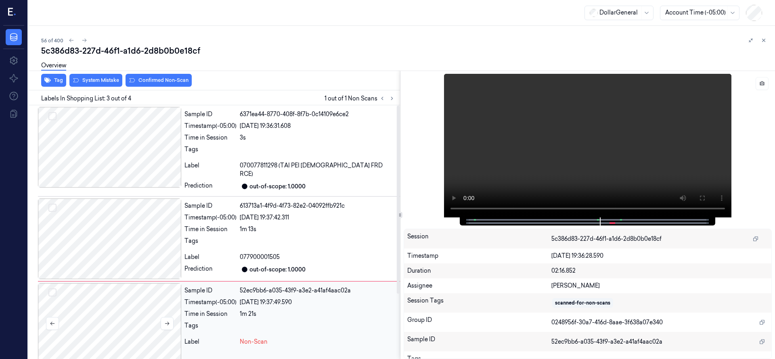
scroll to position [85, 0]
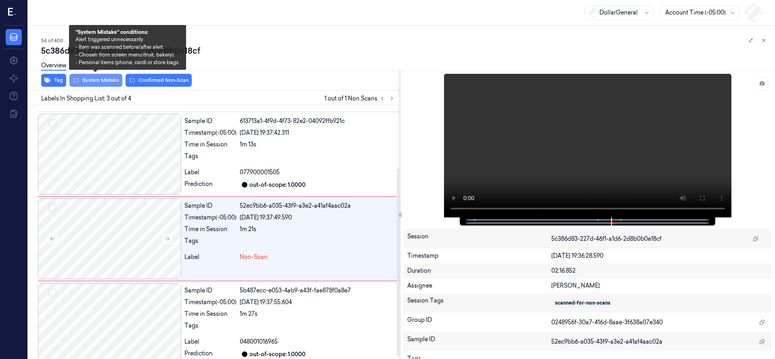
click at [100, 83] on button "System Mistake" at bounding box center [95, 80] width 53 height 13
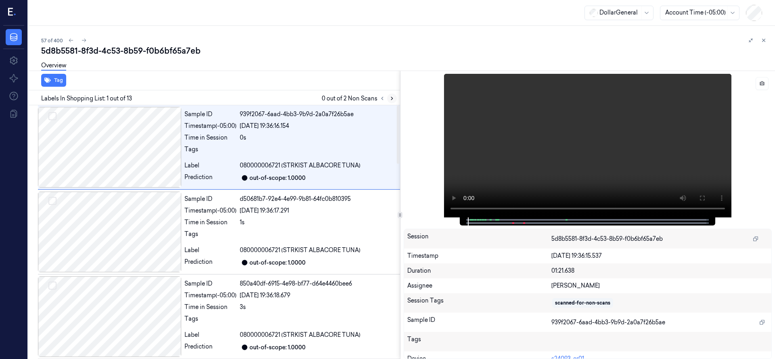
click at [393, 99] on icon at bounding box center [392, 99] width 6 height 6
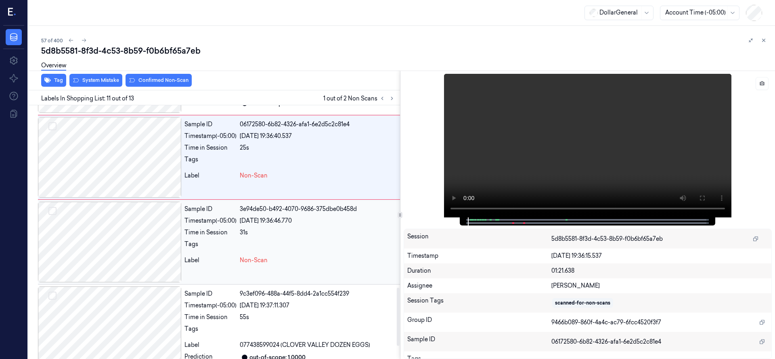
scroll to position [851, 0]
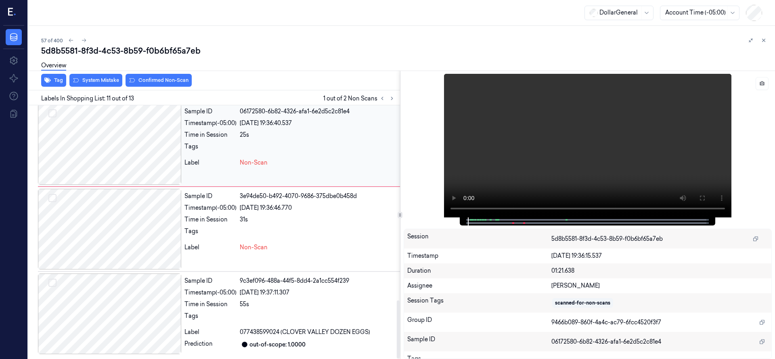
click at [55, 112] on button "Select row" at bounding box center [52, 113] width 8 height 8
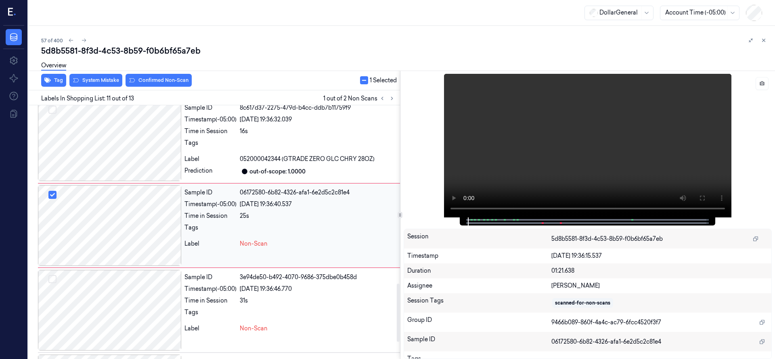
scroll to position [763, 0]
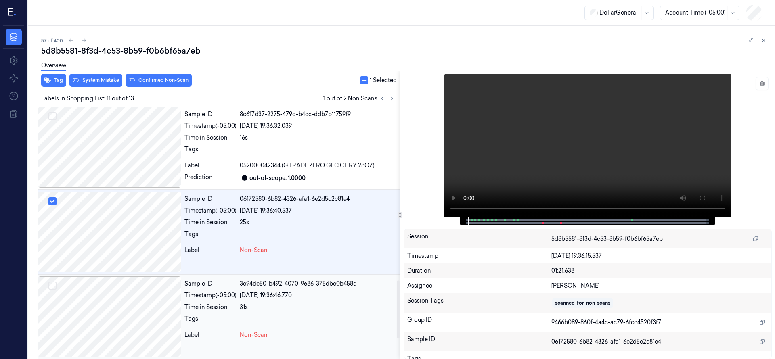
click at [50, 287] on button "Select row" at bounding box center [52, 286] width 8 height 8
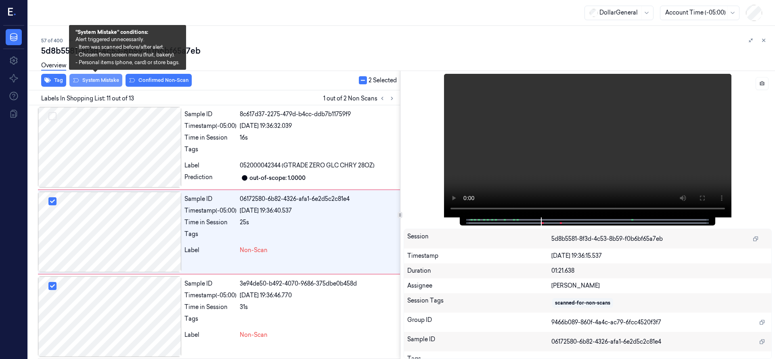
click at [96, 82] on button "System Mistake" at bounding box center [95, 80] width 53 height 13
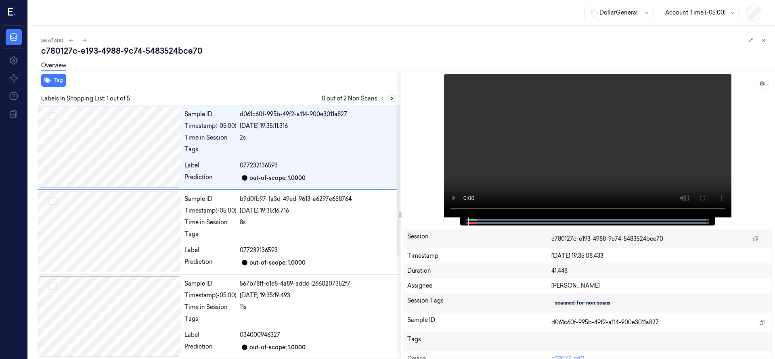
click at [389, 99] on icon at bounding box center [392, 99] width 6 height 6
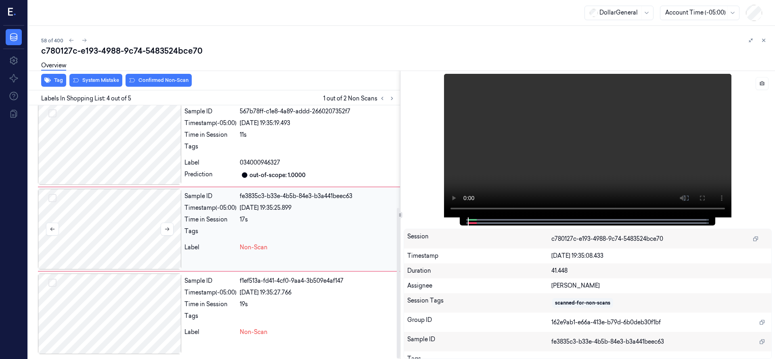
click at [101, 215] on div at bounding box center [109, 229] width 143 height 81
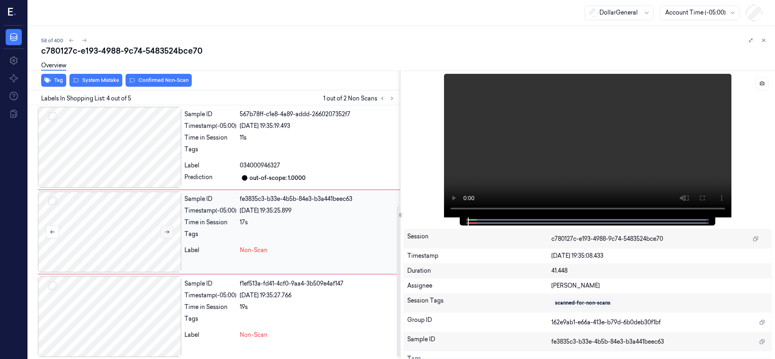
click at [168, 233] on icon at bounding box center [167, 233] width 4 height 4
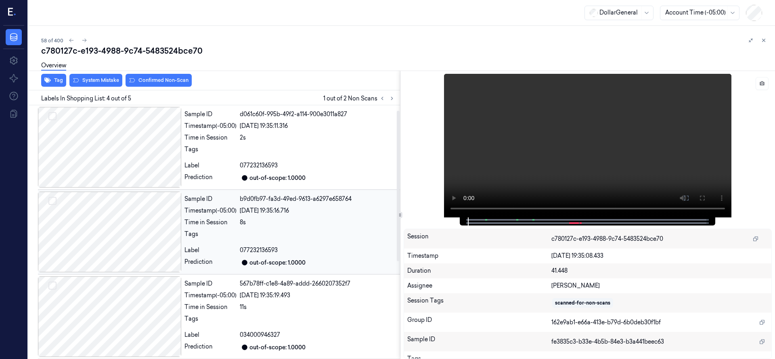
scroll to position [172, 0]
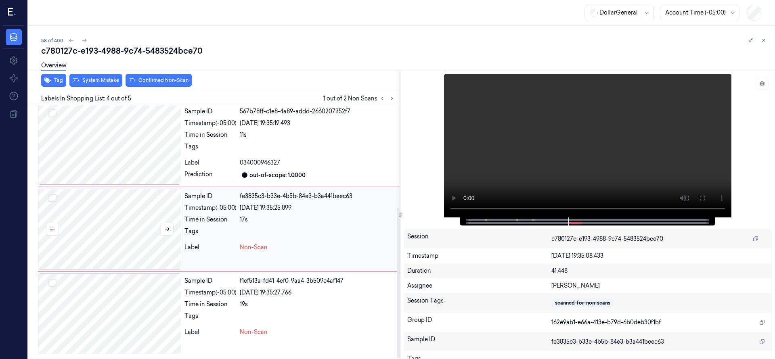
click at [54, 194] on button "Select row" at bounding box center [52, 198] width 8 height 8
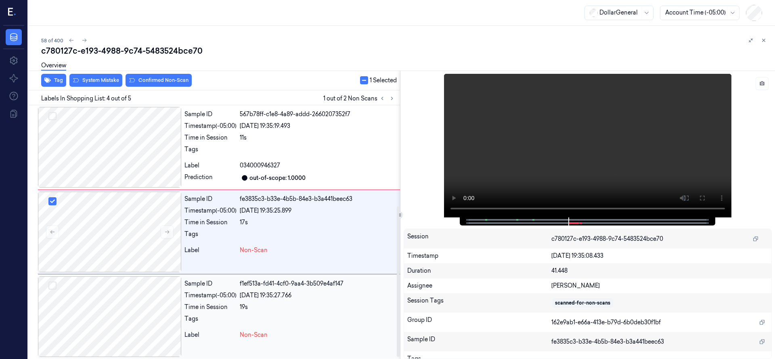
click at [52, 284] on button "Select row" at bounding box center [52, 286] width 8 height 8
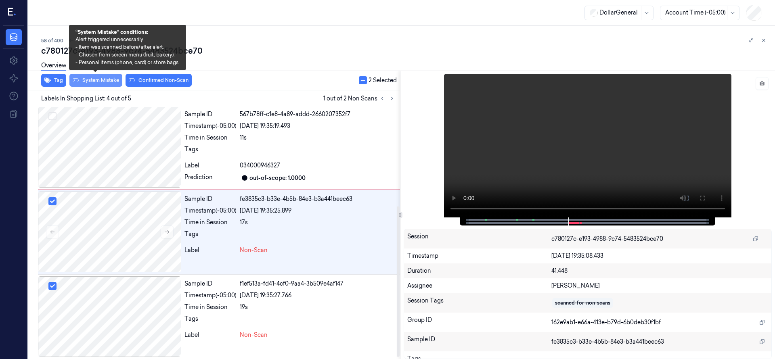
click at [106, 84] on button "System Mistake" at bounding box center [95, 80] width 53 height 13
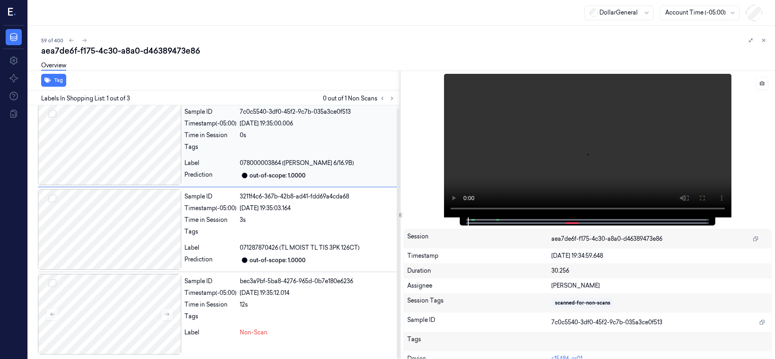
scroll to position [3, 0]
click at [394, 100] on icon at bounding box center [392, 99] width 6 height 6
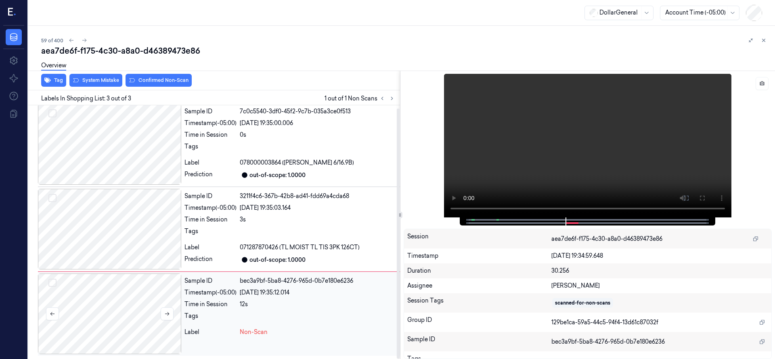
click at [104, 322] on div at bounding box center [109, 314] width 143 height 81
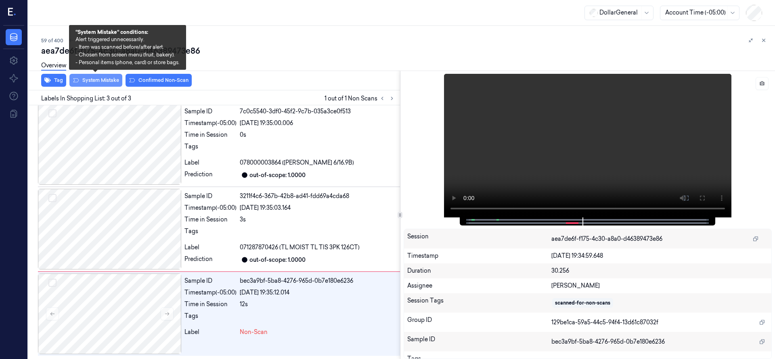
click at [115, 80] on button "System Mistake" at bounding box center [95, 80] width 53 height 13
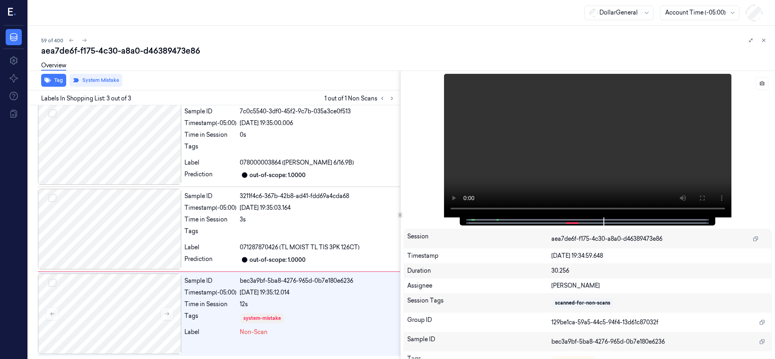
click at [763, 42] on icon at bounding box center [764, 41] width 6 height 6
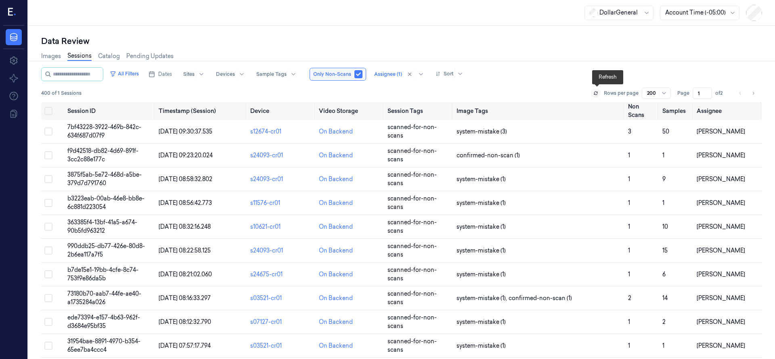
click at [595, 95] on icon at bounding box center [596, 93] width 5 height 5
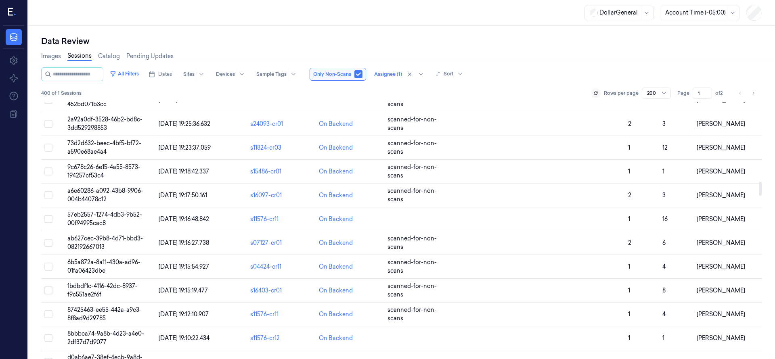
scroll to position [1283, 0]
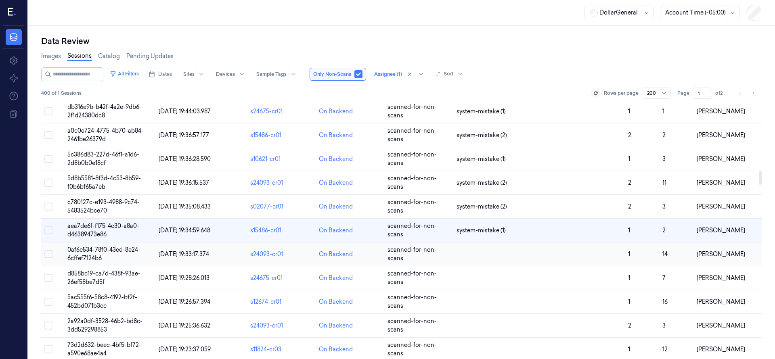
click at [95, 250] on span "0af6c534-78f0-43cd-8e24-6cffef7124b6" at bounding box center [103, 254] width 73 height 16
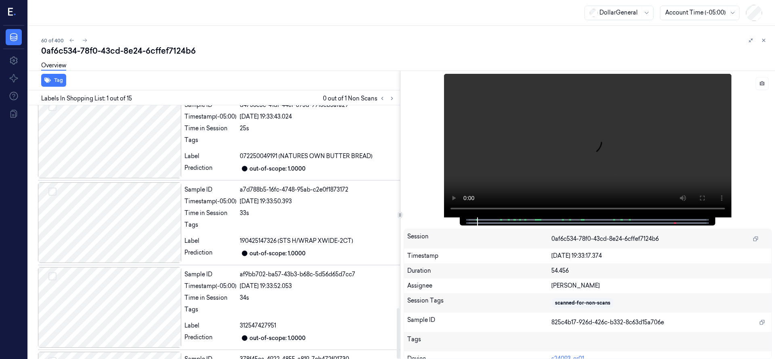
scroll to position [1020, 0]
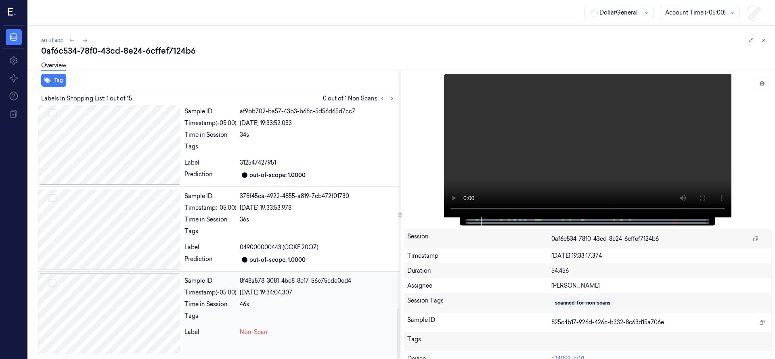
click at [141, 292] on div at bounding box center [109, 314] width 143 height 81
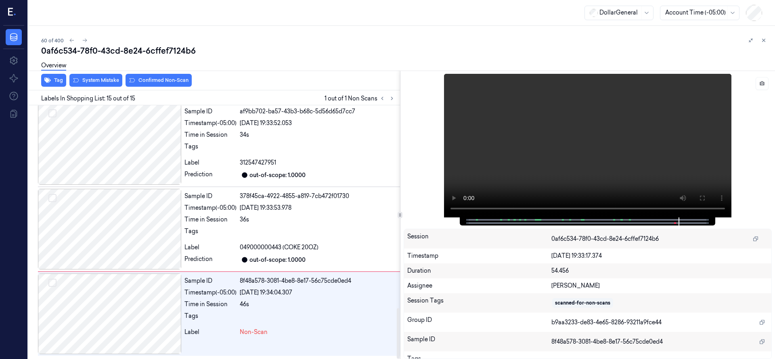
click at [110, 76] on div "Overview" at bounding box center [405, 67] width 728 height 21
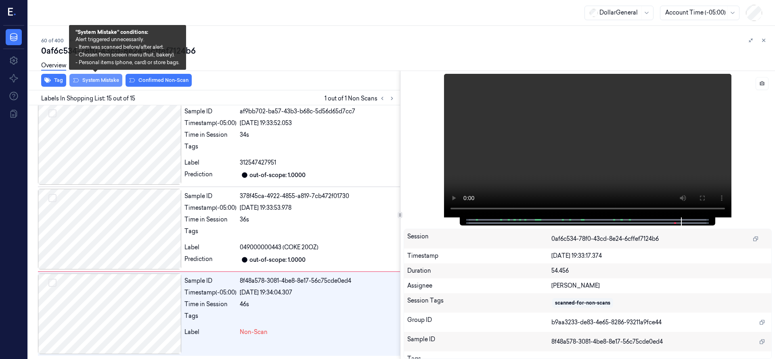
click at [109, 80] on button "System Mistake" at bounding box center [95, 80] width 53 height 13
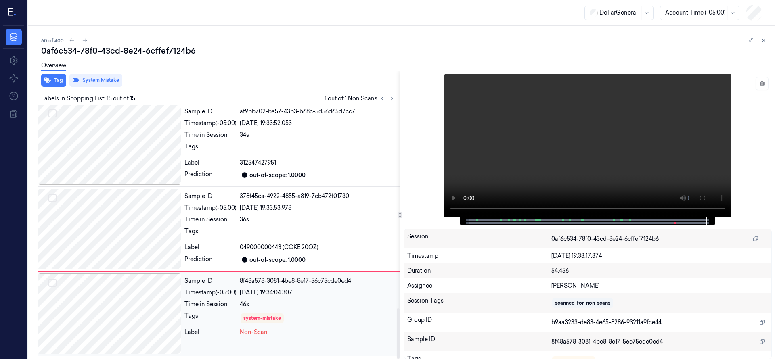
click at [124, 333] on div at bounding box center [109, 314] width 143 height 81
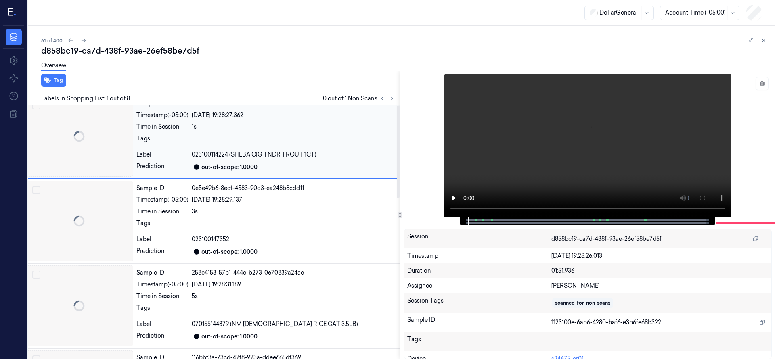
scroll to position [0, 13]
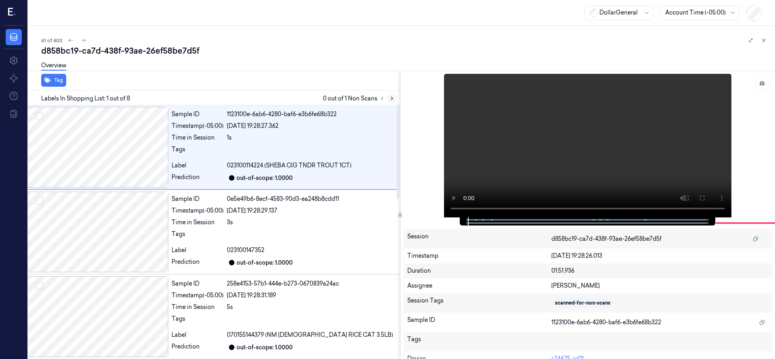
click at [393, 97] on icon at bounding box center [392, 99] width 6 height 6
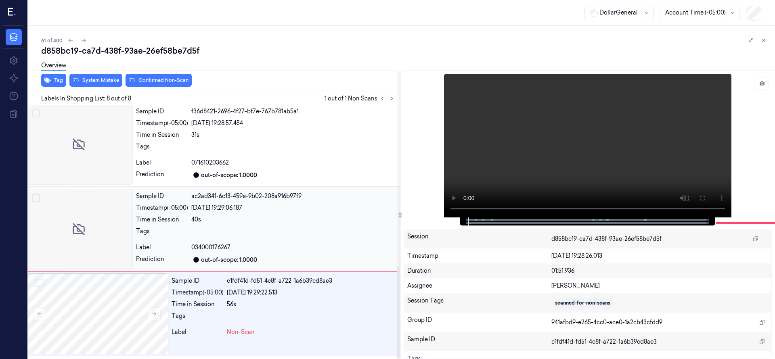
scroll to position [442, 13]
click at [114, 298] on div at bounding box center [96, 314] width 143 height 81
click at [390, 97] on icon at bounding box center [392, 99] width 6 height 6
click at [81, 317] on div at bounding box center [96, 314] width 143 height 81
click at [137, 307] on div at bounding box center [96, 314] width 143 height 81
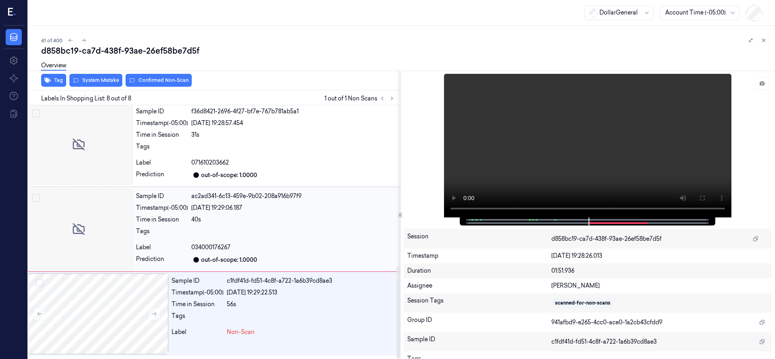
click at [103, 229] on div at bounding box center [79, 229] width 108 height 81
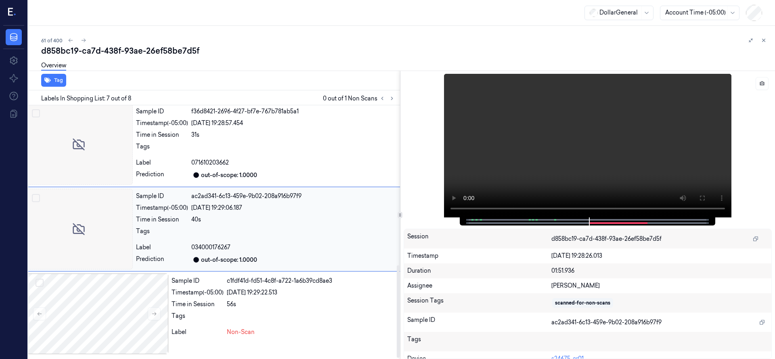
scroll to position [439, 13]
click at [99, 172] on div at bounding box center [79, 144] width 108 height 81
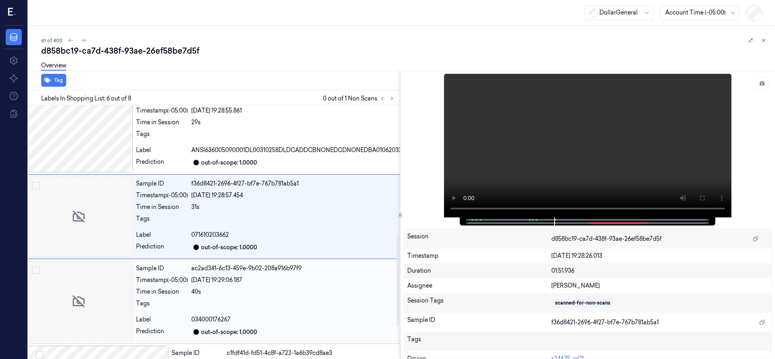
click at [116, 291] on div at bounding box center [79, 301] width 108 height 81
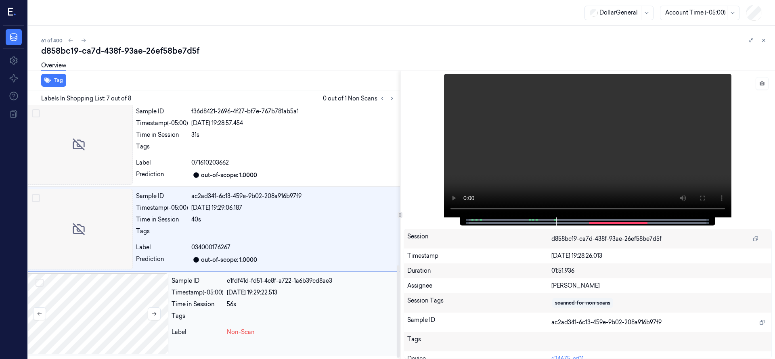
click at [120, 334] on div at bounding box center [96, 314] width 143 height 81
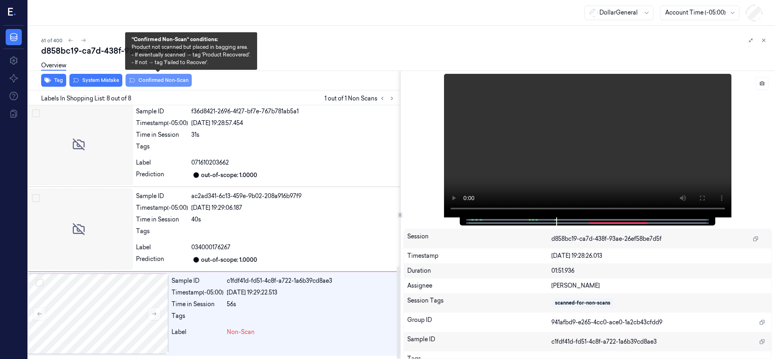
click at [155, 80] on button "Confirmed Non-Scan" at bounding box center [159, 80] width 66 height 13
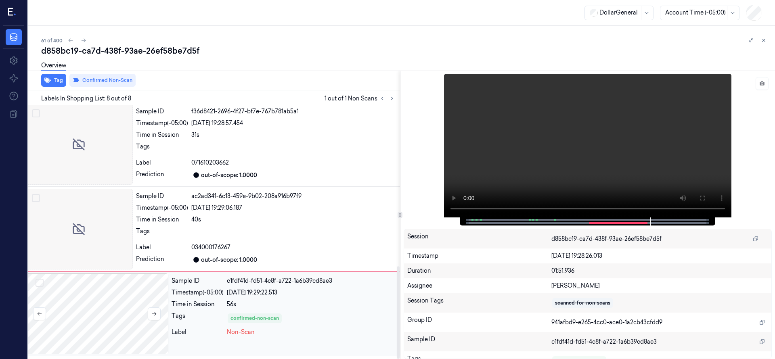
click at [84, 300] on div at bounding box center [96, 314] width 143 height 81
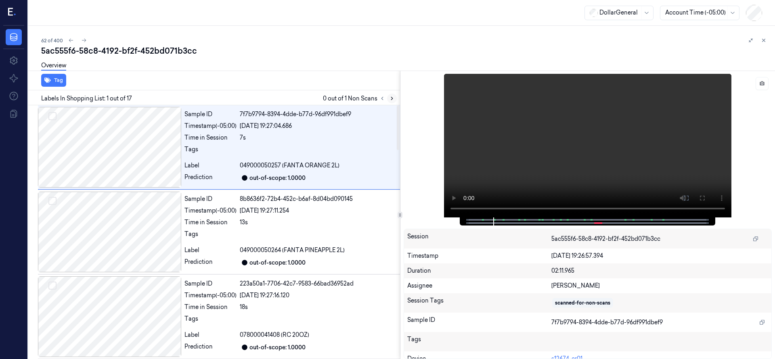
click at [390, 100] on icon at bounding box center [392, 99] width 6 height 6
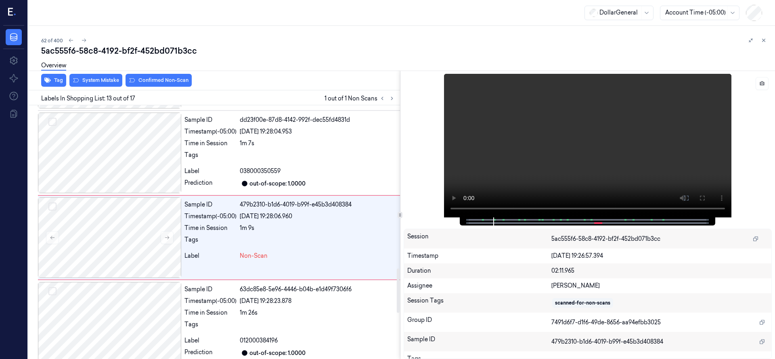
scroll to position [933, 0]
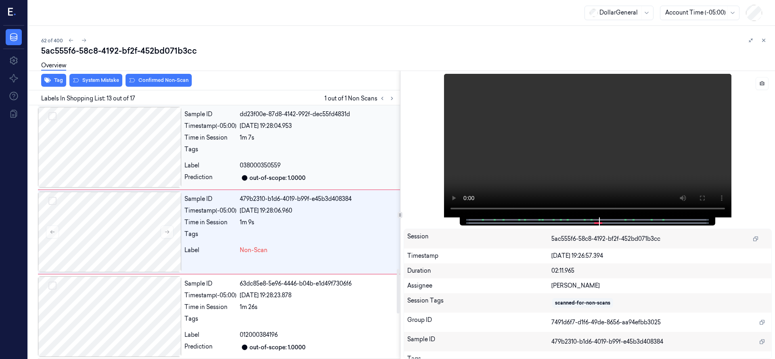
click at [115, 153] on div at bounding box center [109, 147] width 143 height 81
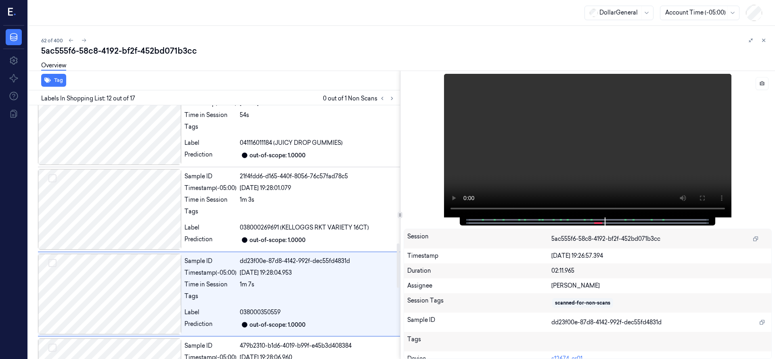
scroll to position [786, 0]
click at [382, 100] on icon at bounding box center [383, 99] width 6 height 6
click at [392, 96] on icon at bounding box center [392, 99] width 6 height 6
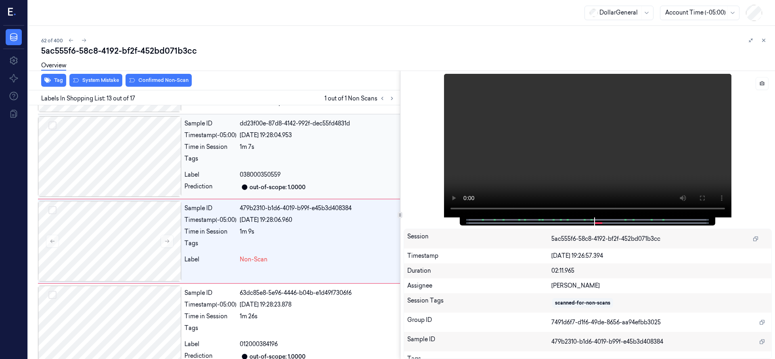
scroll to position [933, 0]
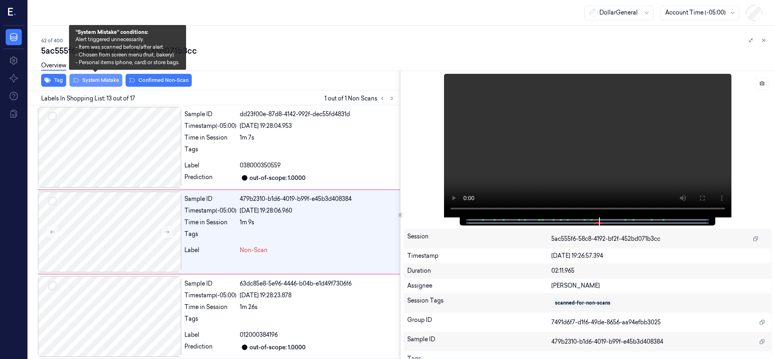
click at [95, 82] on button "System Mistake" at bounding box center [95, 80] width 53 height 13
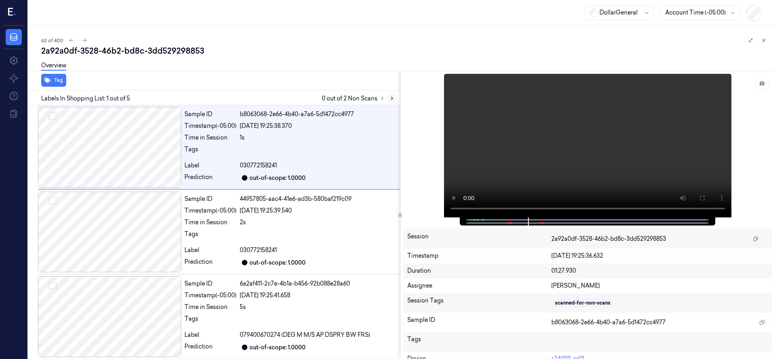
click at [390, 102] on button at bounding box center [392, 99] width 10 height 10
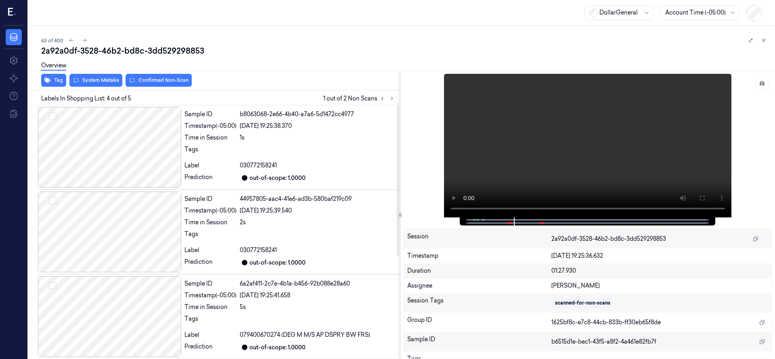
scroll to position [172, 0]
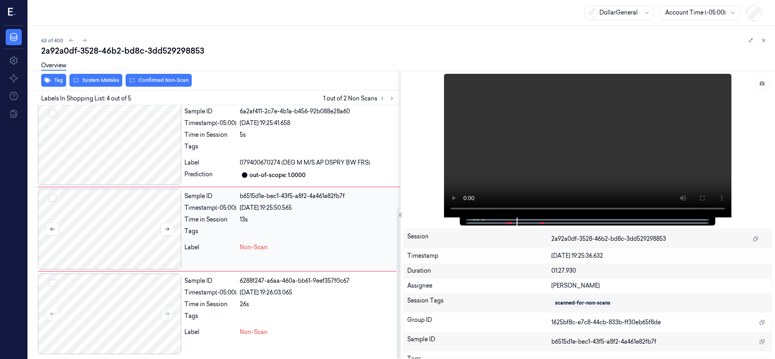
click at [54, 198] on button "Select row" at bounding box center [52, 198] width 8 height 8
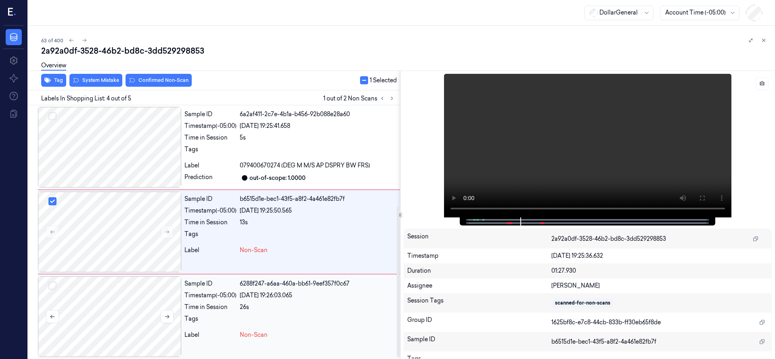
click at [52, 283] on button "Select row" at bounding box center [52, 286] width 8 height 8
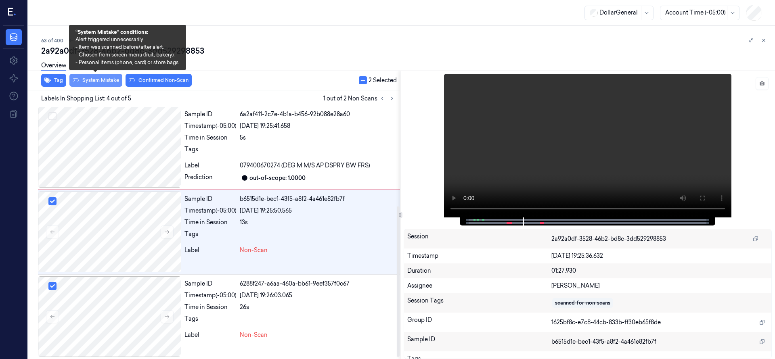
click at [116, 80] on button "System Mistake" at bounding box center [95, 80] width 53 height 13
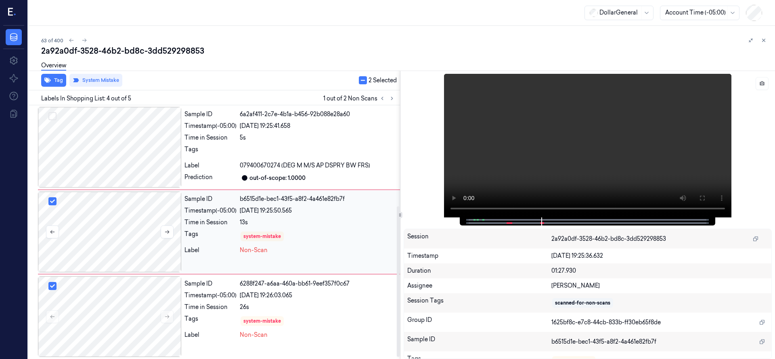
click at [111, 240] on div at bounding box center [109, 232] width 143 height 81
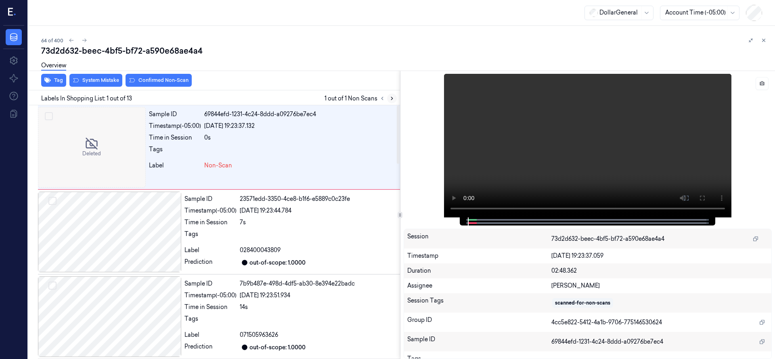
click at [393, 97] on icon at bounding box center [392, 99] width 6 height 6
click at [119, 144] on div at bounding box center [92, 147] width 108 height 81
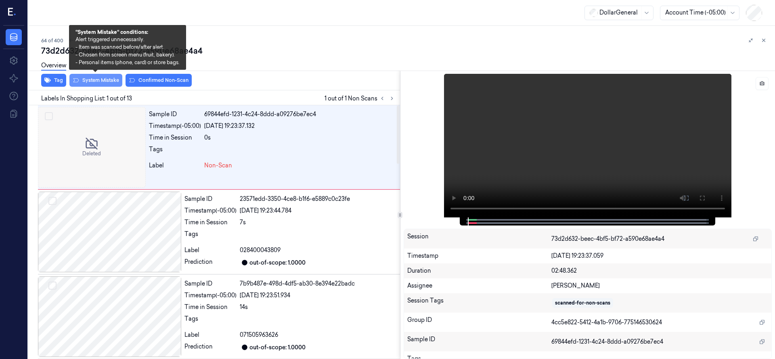
click at [106, 83] on button "System Mistake" at bounding box center [95, 80] width 53 height 13
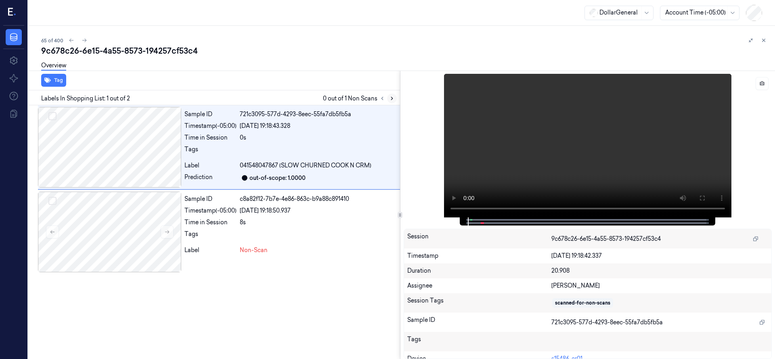
click at [394, 94] on button at bounding box center [392, 99] width 10 height 10
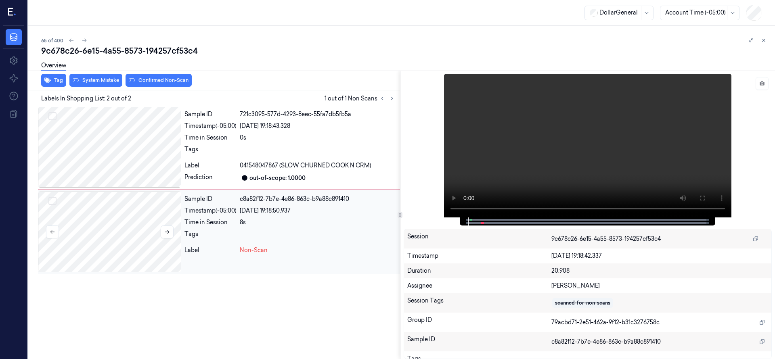
click at [108, 224] on div at bounding box center [109, 232] width 143 height 81
click at [113, 231] on div at bounding box center [109, 232] width 143 height 81
click at [99, 79] on button "System Mistake" at bounding box center [95, 80] width 53 height 13
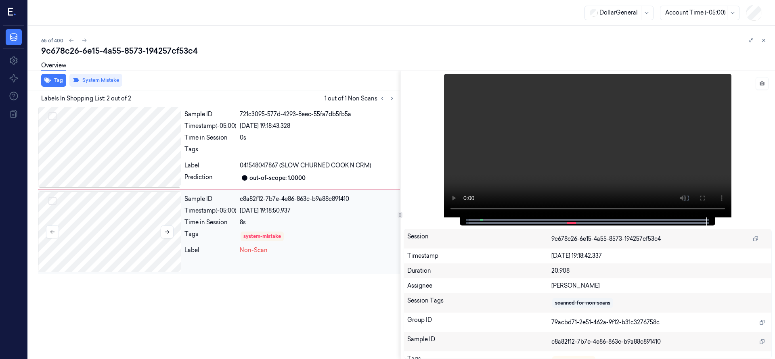
click at [117, 228] on div at bounding box center [109, 232] width 143 height 81
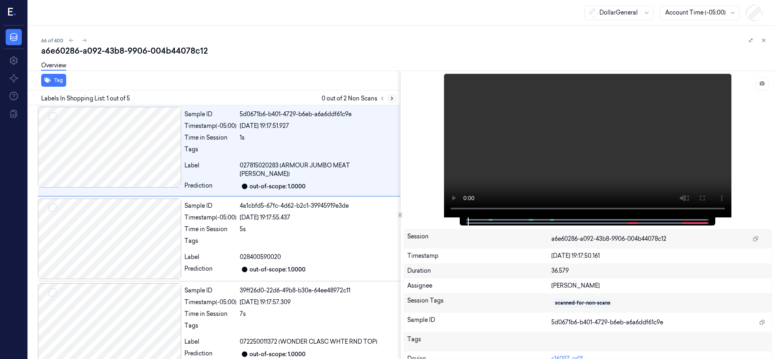
click at [392, 98] on icon at bounding box center [392, 98] width 2 height 3
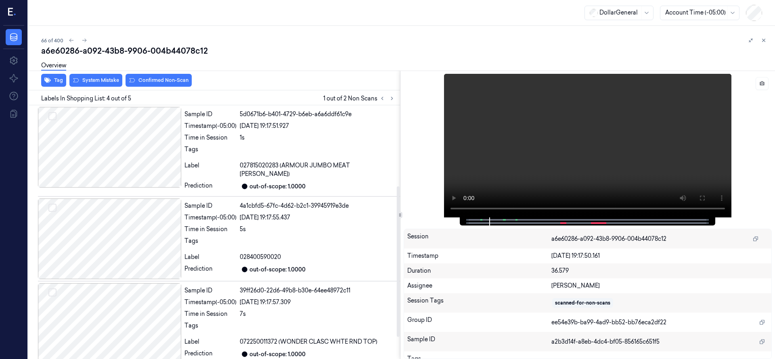
scroll to position [172, 0]
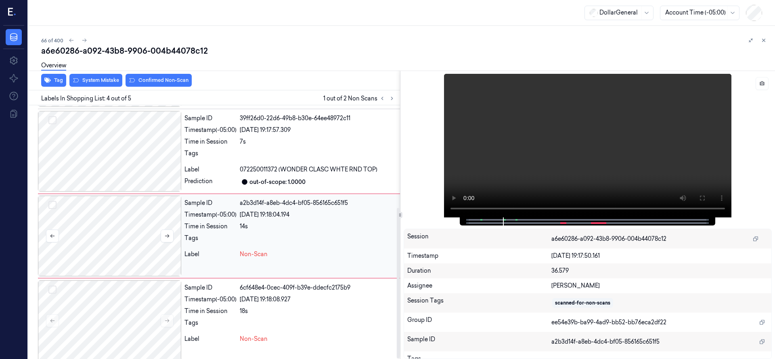
click at [54, 201] on button "Select row" at bounding box center [52, 205] width 8 height 8
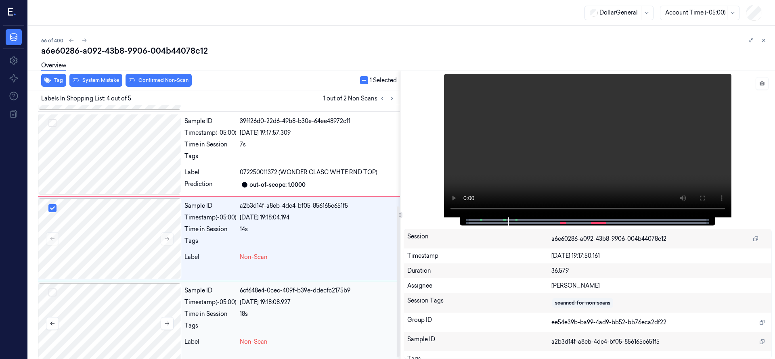
click at [54, 289] on button "Select row" at bounding box center [52, 293] width 8 height 8
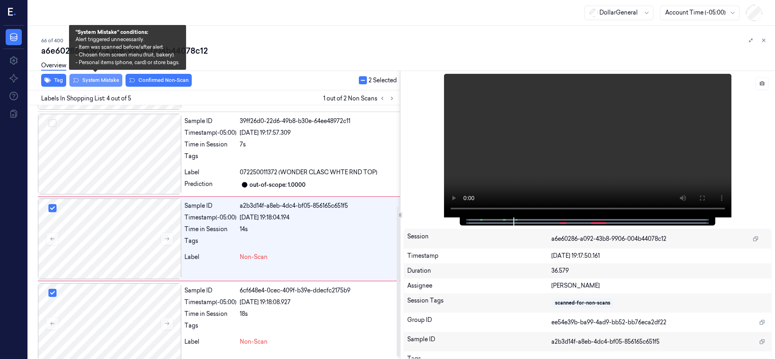
click at [97, 82] on button "System Mistake" at bounding box center [95, 80] width 53 height 13
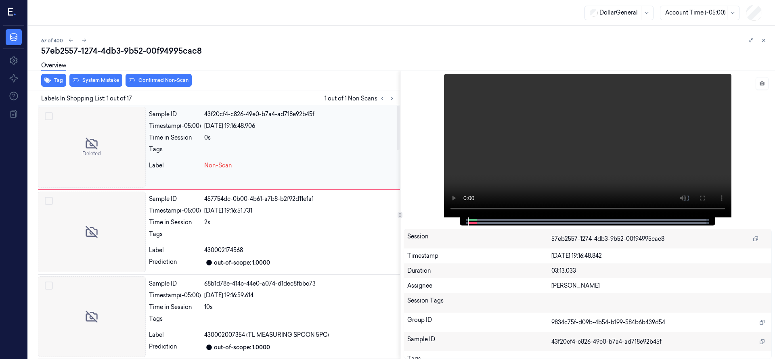
click at [87, 128] on div at bounding box center [92, 147] width 108 height 81
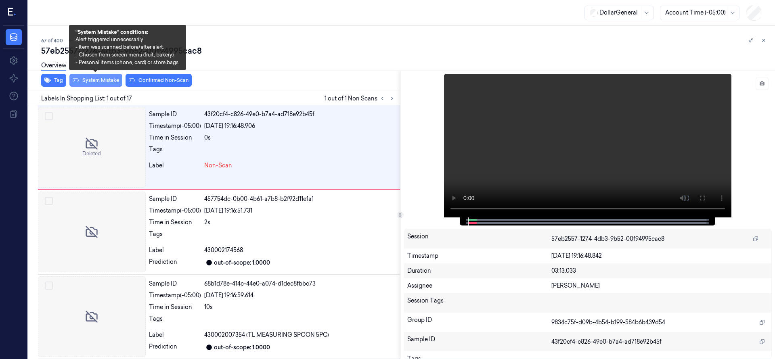
click at [110, 81] on button "System Mistake" at bounding box center [95, 80] width 53 height 13
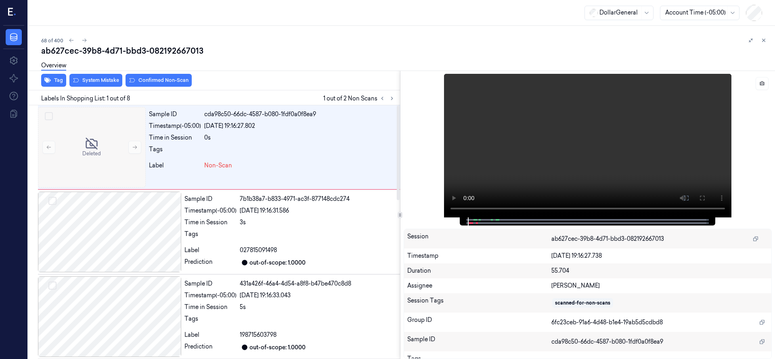
click at [111, 134] on div at bounding box center [92, 147] width 108 height 81
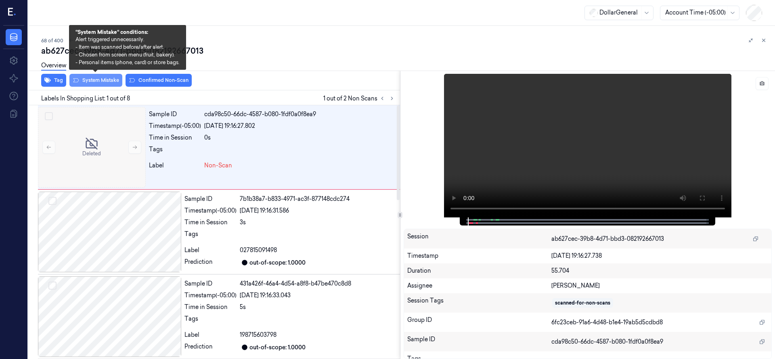
click at [111, 80] on button "System Mistake" at bounding box center [95, 80] width 53 height 13
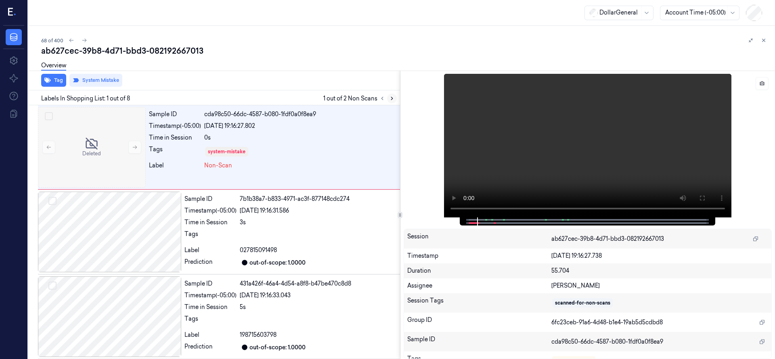
click at [390, 96] on icon at bounding box center [392, 99] width 6 height 6
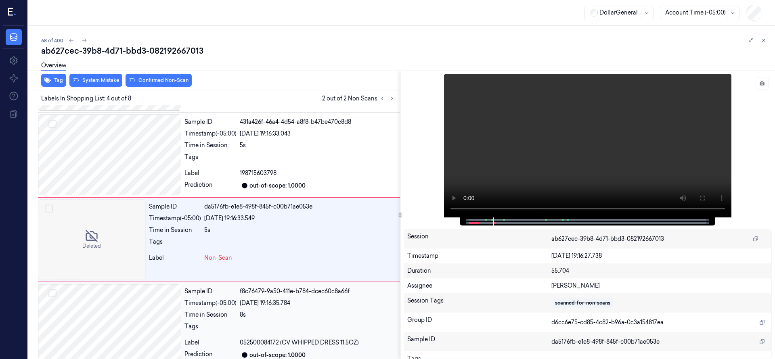
scroll to position [170, 0]
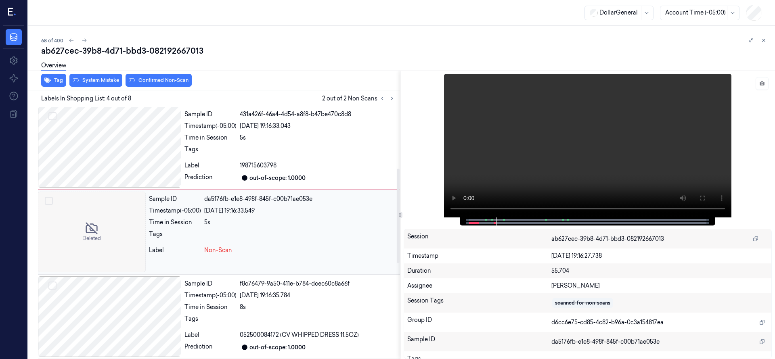
click at [88, 218] on div at bounding box center [92, 232] width 108 height 81
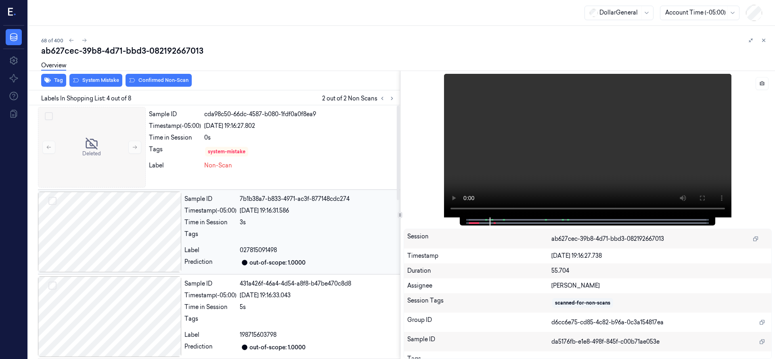
click at [143, 217] on div at bounding box center [109, 232] width 143 height 81
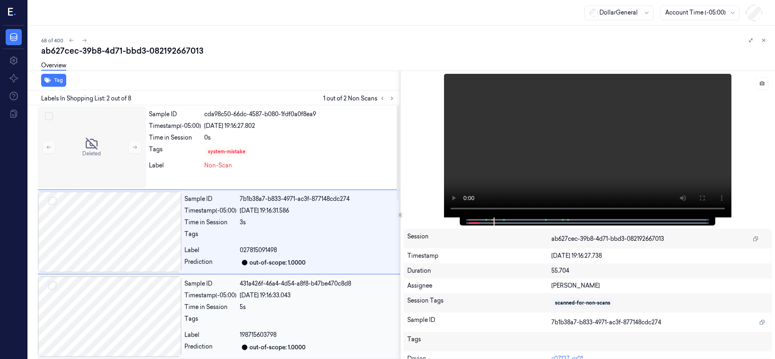
click at [116, 311] on div at bounding box center [109, 317] width 143 height 81
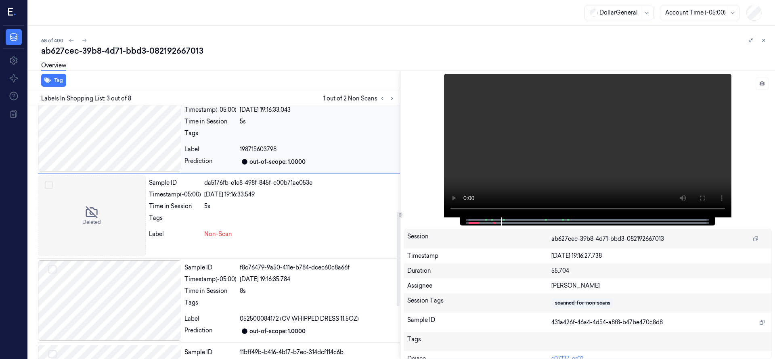
scroll to position [287, 0]
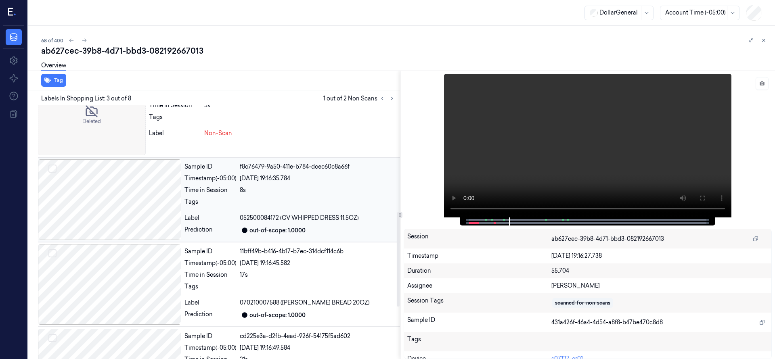
click at [119, 194] on div at bounding box center [109, 199] width 143 height 81
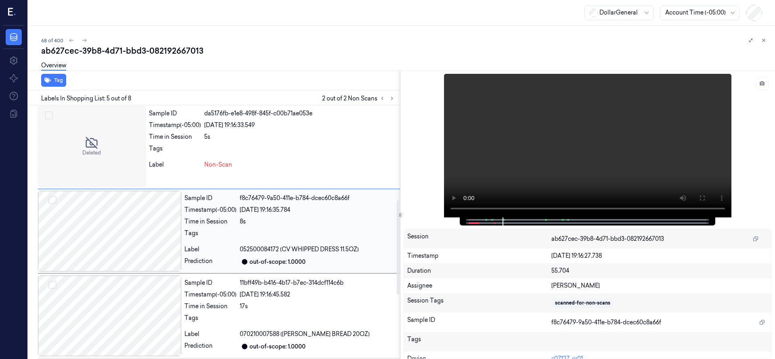
scroll to position [254, 0]
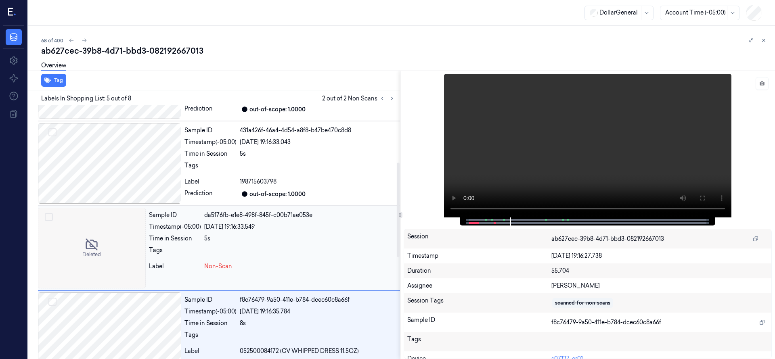
click at [88, 243] on div at bounding box center [92, 248] width 108 height 81
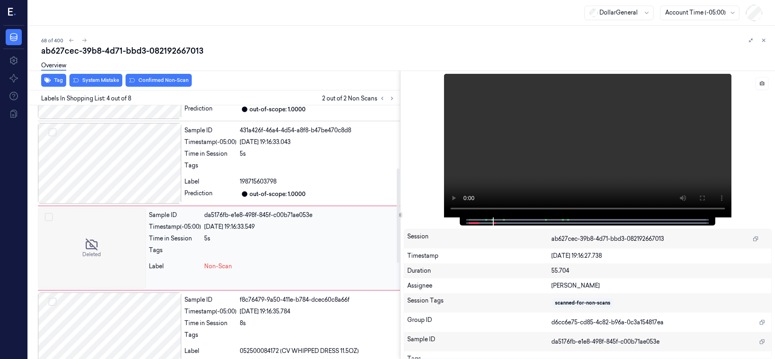
scroll to position [170, 0]
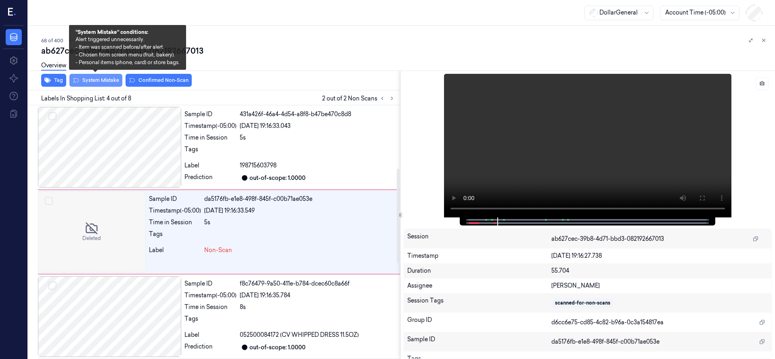
click at [103, 79] on button "System Mistake" at bounding box center [95, 80] width 53 height 13
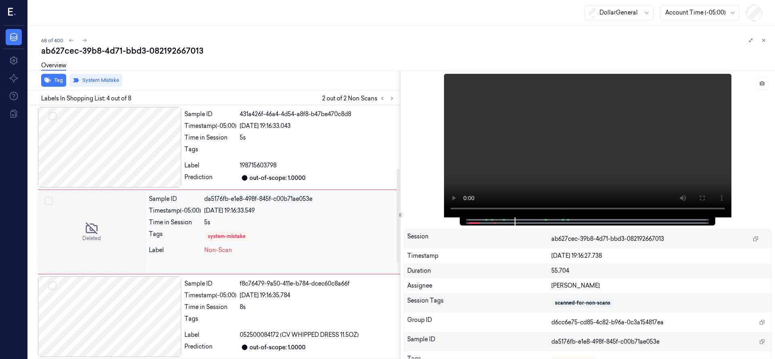
click at [106, 227] on div at bounding box center [92, 232] width 108 height 81
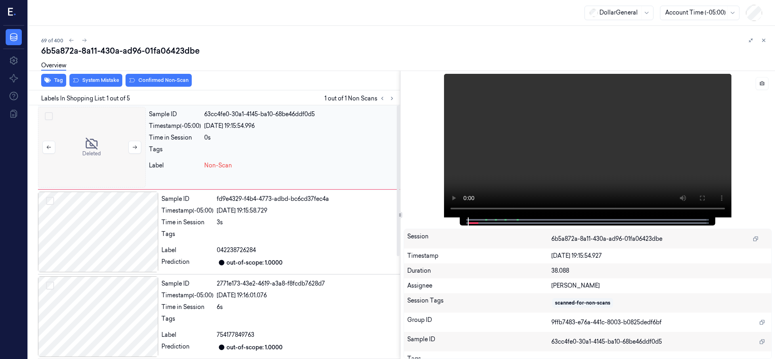
click at [107, 142] on div at bounding box center [92, 147] width 108 height 81
click at [99, 80] on button "System Mistake" at bounding box center [95, 80] width 53 height 13
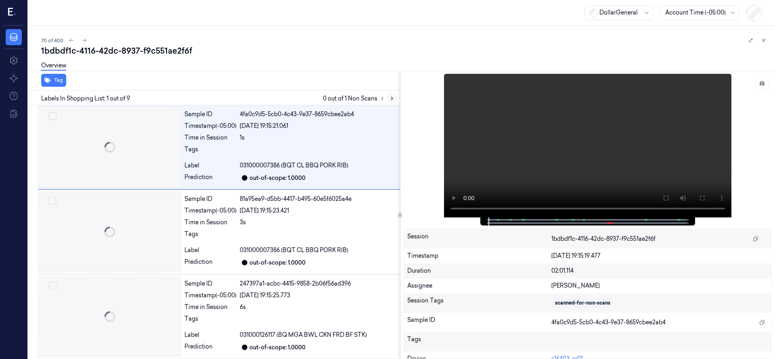
click at [392, 98] on icon at bounding box center [392, 99] width 6 height 6
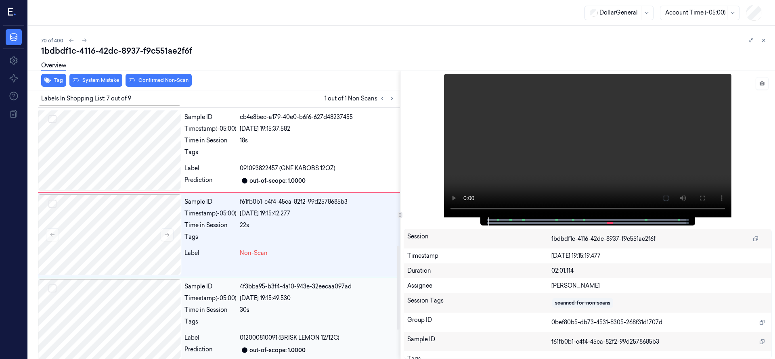
scroll to position [424, 0]
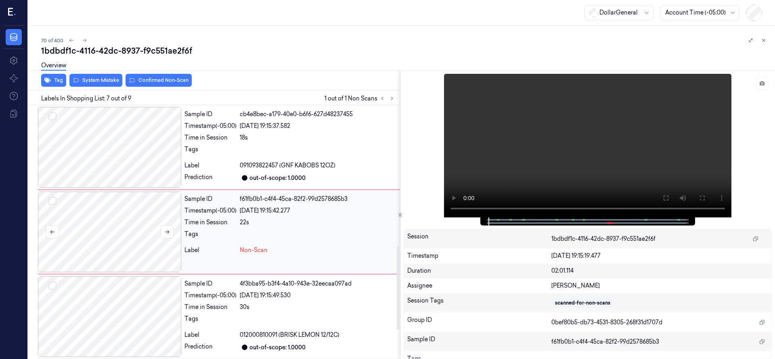
click at [115, 223] on div at bounding box center [109, 232] width 143 height 81
click at [121, 166] on div at bounding box center [109, 147] width 143 height 81
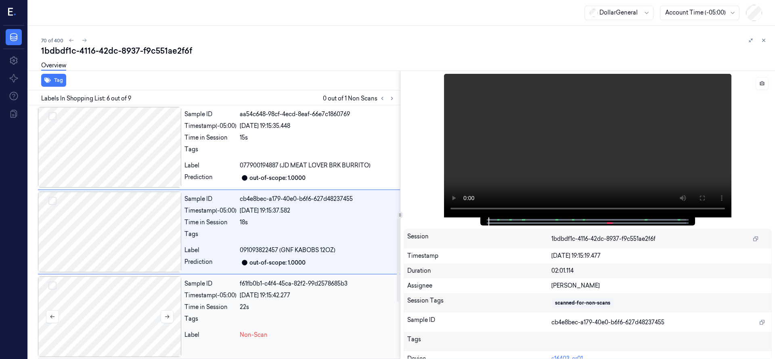
click at [115, 292] on div at bounding box center [109, 317] width 143 height 81
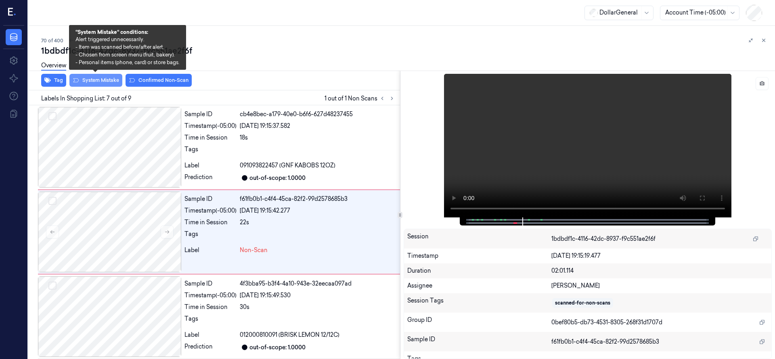
click at [104, 79] on button "System Mistake" at bounding box center [95, 80] width 53 height 13
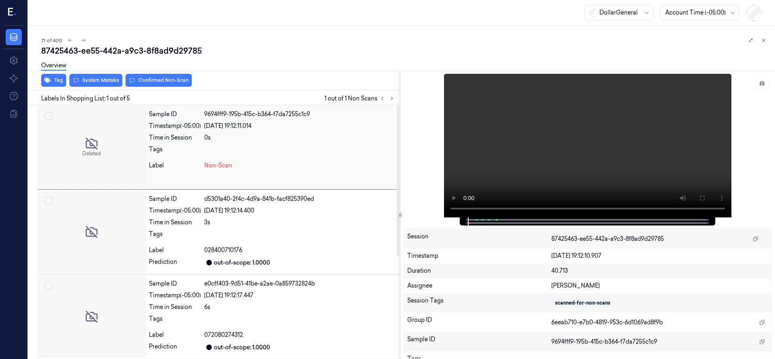
click at [107, 149] on div at bounding box center [92, 147] width 108 height 81
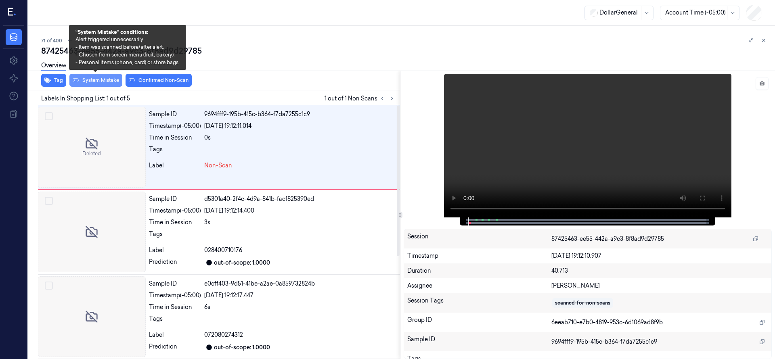
click at [106, 82] on button "System Mistake" at bounding box center [95, 80] width 53 height 13
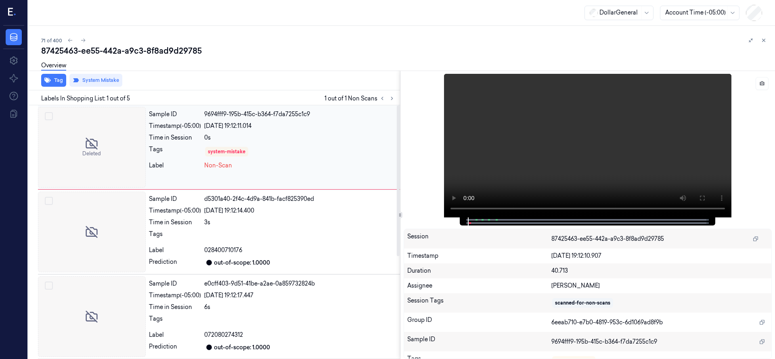
click at [98, 130] on div at bounding box center [92, 147] width 108 height 81
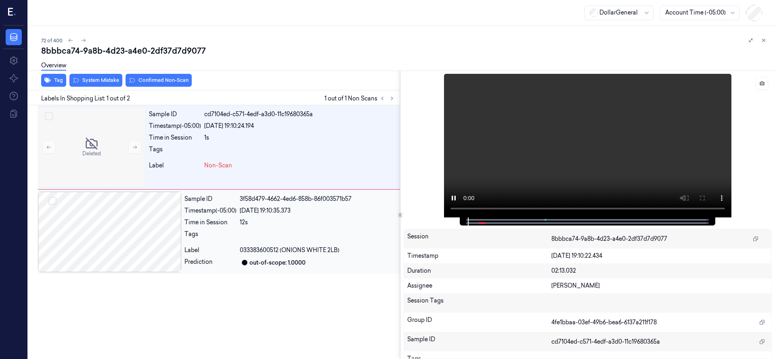
click at [105, 236] on div at bounding box center [109, 232] width 143 height 81
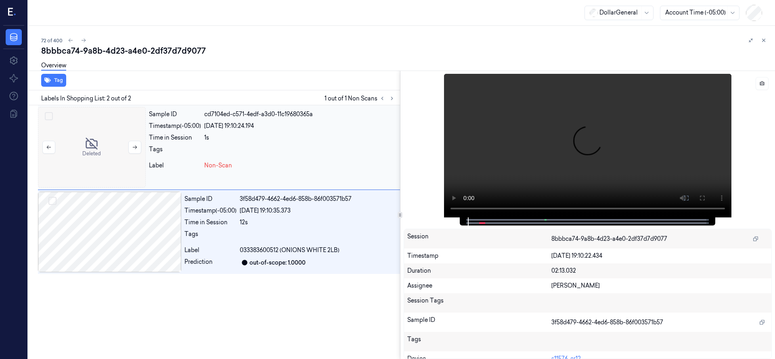
click at [96, 130] on div at bounding box center [92, 147] width 108 height 81
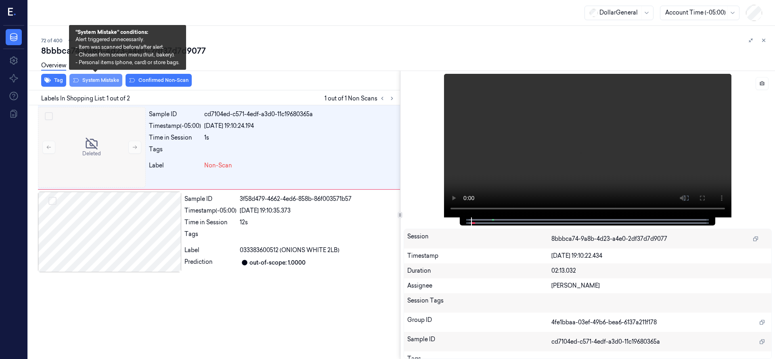
click at [101, 81] on button "System Mistake" at bounding box center [95, 80] width 53 height 13
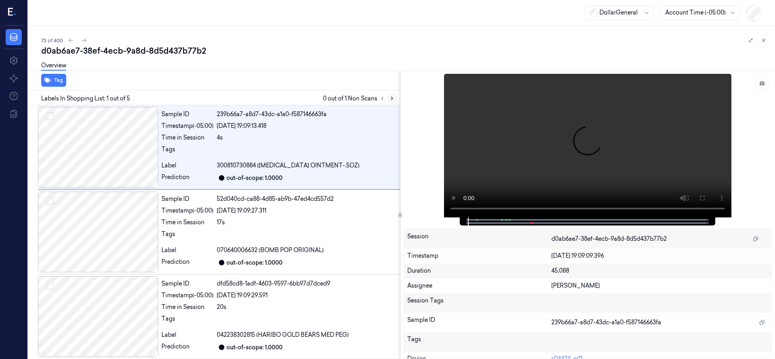
click at [395, 97] on button at bounding box center [392, 99] width 10 height 10
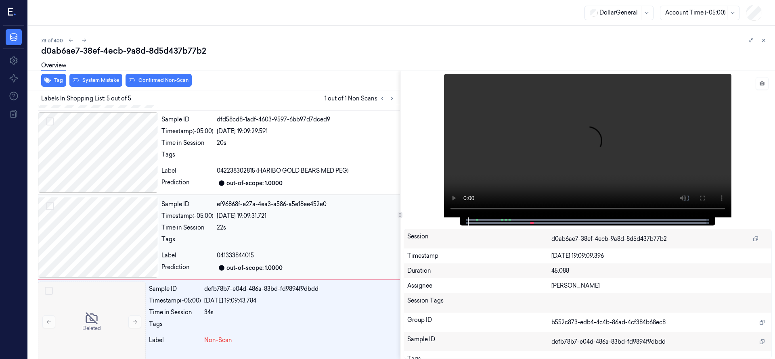
scroll to position [172, 0]
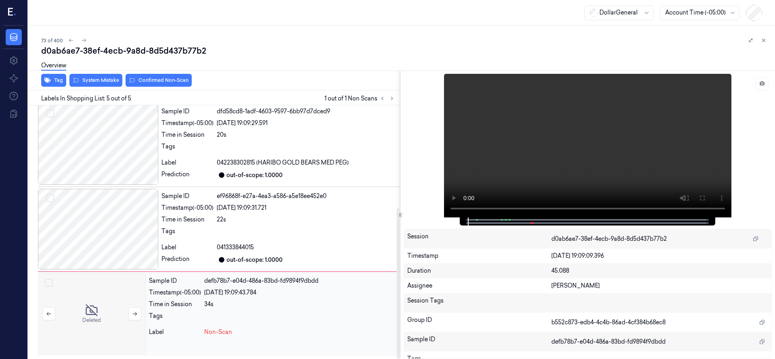
click at [94, 315] on div at bounding box center [92, 314] width 108 height 81
click at [120, 299] on div at bounding box center [92, 314] width 108 height 81
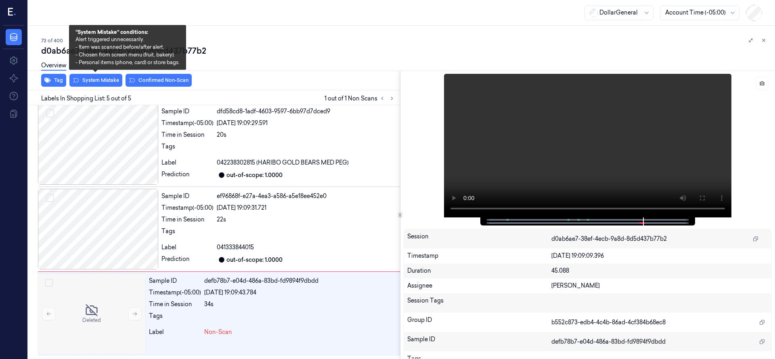
click at [103, 88] on div "Tag System Mistake Confirmed Non-Scan" at bounding box center [212, 81] width 375 height 20
click at [103, 84] on button "System Mistake" at bounding box center [95, 80] width 53 height 13
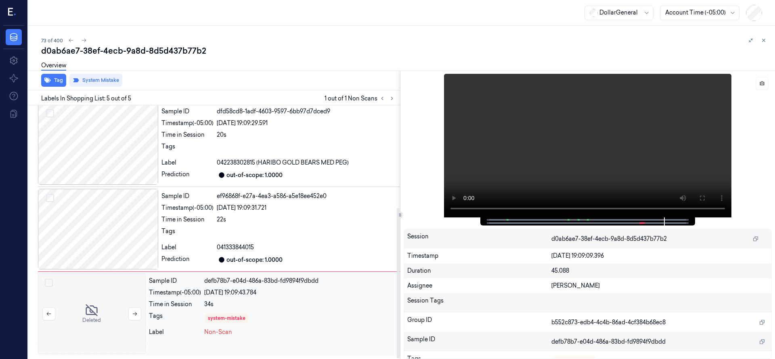
click at [96, 296] on div at bounding box center [92, 314] width 108 height 81
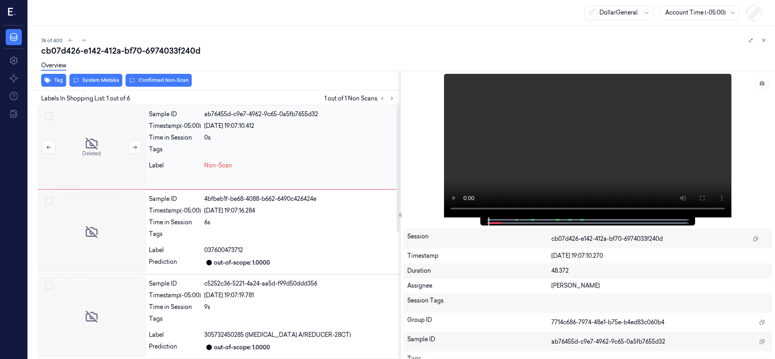
click at [103, 140] on div at bounding box center [92, 147] width 108 height 81
click at [92, 76] on div "Overview" at bounding box center [405, 67] width 728 height 21
click at [98, 83] on button "System Mistake" at bounding box center [95, 80] width 53 height 13
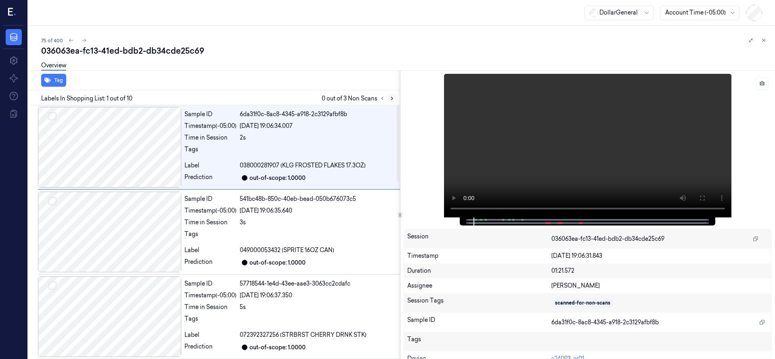
click at [391, 101] on icon at bounding box center [392, 99] width 6 height 6
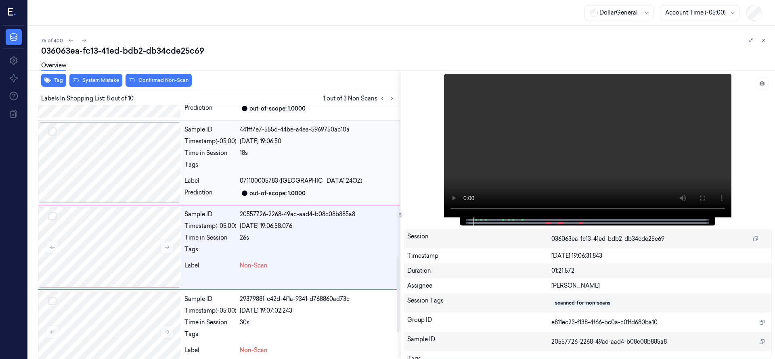
scroll to position [509, 0]
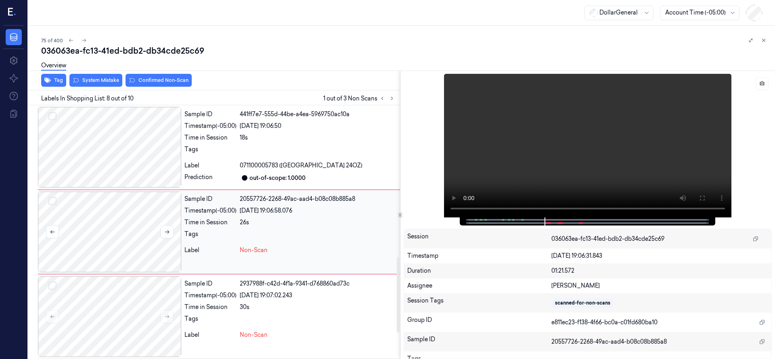
click at [124, 240] on div at bounding box center [109, 232] width 143 height 81
click at [51, 202] on button "Select row" at bounding box center [52, 201] width 8 height 8
click at [53, 286] on button "Select row" at bounding box center [52, 286] width 8 height 8
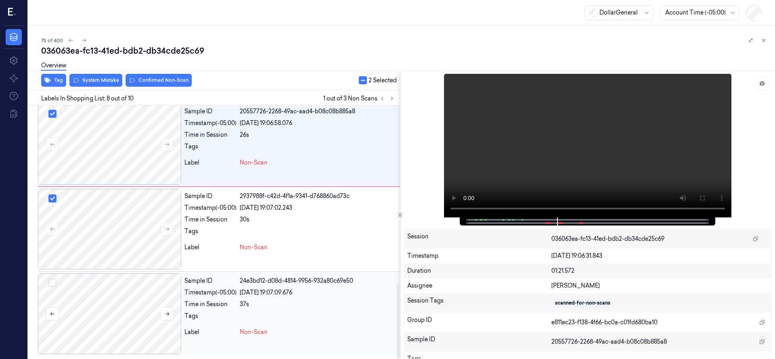
click at [51, 283] on button "Select row" at bounding box center [52, 283] width 8 height 8
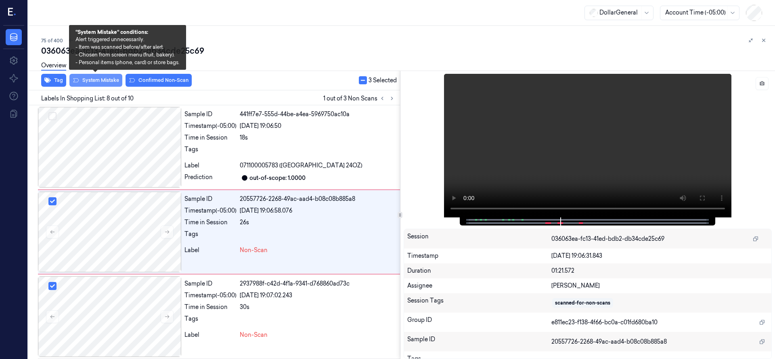
click at [97, 80] on button "System Mistake" at bounding box center [95, 80] width 53 height 13
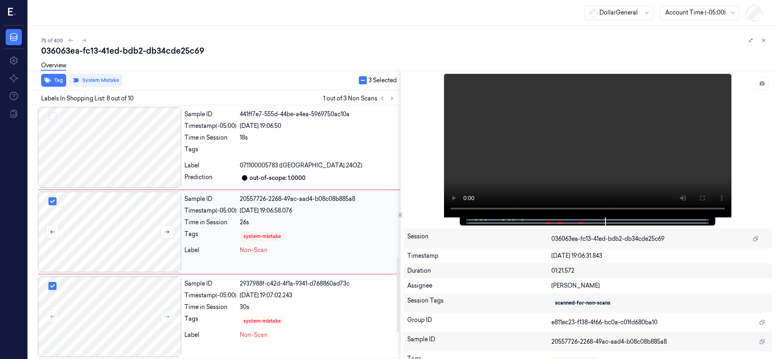
click at [122, 214] on div at bounding box center [109, 232] width 143 height 81
click at [110, 229] on div at bounding box center [109, 232] width 143 height 81
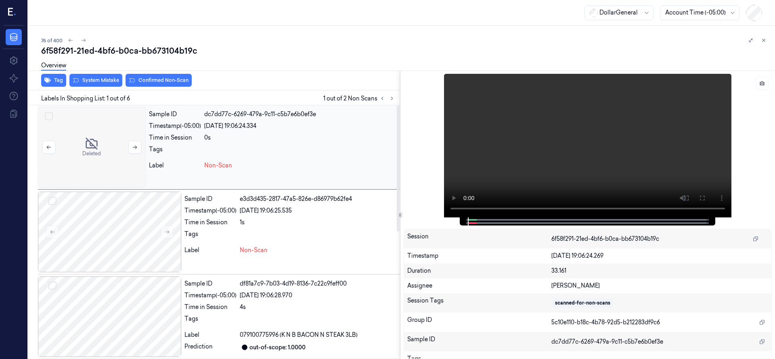
click at [104, 153] on div at bounding box center [92, 147] width 108 height 81
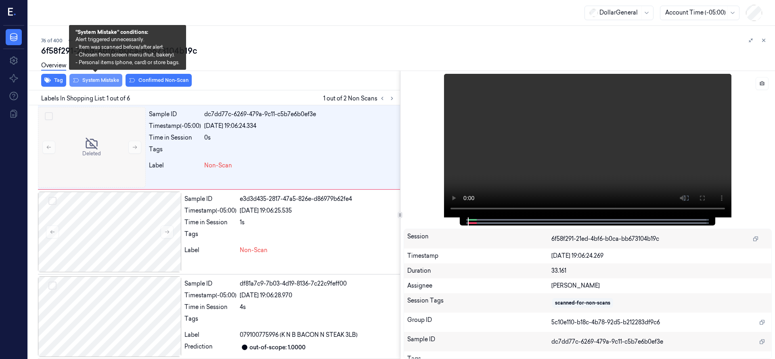
click at [99, 81] on button "System Mistake" at bounding box center [95, 80] width 53 height 13
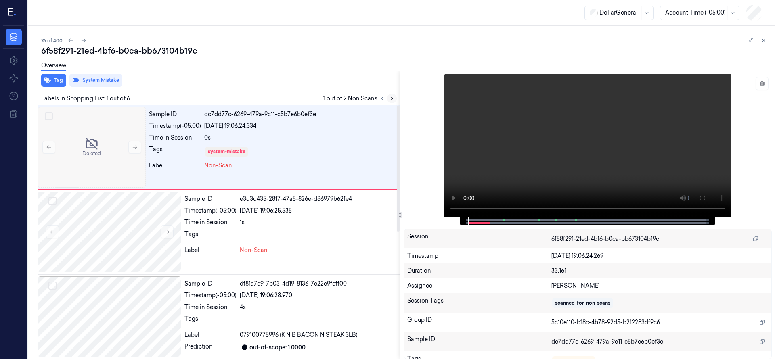
click at [394, 99] on icon at bounding box center [392, 99] width 6 height 6
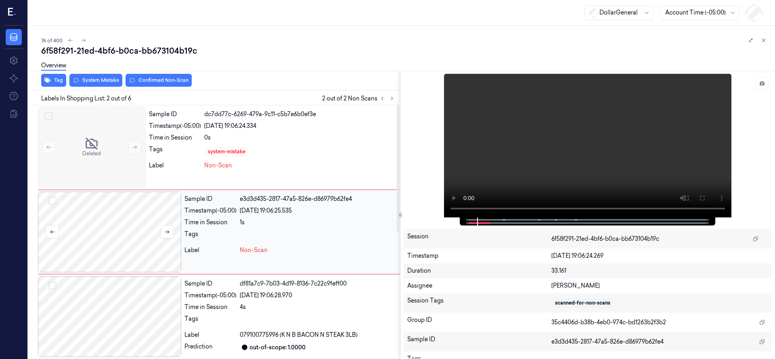
click at [124, 220] on div at bounding box center [109, 232] width 143 height 81
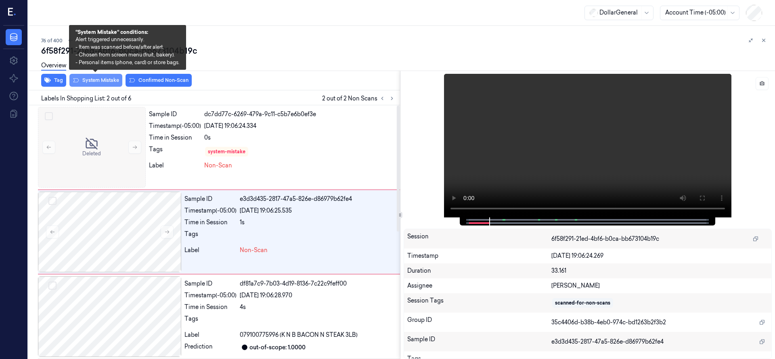
click at [93, 80] on button "System Mistake" at bounding box center [95, 80] width 53 height 13
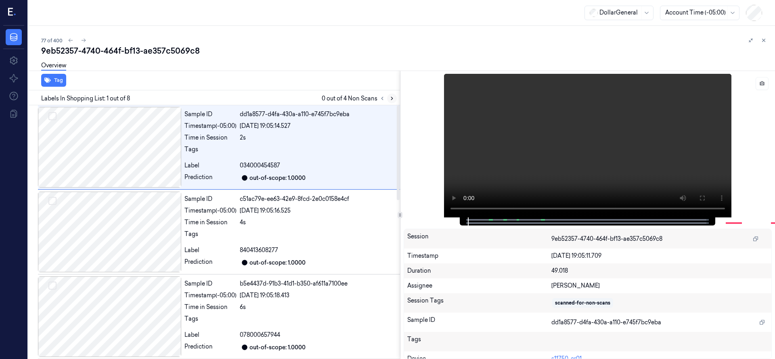
click at [391, 99] on icon at bounding box center [392, 99] width 6 height 6
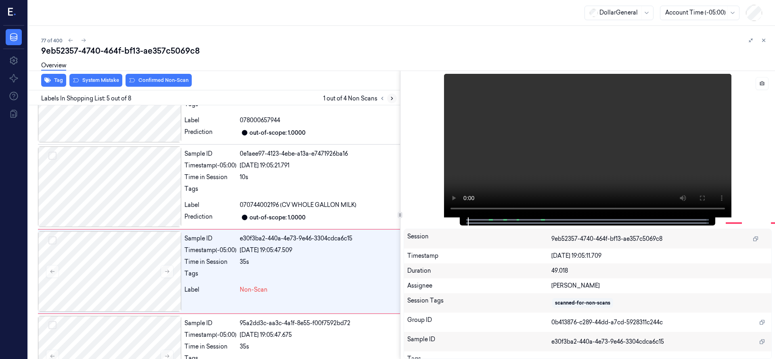
scroll to position [254, 0]
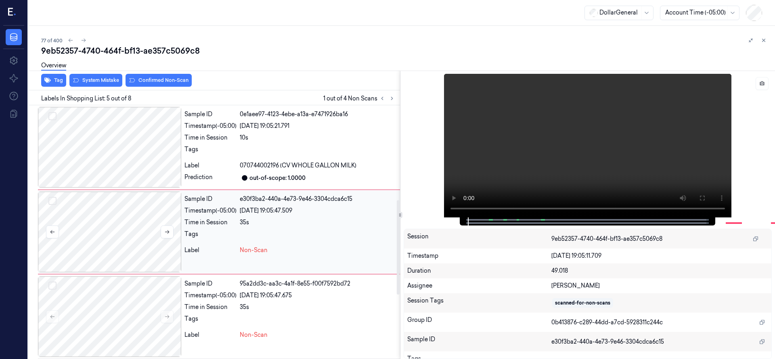
click at [120, 234] on div at bounding box center [109, 232] width 143 height 81
click at [118, 218] on div at bounding box center [109, 232] width 143 height 81
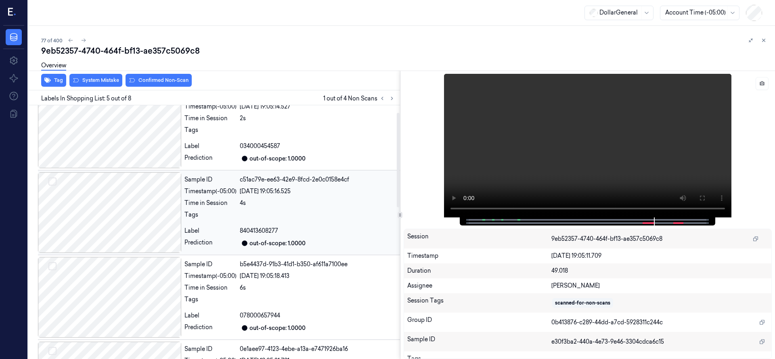
scroll to position [0, 0]
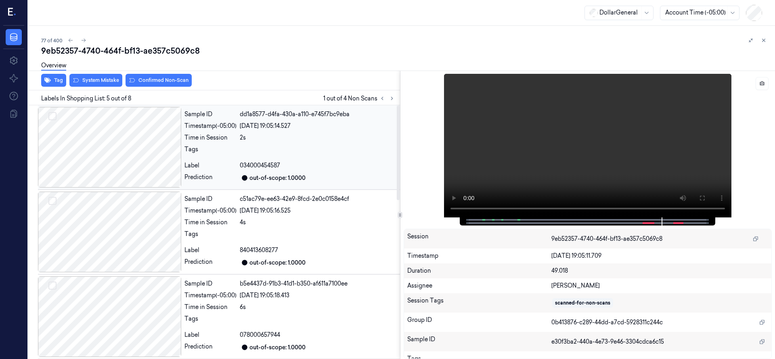
click at [121, 138] on div at bounding box center [109, 147] width 143 height 81
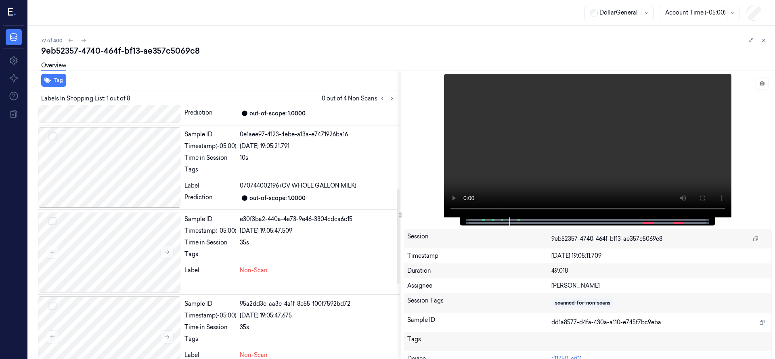
scroll to position [225, 0]
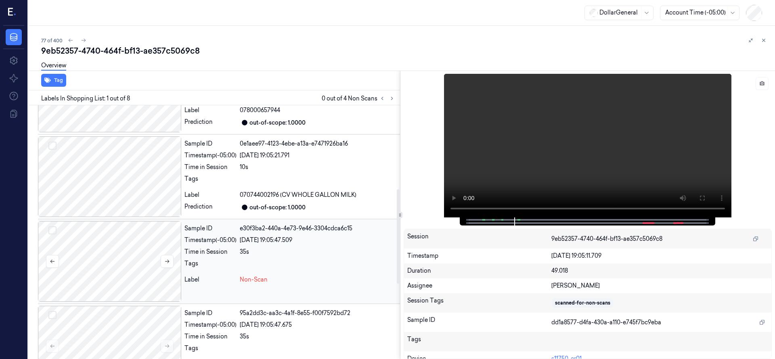
click at [52, 228] on button "Select row" at bounding box center [52, 231] width 8 height 8
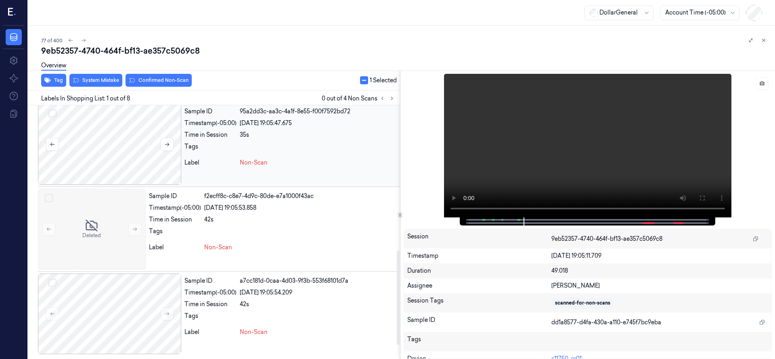
scroll to position [326, 0]
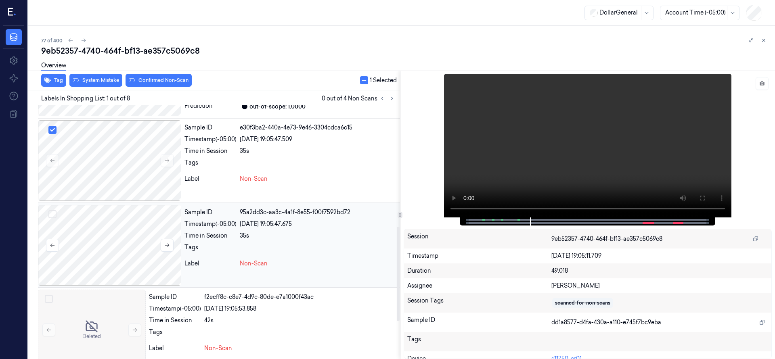
click at [56, 214] on button "Select row" at bounding box center [52, 214] width 8 height 8
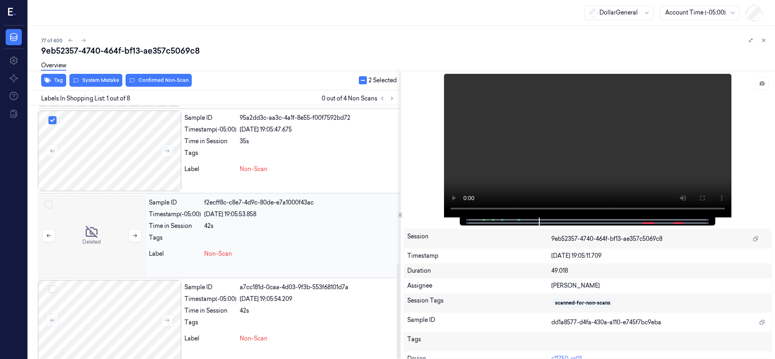
scroll to position [427, 0]
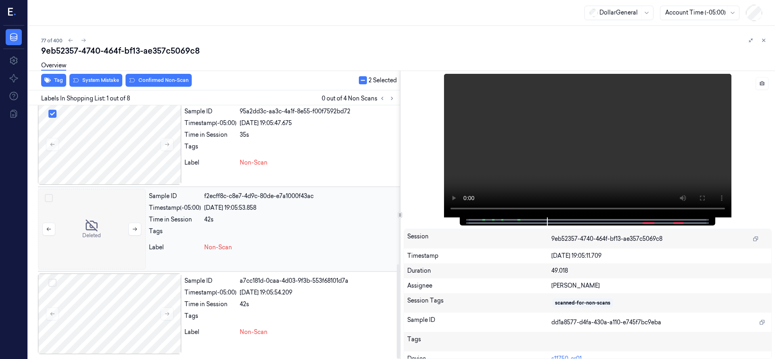
click at [49, 196] on button "Select row" at bounding box center [49, 198] width 8 height 8
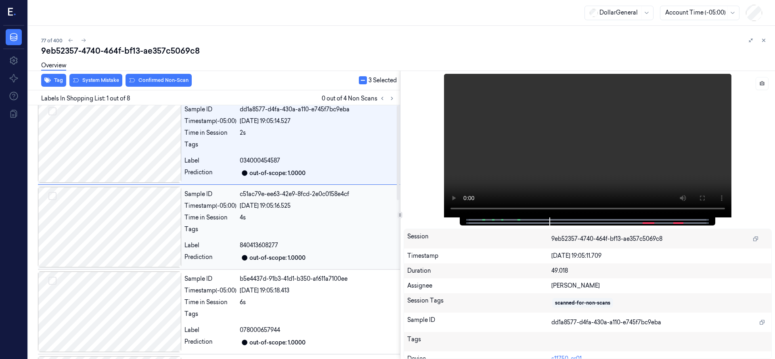
scroll to position [0, 0]
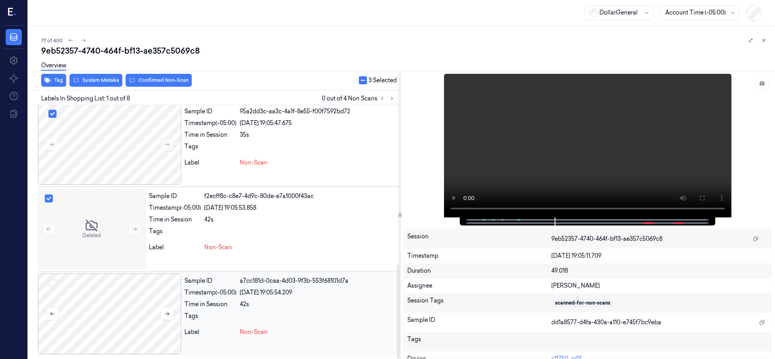
click at [52, 282] on button "Select row" at bounding box center [52, 283] width 8 height 8
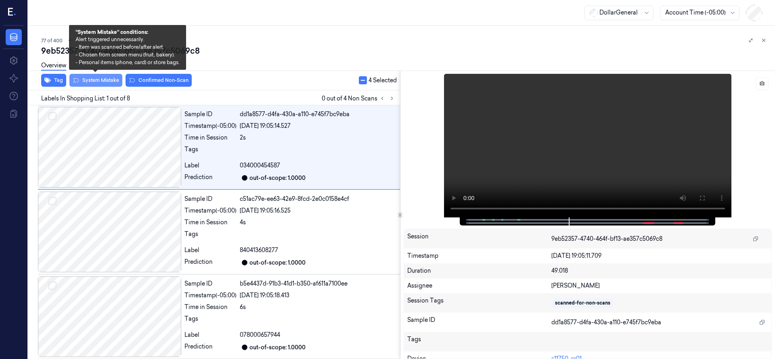
click at [118, 84] on button "System Mistake" at bounding box center [95, 80] width 53 height 13
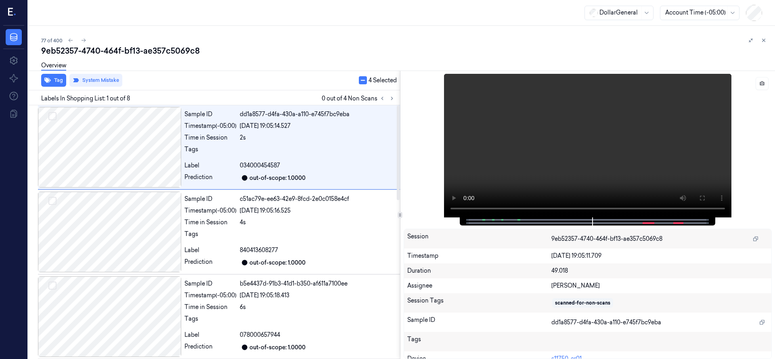
click at [271, 38] on div "77 of 400" at bounding box center [405, 41] width 728 height 10
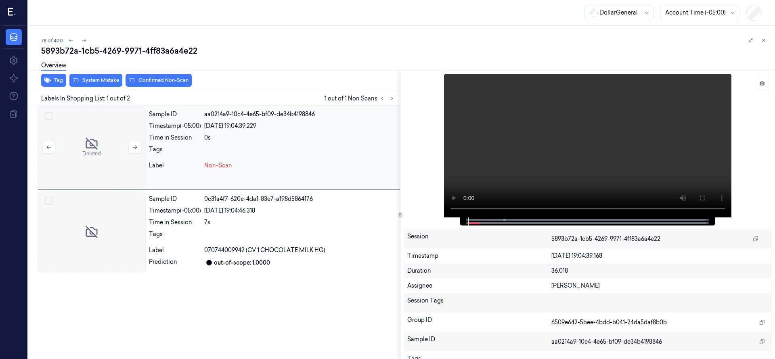
click at [88, 162] on div at bounding box center [92, 147] width 108 height 81
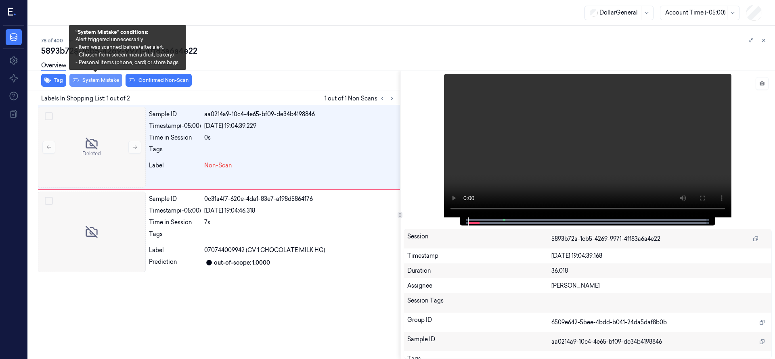
click at [99, 79] on button "System Mistake" at bounding box center [95, 80] width 53 height 13
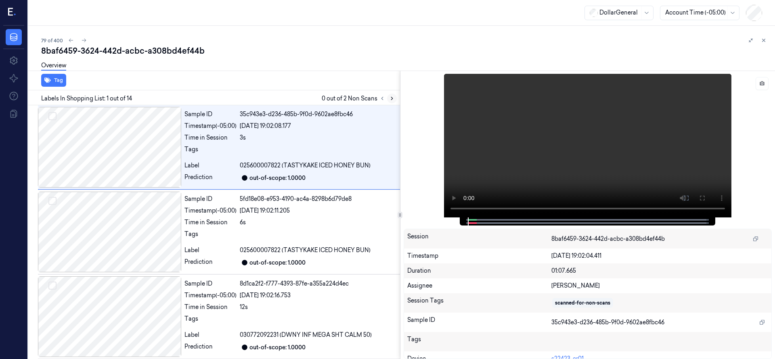
click at [393, 99] on icon at bounding box center [392, 99] width 6 height 6
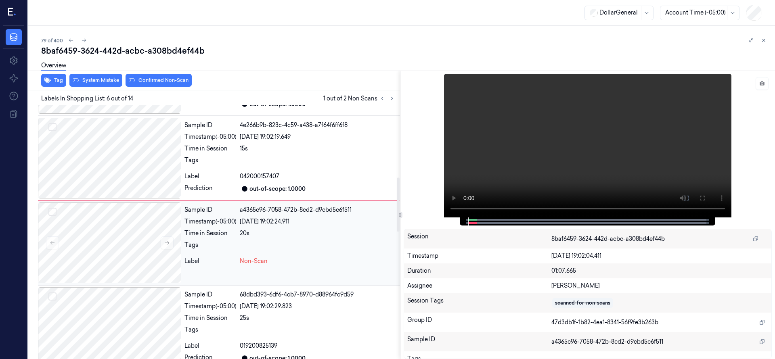
scroll to position [339, 0]
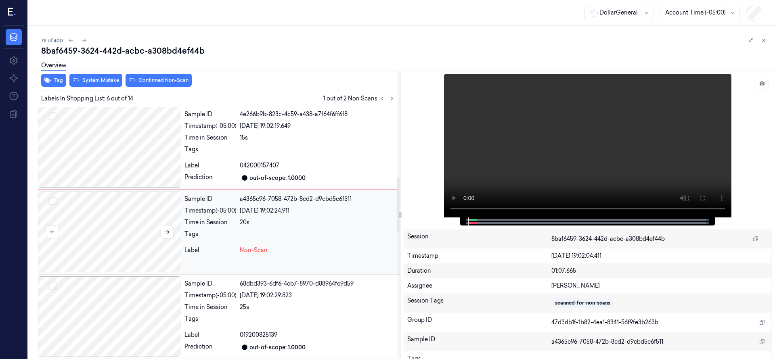
click at [116, 237] on div at bounding box center [109, 232] width 143 height 81
click at [118, 201] on div at bounding box center [109, 232] width 143 height 81
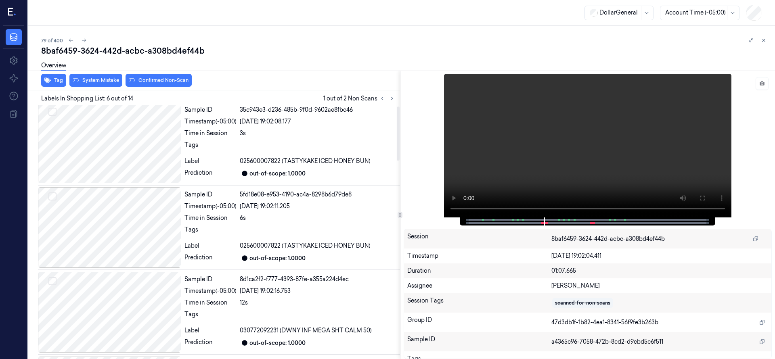
scroll to position [404, 0]
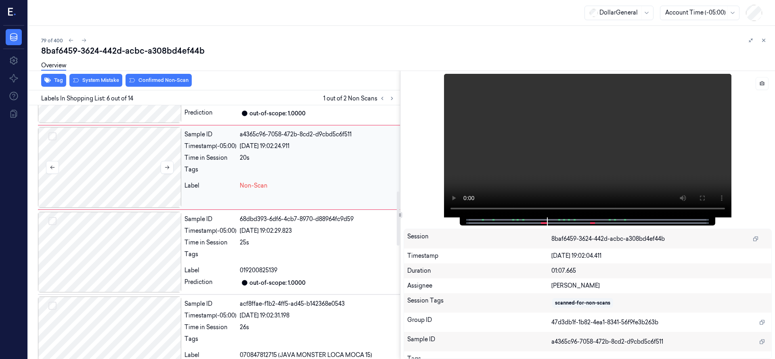
click at [117, 140] on div at bounding box center [109, 167] width 143 height 81
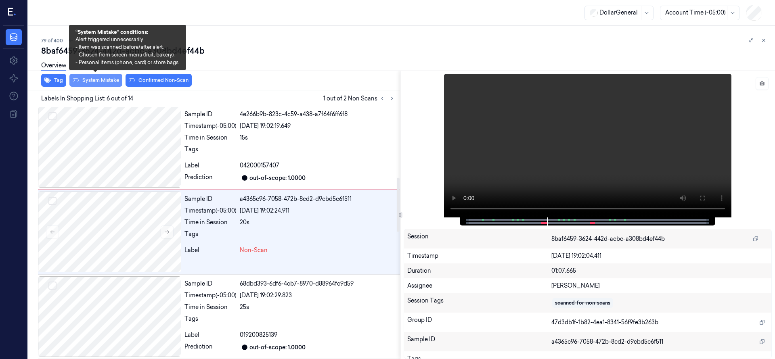
click at [107, 78] on button "System Mistake" at bounding box center [95, 80] width 53 height 13
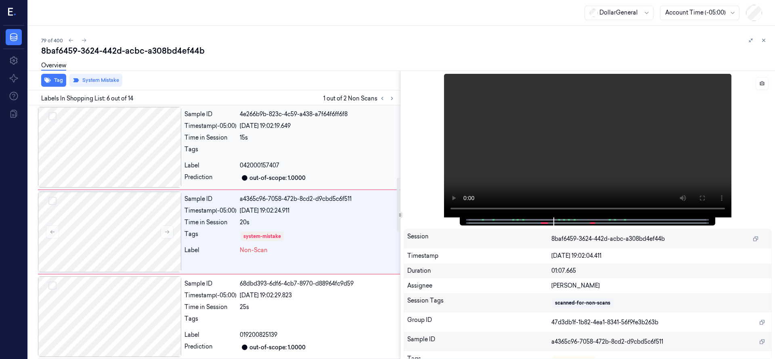
click at [130, 158] on div at bounding box center [109, 147] width 143 height 81
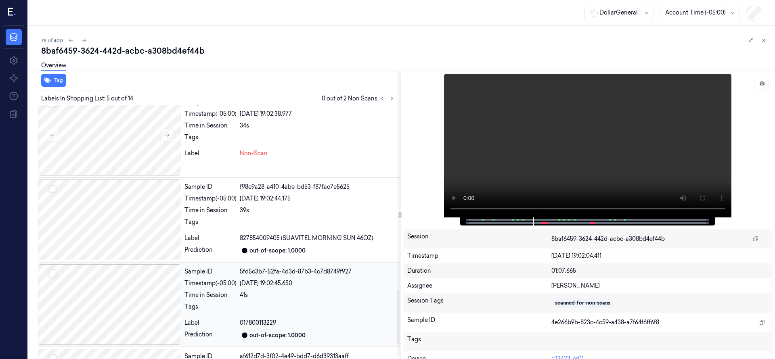
scroll to position [935, 0]
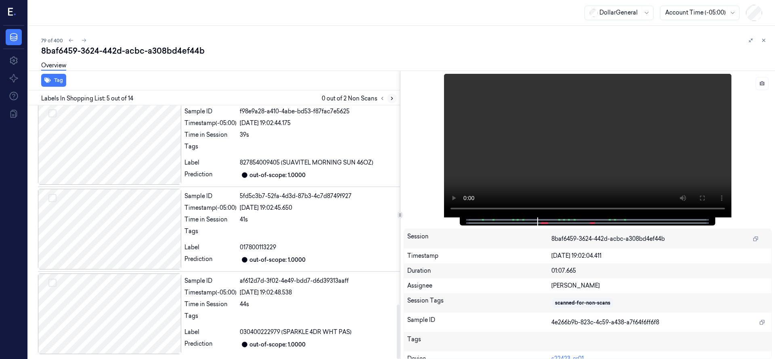
click at [396, 99] on div "Labels In Shopping List: 5 out of 14 0 out of 2 Non Scans" at bounding box center [212, 97] width 375 height 15
click at [394, 99] on icon at bounding box center [392, 99] width 6 height 6
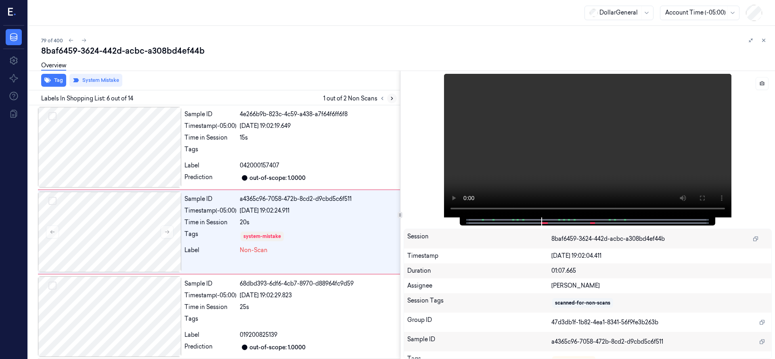
click at [390, 99] on icon at bounding box center [392, 99] width 6 height 6
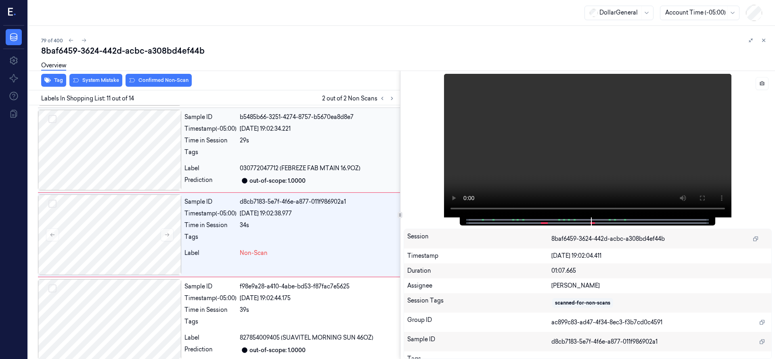
scroll to position [763, 0]
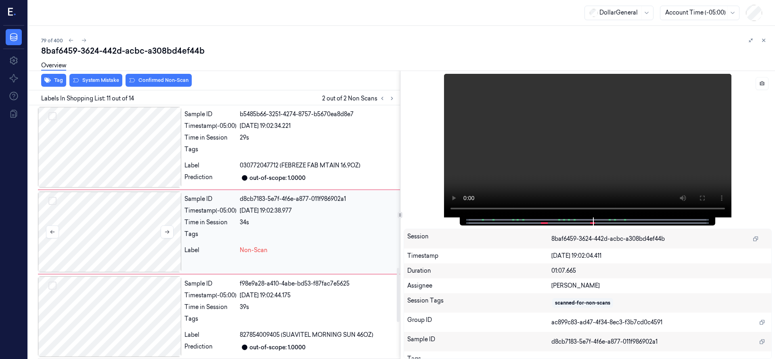
click at [78, 237] on div at bounding box center [109, 232] width 143 height 81
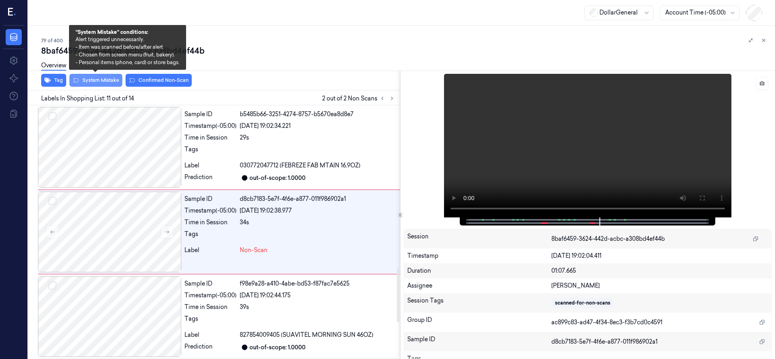
click at [103, 81] on button "System Mistake" at bounding box center [95, 80] width 53 height 13
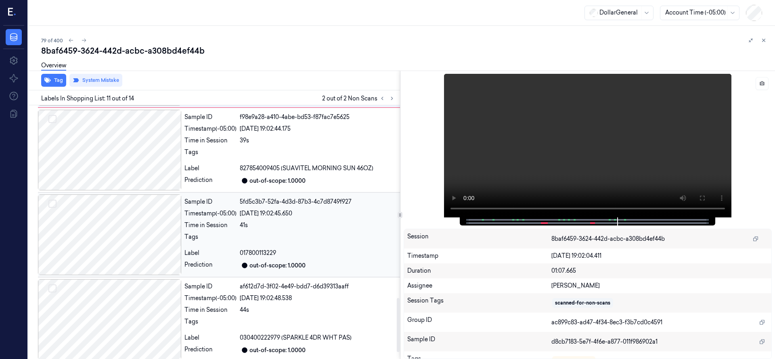
scroll to position [935, 0]
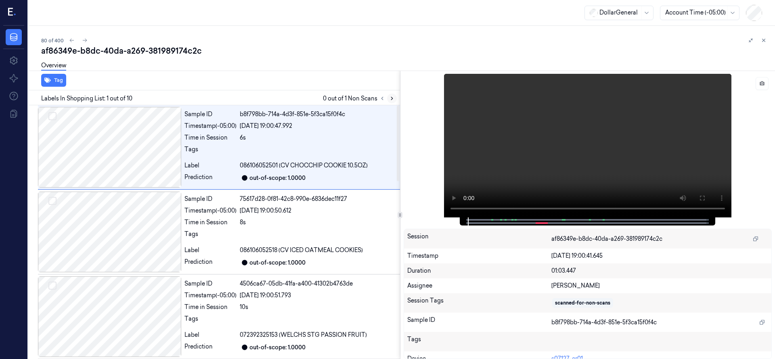
click at [394, 97] on icon at bounding box center [392, 99] width 6 height 6
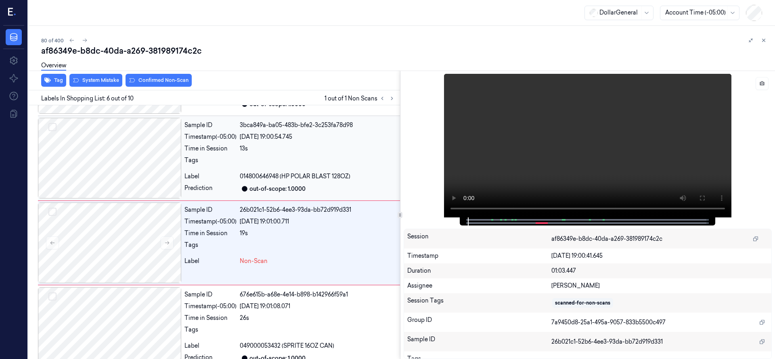
scroll to position [339, 0]
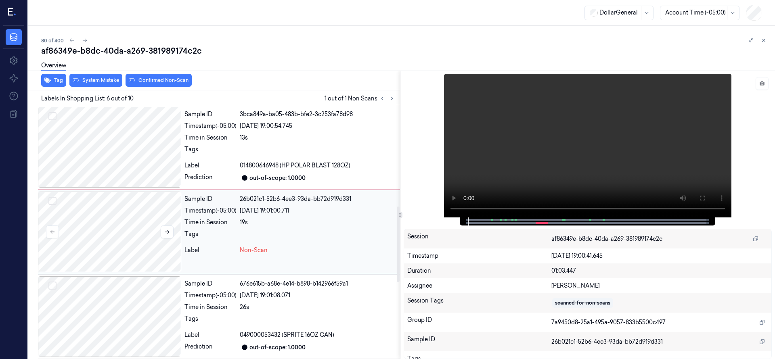
click at [142, 217] on div at bounding box center [109, 232] width 143 height 81
click at [110, 224] on div at bounding box center [109, 232] width 143 height 81
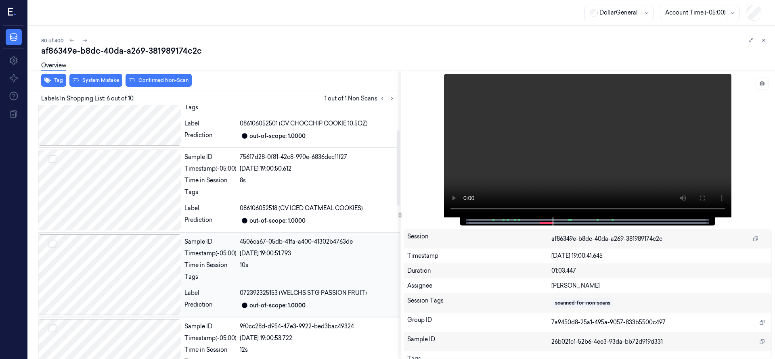
scroll to position [36, 0]
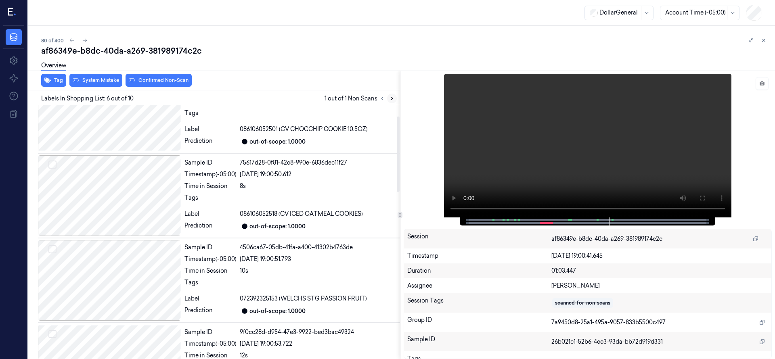
click at [395, 98] on button at bounding box center [392, 99] width 10 height 10
click at [382, 100] on icon at bounding box center [383, 99] width 6 height 6
click at [393, 99] on icon at bounding box center [392, 99] width 6 height 6
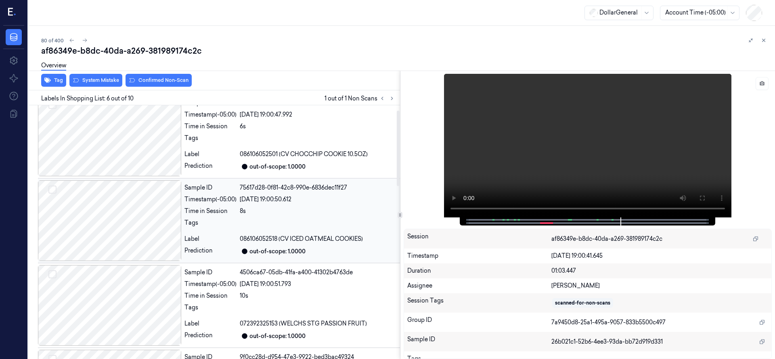
scroll to position [0, 0]
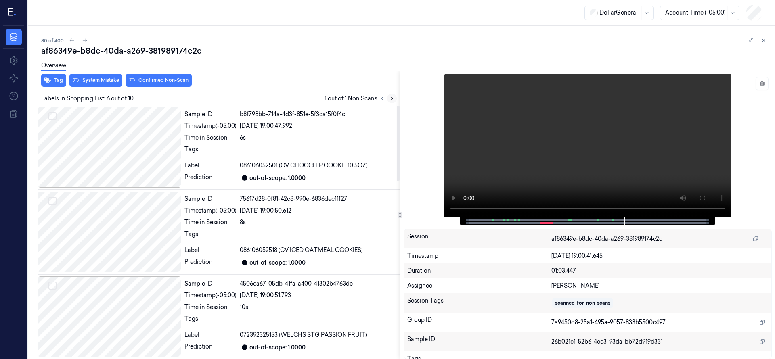
click at [390, 100] on icon at bounding box center [392, 99] width 6 height 6
click at [94, 147] on div at bounding box center [109, 147] width 143 height 81
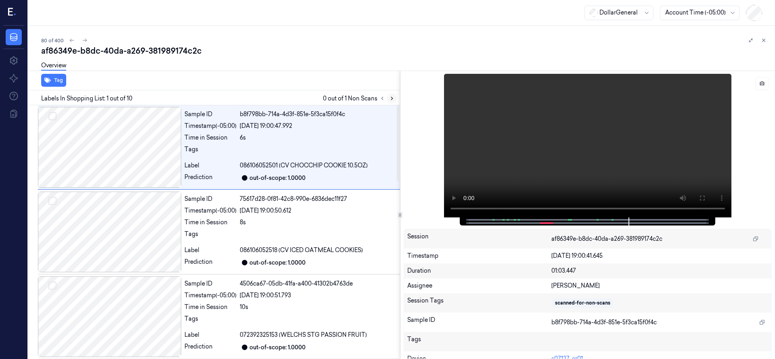
click at [394, 96] on icon at bounding box center [392, 99] width 6 height 6
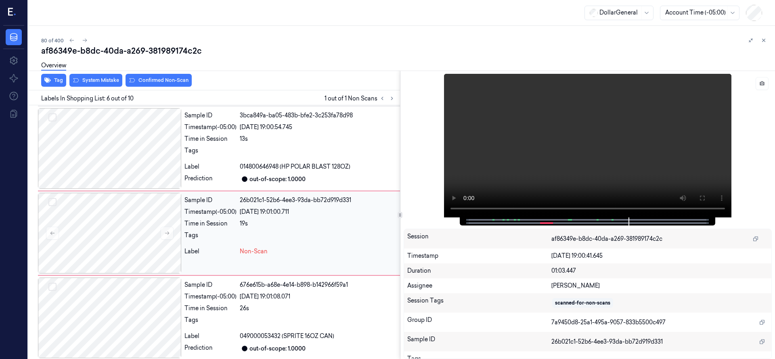
scroll to position [339, 0]
click at [122, 243] on div at bounding box center [109, 232] width 143 height 81
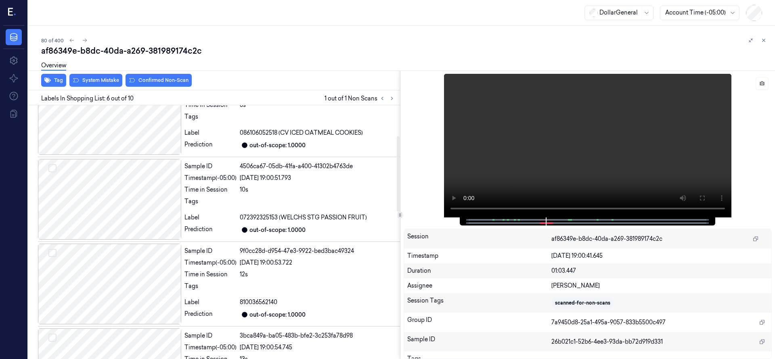
scroll to position [0, 0]
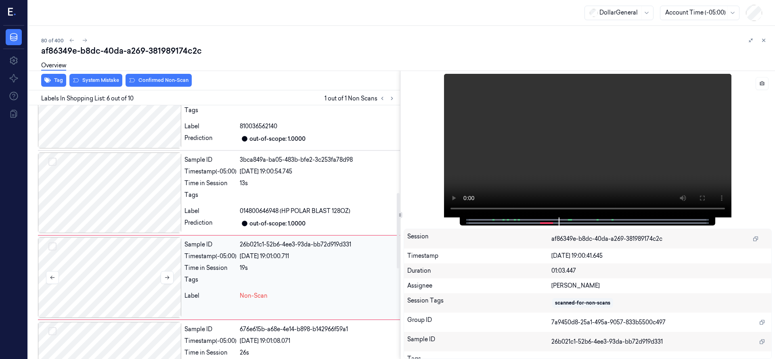
click at [102, 275] on div at bounding box center [109, 277] width 143 height 81
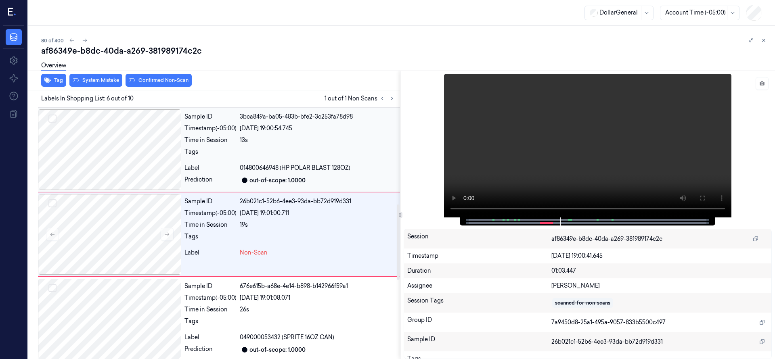
scroll to position [339, 0]
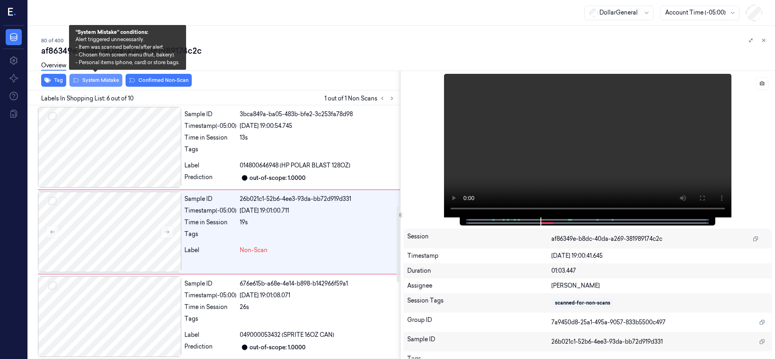
click at [103, 80] on button "System Mistake" at bounding box center [95, 80] width 53 height 13
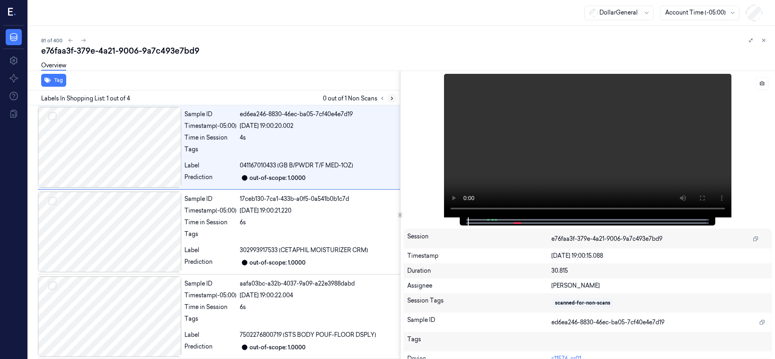
click at [391, 99] on icon at bounding box center [392, 99] width 6 height 6
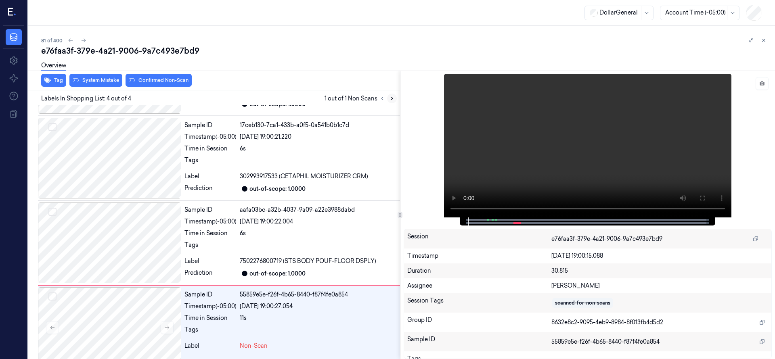
scroll to position [88, 0]
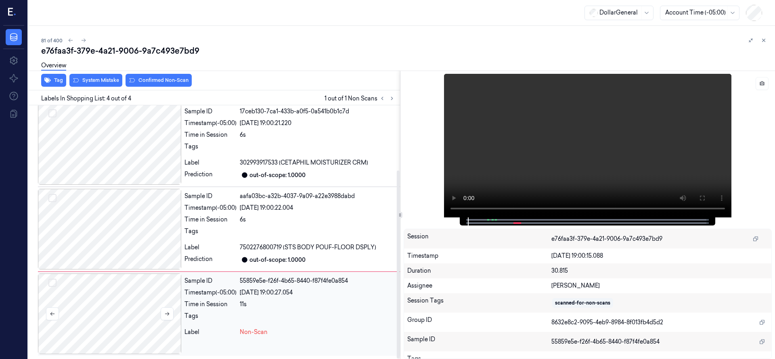
click at [134, 313] on div at bounding box center [109, 314] width 143 height 81
click at [390, 99] on icon at bounding box center [392, 99] width 6 height 6
click at [126, 320] on div at bounding box center [109, 314] width 143 height 81
click at [96, 305] on div at bounding box center [109, 314] width 143 height 81
click at [112, 294] on div at bounding box center [109, 314] width 143 height 81
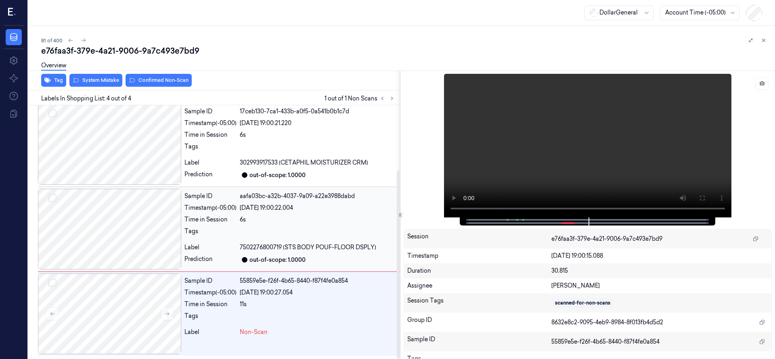
click at [97, 228] on div at bounding box center [109, 229] width 143 height 81
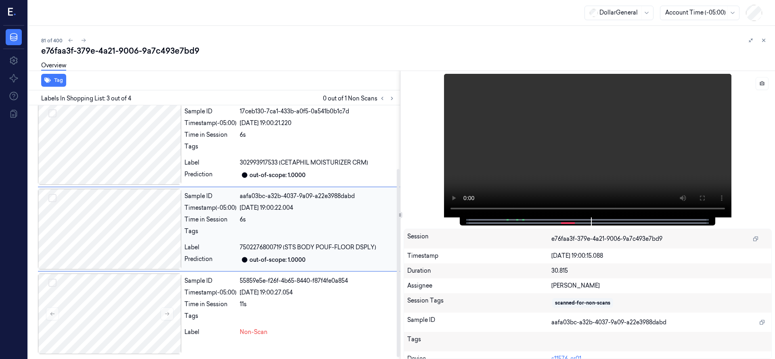
scroll to position [85, 0]
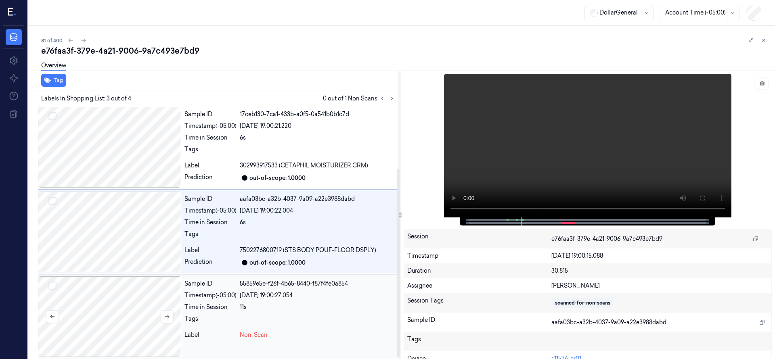
click at [81, 312] on div at bounding box center [109, 317] width 143 height 81
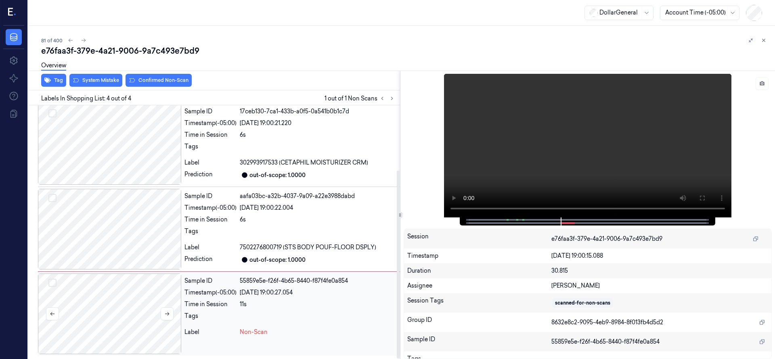
click at [127, 297] on div at bounding box center [109, 314] width 143 height 81
click at [165, 310] on button at bounding box center [167, 314] width 13 height 13
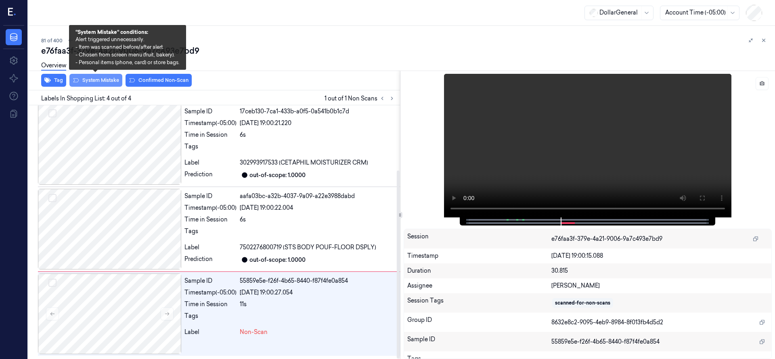
click at [109, 82] on button "System Mistake" at bounding box center [95, 80] width 53 height 13
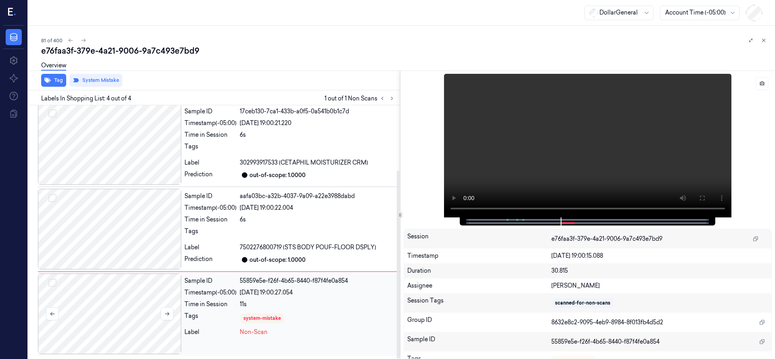
click at [113, 302] on div at bounding box center [109, 314] width 143 height 81
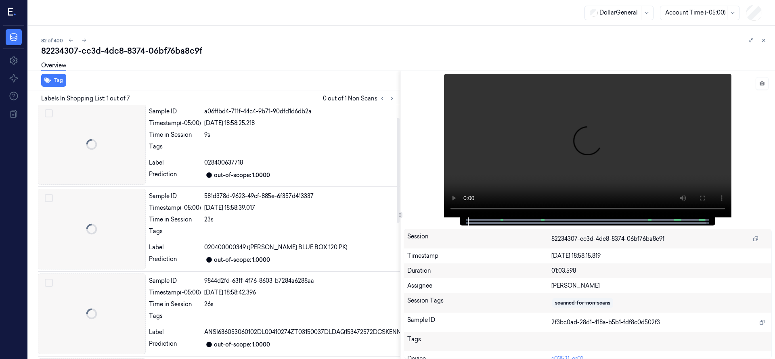
scroll to position [0, 13]
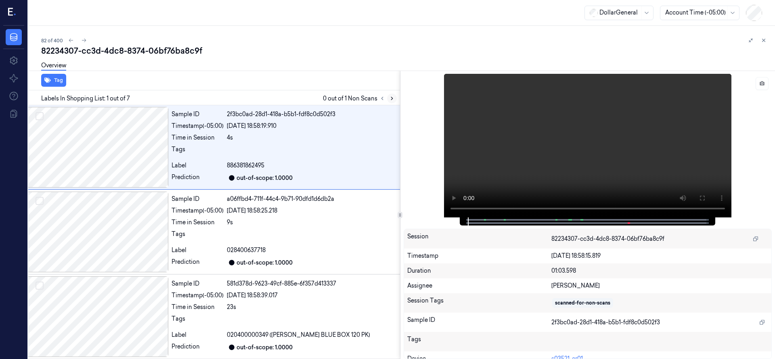
click at [392, 98] on icon at bounding box center [392, 99] width 6 height 6
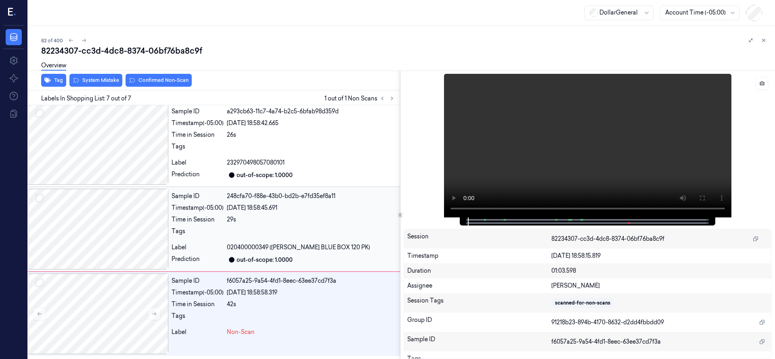
scroll to position [357, 13]
click at [147, 291] on div at bounding box center [96, 314] width 143 height 81
click at [103, 220] on div at bounding box center [96, 229] width 143 height 81
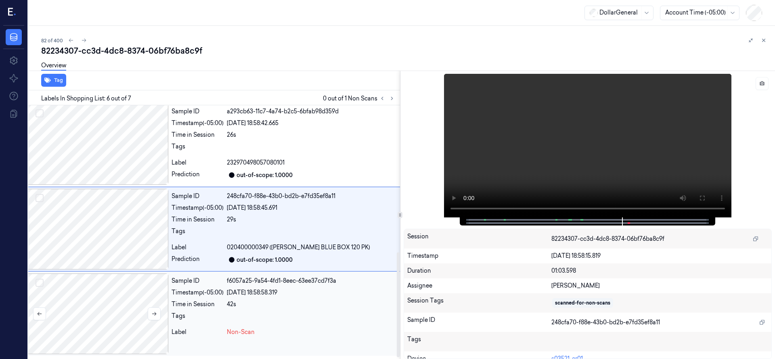
click at [136, 285] on div at bounding box center [96, 314] width 143 height 81
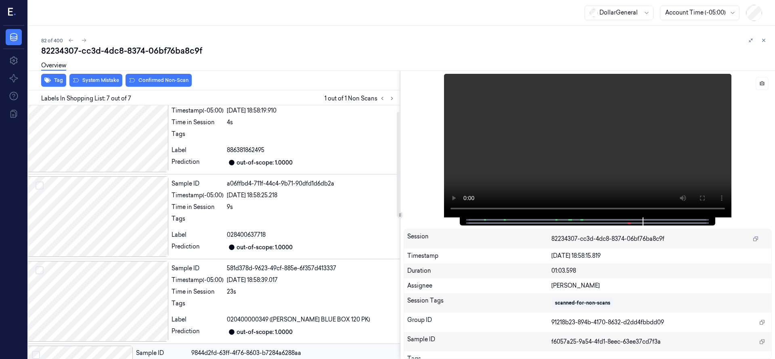
scroll to position [0, 13]
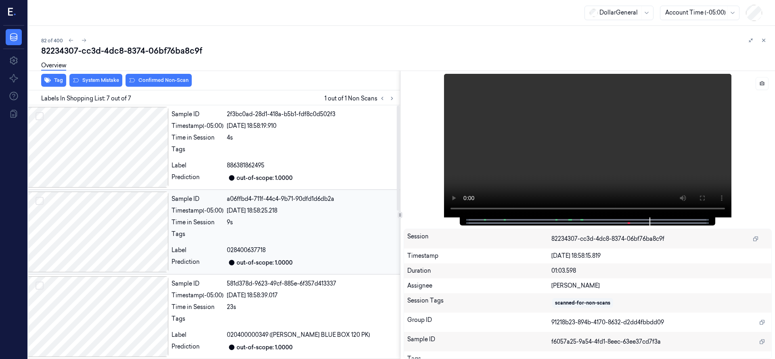
click at [128, 242] on div at bounding box center [96, 232] width 143 height 81
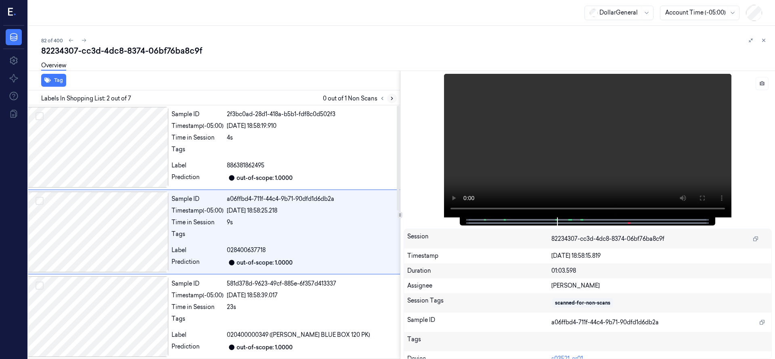
click at [392, 99] on icon at bounding box center [392, 99] width 6 height 6
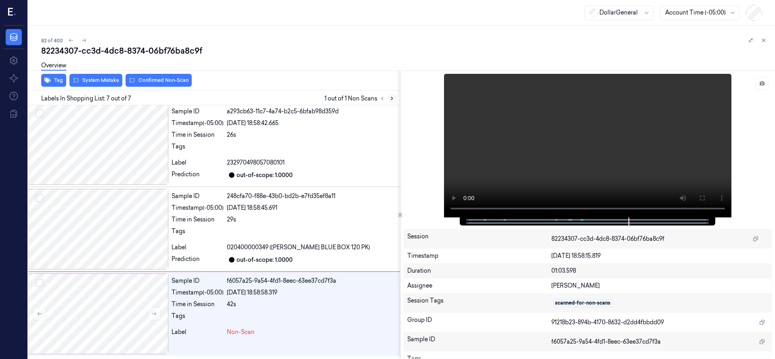
scroll to position [357, 13]
click at [129, 298] on div at bounding box center [96, 314] width 143 height 81
click at [148, 294] on div at bounding box center [96, 314] width 143 height 81
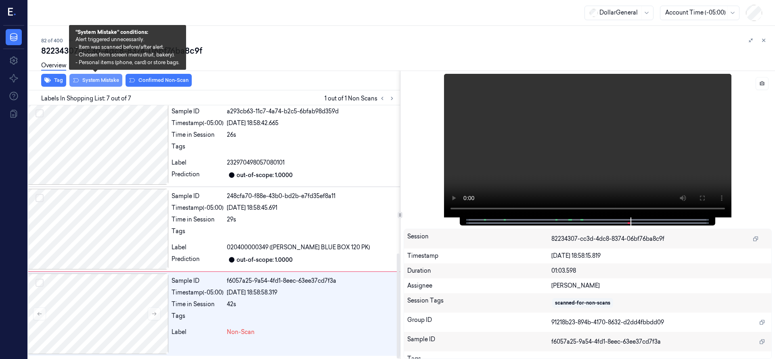
click at [109, 78] on button "System Mistake" at bounding box center [95, 80] width 53 height 13
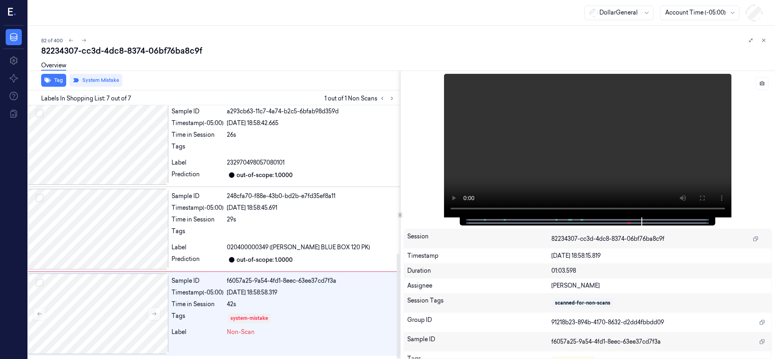
click at [340, 32] on div "82 of 400 82234307-cc3d-4dc8-8374-06bf76ba8c9f Overview Tag System Mistake Labe…" at bounding box center [401, 193] width 747 height 334
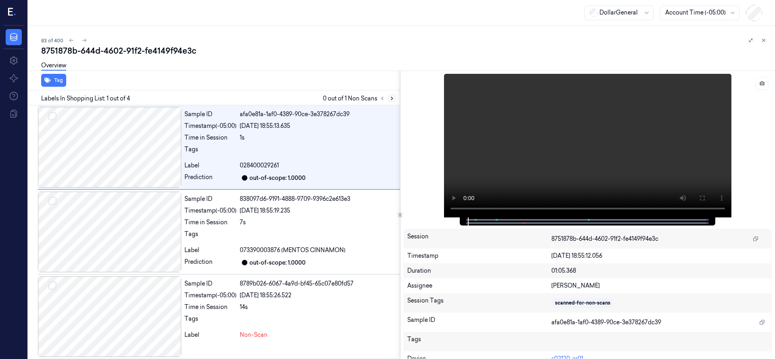
click at [394, 99] on icon at bounding box center [392, 99] width 6 height 6
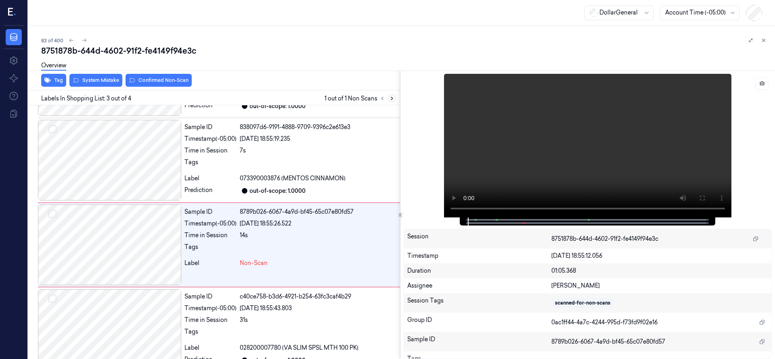
scroll to position [85, 0]
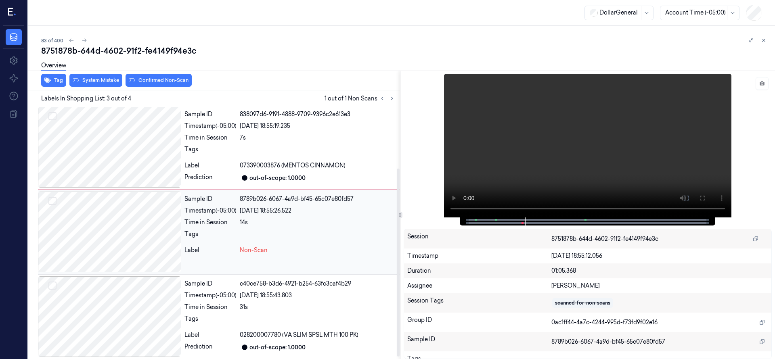
click at [109, 221] on div at bounding box center [109, 232] width 143 height 81
click at [130, 221] on div at bounding box center [109, 232] width 143 height 81
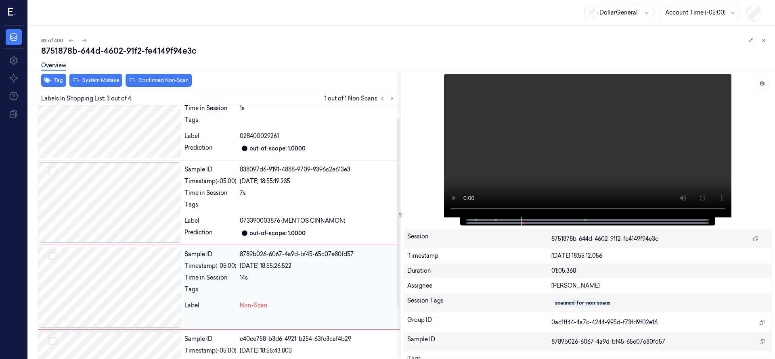
scroll to position [0, 0]
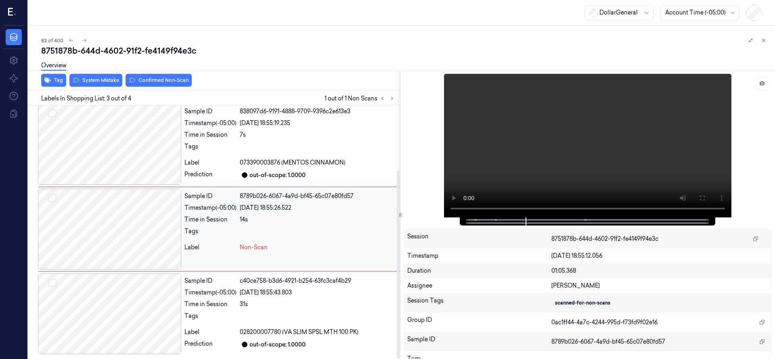
click at [123, 226] on div at bounding box center [109, 229] width 143 height 81
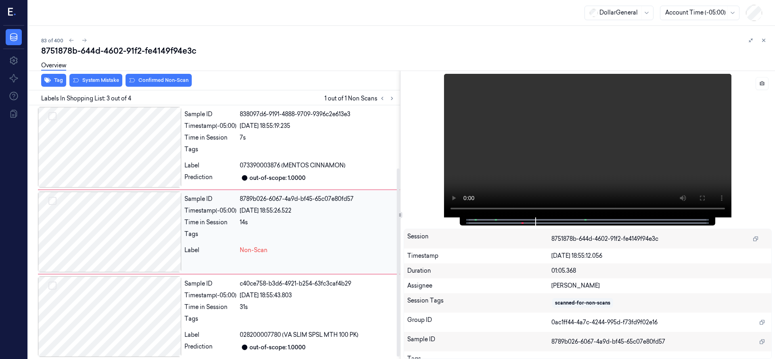
click at [94, 224] on div at bounding box center [109, 232] width 143 height 81
click at [514, 208] on video at bounding box center [587, 146] width 287 height 144
click at [123, 141] on div at bounding box center [109, 147] width 143 height 81
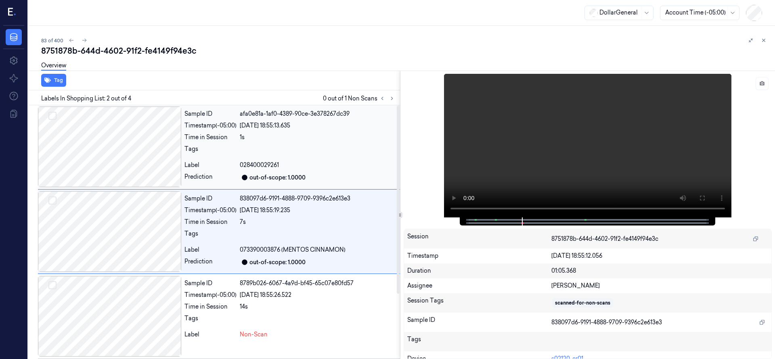
scroll to position [0, 0]
click at [120, 307] on div at bounding box center [109, 317] width 143 height 81
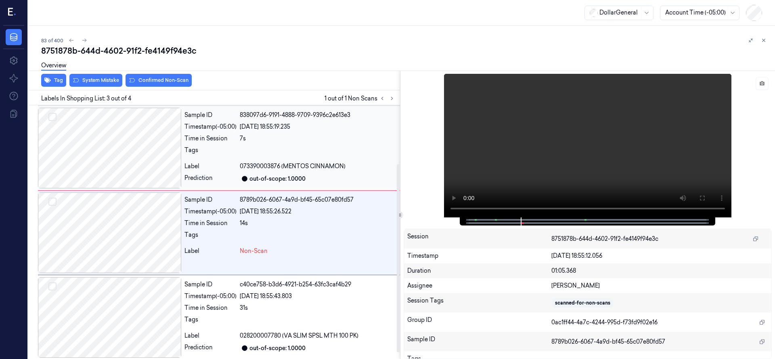
scroll to position [85, 0]
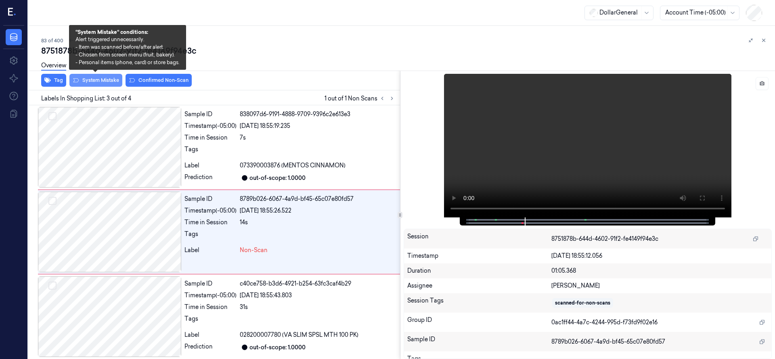
click at [111, 81] on button "System Mistake" at bounding box center [95, 80] width 53 height 13
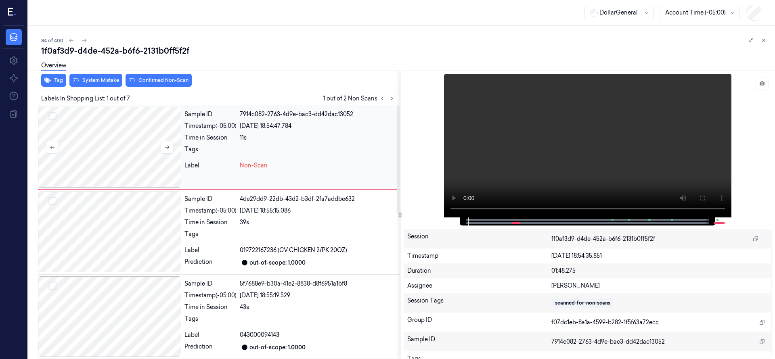
click at [156, 142] on div at bounding box center [109, 147] width 143 height 81
click at [117, 138] on div at bounding box center [109, 147] width 143 height 81
click at [123, 144] on div at bounding box center [109, 147] width 143 height 81
click at [101, 79] on button "System Mistake" at bounding box center [95, 80] width 53 height 13
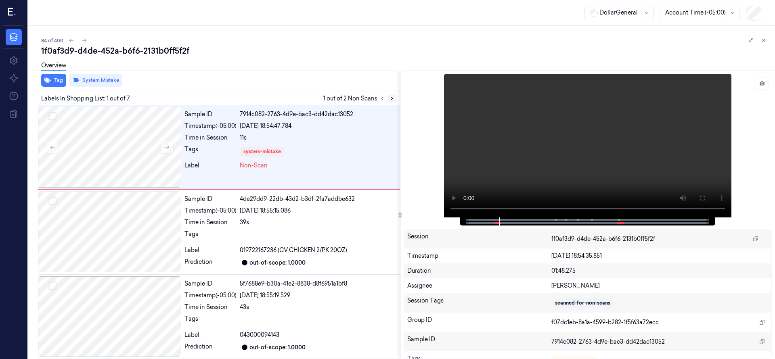
click at [390, 96] on icon at bounding box center [392, 99] width 6 height 6
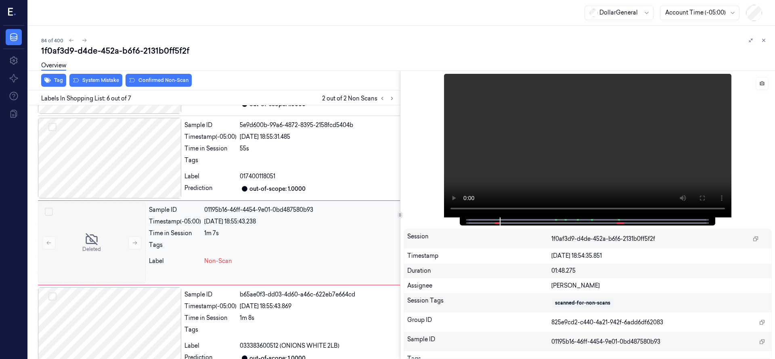
scroll to position [339, 0]
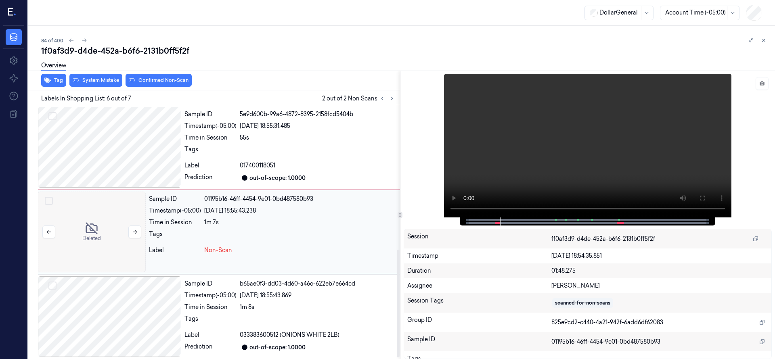
click at [88, 216] on div at bounding box center [92, 232] width 108 height 81
click at [92, 234] on div at bounding box center [92, 232] width 108 height 81
click at [94, 227] on div at bounding box center [92, 232] width 108 height 81
click at [95, 84] on button "System Mistake" at bounding box center [95, 80] width 53 height 13
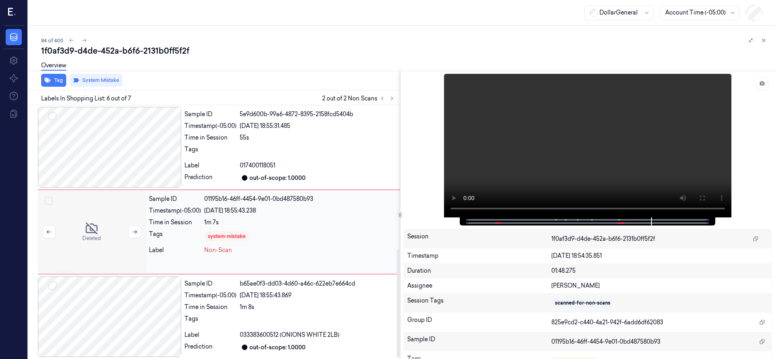
click at [84, 222] on div at bounding box center [92, 232] width 108 height 81
click at [111, 217] on div at bounding box center [92, 232] width 108 height 81
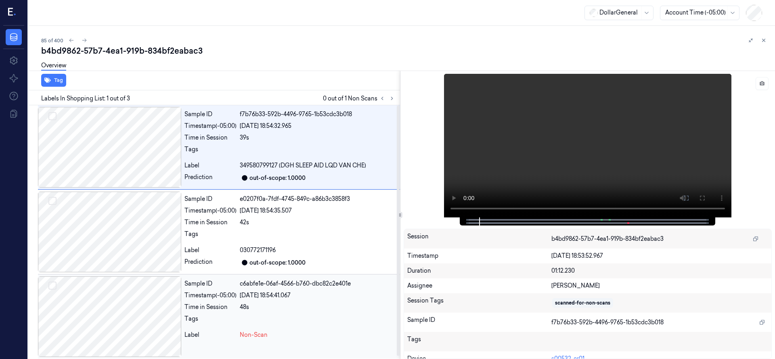
click at [108, 308] on div at bounding box center [109, 317] width 143 height 81
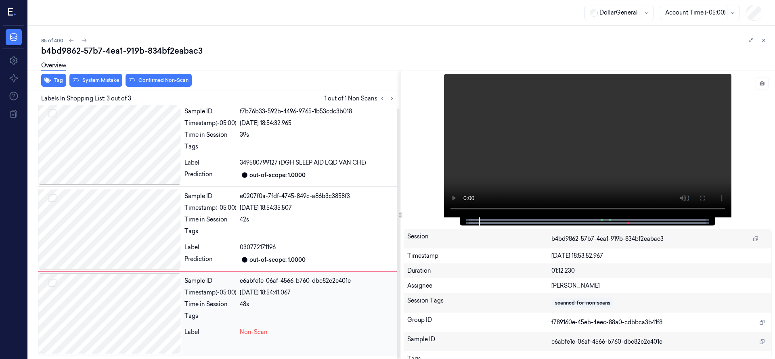
click at [96, 322] on div at bounding box center [109, 314] width 143 height 81
click at [113, 310] on div at bounding box center [109, 314] width 143 height 81
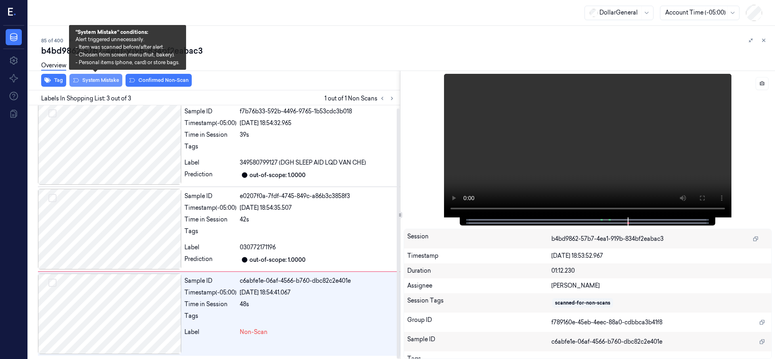
click at [87, 81] on button "System Mistake" at bounding box center [95, 80] width 53 height 13
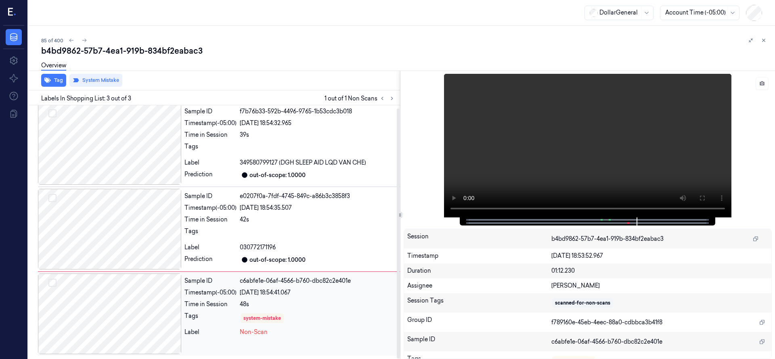
click at [119, 292] on div at bounding box center [109, 314] width 143 height 81
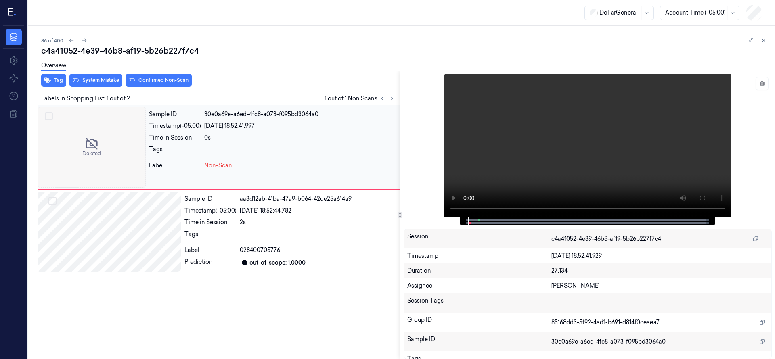
click at [92, 157] on div at bounding box center [92, 147] width 108 height 81
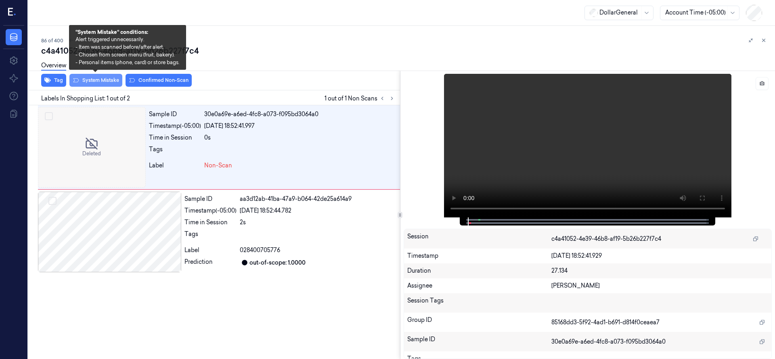
click at [106, 78] on button "System Mistake" at bounding box center [95, 80] width 53 height 13
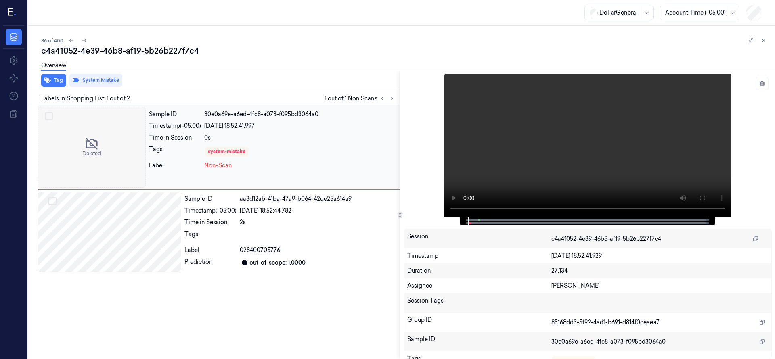
click at [104, 150] on div at bounding box center [92, 147] width 108 height 81
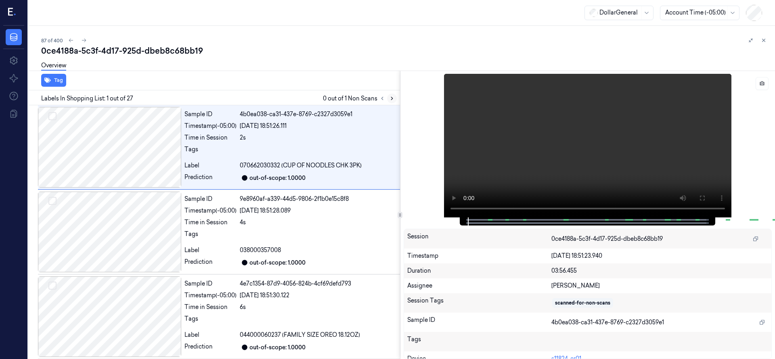
click at [393, 98] on icon at bounding box center [392, 99] width 6 height 6
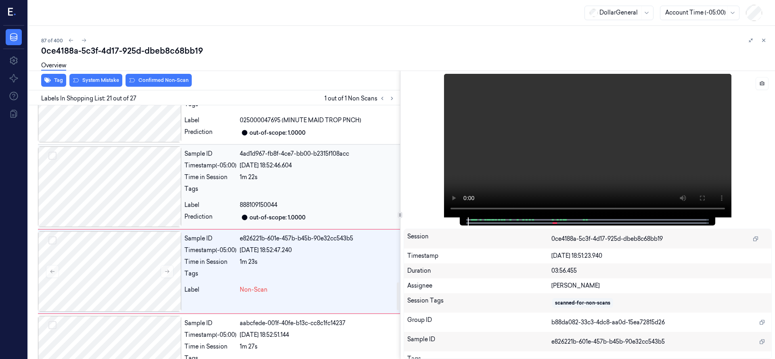
scroll to position [1611, 0]
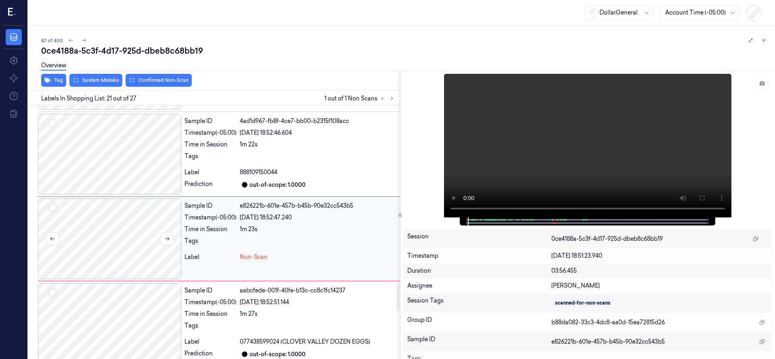
click at [98, 215] on div at bounding box center [109, 239] width 143 height 81
click at [172, 233] on button at bounding box center [167, 239] width 13 height 13
click at [134, 243] on div at bounding box center [109, 239] width 143 height 81
click at [132, 227] on div at bounding box center [109, 239] width 143 height 81
click at [165, 233] on button at bounding box center [167, 239] width 13 height 13
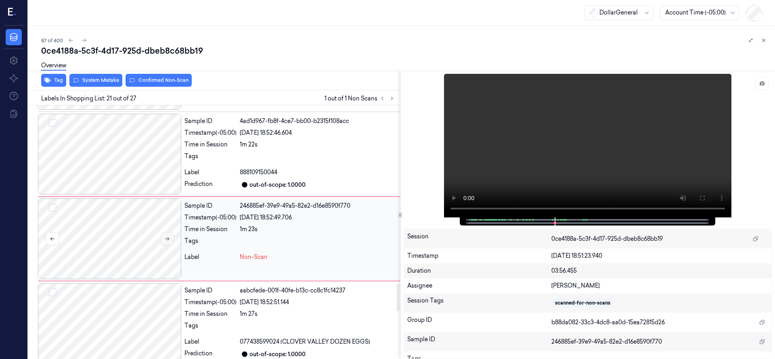
click at [165, 233] on button at bounding box center [167, 239] width 13 height 13
click at [128, 230] on div at bounding box center [109, 239] width 143 height 81
click at [108, 216] on div at bounding box center [109, 239] width 143 height 81
click at [102, 133] on div at bounding box center [109, 154] width 143 height 81
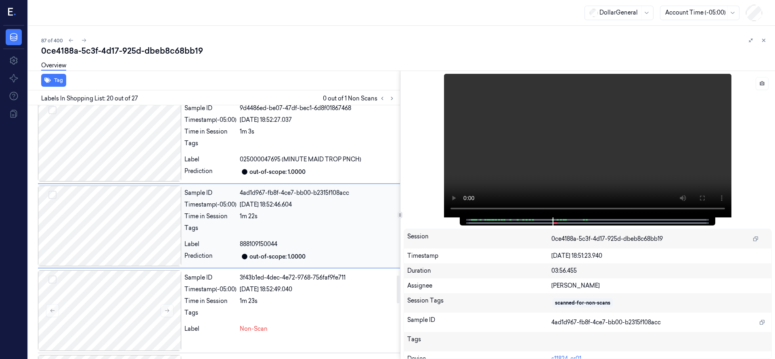
scroll to position [1526, 0]
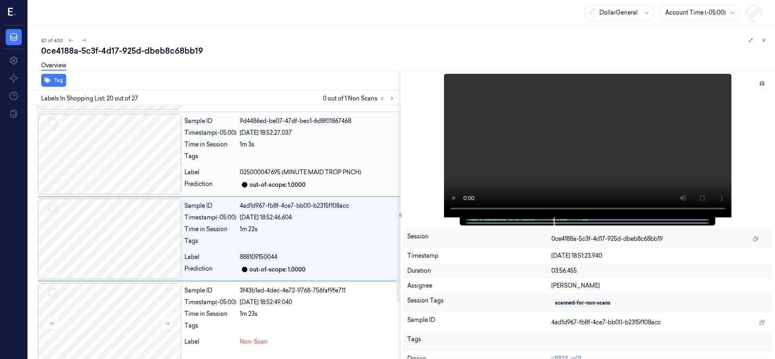
click at [116, 153] on div at bounding box center [109, 154] width 143 height 81
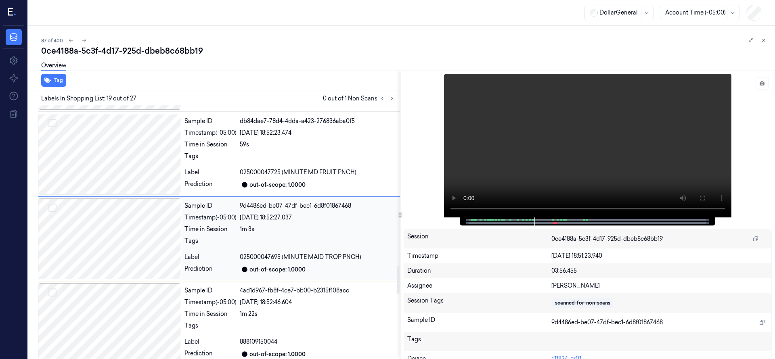
scroll to position [1542, 0]
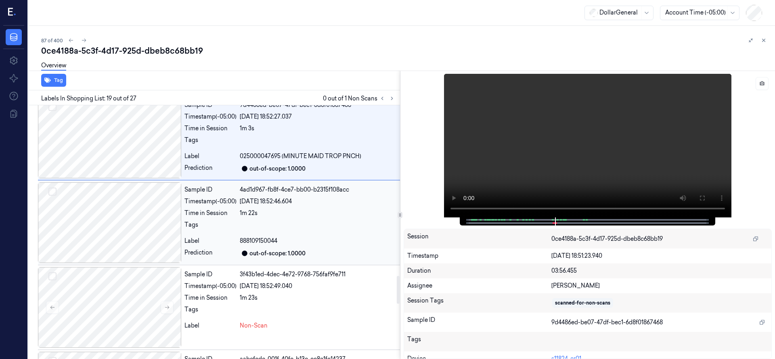
click at [126, 227] on div at bounding box center [109, 222] width 143 height 81
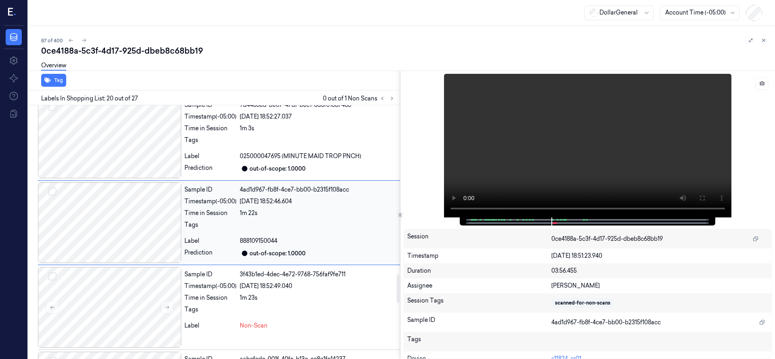
scroll to position [1526, 0]
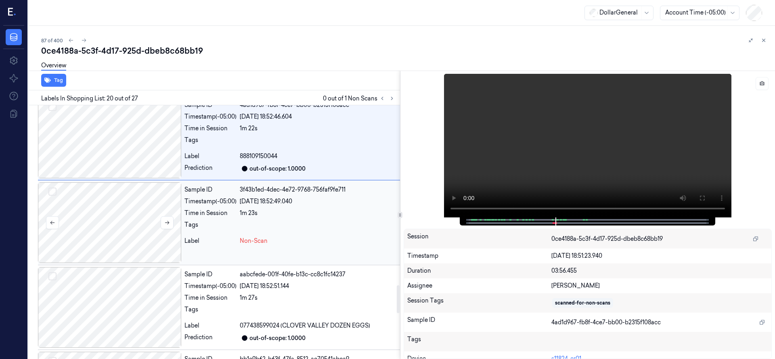
click at [114, 191] on div at bounding box center [109, 222] width 143 height 81
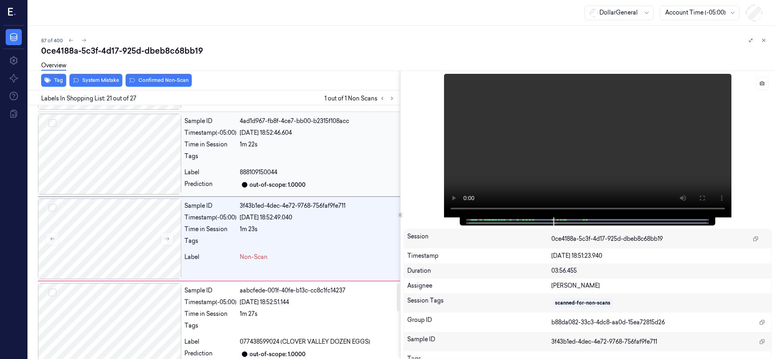
click at [105, 161] on div at bounding box center [109, 154] width 143 height 81
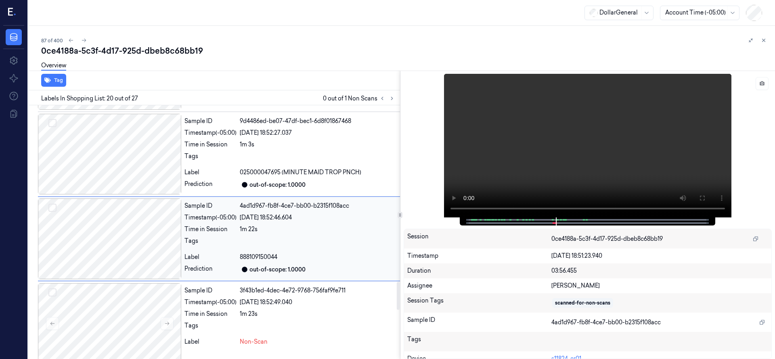
scroll to position [1627, 0]
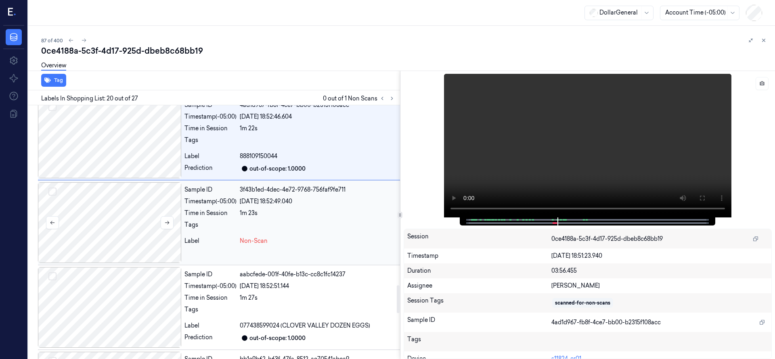
click at [107, 218] on div at bounding box center [109, 222] width 143 height 81
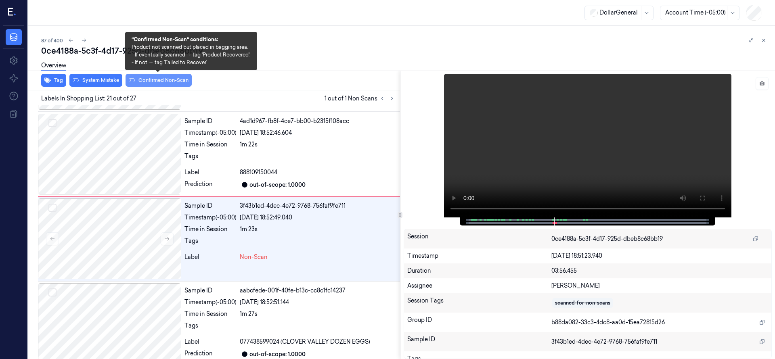
click at [162, 83] on button "Confirmed Non-Scan" at bounding box center [159, 80] width 66 height 13
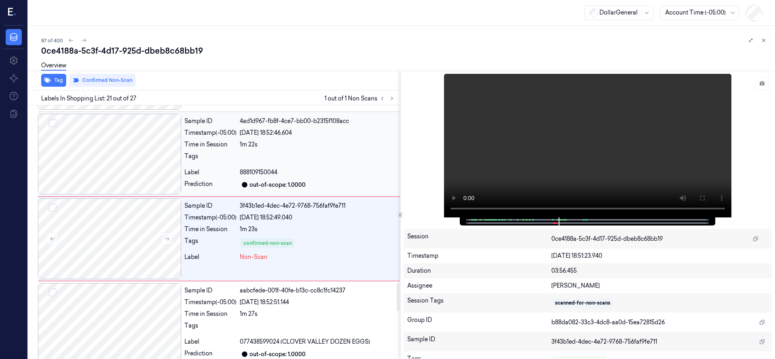
click at [97, 157] on div at bounding box center [109, 154] width 143 height 81
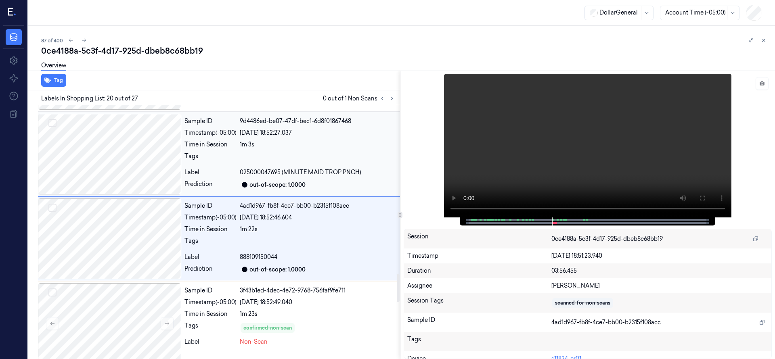
click at [99, 159] on div at bounding box center [109, 154] width 143 height 81
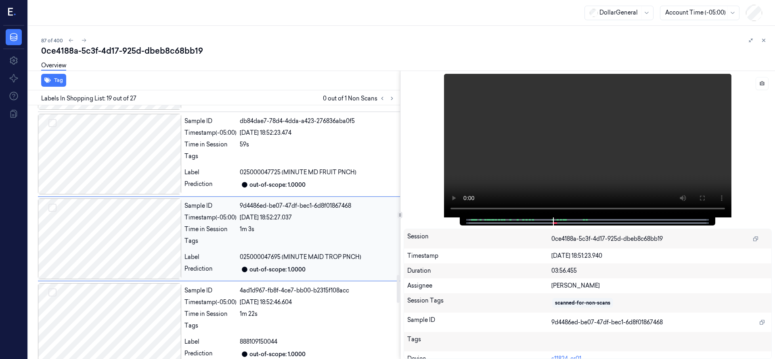
scroll to position [1542, 0]
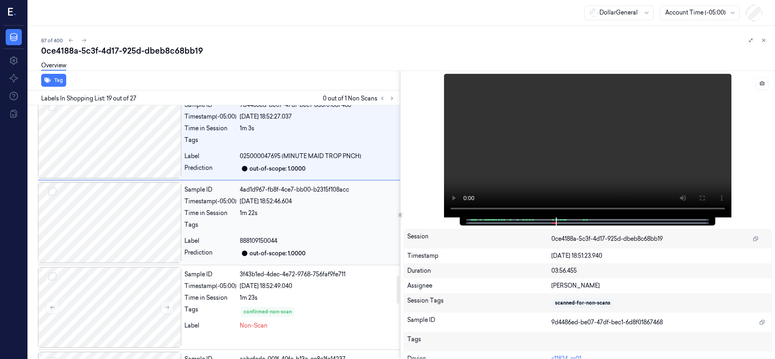
click at [241, 221] on div at bounding box center [318, 227] width 157 height 13
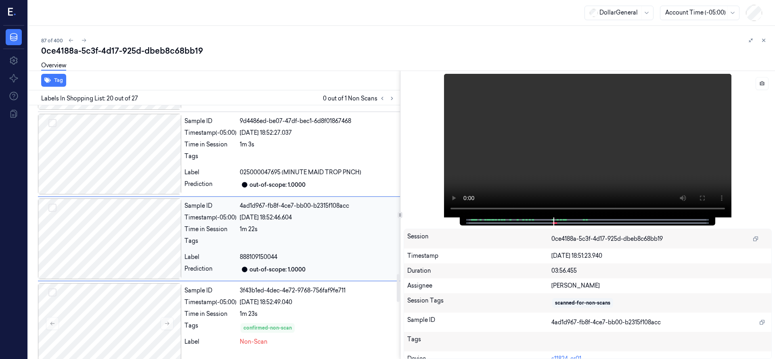
click at [241, 214] on div "19/08/2025 18:52:46.604" at bounding box center [318, 218] width 157 height 8
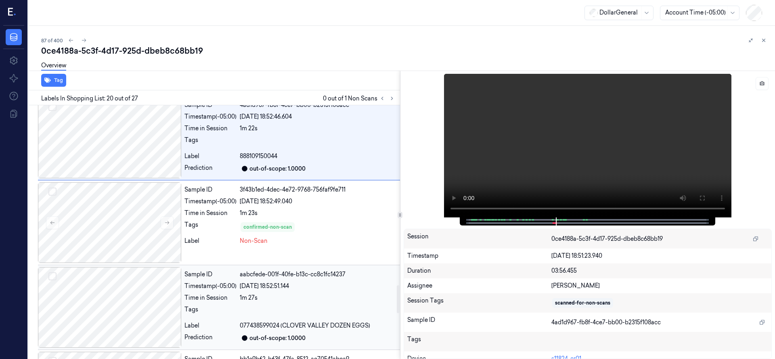
click at [104, 282] on div at bounding box center [109, 307] width 143 height 81
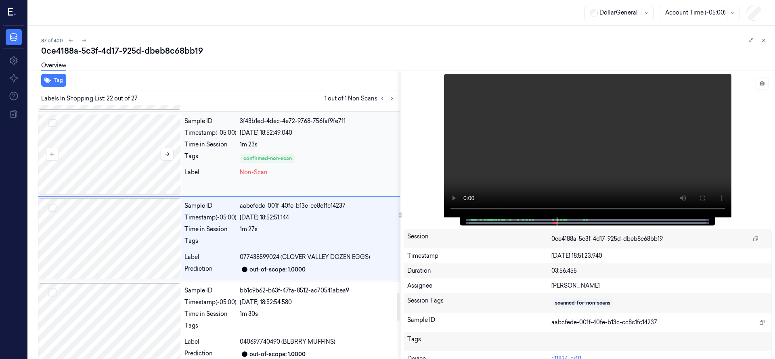
click at [116, 156] on div at bounding box center [109, 154] width 143 height 81
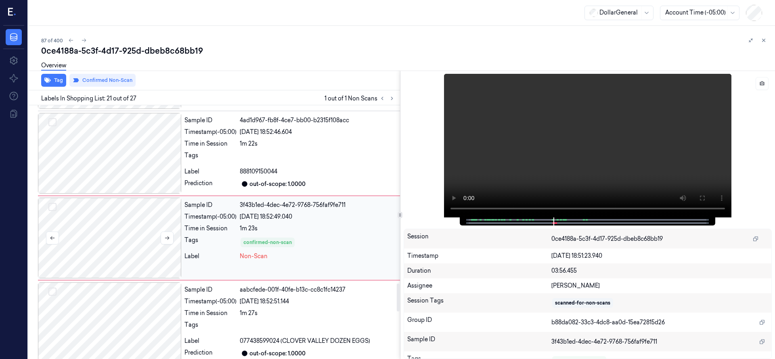
click at [117, 202] on div at bounding box center [109, 238] width 143 height 81
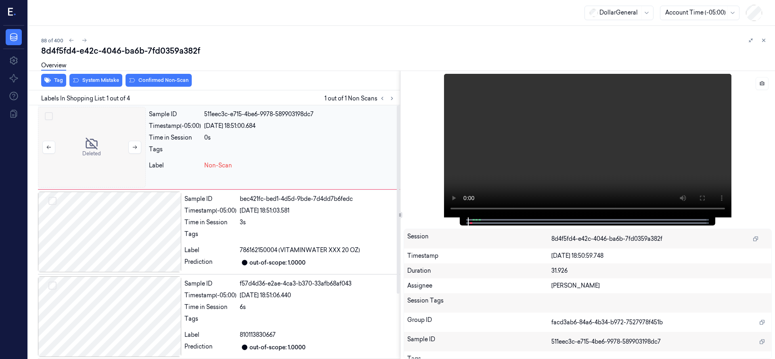
click at [88, 133] on div at bounding box center [92, 147] width 108 height 81
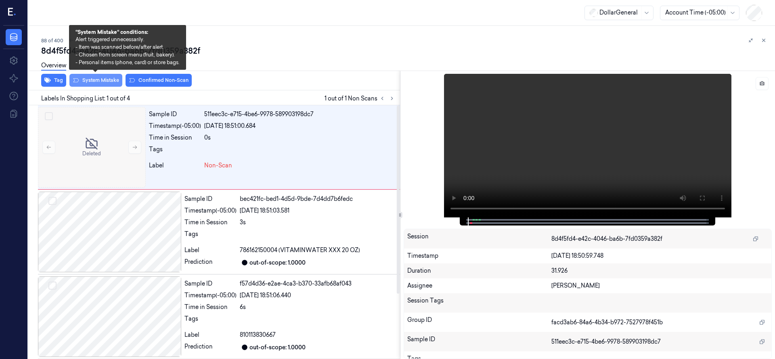
click at [104, 82] on button "System Mistake" at bounding box center [95, 80] width 53 height 13
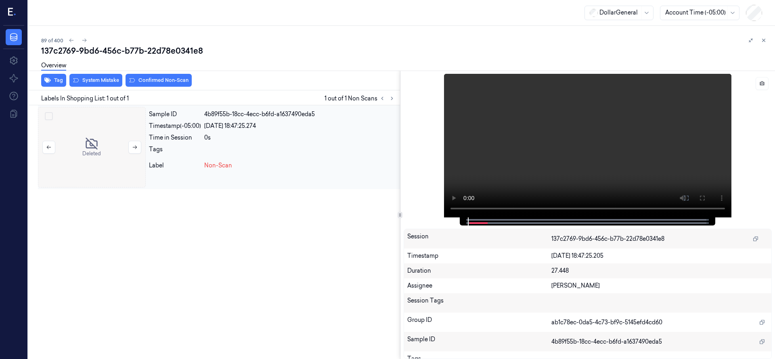
click at [106, 129] on div at bounding box center [92, 147] width 108 height 81
click at [92, 77] on div "Overview" at bounding box center [405, 67] width 728 height 21
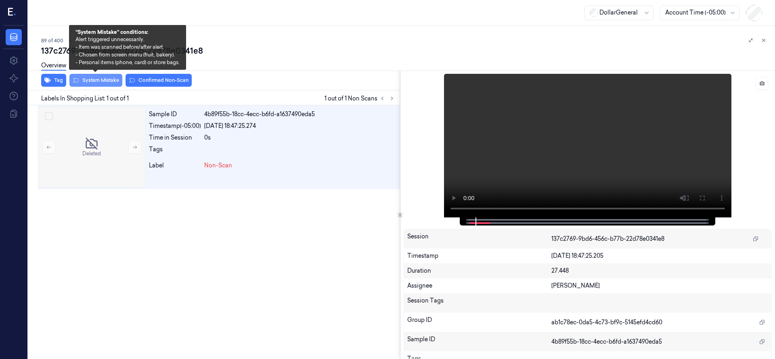
click at [99, 80] on button "System Mistake" at bounding box center [95, 80] width 53 height 13
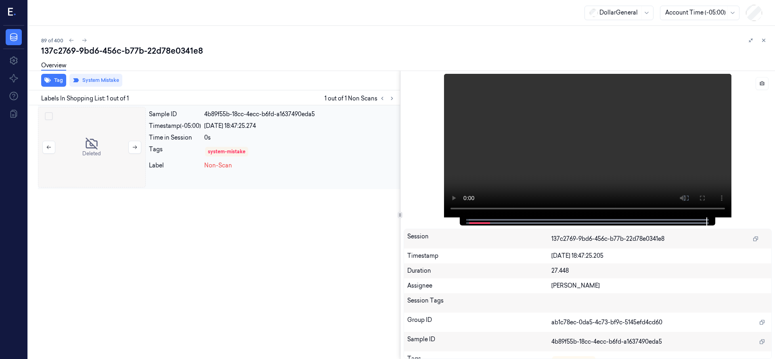
click at [107, 120] on div at bounding box center [92, 147] width 108 height 81
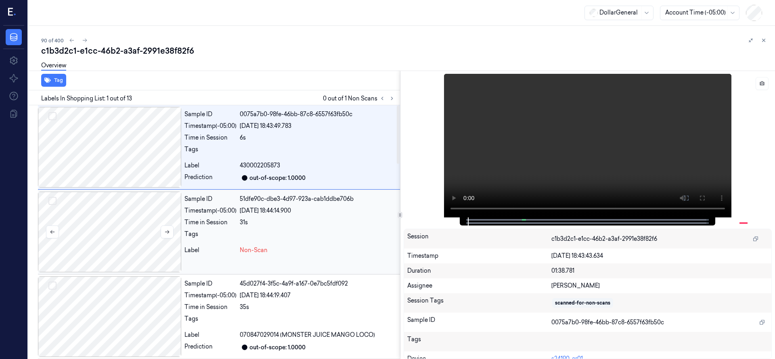
click at [142, 208] on div at bounding box center [109, 232] width 143 height 81
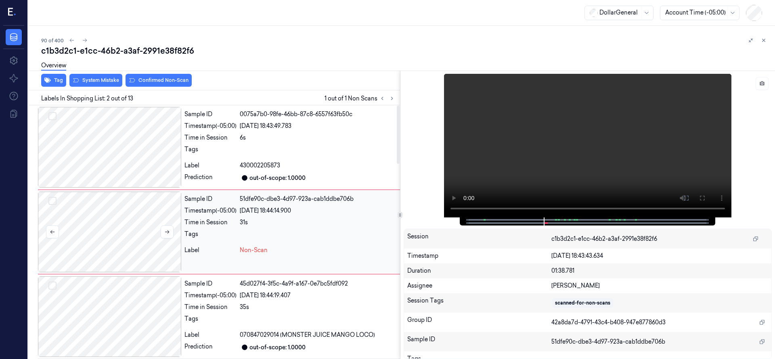
click at [126, 221] on div at bounding box center [109, 232] width 143 height 81
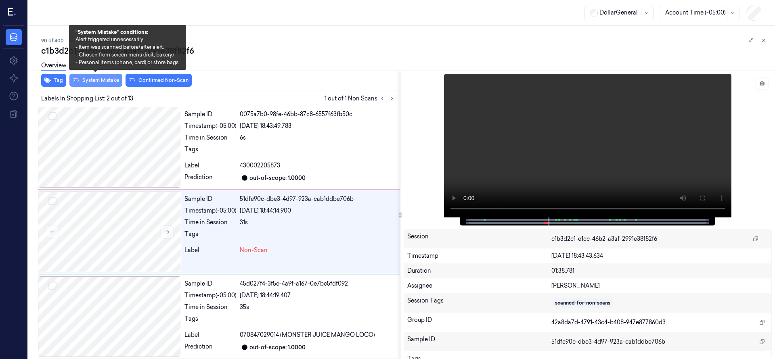
click at [94, 80] on button "System Mistake" at bounding box center [95, 80] width 53 height 13
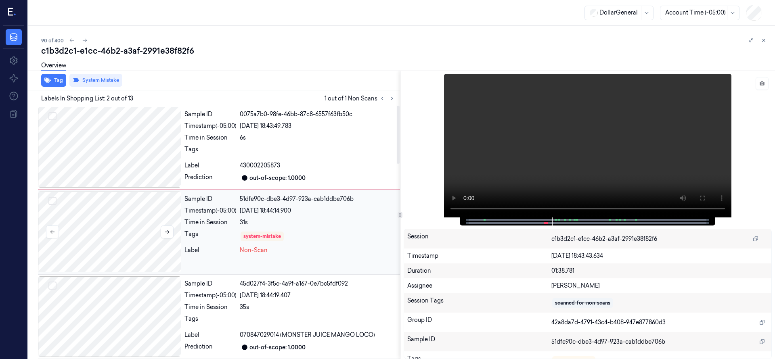
click at [98, 196] on div at bounding box center [109, 232] width 143 height 81
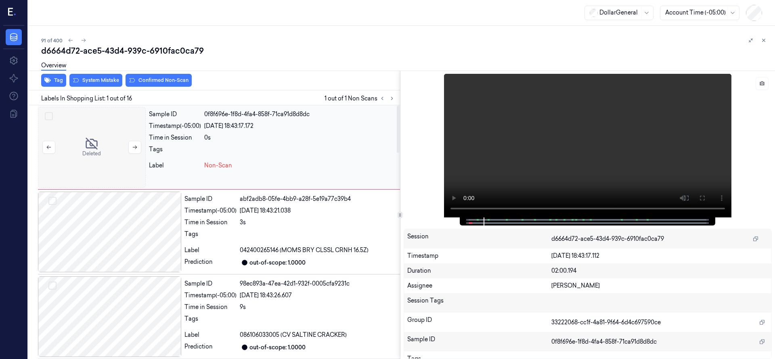
click at [101, 157] on div at bounding box center [92, 147] width 108 height 81
click at [92, 121] on div at bounding box center [92, 147] width 108 height 81
click at [100, 83] on button "System Mistake" at bounding box center [95, 80] width 53 height 13
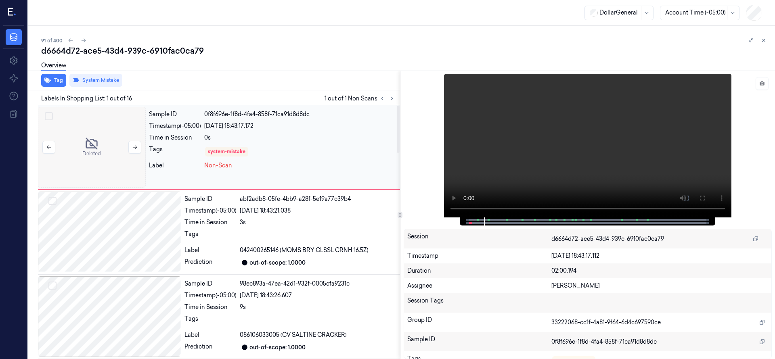
click at [112, 124] on div at bounding box center [92, 147] width 108 height 81
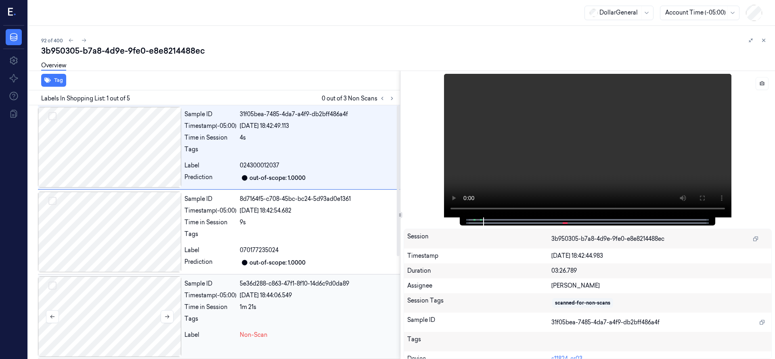
click at [111, 283] on div at bounding box center [109, 317] width 143 height 81
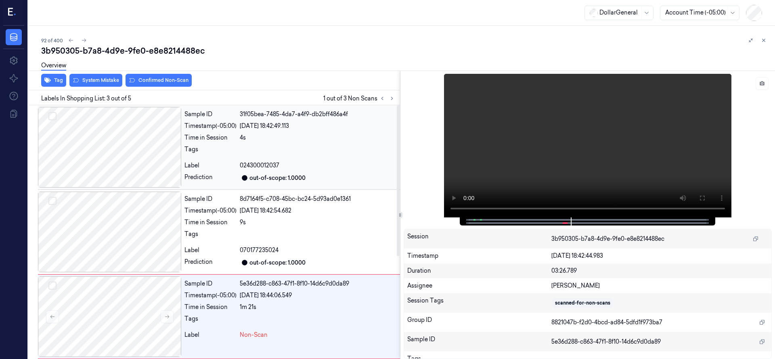
click at [141, 166] on div at bounding box center [109, 147] width 143 height 81
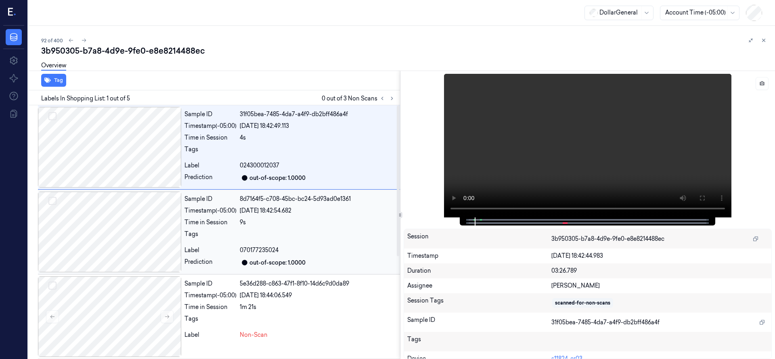
click at [133, 216] on div at bounding box center [109, 232] width 143 height 81
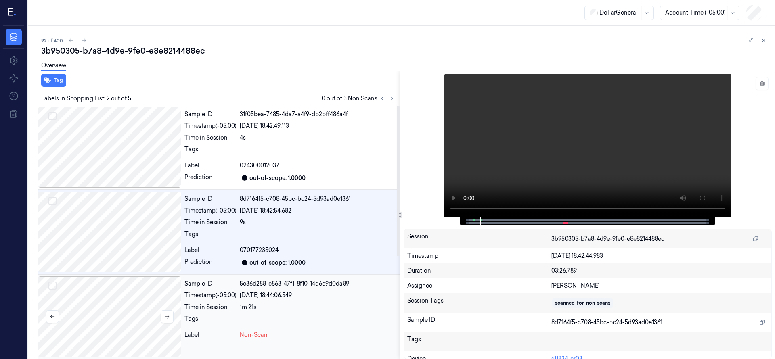
click at [122, 289] on div at bounding box center [109, 317] width 143 height 81
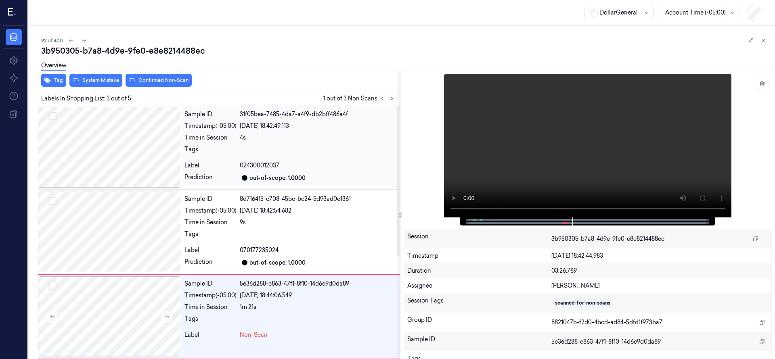
click at [101, 157] on div at bounding box center [109, 147] width 143 height 81
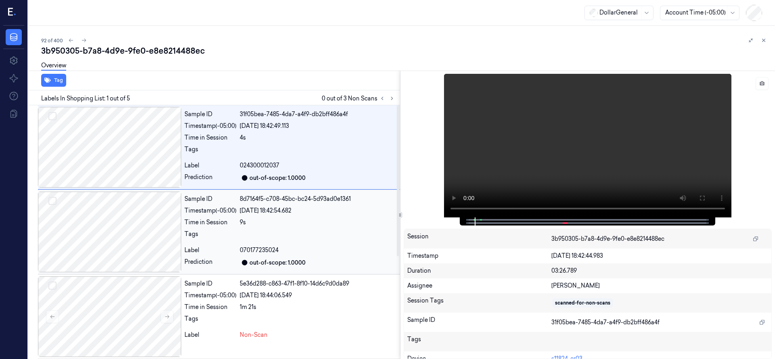
scroll to position [172, 0]
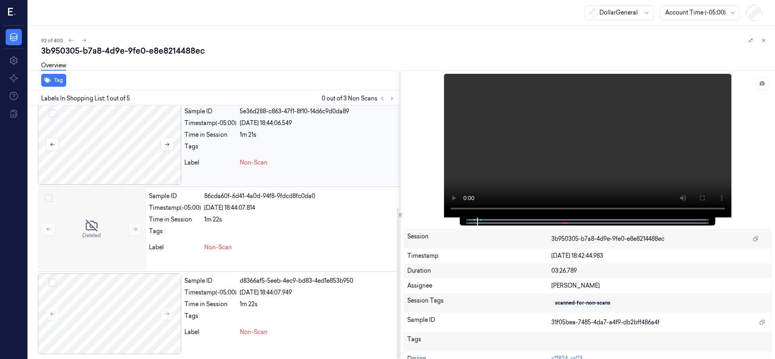
click at [54, 113] on button "Select row" at bounding box center [52, 113] width 8 height 8
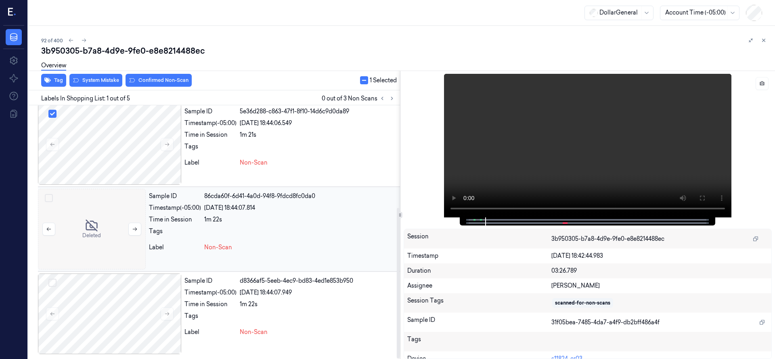
click at [48, 198] on button "Select row" at bounding box center [49, 198] width 8 height 8
click at [54, 283] on button "Select row" at bounding box center [52, 283] width 8 height 8
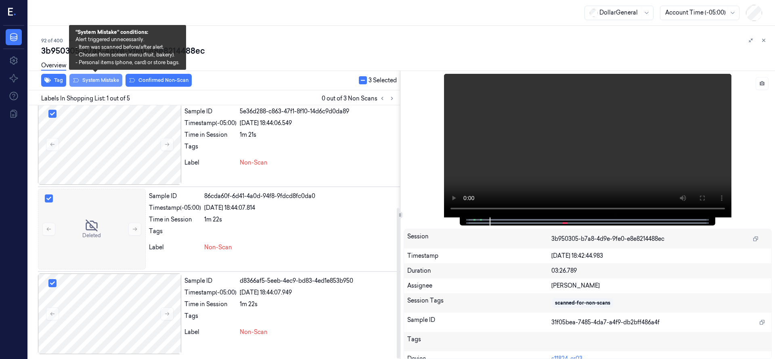
click at [106, 83] on button "System Mistake" at bounding box center [95, 80] width 53 height 13
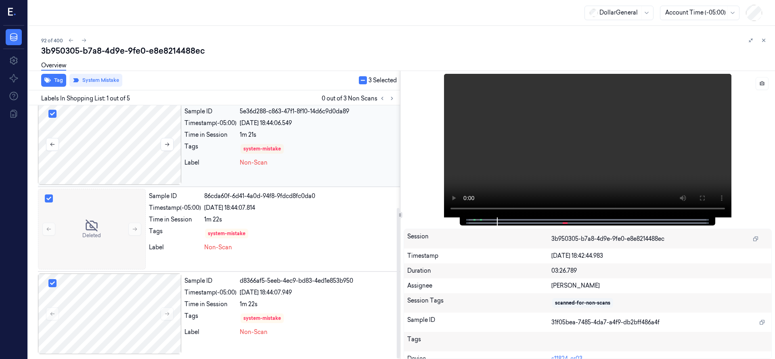
click at [132, 150] on div at bounding box center [109, 144] width 143 height 81
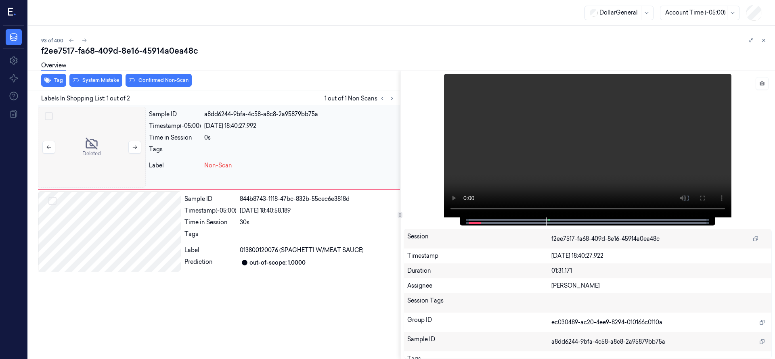
click at [100, 130] on div at bounding box center [92, 147] width 108 height 81
click at [99, 124] on div at bounding box center [92, 147] width 108 height 81
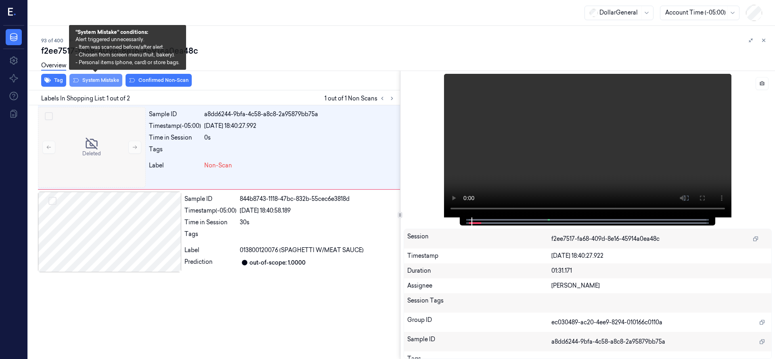
click at [107, 79] on button "System Mistake" at bounding box center [95, 80] width 53 height 13
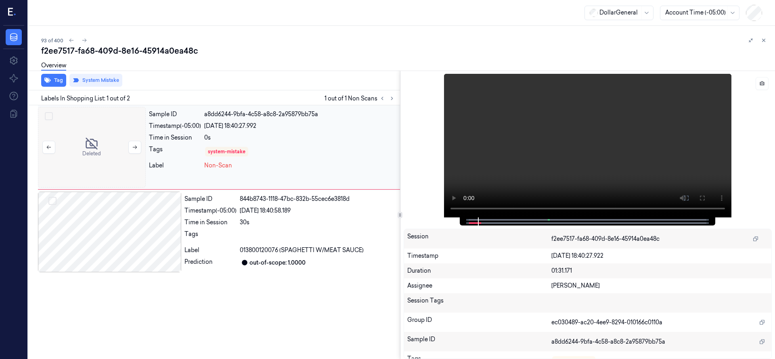
drag, startPoint x: 99, startPoint y: 124, endPoint x: 102, endPoint y: 120, distance: 4.9
click at [99, 124] on div at bounding box center [92, 147] width 108 height 81
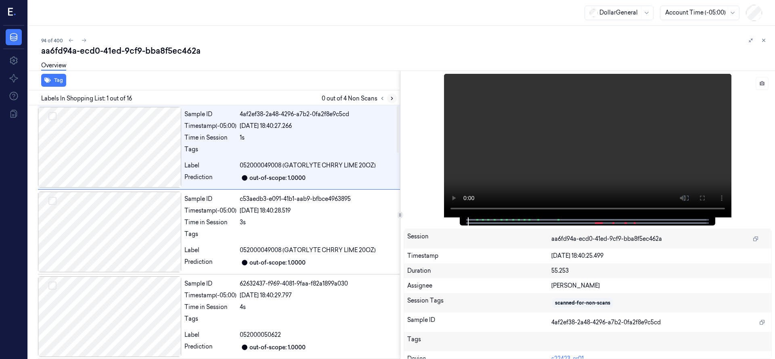
click at [395, 101] on button at bounding box center [392, 99] width 10 height 10
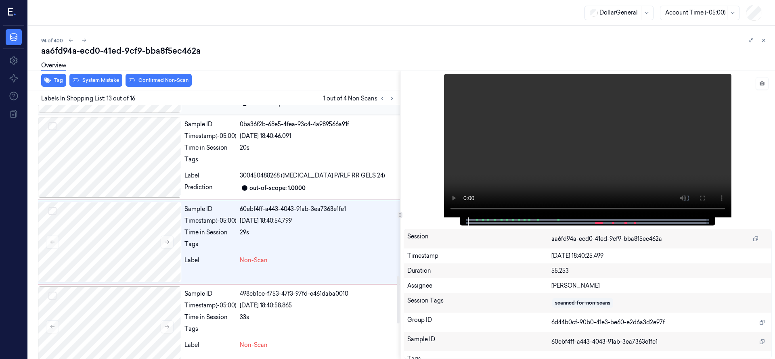
scroll to position [933, 0]
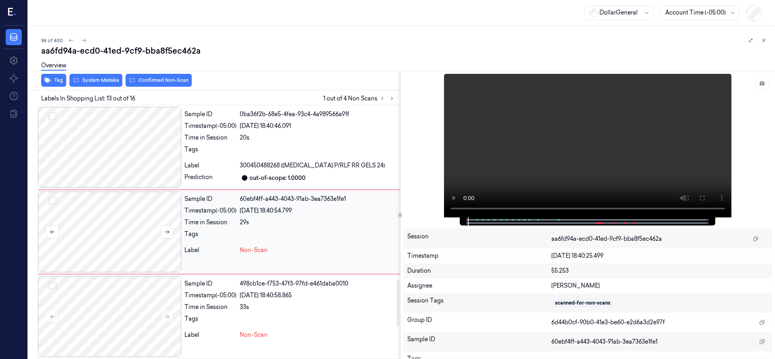
click at [140, 233] on div at bounding box center [109, 232] width 143 height 81
click at [105, 226] on div at bounding box center [109, 232] width 143 height 81
click at [54, 200] on button "Select row" at bounding box center [52, 201] width 8 height 8
click at [54, 285] on button "Select row" at bounding box center [52, 286] width 8 height 8
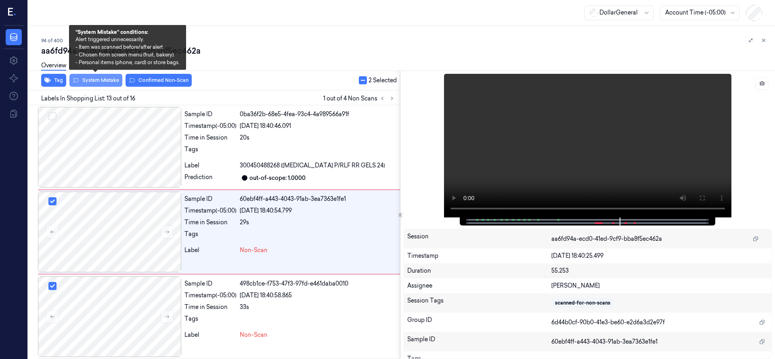
click at [102, 80] on button "System Mistake" at bounding box center [95, 80] width 53 height 13
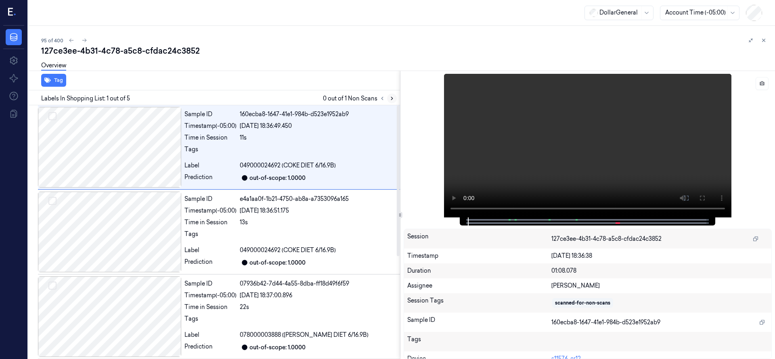
click at [394, 99] on icon at bounding box center [392, 99] width 6 height 6
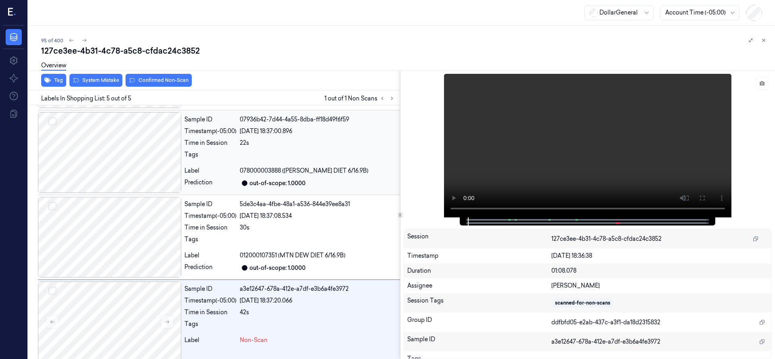
scroll to position [172, 0]
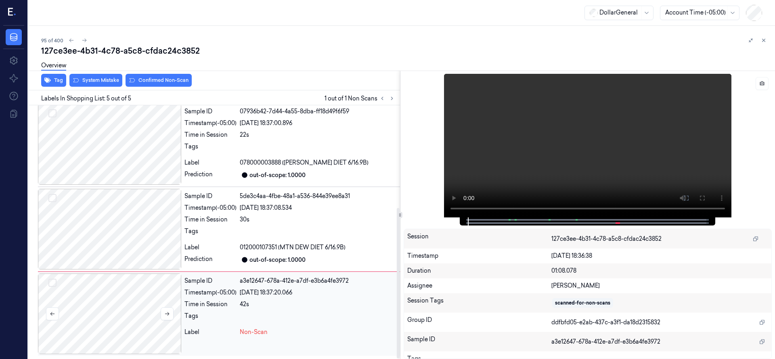
click at [100, 305] on div at bounding box center [109, 314] width 143 height 81
click at [167, 306] on div at bounding box center [109, 314] width 143 height 81
click at [166, 307] on div at bounding box center [109, 314] width 143 height 81
click at [166, 312] on icon at bounding box center [167, 314] width 6 height 6
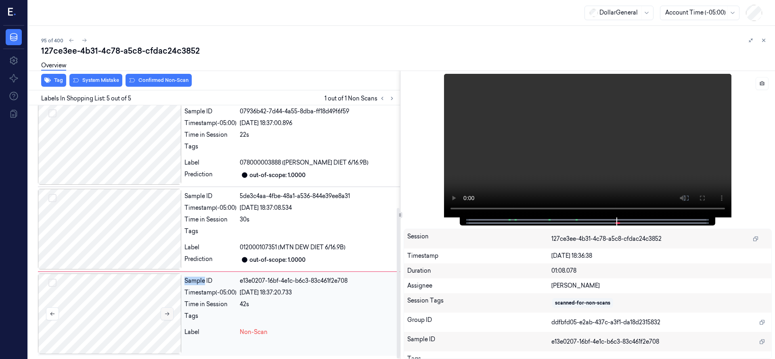
click at [166, 313] on icon at bounding box center [167, 314] width 6 height 6
click at [110, 319] on div at bounding box center [109, 314] width 143 height 81
click at [117, 304] on div at bounding box center [109, 314] width 143 height 81
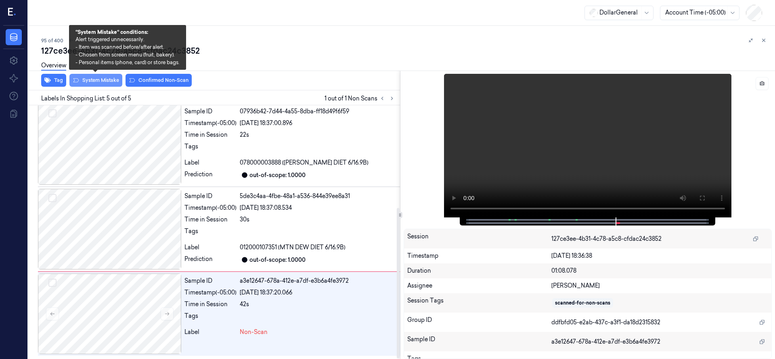
click at [100, 81] on button "System Mistake" at bounding box center [95, 80] width 53 height 13
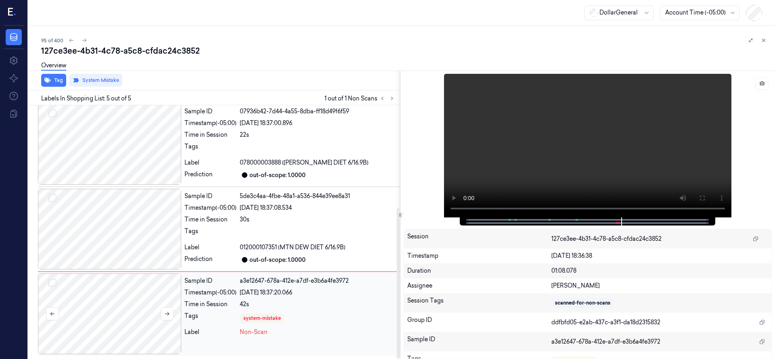
click at [94, 298] on div at bounding box center [109, 314] width 143 height 81
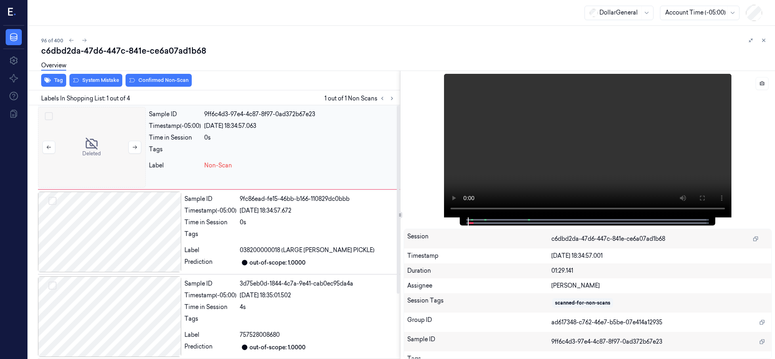
click at [73, 139] on div at bounding box center [92, 147] width 108 height 81
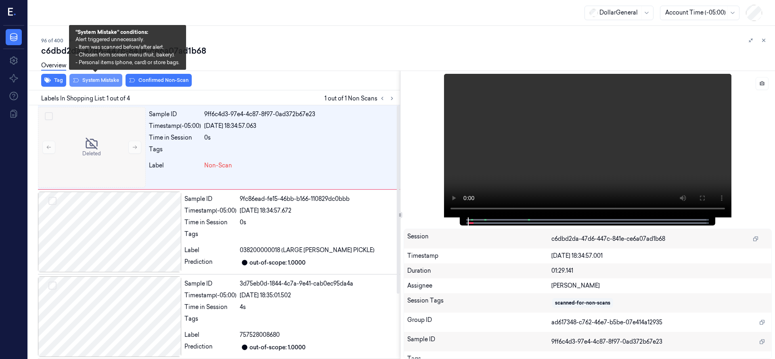
click at [109, 80] on button "System Mistake" at bounding box center [95, 80] width 53 height 13
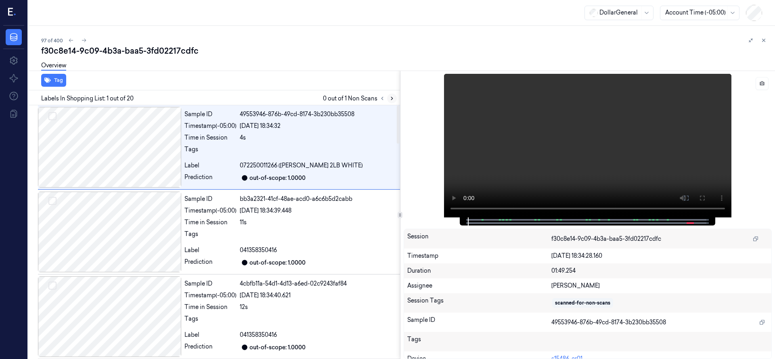
click at [392, 98] on icon at bounding box center [392, 98] width 2 height 3
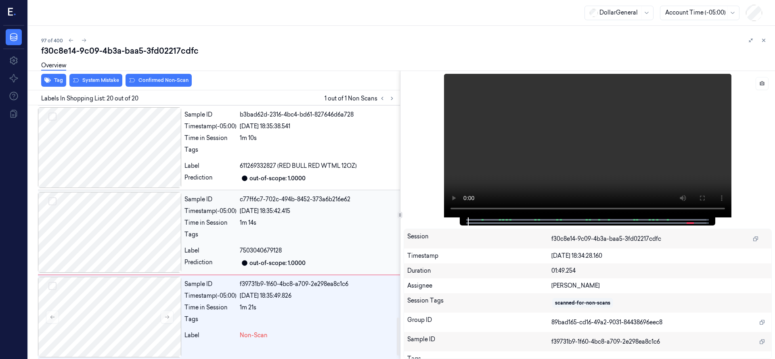
scroll to position [1444, 0]
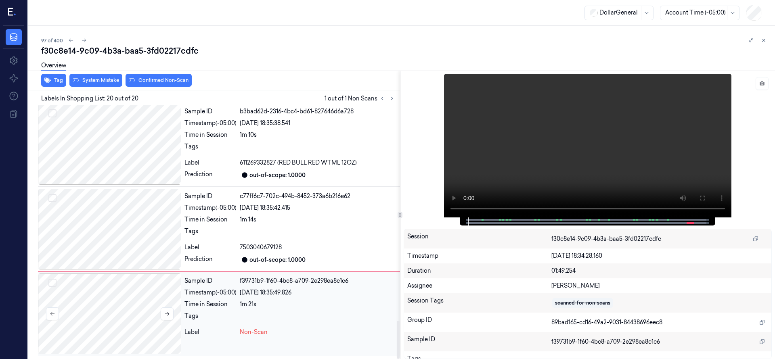
click at [92, 313] on div at bounding box center [109, 314] width 143 height 81
click at [103, 310] on div at bounding box center [109, 314] width 143 height 81
click at [111, 304] on div at bounding box center [109, 314] width 143 height 81
click at [107, 292] on div at bounding box center [109, 314] width 143 height 81
click at [100, 293] on div at bounding box center [109, 314] width 143 height 81
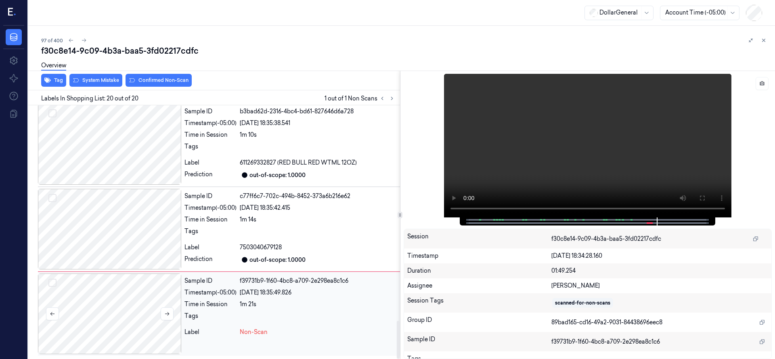
click at [115, 296] on div at bounding box center [109, 314] width 143 height 81
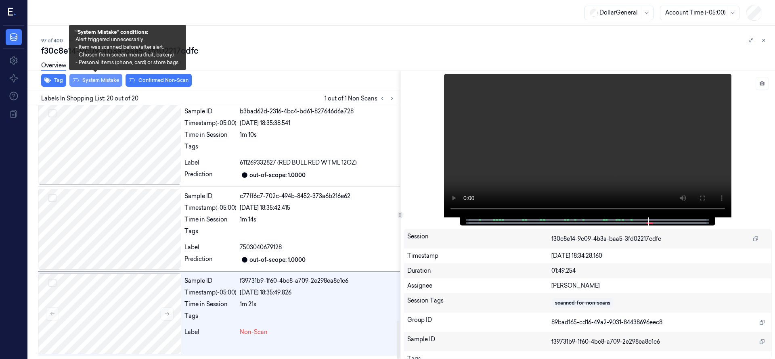
click at [89, 84] on button "System Mistake" at bounding box center [95, 80] width 53 height 13
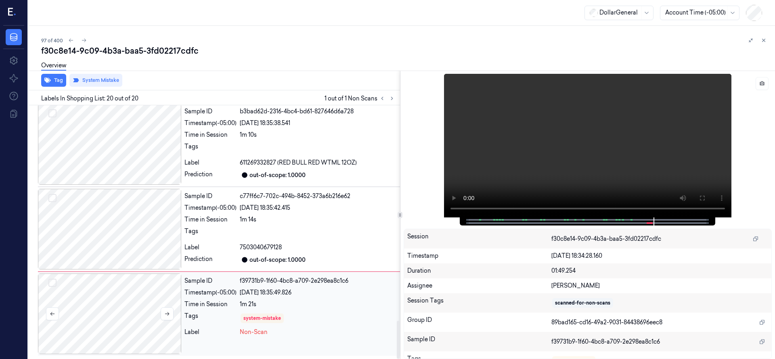
click at [108, 344] on div at bounding box center [109, 314] width 143 height 81
click at [111, 320] on div at bounding box center [109, 314] width 143 height 81
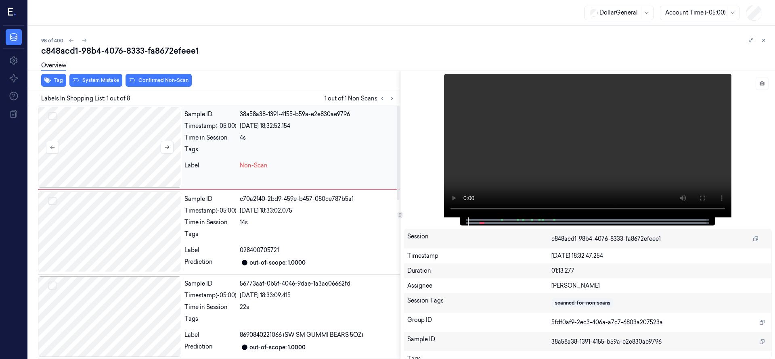
click at [110, 150] on div at bounding box center [109, 147] width 143 height 81
click at [122, 135] on div at bounding box center [109, 147] width 143 height 81
click at [115, 139] on div at bounding box center [109, 147] width 143 height 81
drag, startPoint x: 117, startPoint y: 133, endPoint x: 115, endPoint y: 138, distance: 5.8
click at [115, 138] on div at bounding box center [109, 147] width 143 height 81
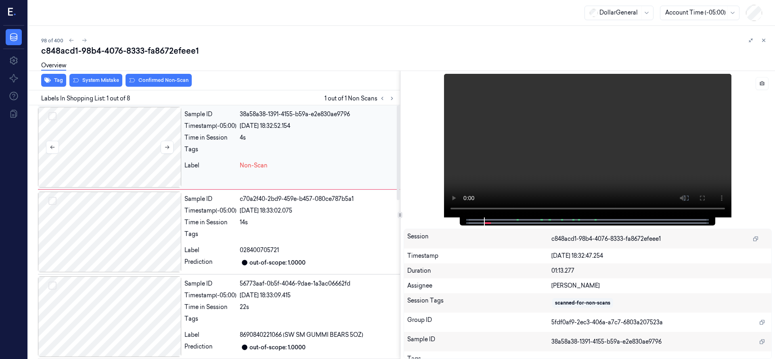
click at [115, 138] on div at bounding box center [109, 147] width 143 height 81
click at [133, 150] on div at bounding box center [109, 147] width 143 height 81
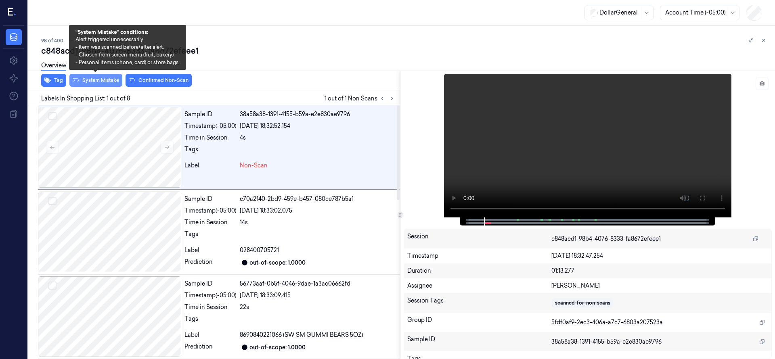
click at [103, 80] on button "System Mistake" at bounding box center [95, 80] width 53 height 13
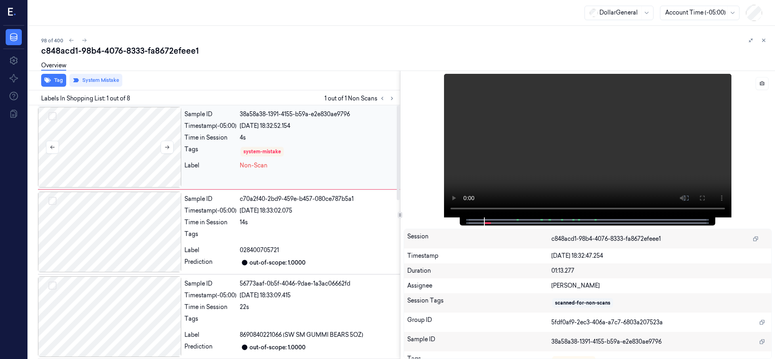
click at [104, 137] on div at bounding box center [109, 147] width 143 height 81
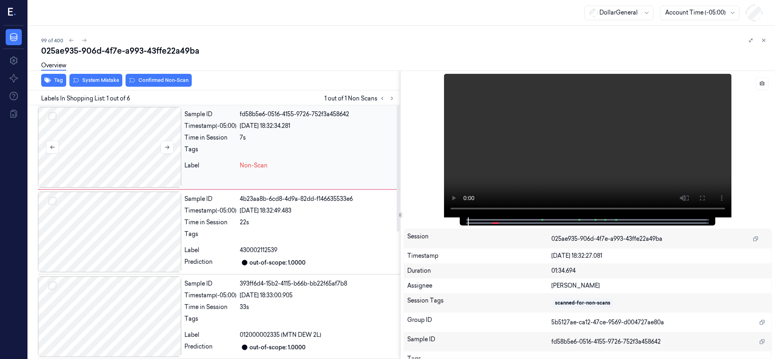
click at [106, 131] on div at bounding box center [109, 147] width 143 height 81
click at [103, 153] on div at bounding box center [109, 147] width 143 height 81
click at [109, 133] on div at bounding box center [109, 147] width 143 height 81
click at [94, 88] on div "Tag System Mistake Confirmed Non-Scan" at bounding box center [212, 81] width 375 height 20
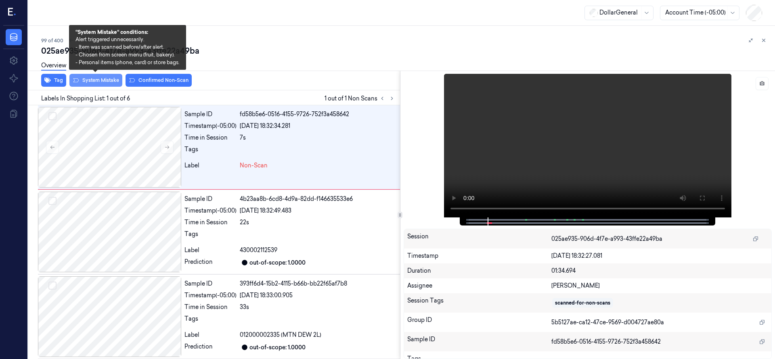
click at [94, 82] on button "System Mistake" at bounding box center [95, 80] width 53 height 13
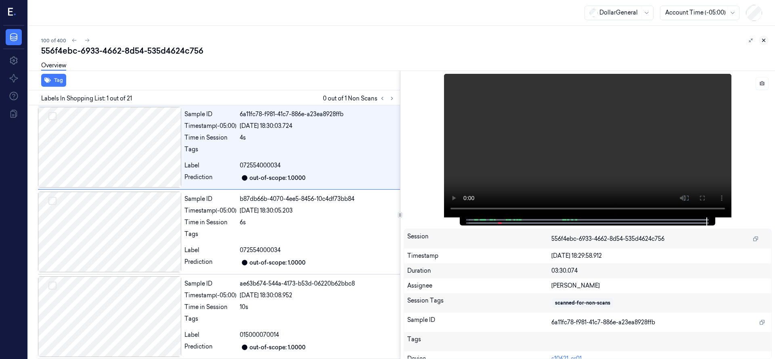
click at [766, 39] on icon at bounding box center [764, 41] width 6 height 6
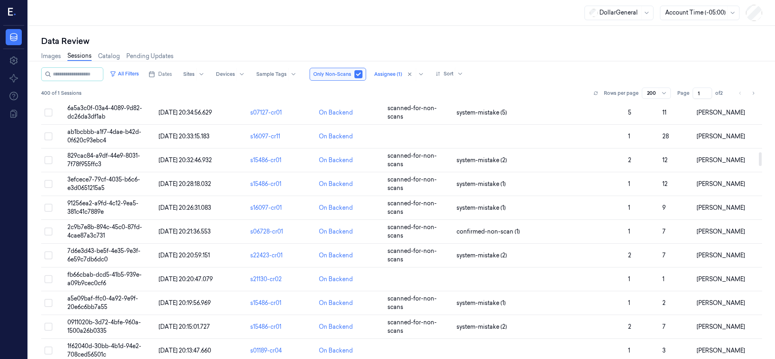
scroll to position [505, 0]
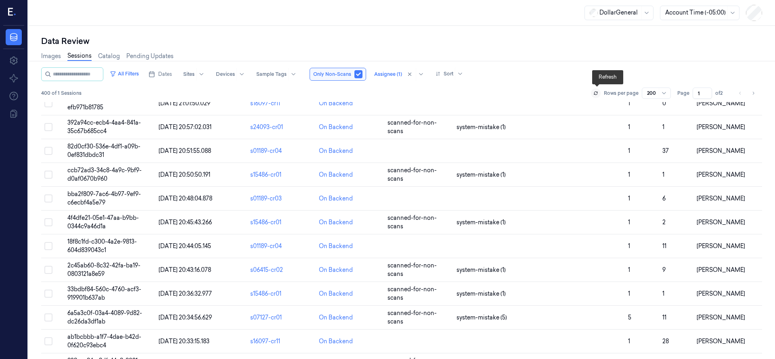
click at [598, 97] on button at bounding box center [596, 93] width 10 height 10
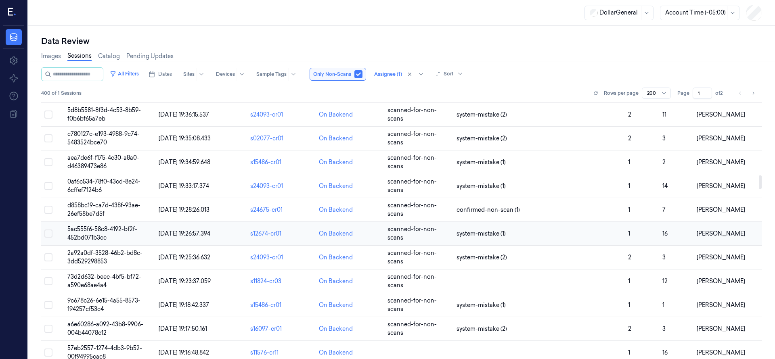
scroll to position [1452, 0]
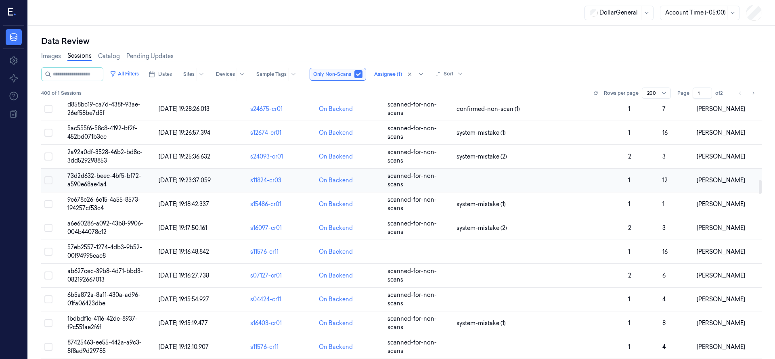
click at [112, 175] on span "73d2d632-beec-4bf5-bf72-a590e68ae4a4" at bounding box center [104, 180] width 74 height 16
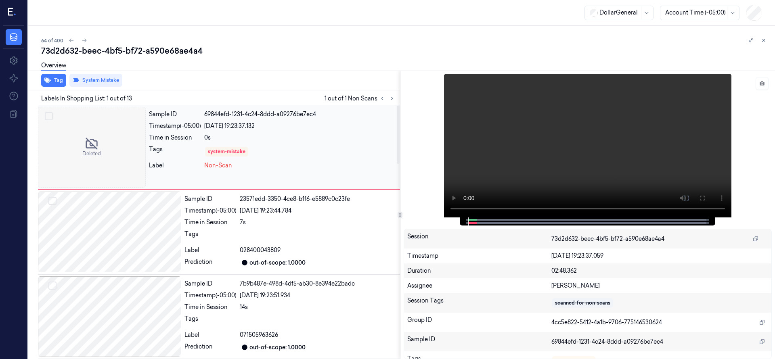
click at [101, 141] on div at bounding box center [92, 147] width 108 height 81
click at [763, 38] on icon at bounding box center [764, 41] width 6 height 6
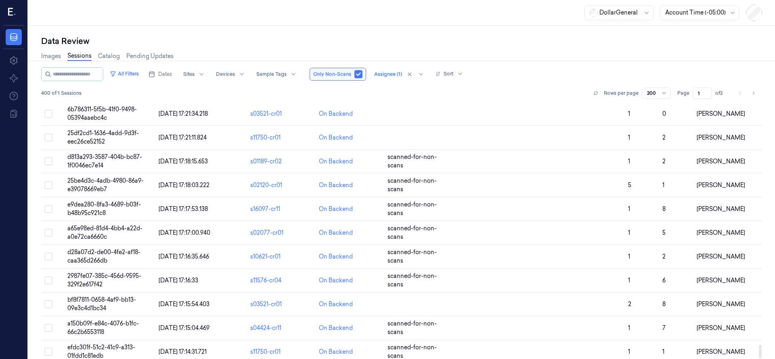
scroll to position [4531, 0]
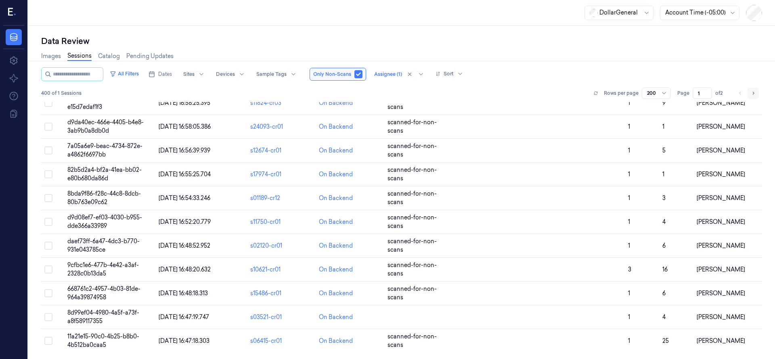
click at [755, 94] on icon "Go to next page" at bounding box center [753, 93] width 5 height 6
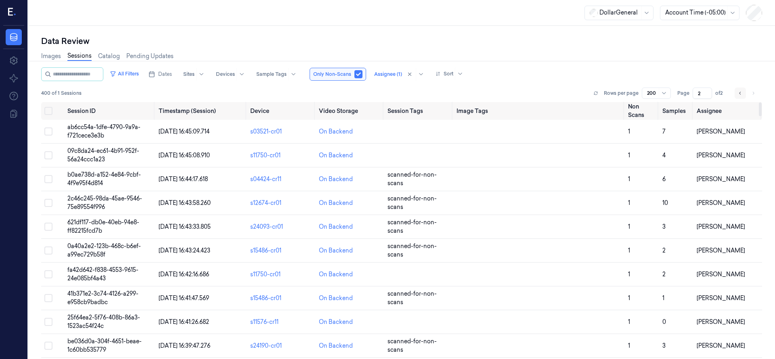
click at [738, 93] on icon "Go to previous page" at bounding box center [740, 93] width 5 height 6
type input "1"
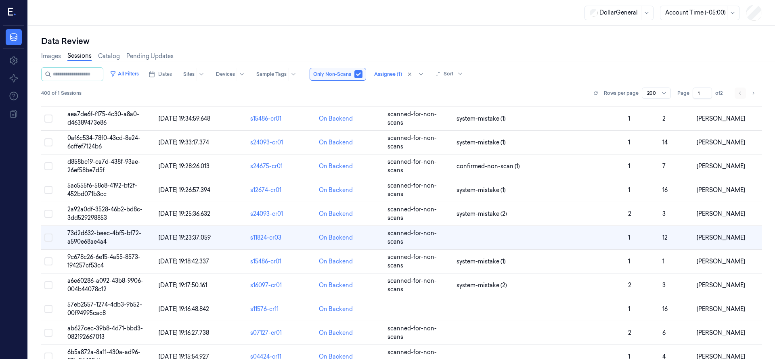
scroll to position [1402, 0]
